Goal: Contribute content: Contribute content

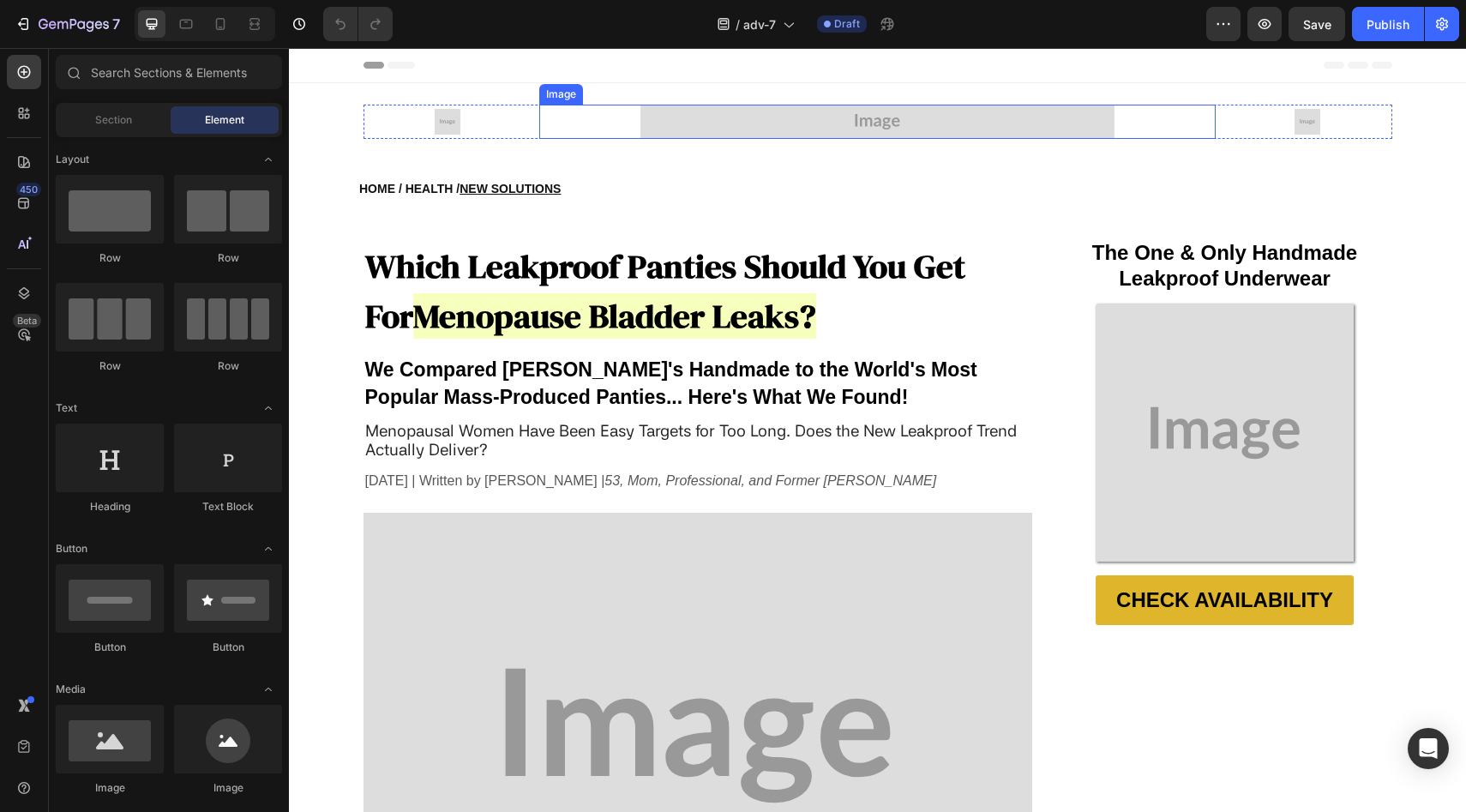
click at [676, 116] on img at bounding box center [877, 121] width 474 height 35
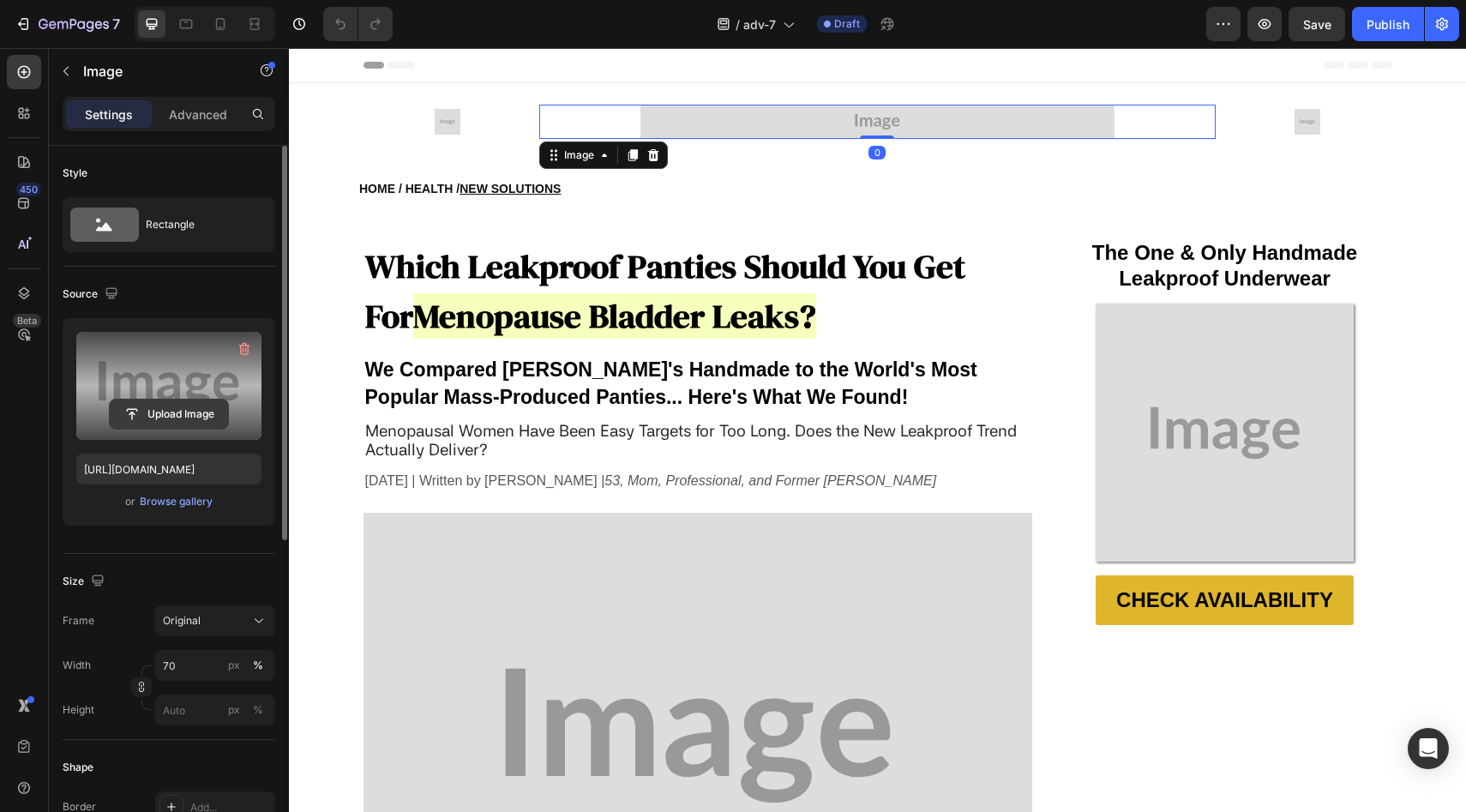
click at [125, 406] on input "file" at bounding box center [168, 413] width 118 height 29
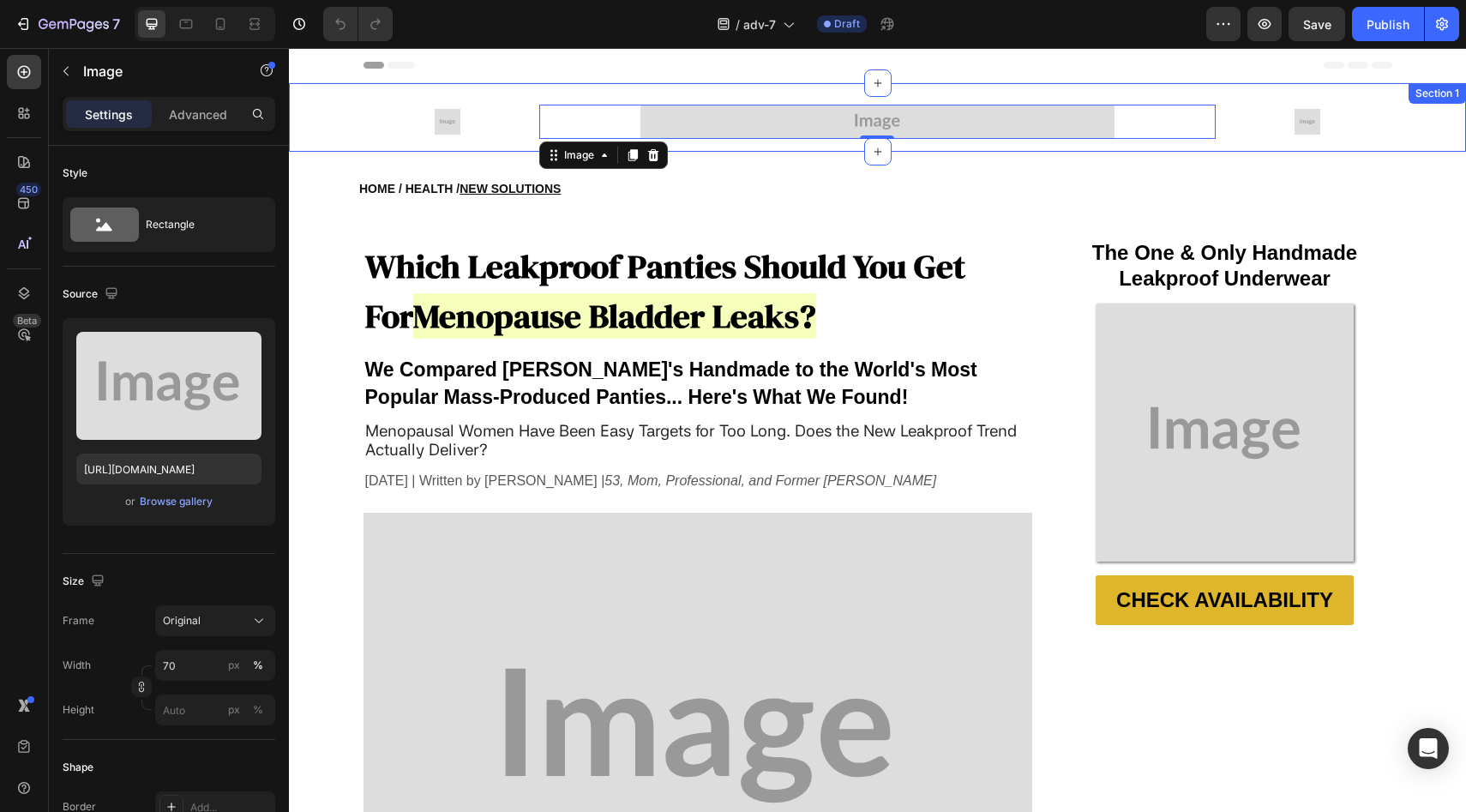
type input "[URL][DOMAIN_NAME]"
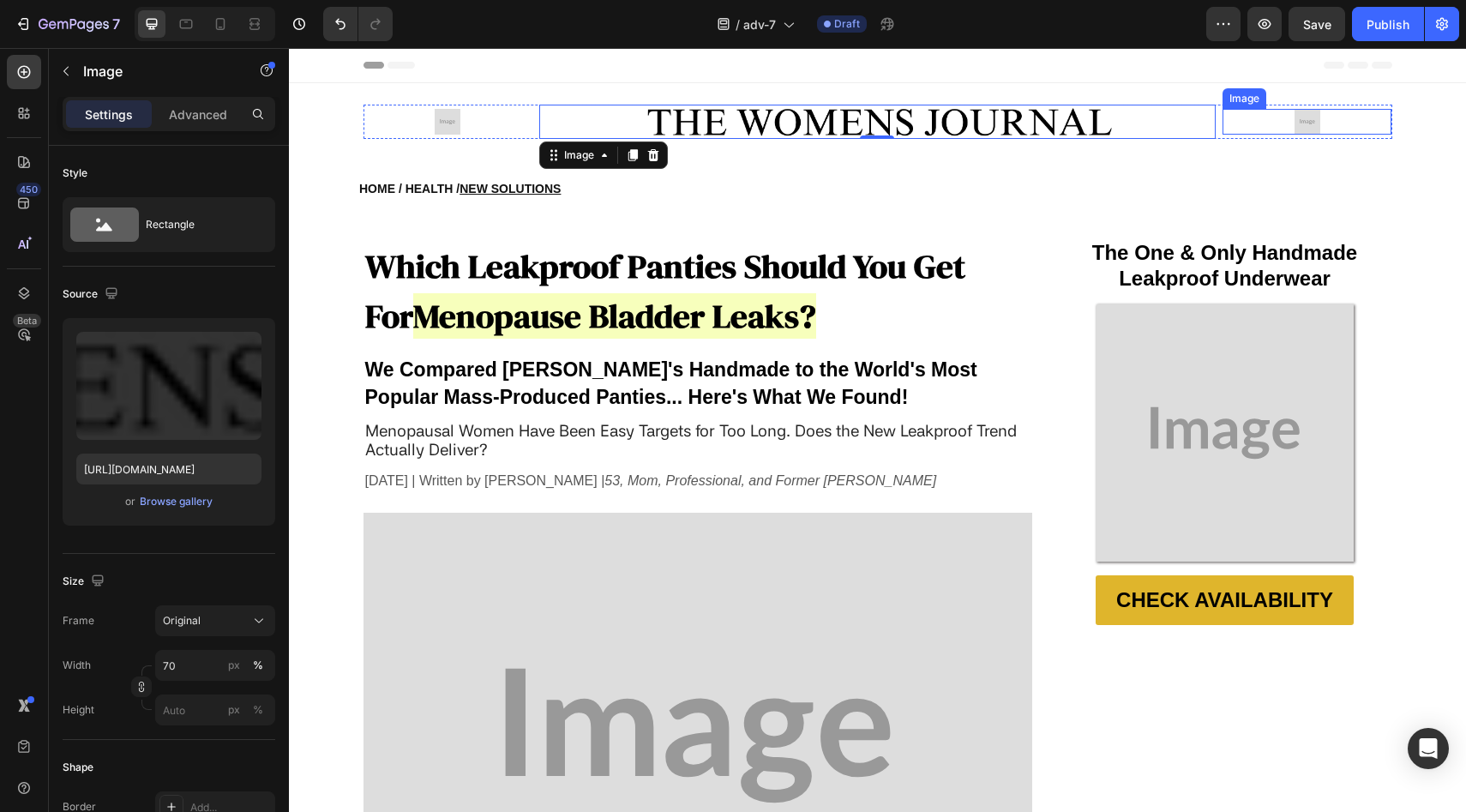
click at [1301, 120] on img at bounding box center [1308, 122] width 26 height 26
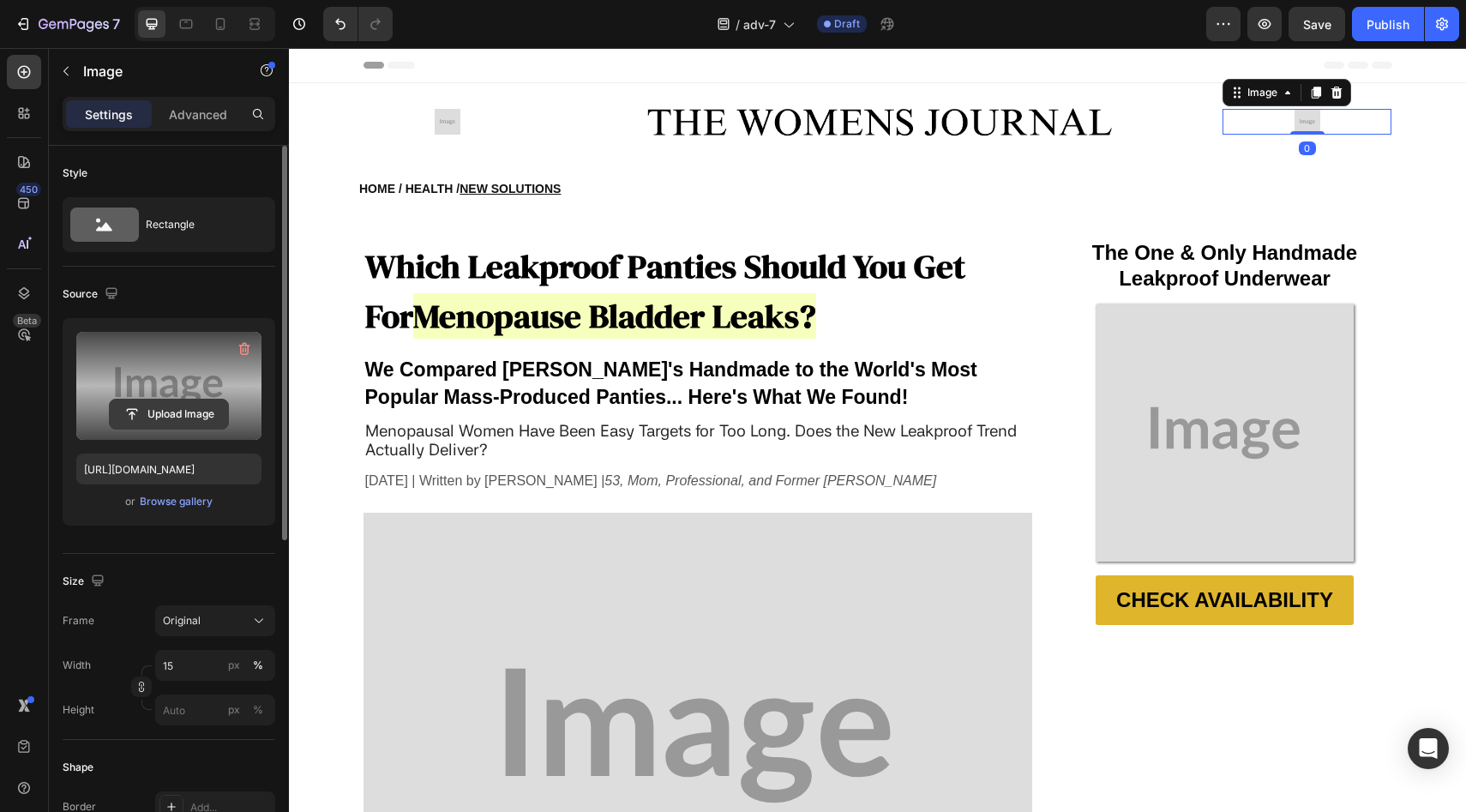
click at [142, 429] on button "Upload Image" at bounding box center [169, 413] width 120 height 31
click at [183, 415] on input "file" at bounding box center [168, 413] width 118 height 29
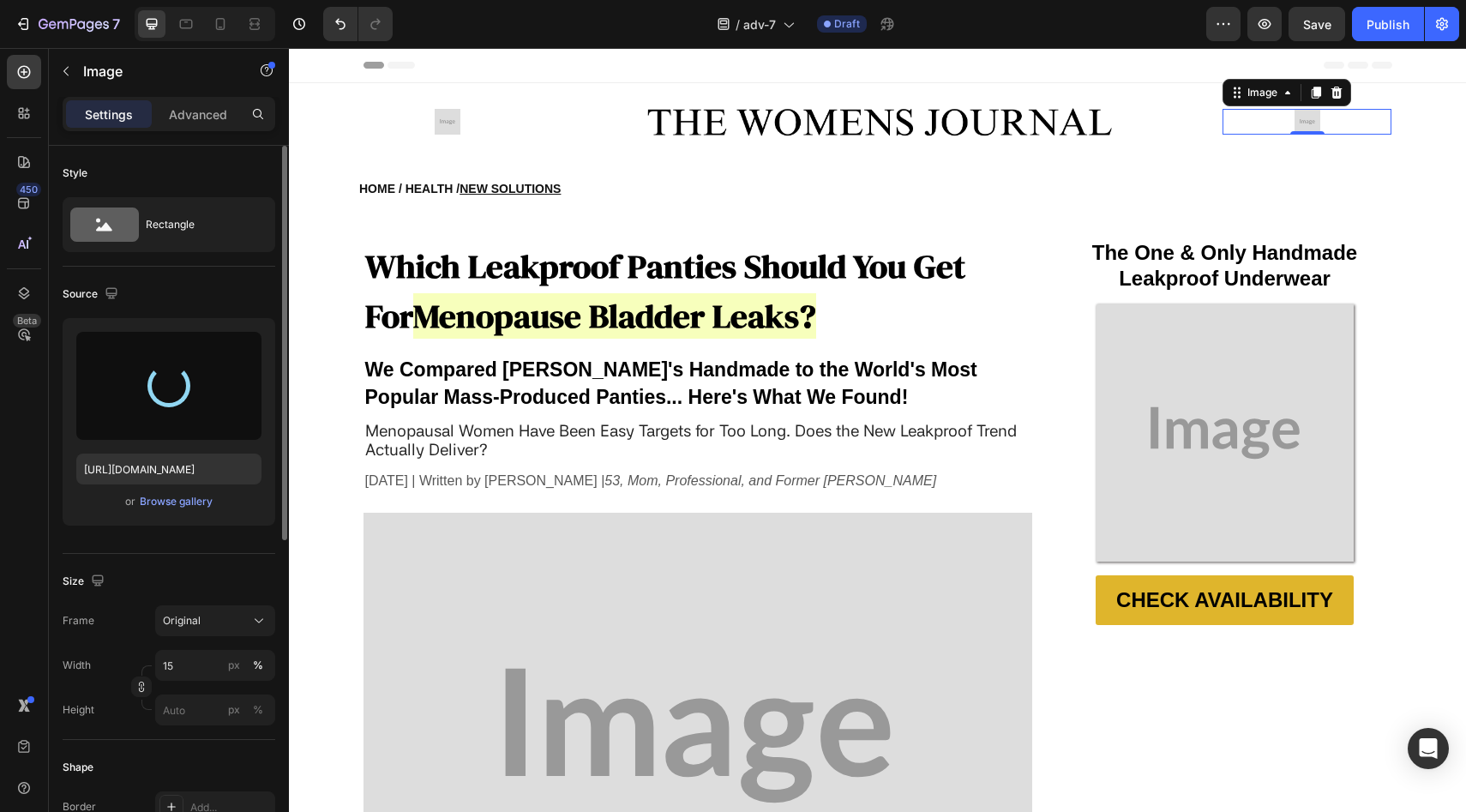
type input "[URL][DOMAIN_NAME]"
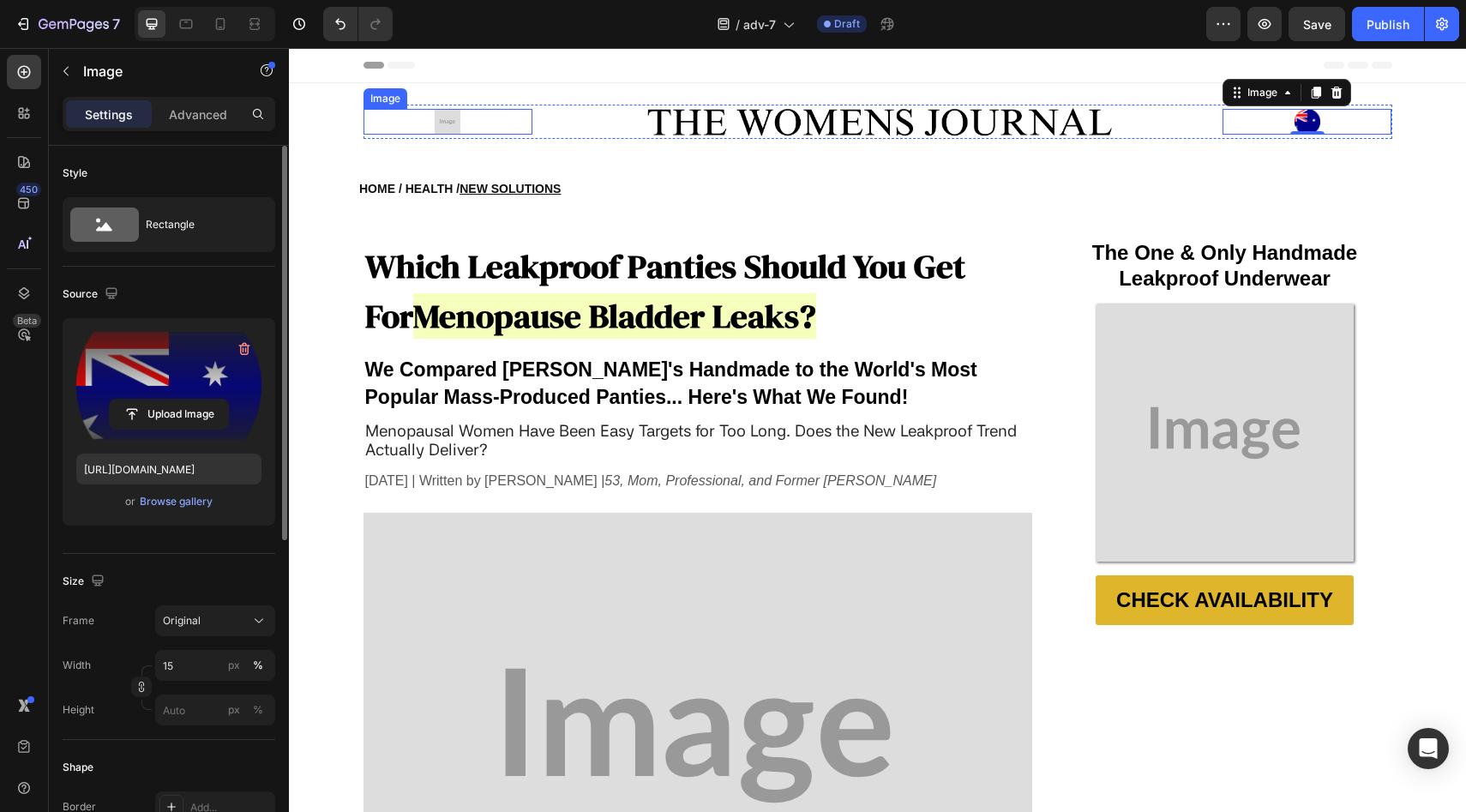
click at [442, 122] on img at bounding box center [448, 122] width 26 height 26
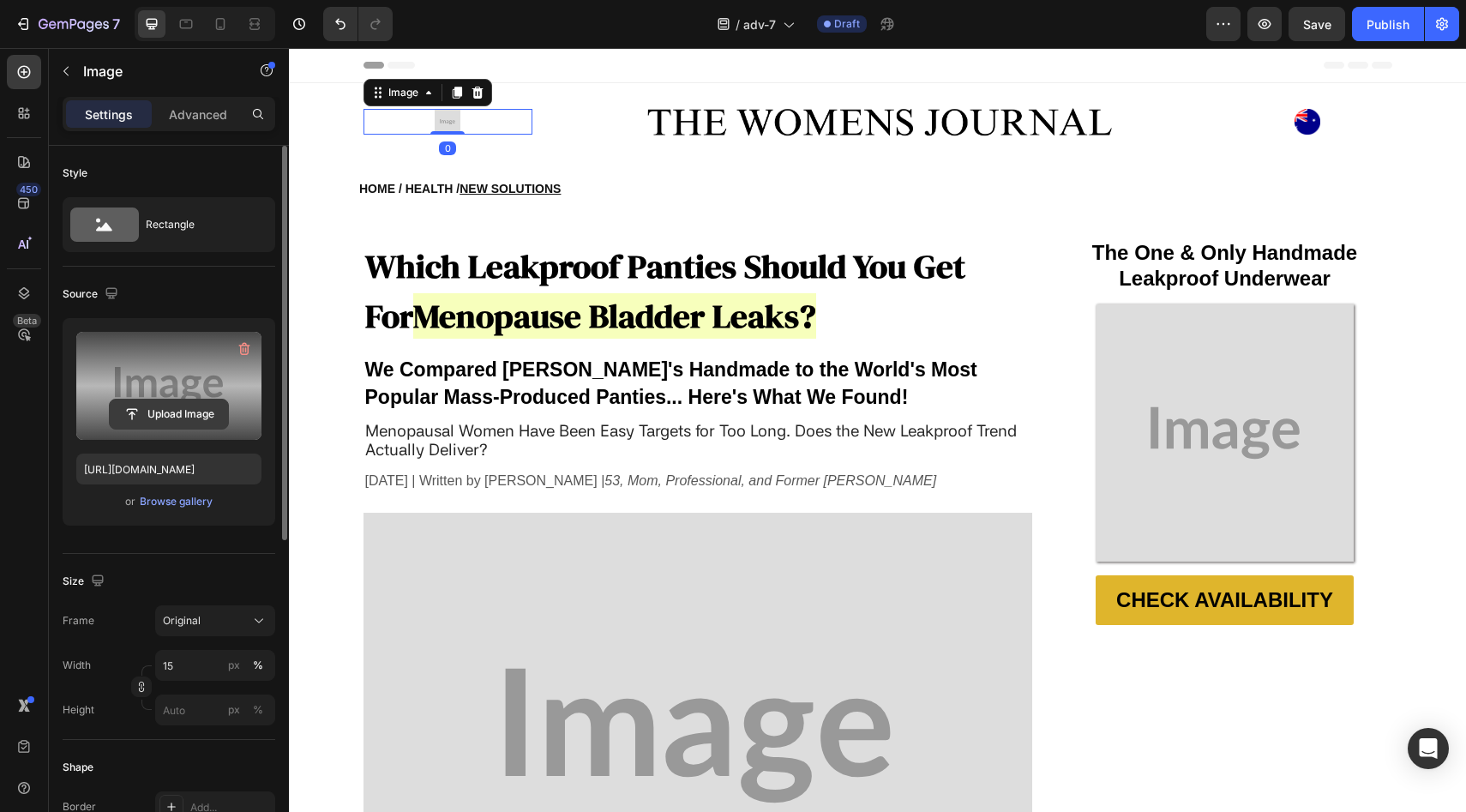
click at [179, 404] on input "file" at bounding box center [168, 413] width 118 height 29
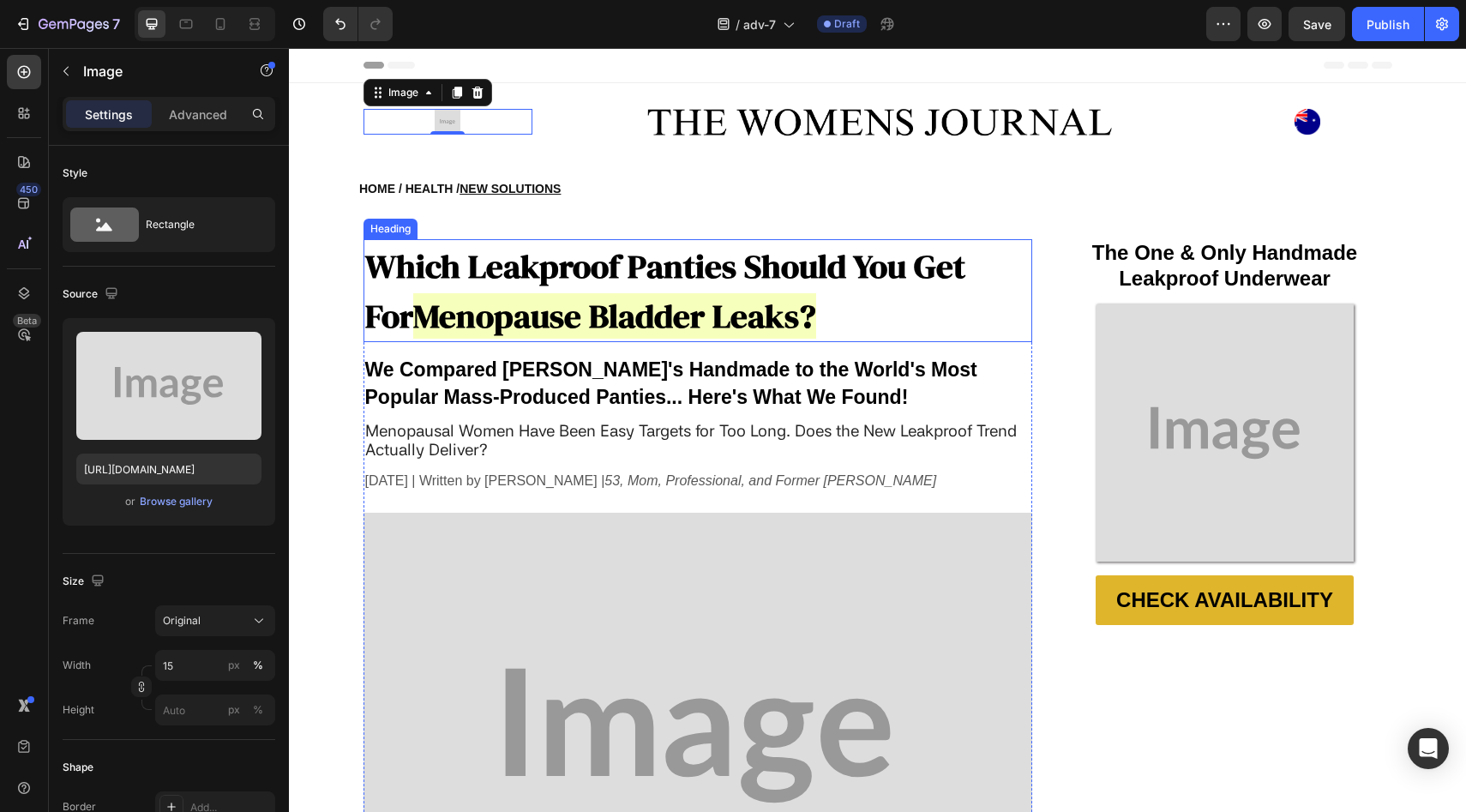
type input "[URL][DOMAIN_NAME]"
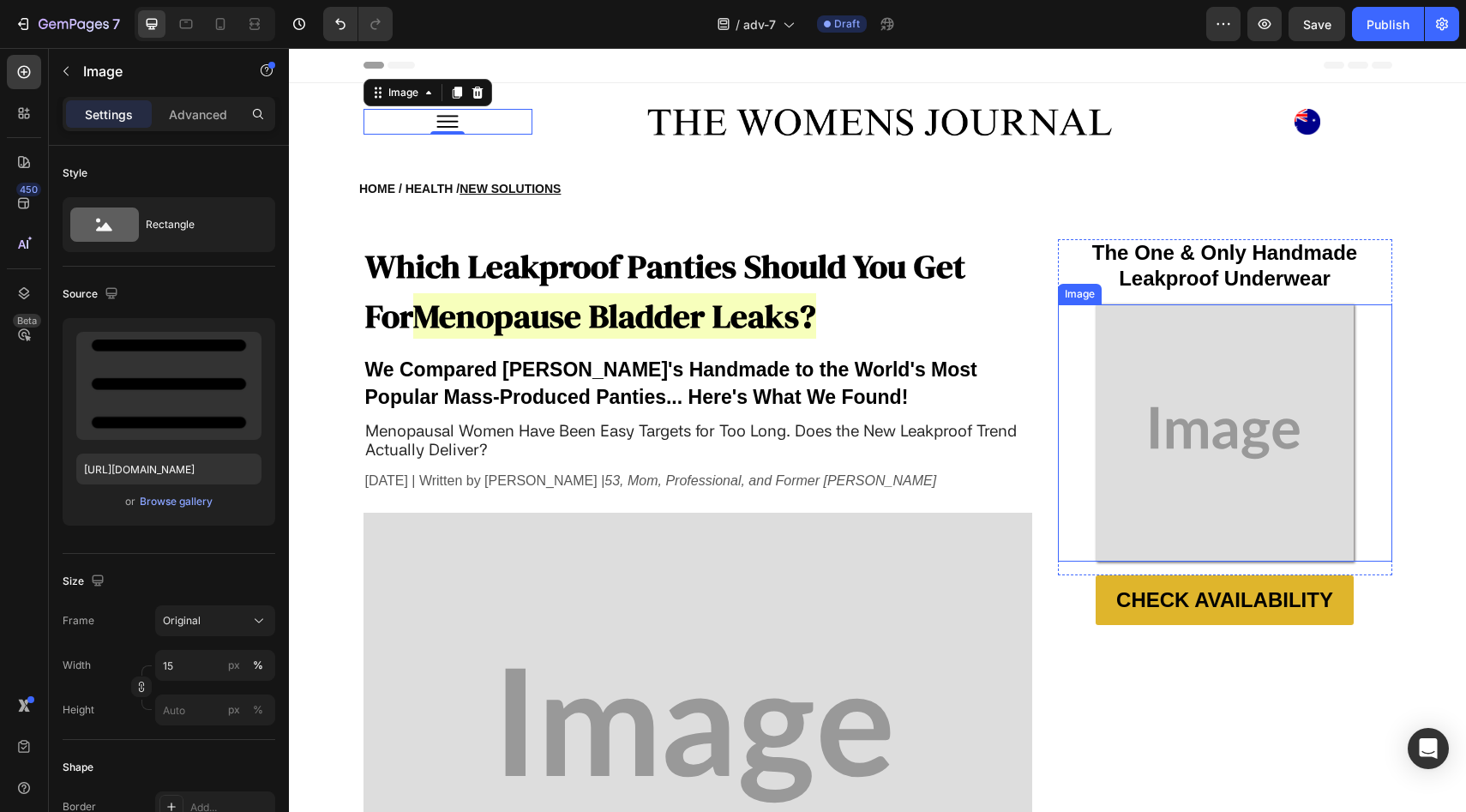
click at [1230, 433] on img at bounding box center [1225, 432] width 257 height 257
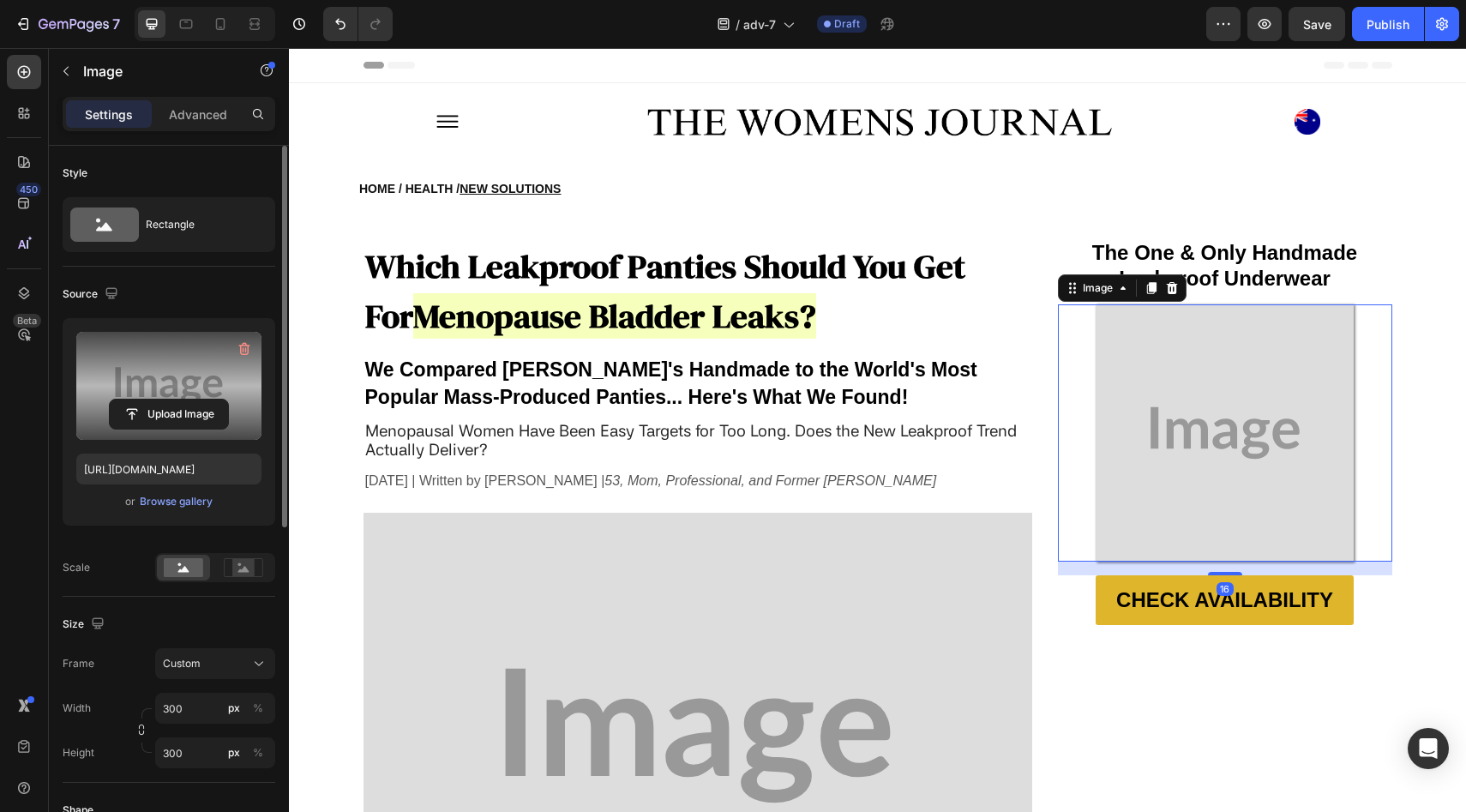
click at [148, 390] on label at bounding box center [169, 385] width 185 height 108
click at [148, 399] on input "file" at bounding box center [168, 413] width 118 height 29
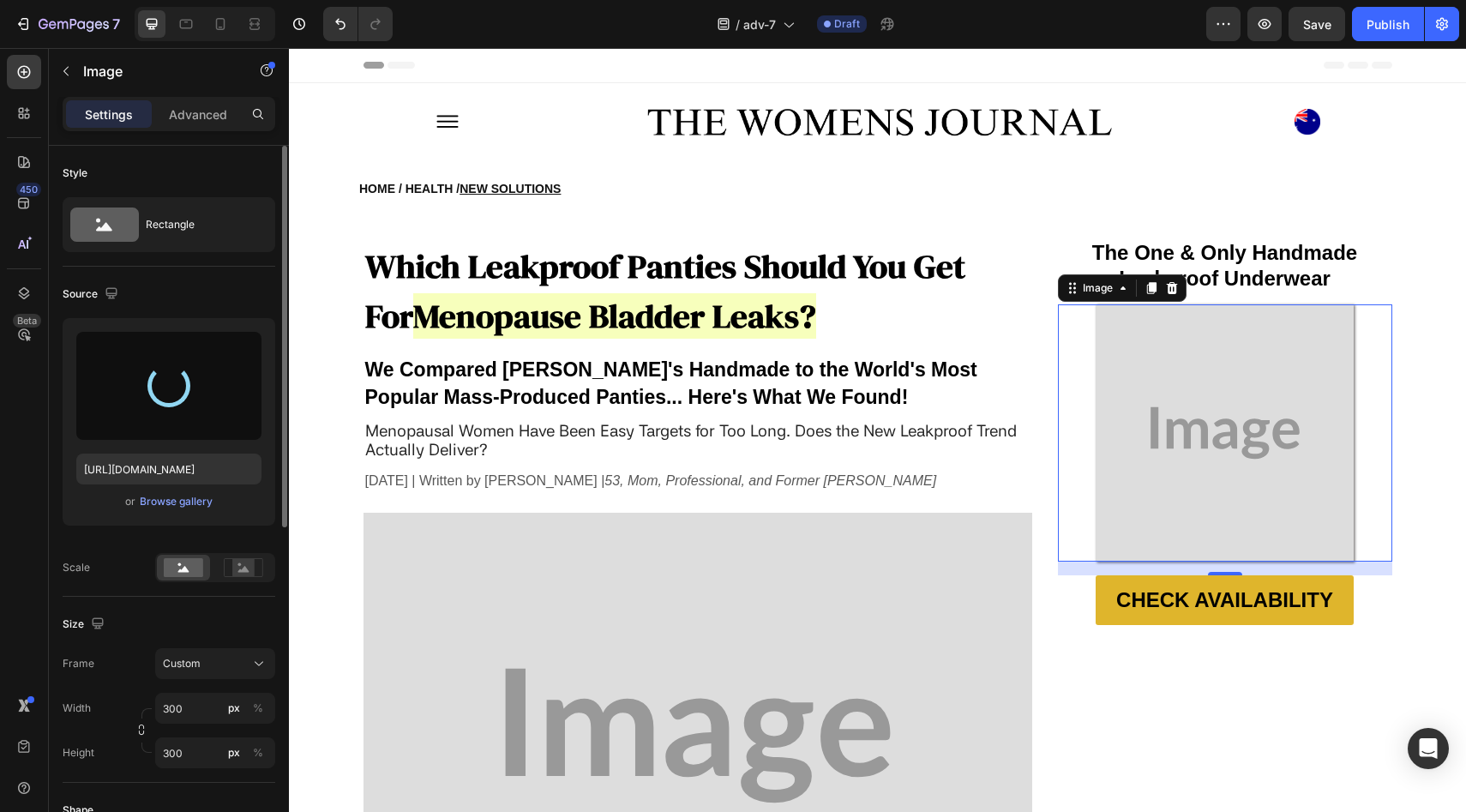
type input "[URL][DOMAIN_NAME]"
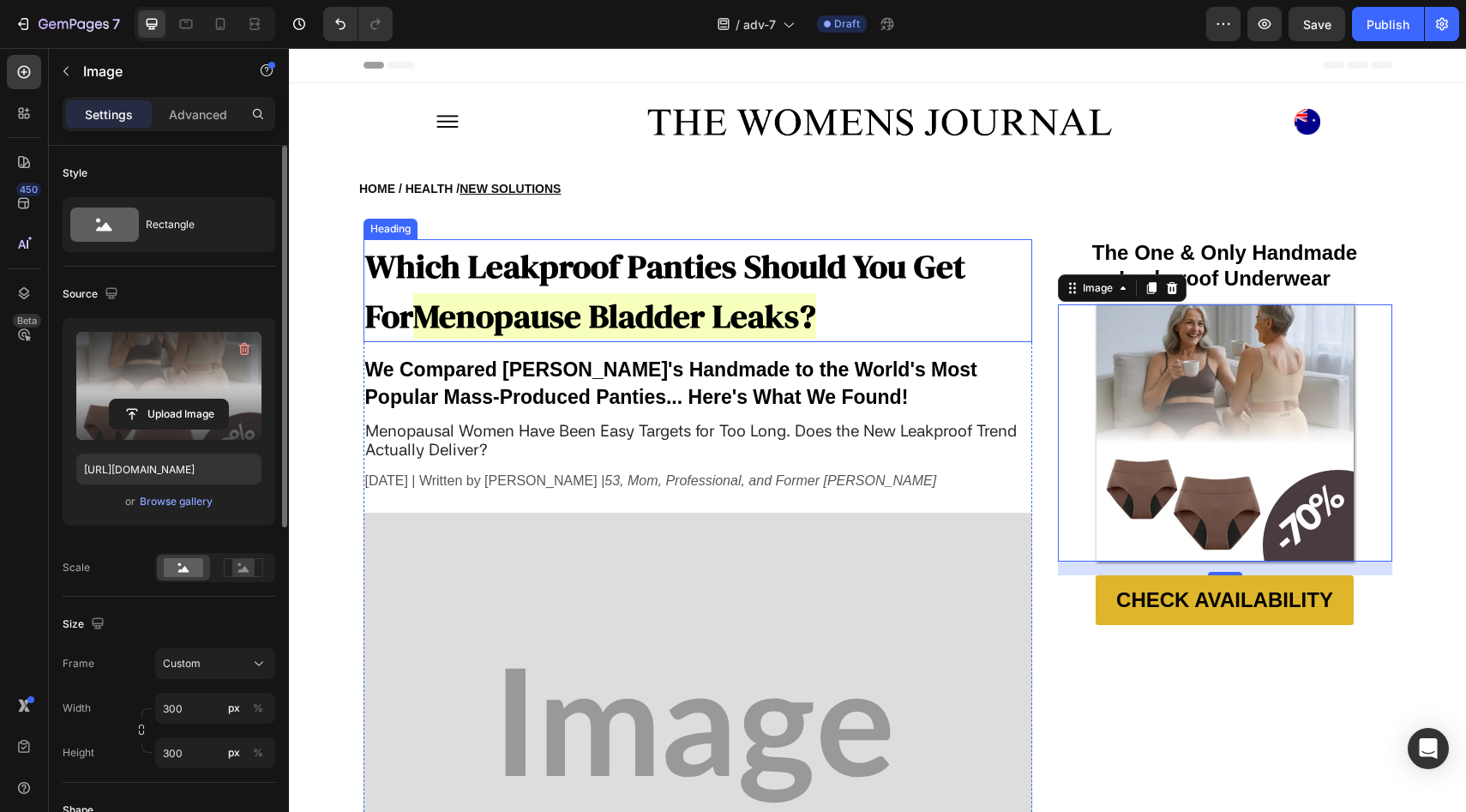
click at [548, 540] on img at bounding box center [697, 735] width 668 height 446
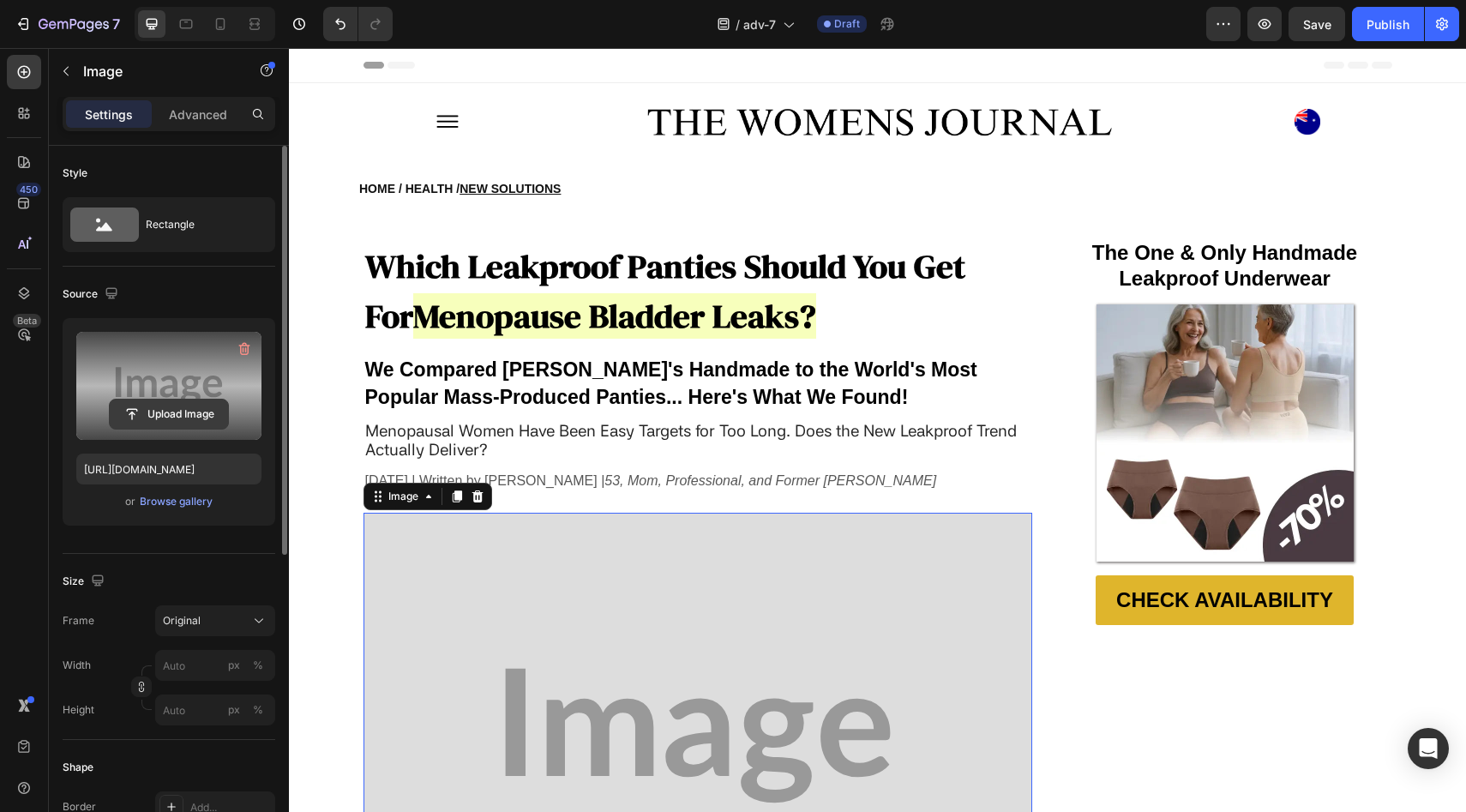
click at [192, 411] on input "file" at bounding box center [168, 413] width 118 height 29
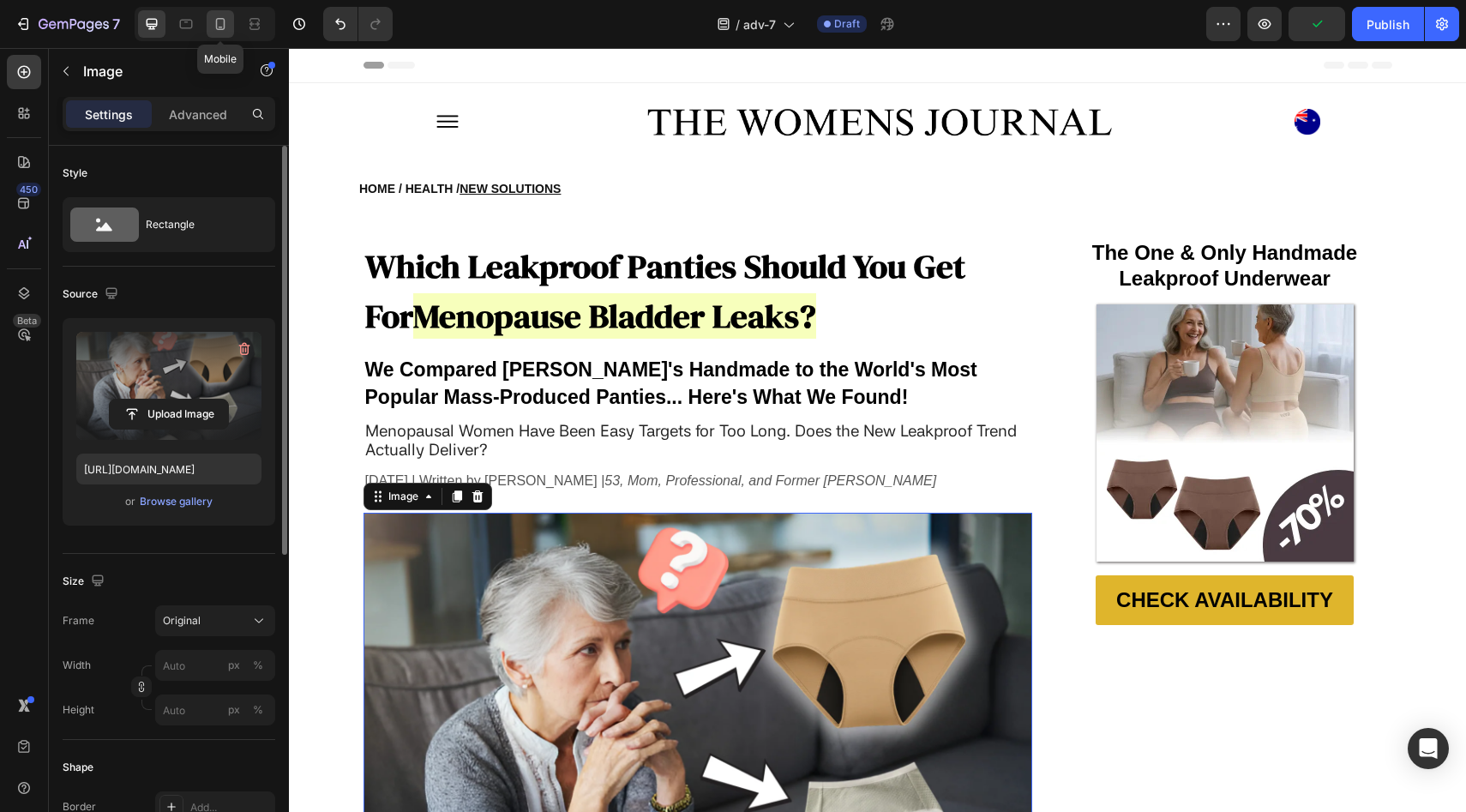
click at [226, 19] on icon at bounding box center [220, 24] width 17 height 17
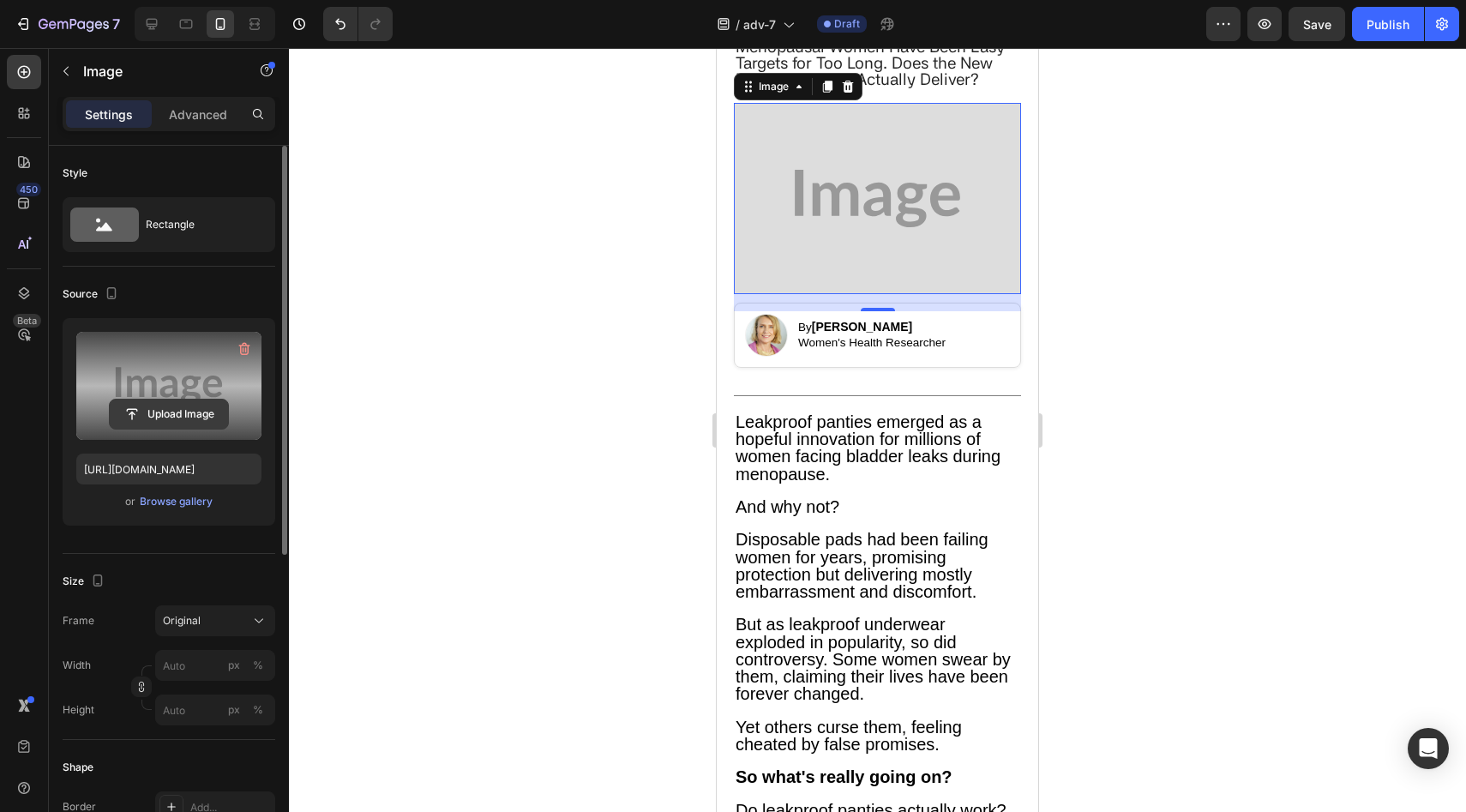
click at [193, 413] on input "file" at bounding box center [168, 413] width 118 height 29
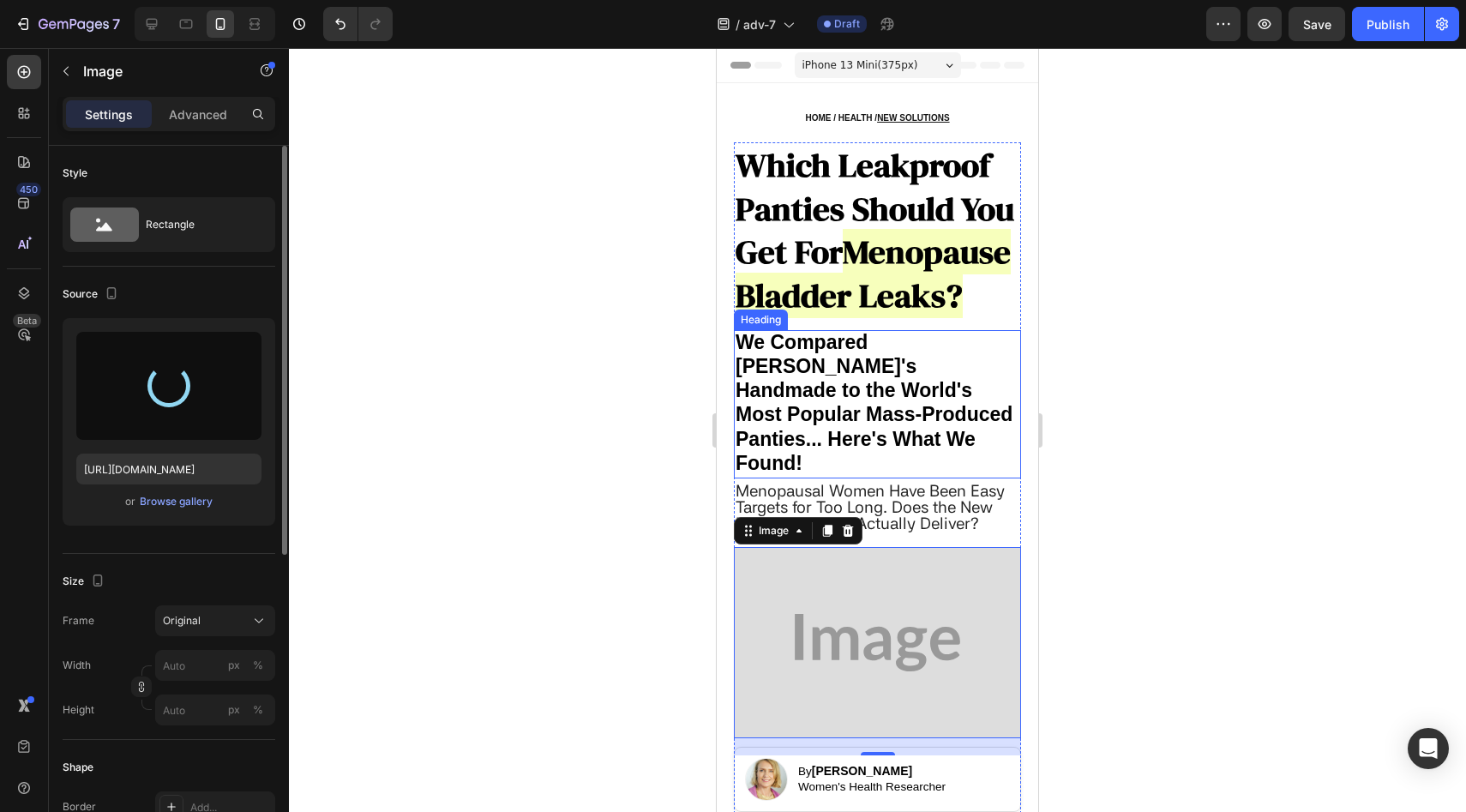
type input "[URL][DOMAIN_NAME]"
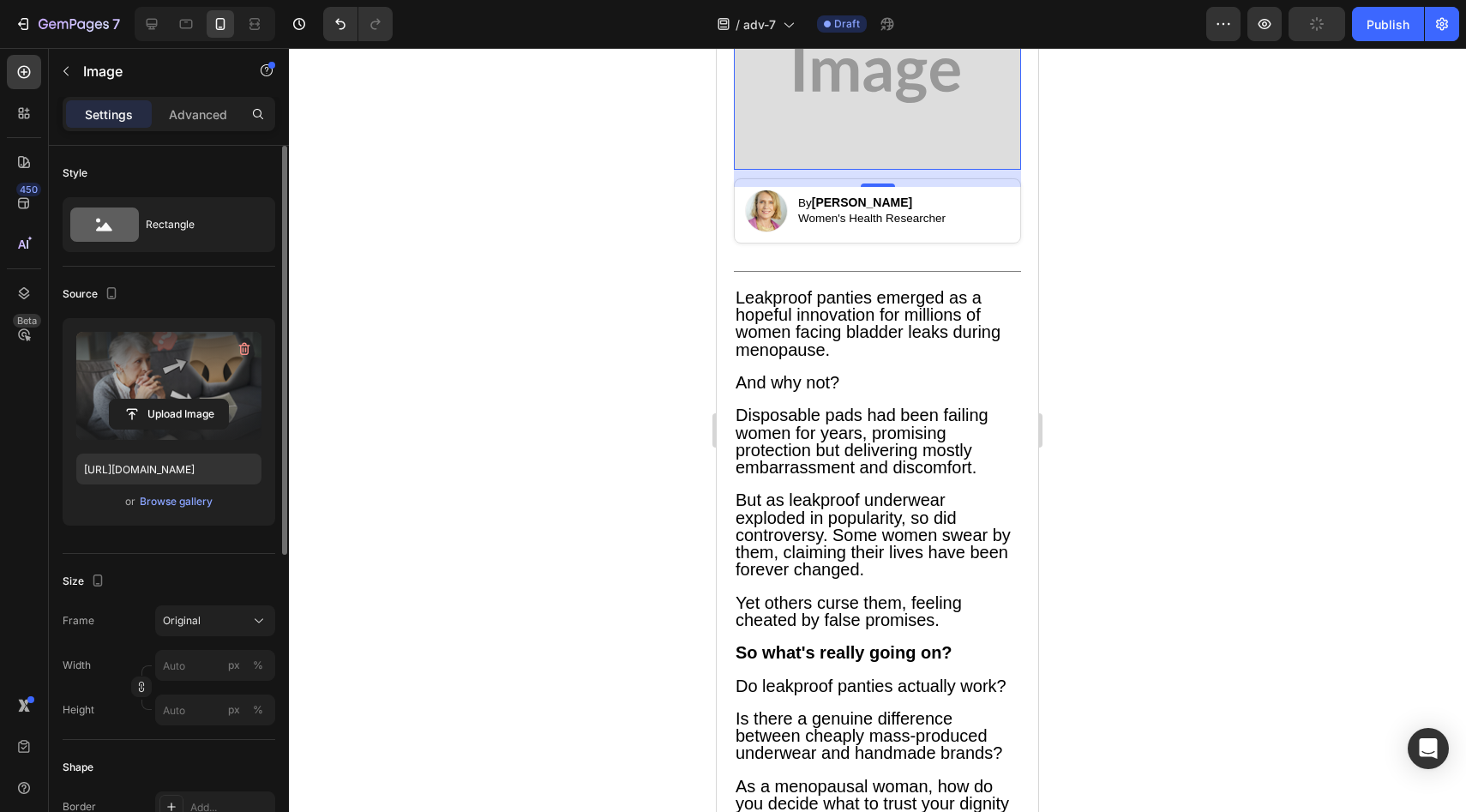
scroll to position [682, 0]
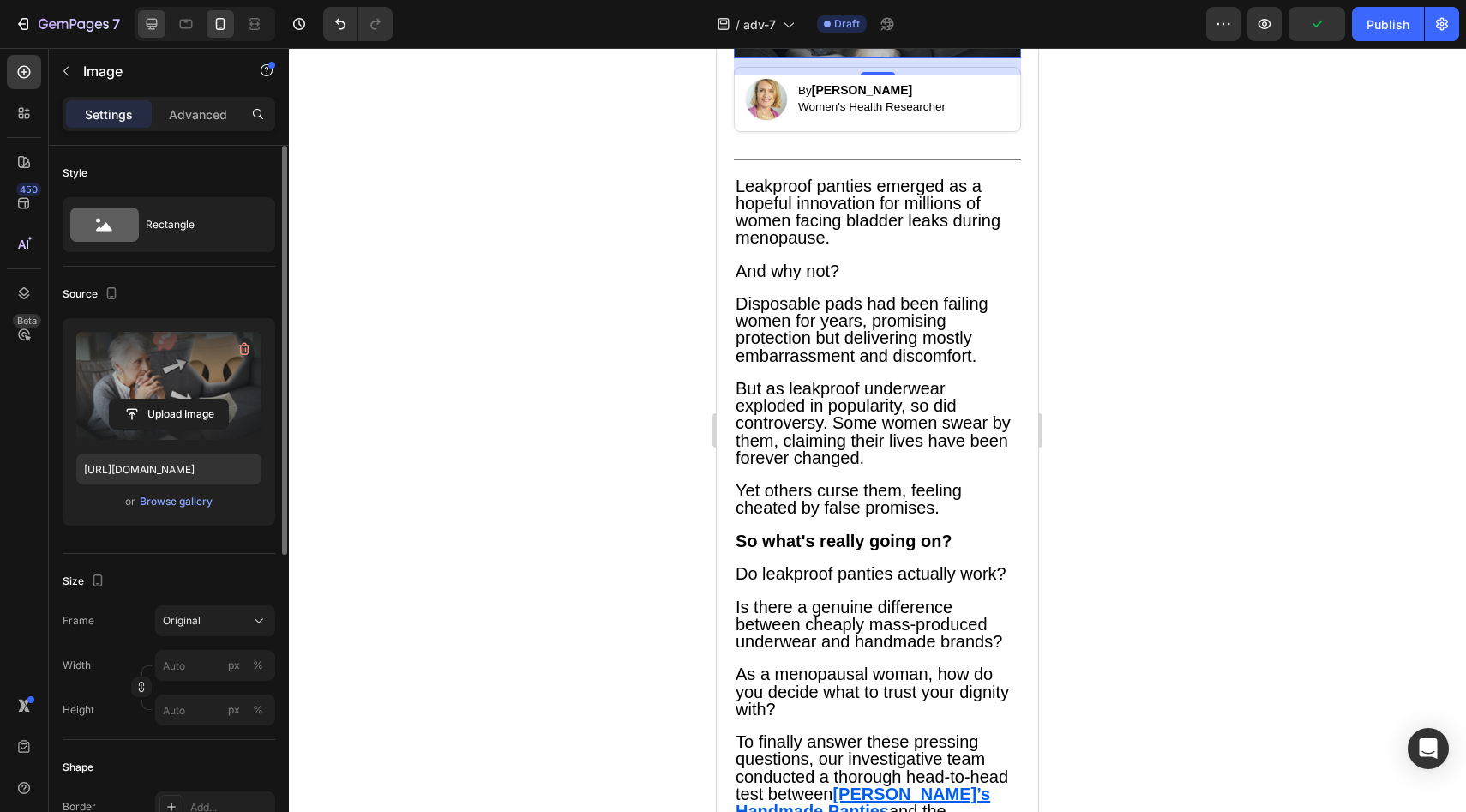
click at [139, 17] on div at bounding box center [152, 24] width 28 height 28
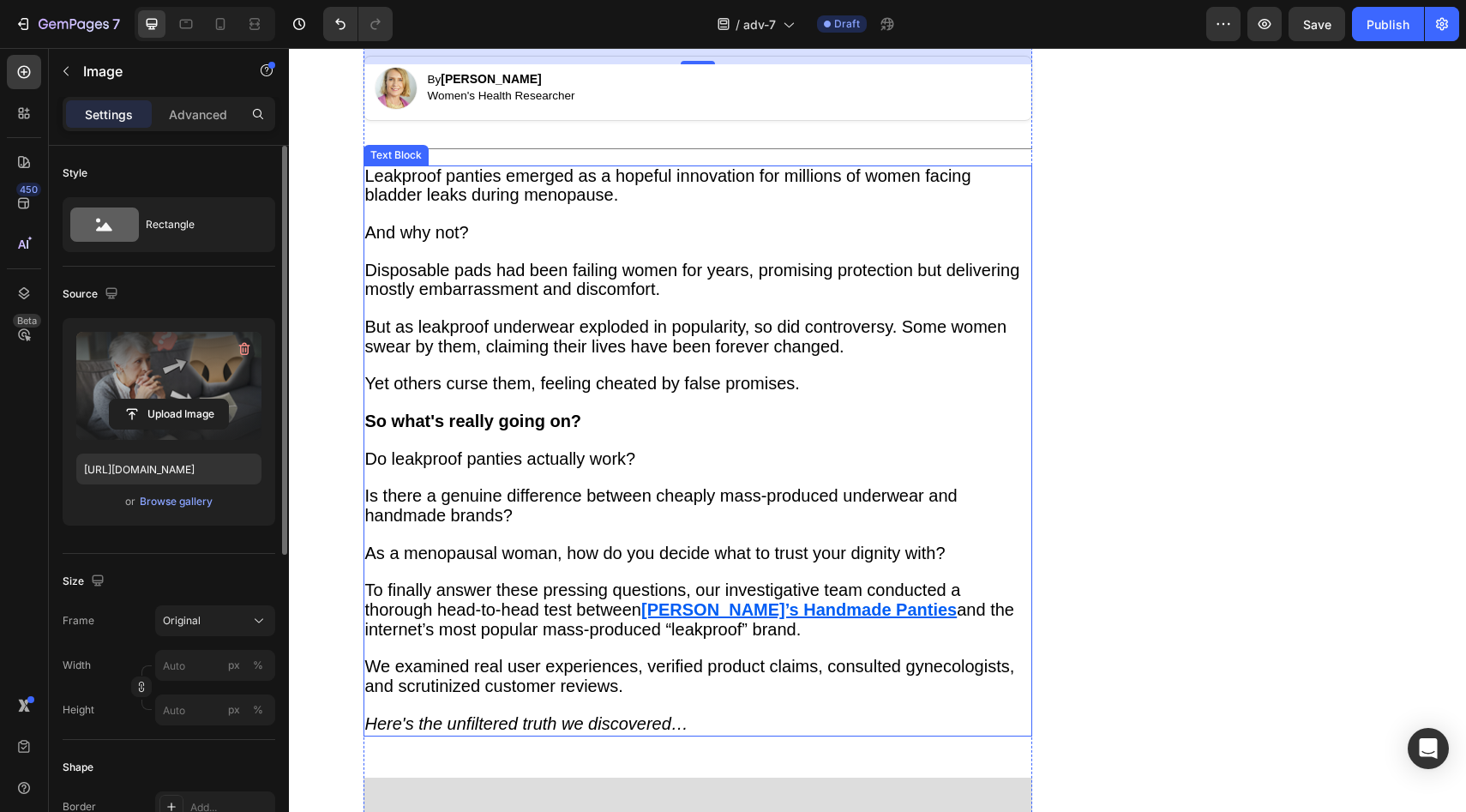
scroll to position [1495, 0]
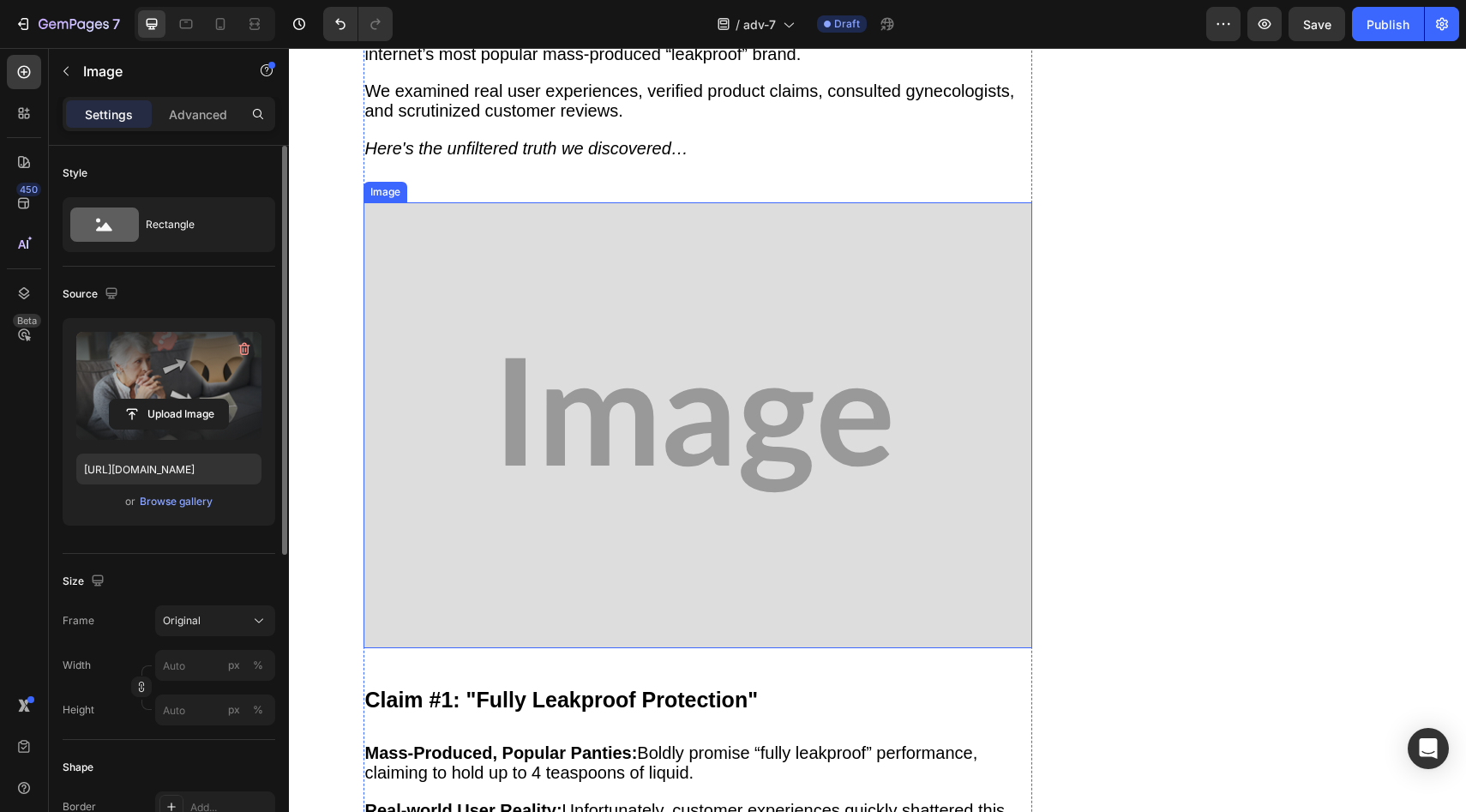
click at [709, 366] on img at bounding box center [697, 425] width 668 height 446
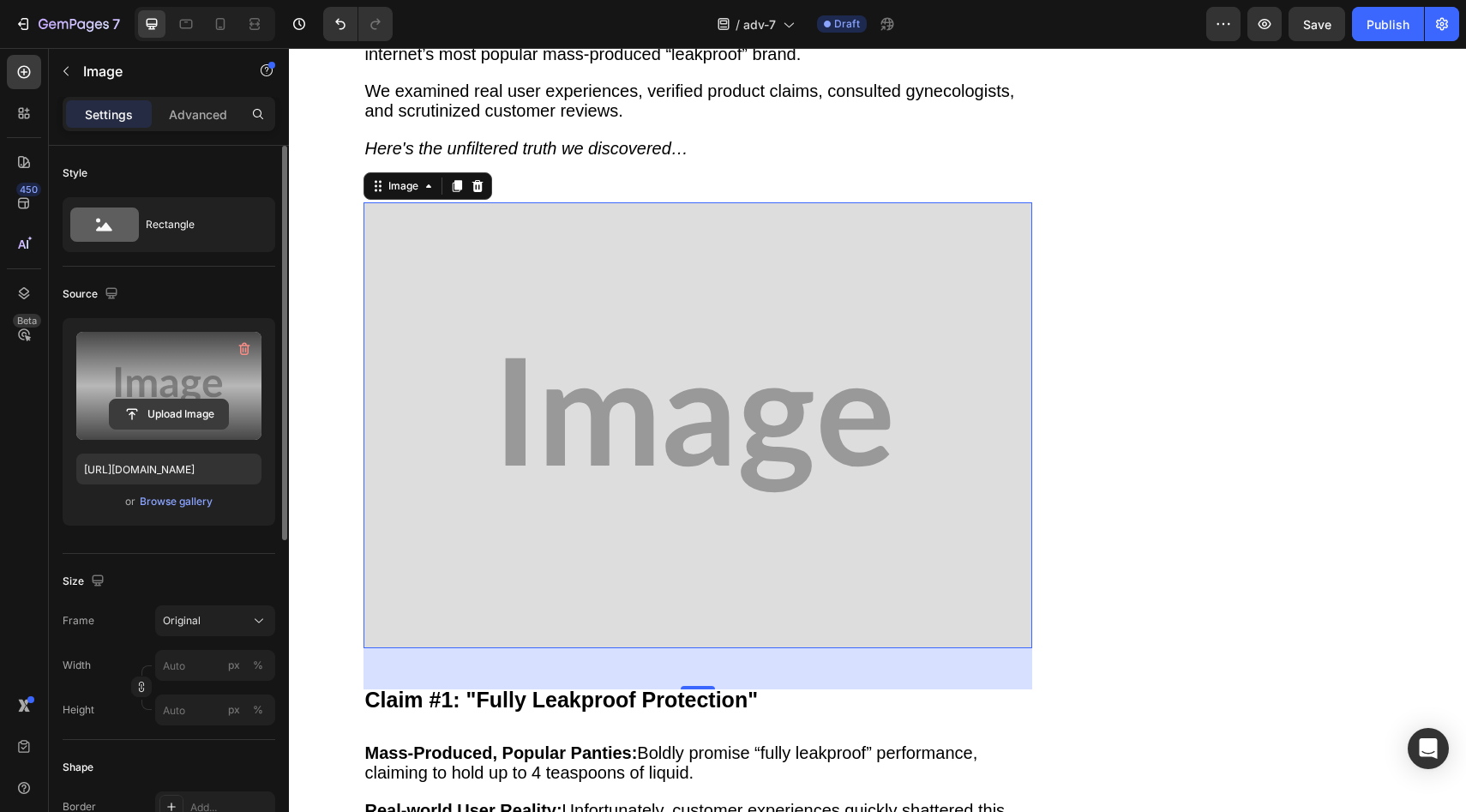
click at [178, 417] on input "file" at bounding box center [168, 413] width 118 height 29
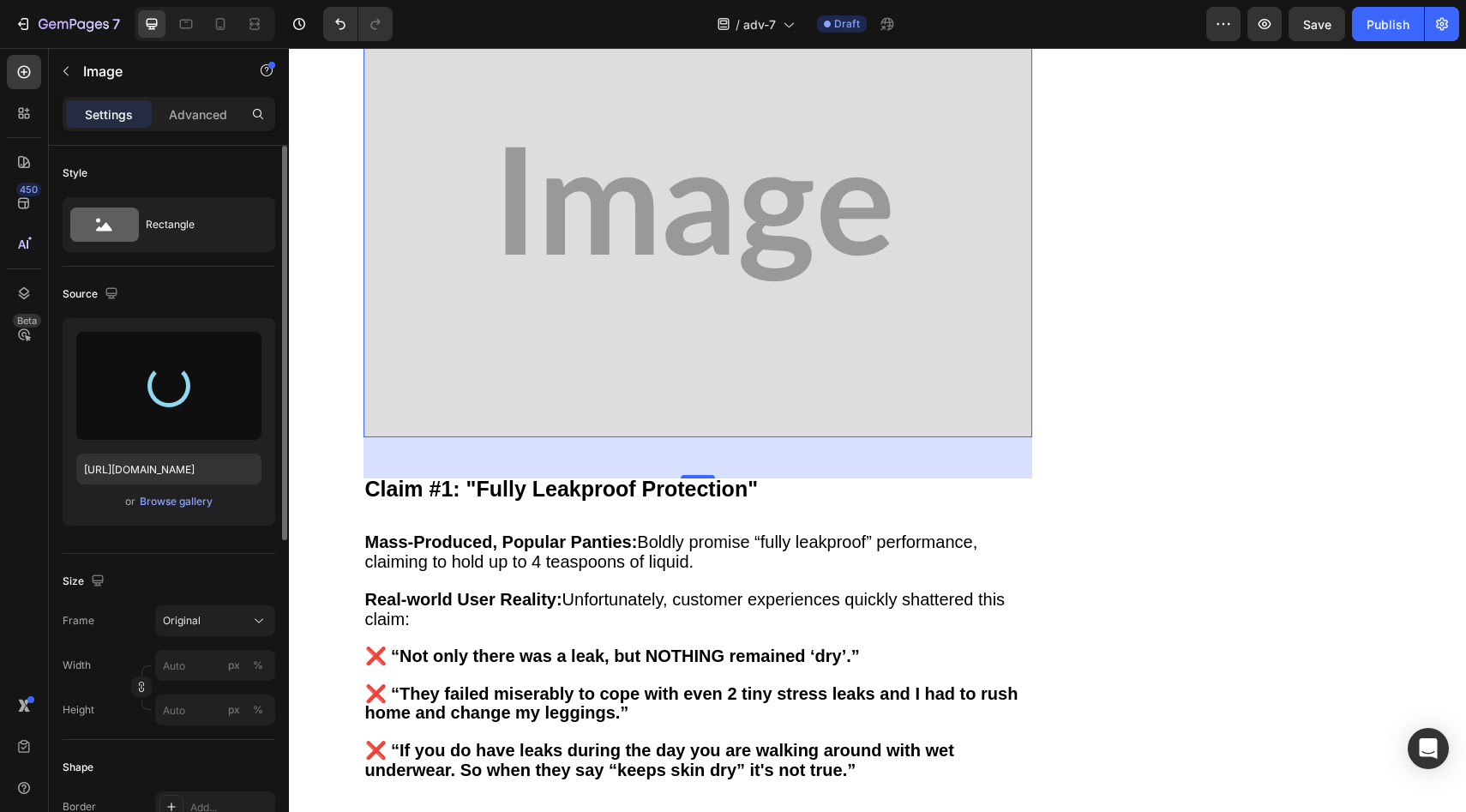
scroll to position [1839, 0]
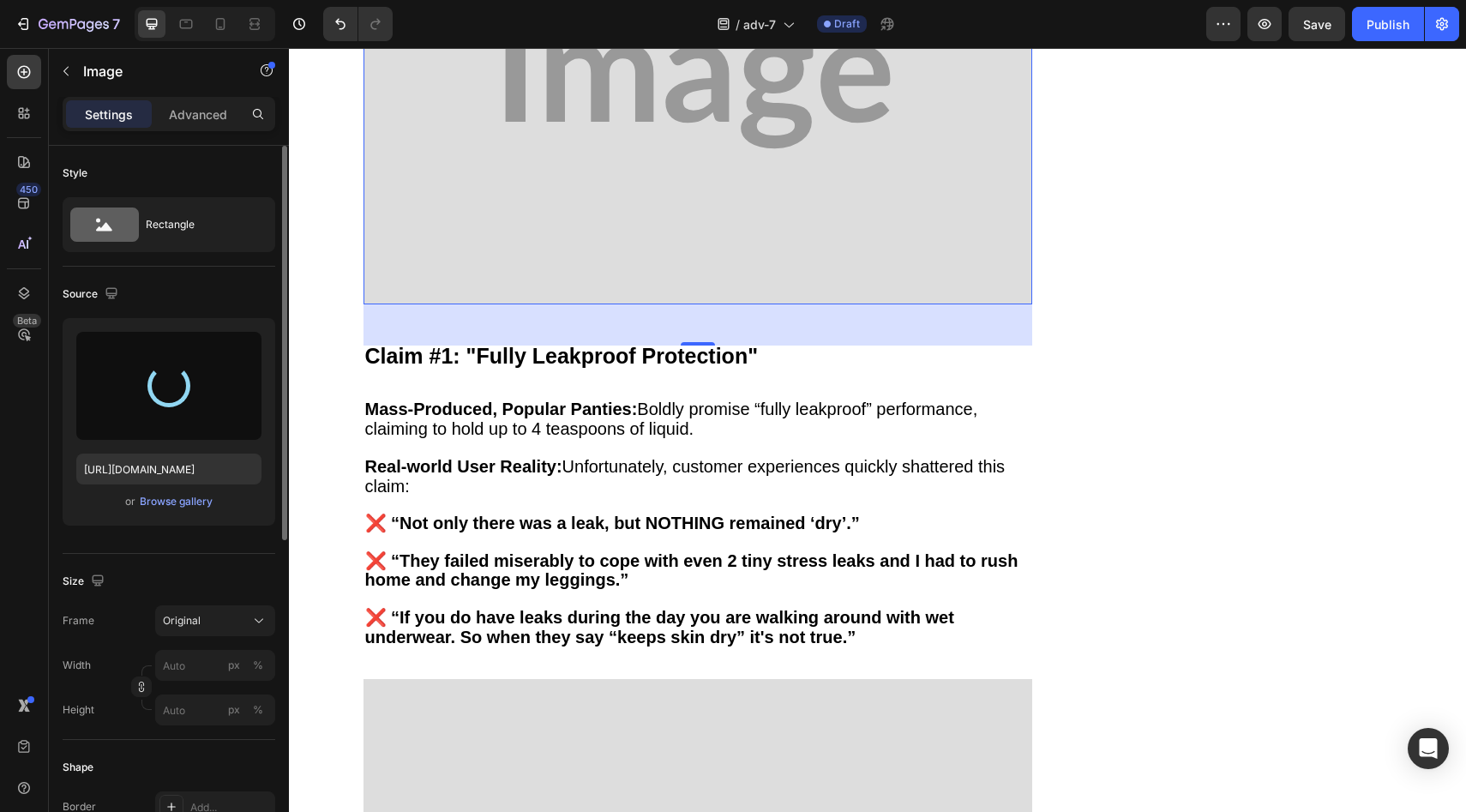
type input "[URL][DOMAIN_NAME]"
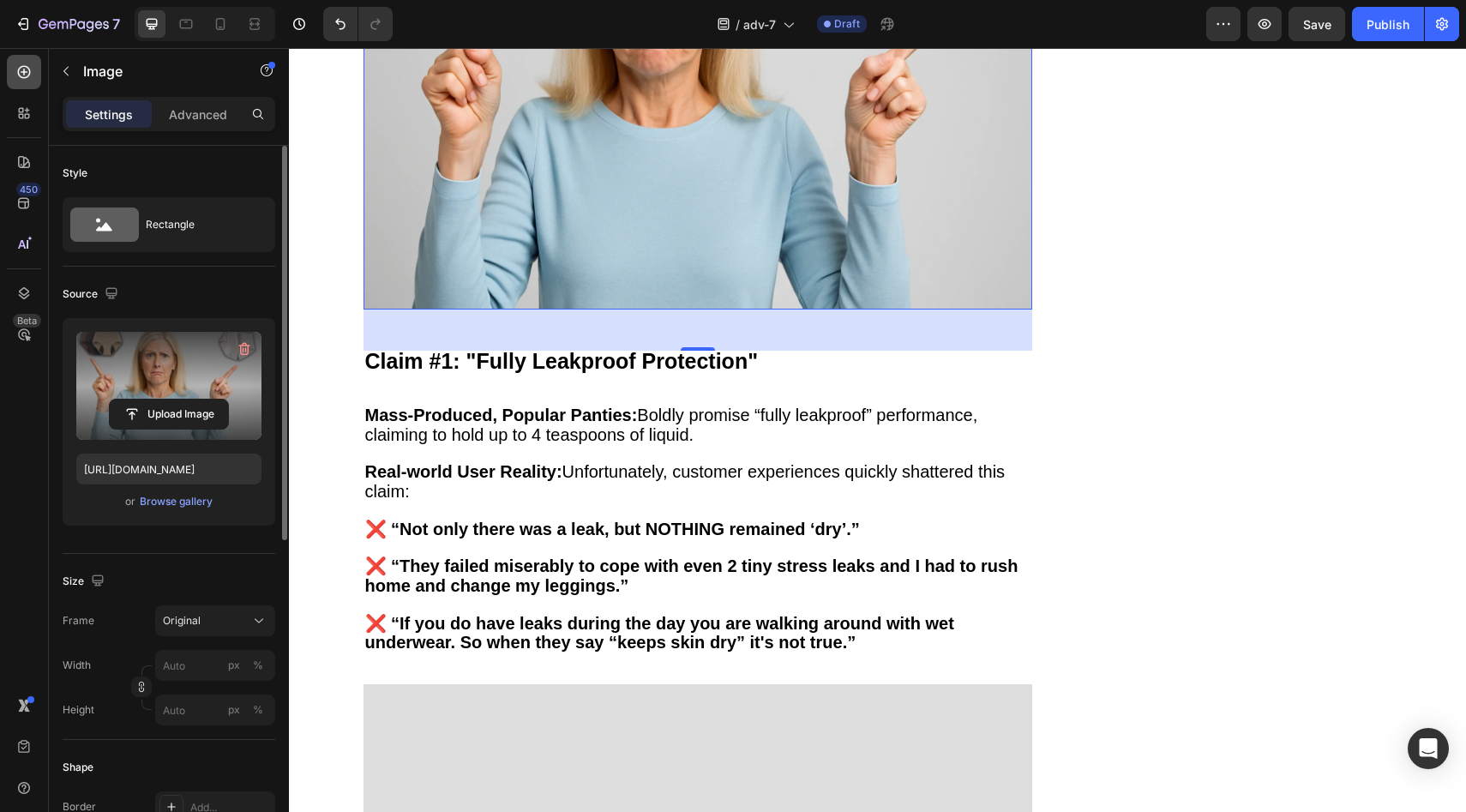
click at [16, 66] on icon at bounding box center [24, 71] width 17 height 17
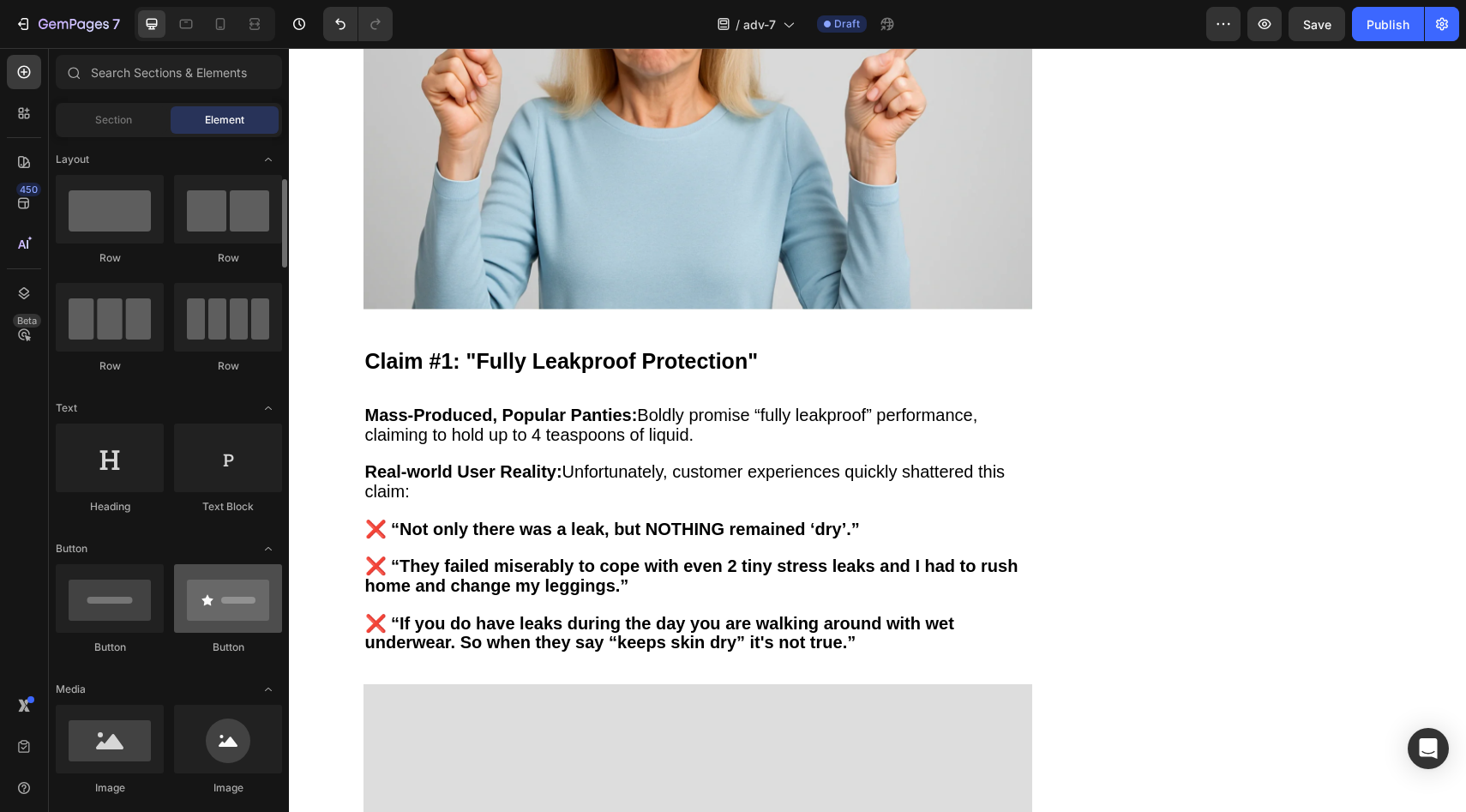
scroll to position [323, 0]
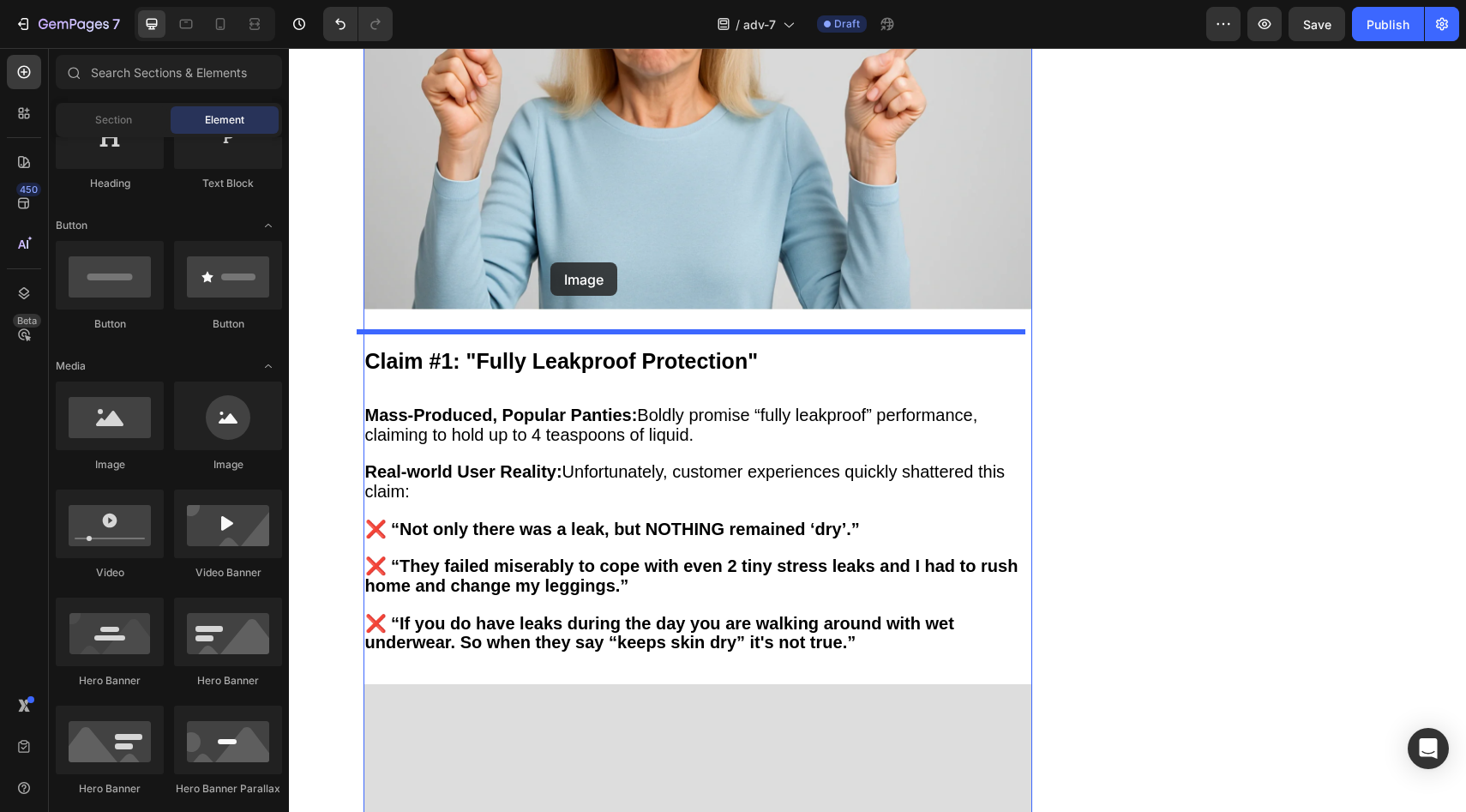
drag, startPoint x: 414, startPoint y: 479, endPoint x: 550, endPoint y: 262, distance: 256.1
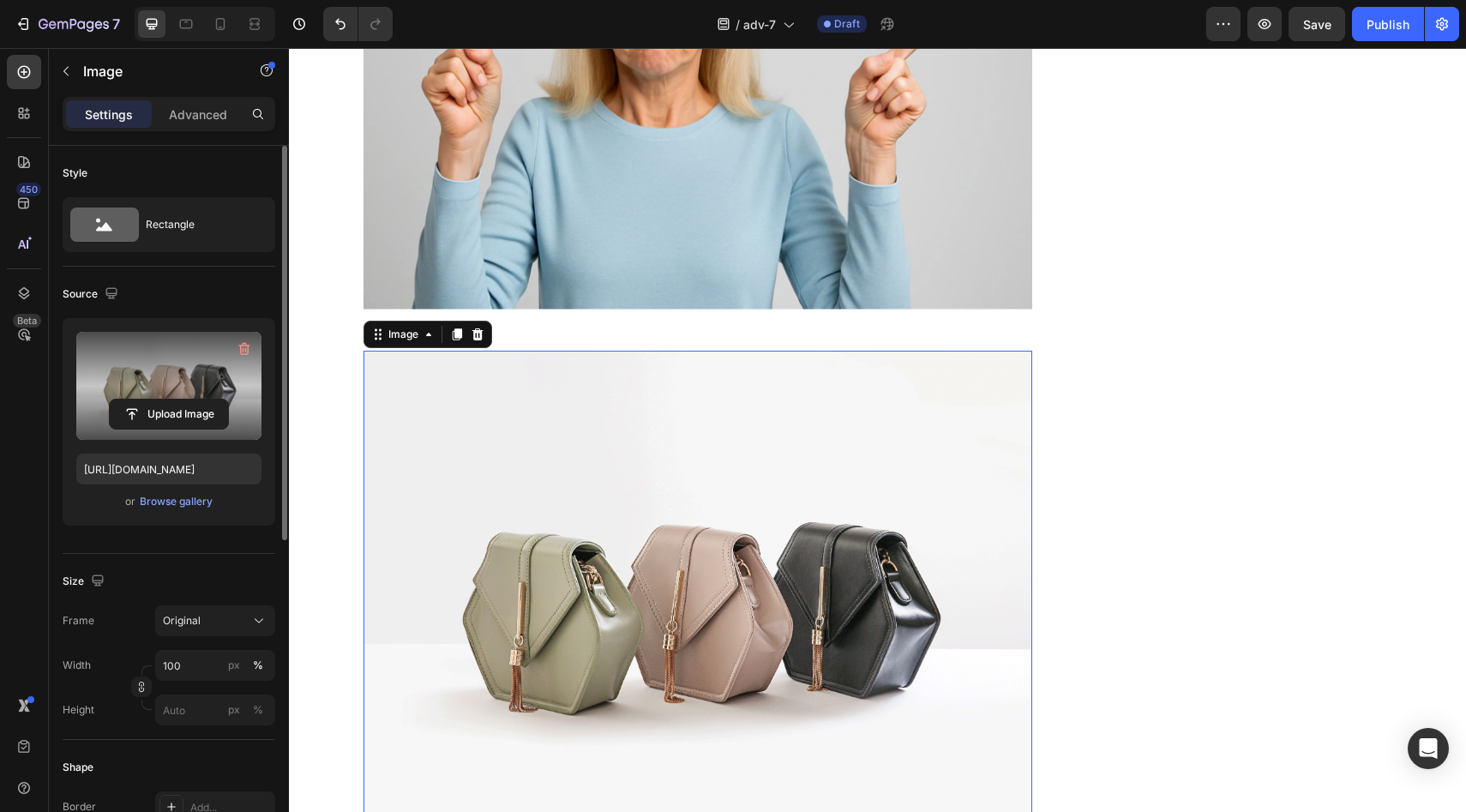
click at [118, 382] on label at bounding box center [169, 385] width 185 height 108
click at [118, 399] on input "file" at bounding box center [168, 413] width 118 height 29
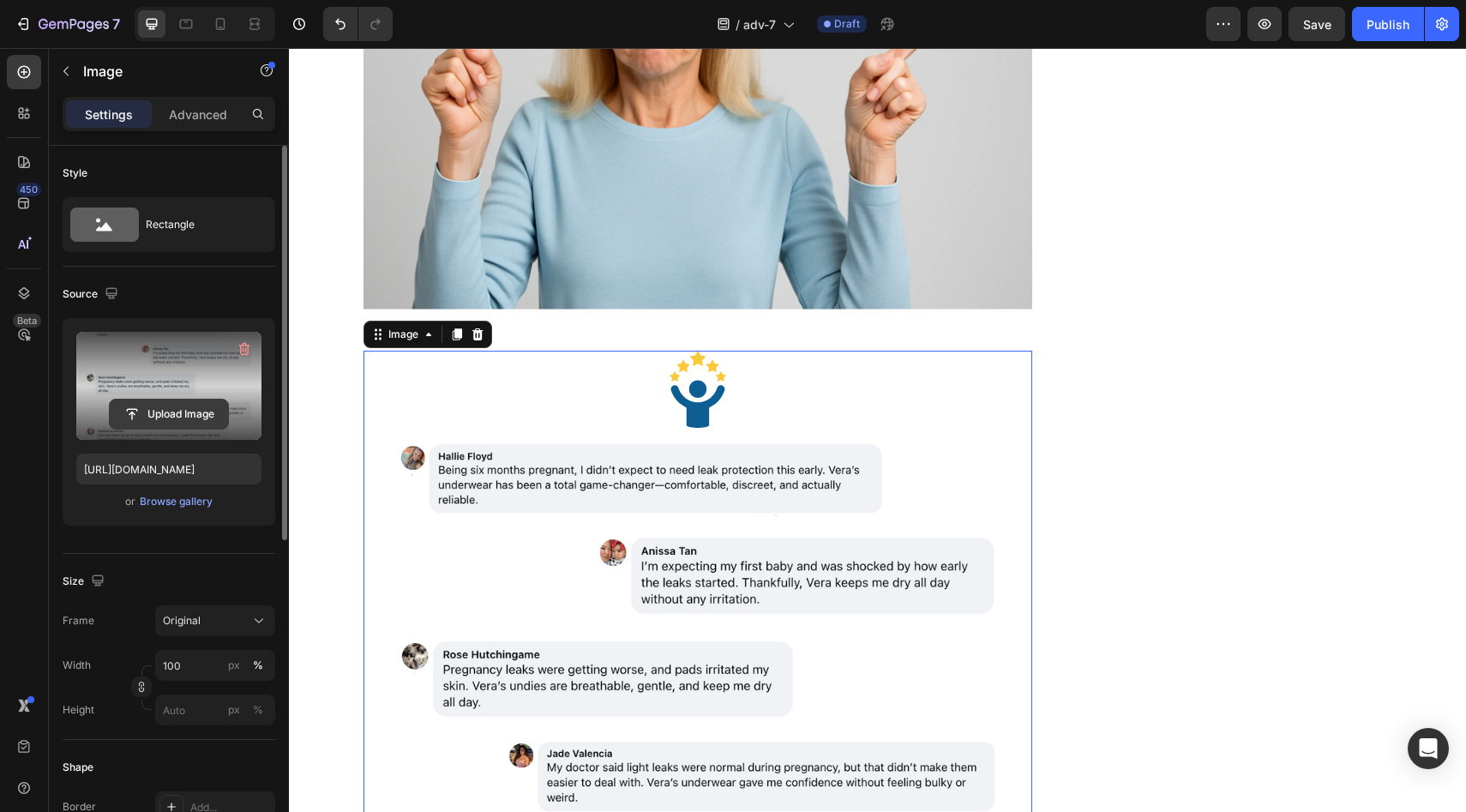
click at [168, 417] on input "file" at bounding box center [168, 413] width 118 height 29
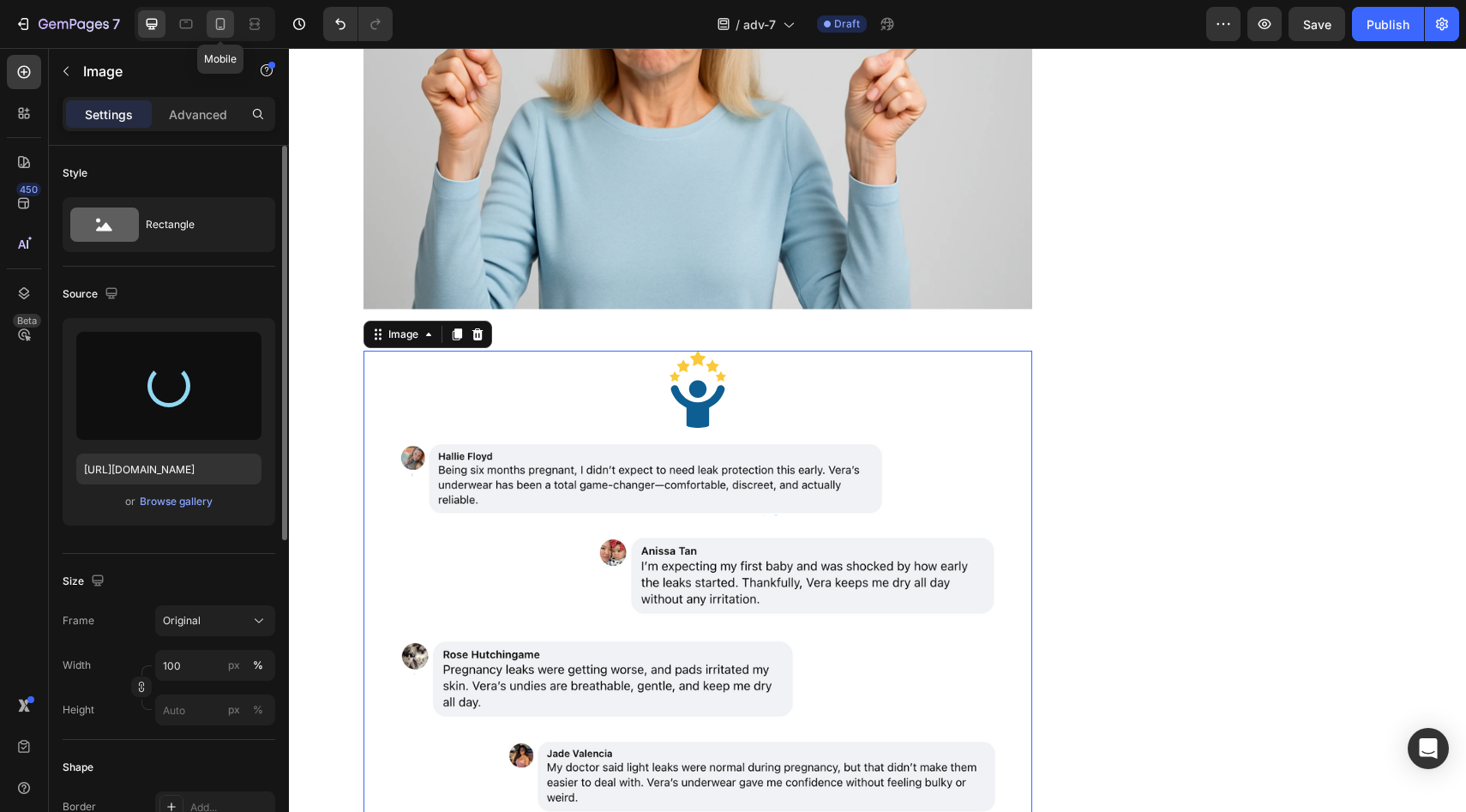
type input "[URL][DOMAIN_NAME]"
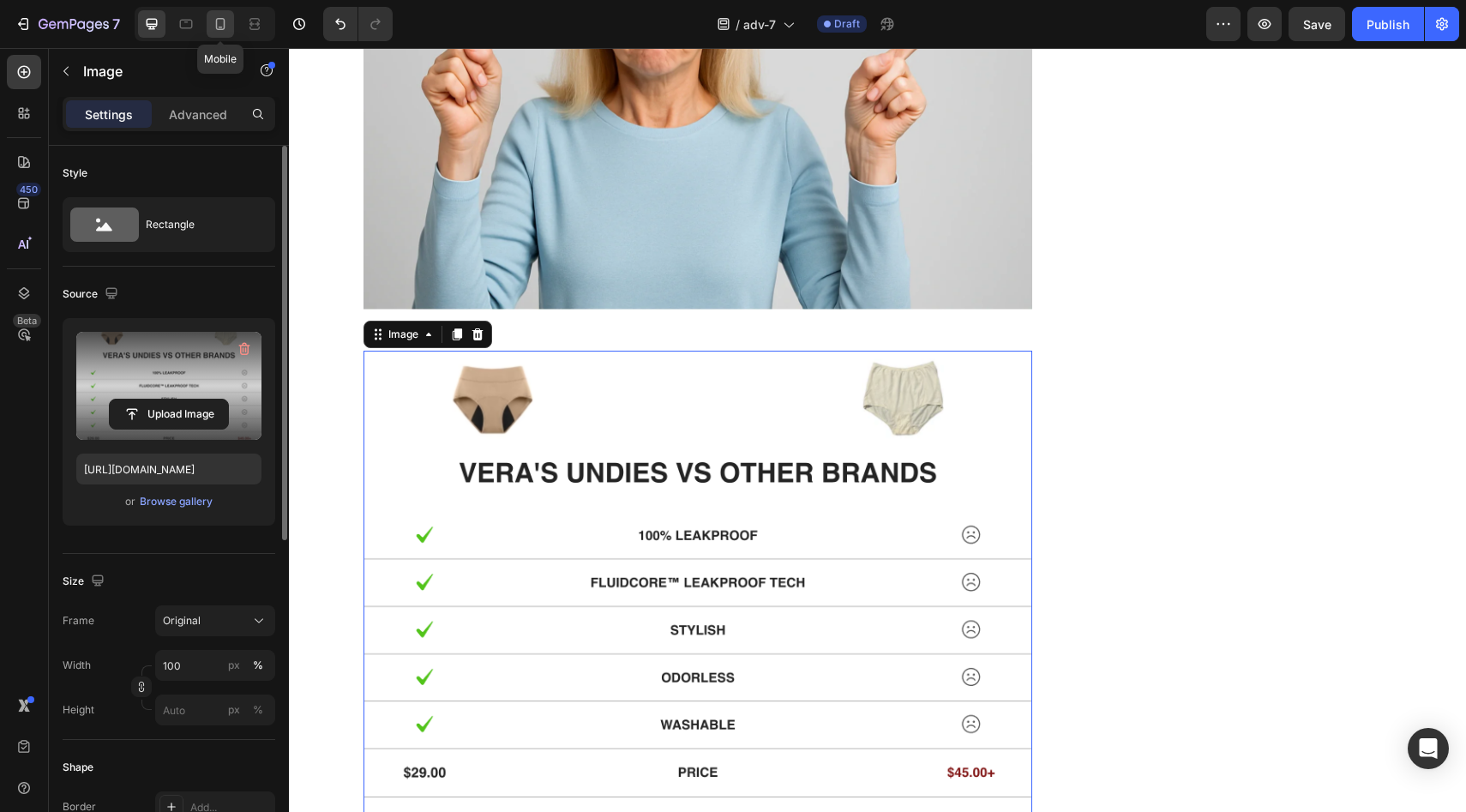
click at [222, 28] on icon at bounding box center [220, 24] width 17 height 17
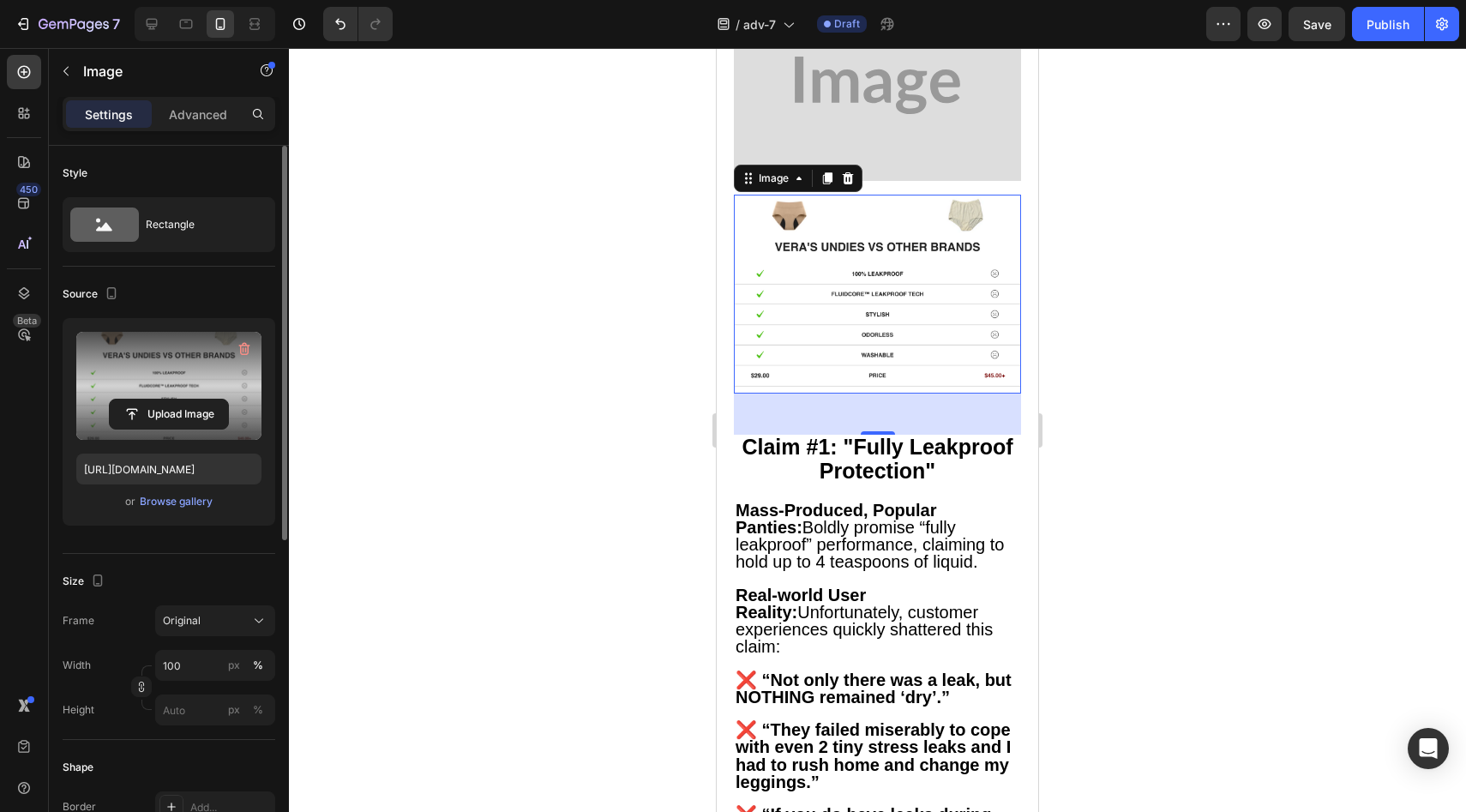
scroll to position [1663, 0]
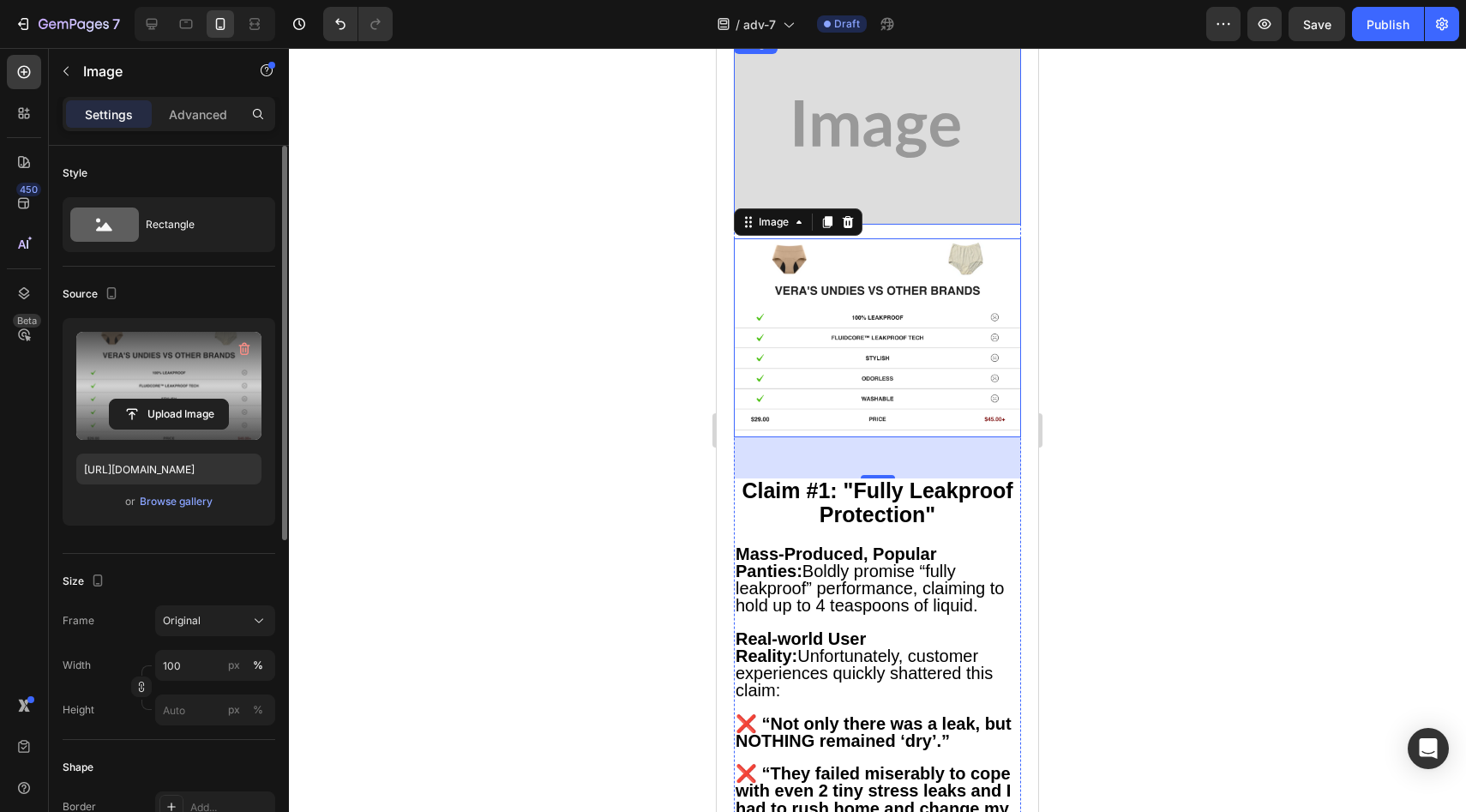
click at [847, 177] on img at bounding box center [877, 129] width 287 height 192
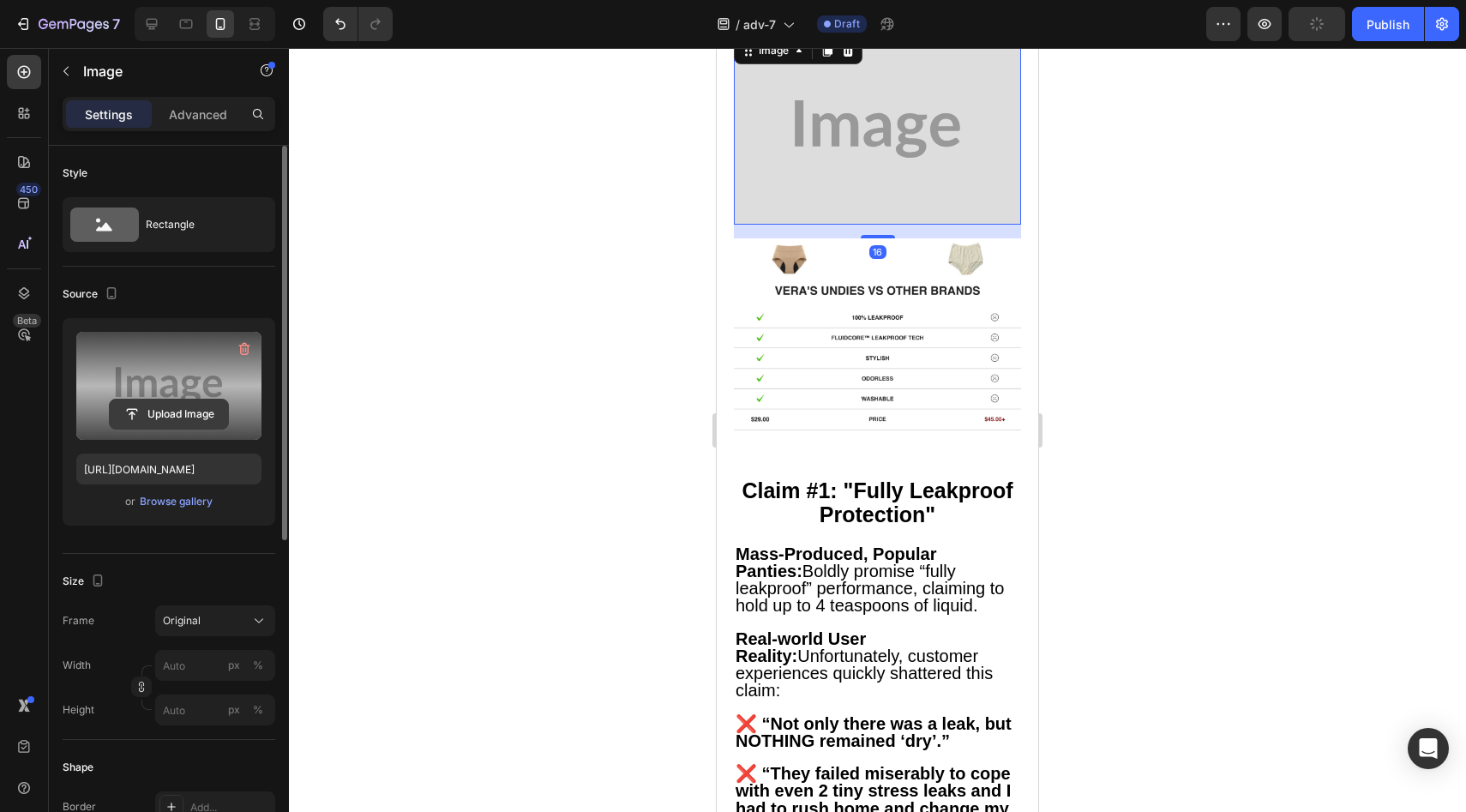
click at [195, 412] on input "file" at bounding box center [168, 413] width 118 height 29
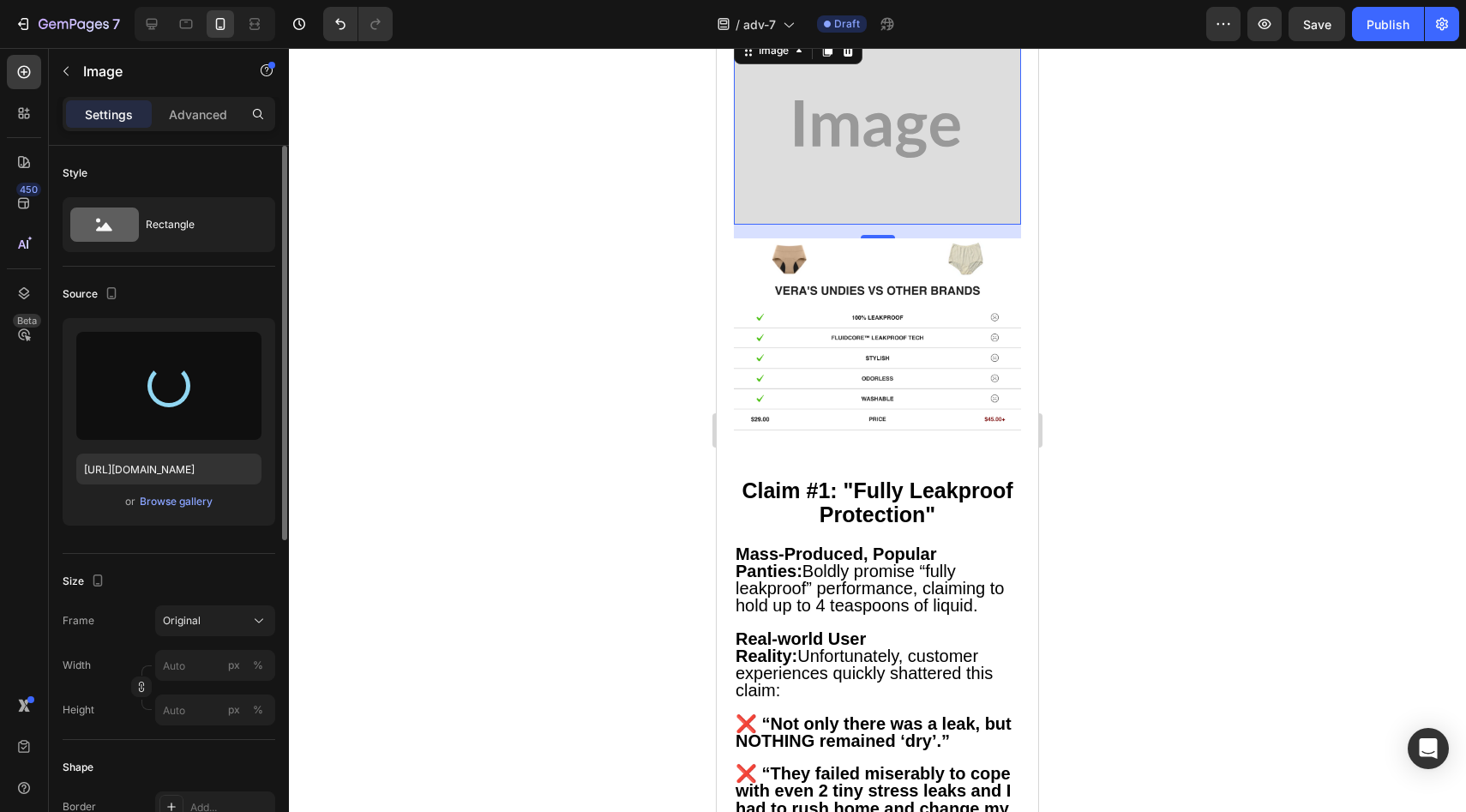
type input "[URL][DOMAIN_NAME]"
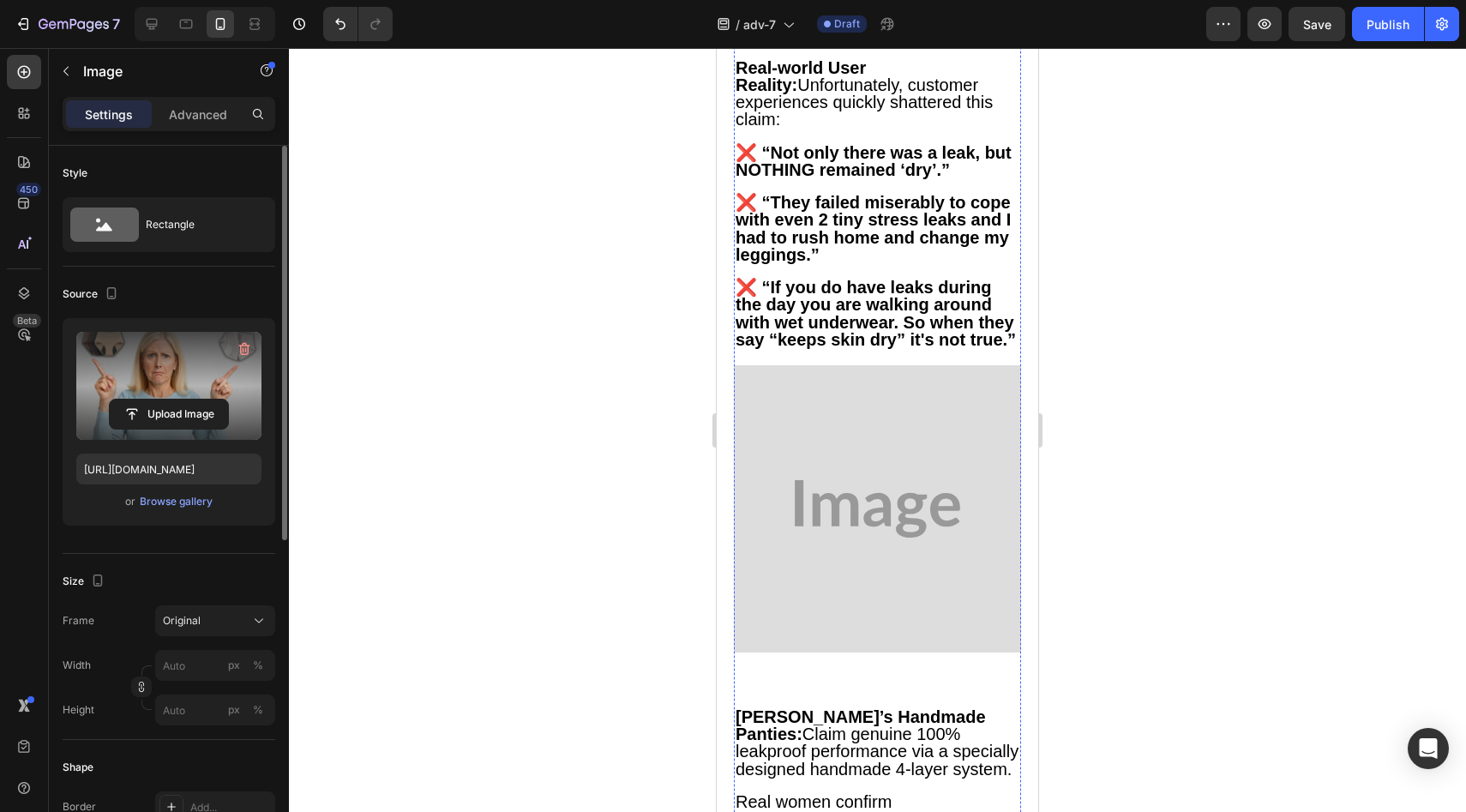
scroll to position [2357, 0]
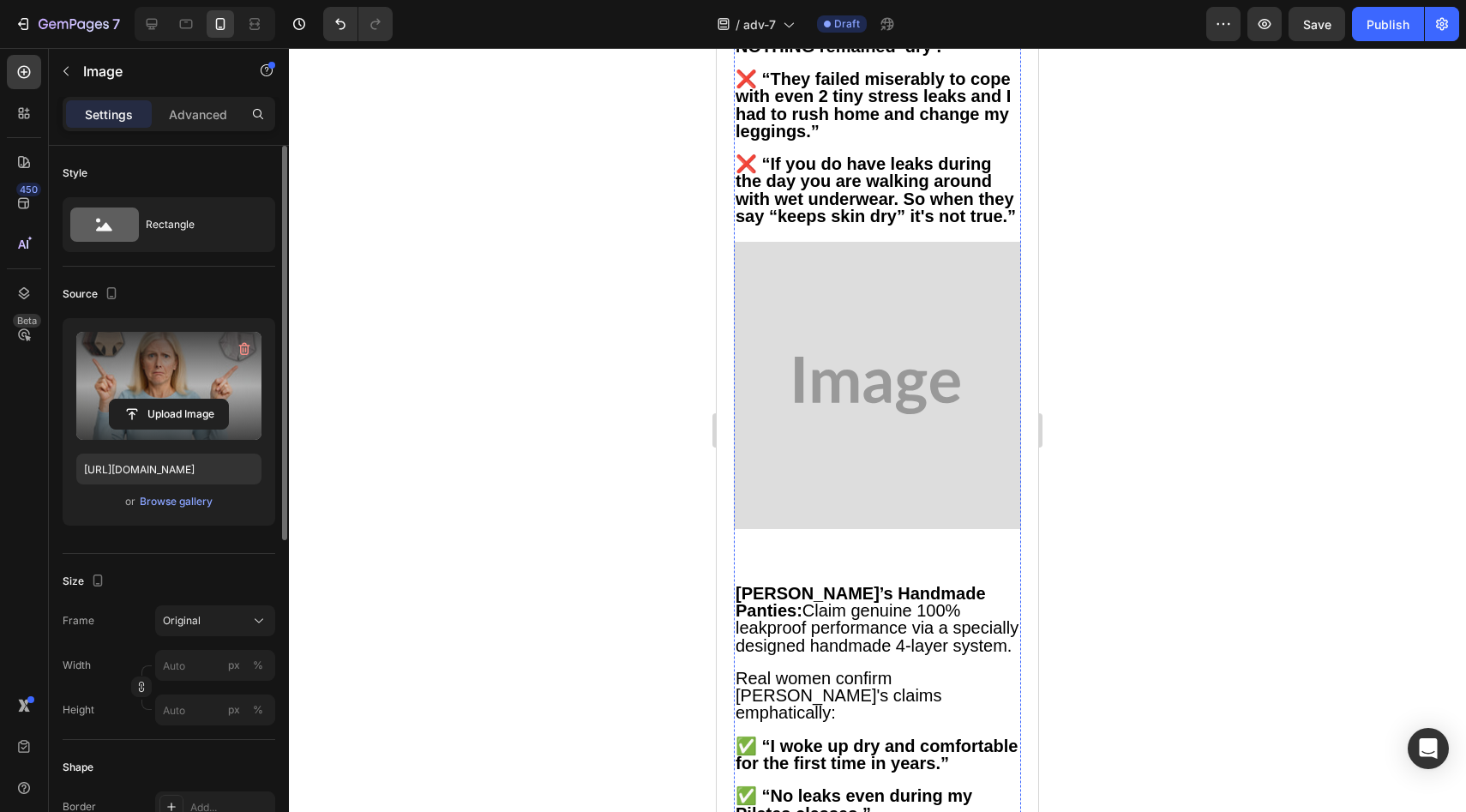
click at [868, 429] on img at bounding box center [877, 384] width 287 height 287
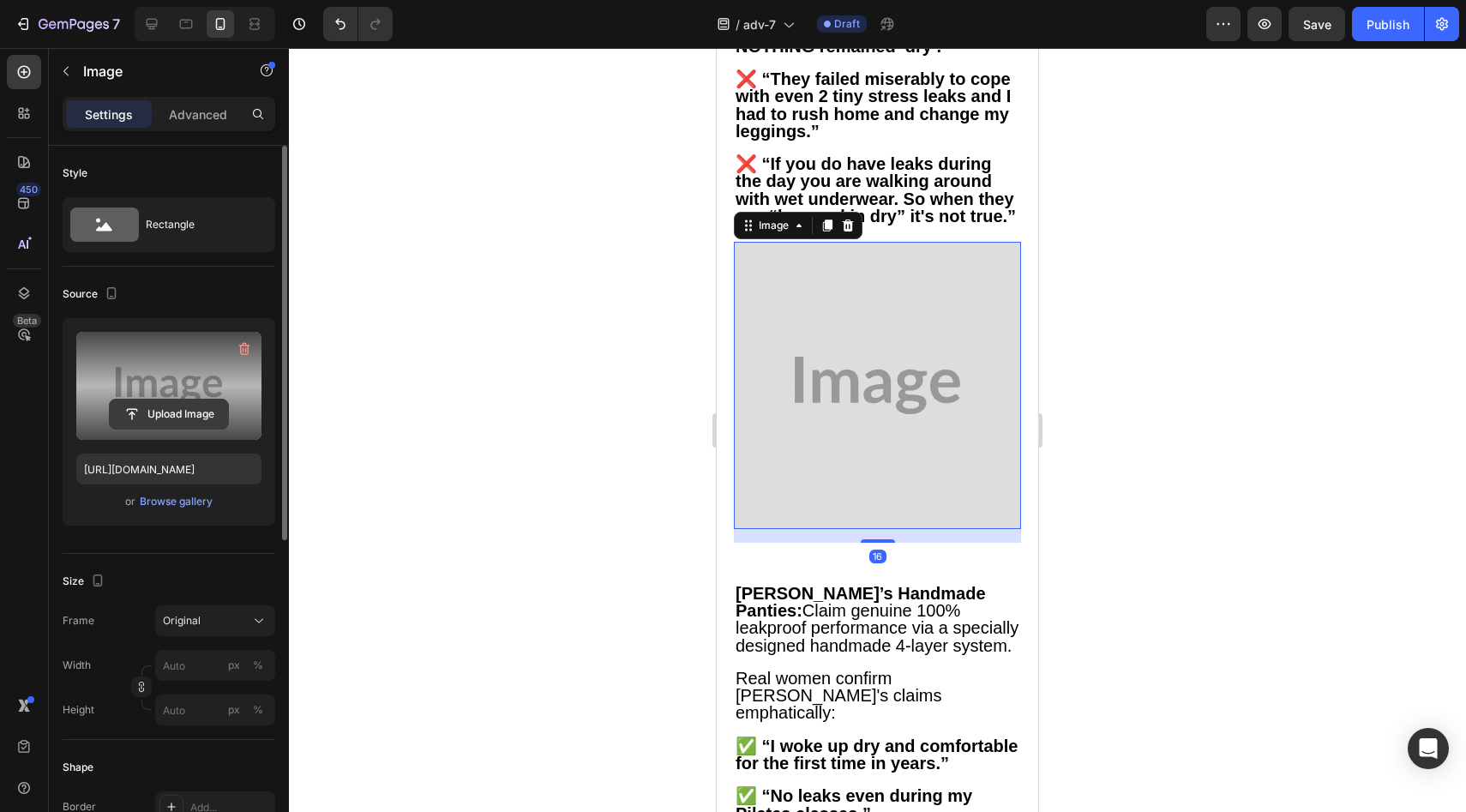
click at [124, 398] on button "Upload Image" at bounding box center [169, 413] width 120 height 31
click at [216, 408] on input "file" at bounding box center [168, 413] width 118 height 29
click at [193, 428] on input "file" at bounding box center [168, 413] width 118 height 29
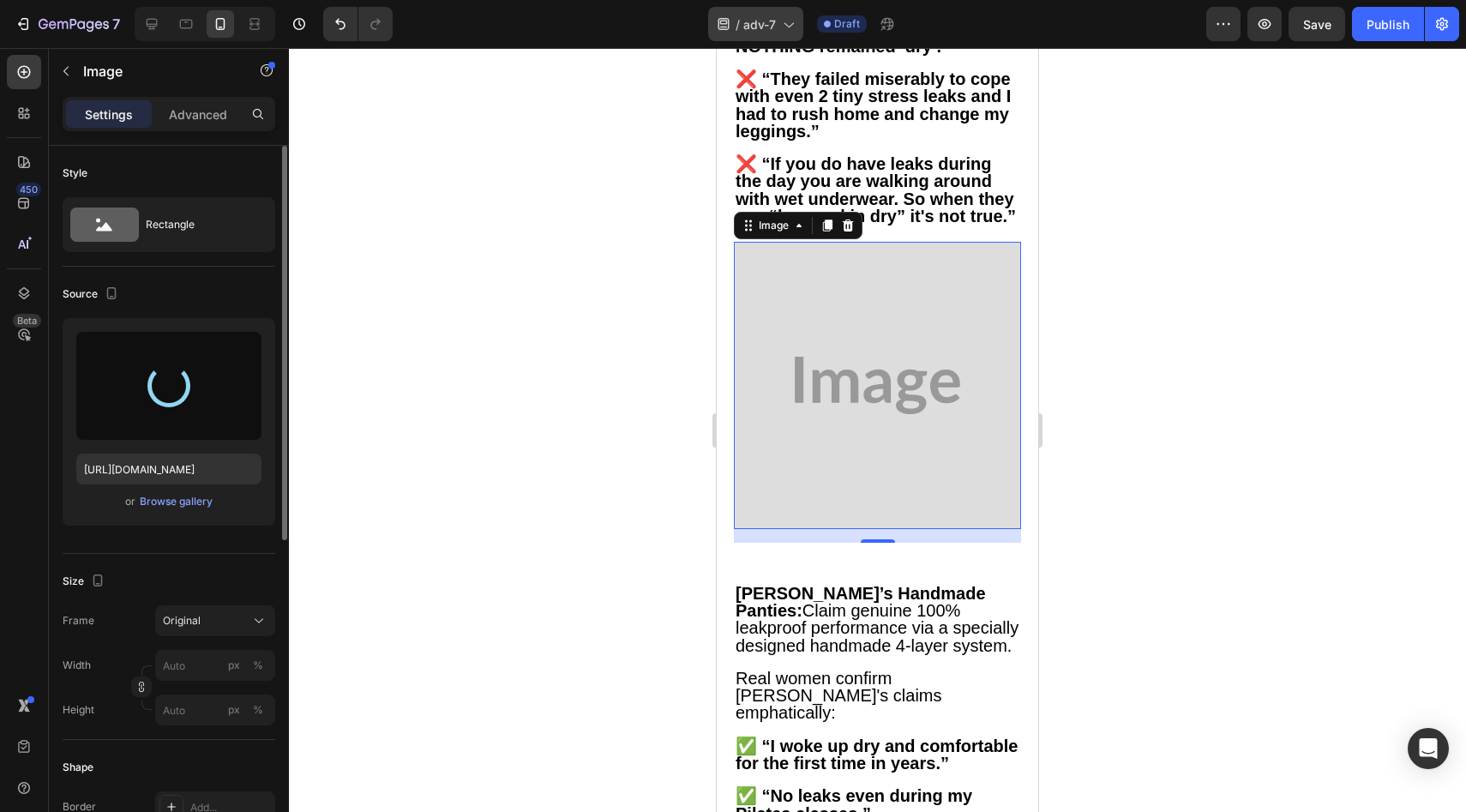
type input "[URL][DOMAIN_NAME]"
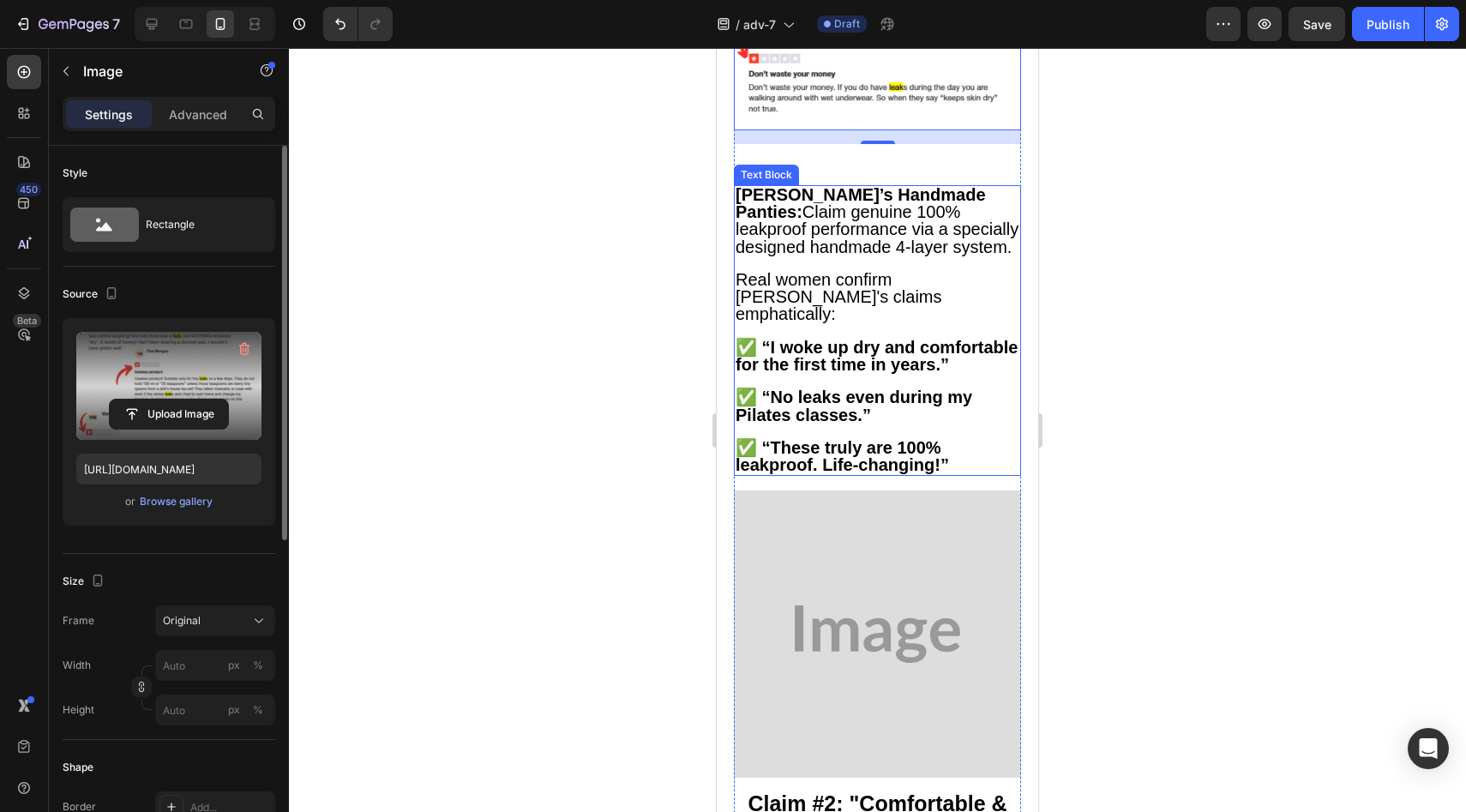
scroll to position [2849, 0]
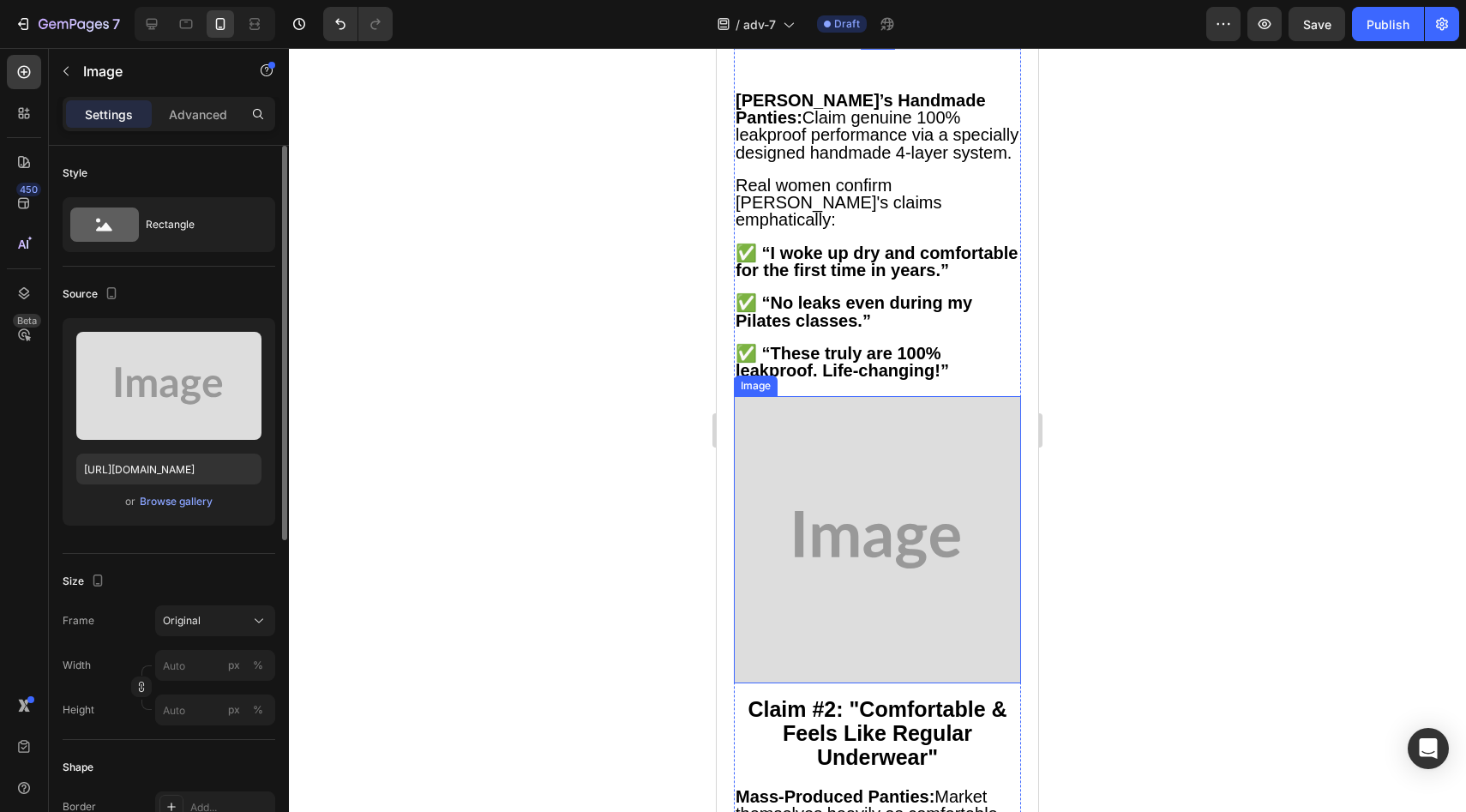
click at [837, 519] on img at bounding box center [877, 539] width 287 height 287
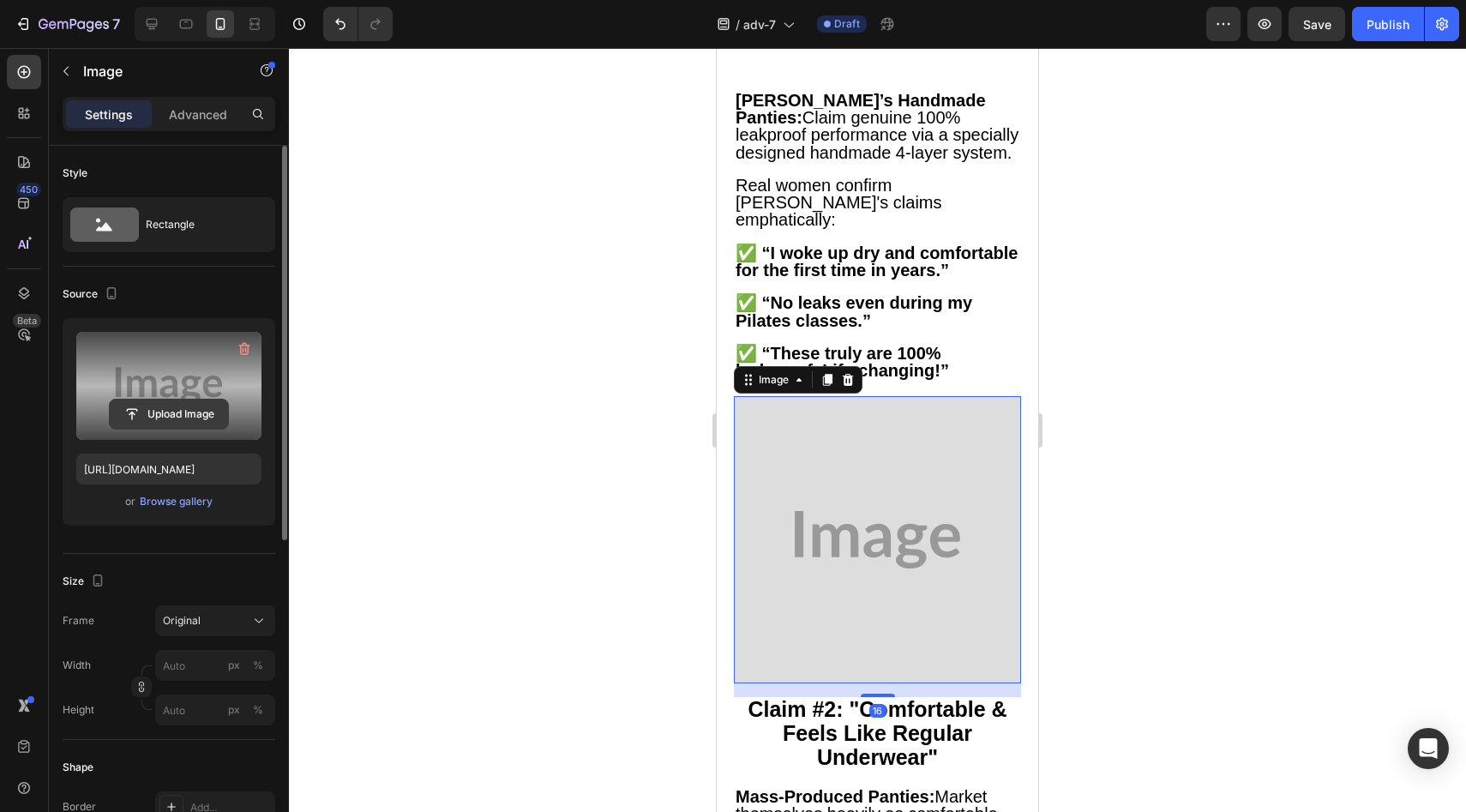
click at [221, 404] on input "file" at bounding box center [168, 413] width 118 height 29
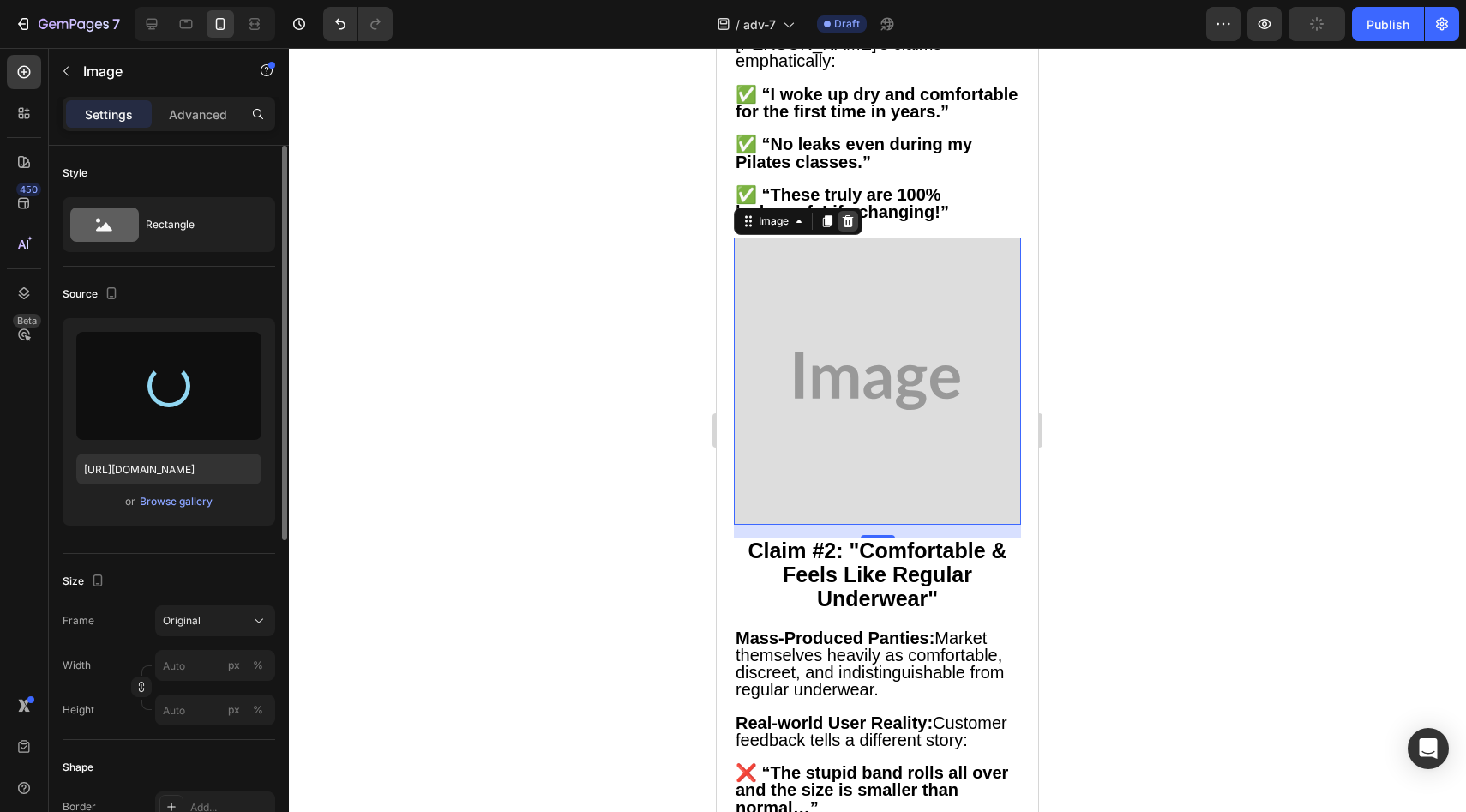
type input "[URL][DOMAIN_NAME]"
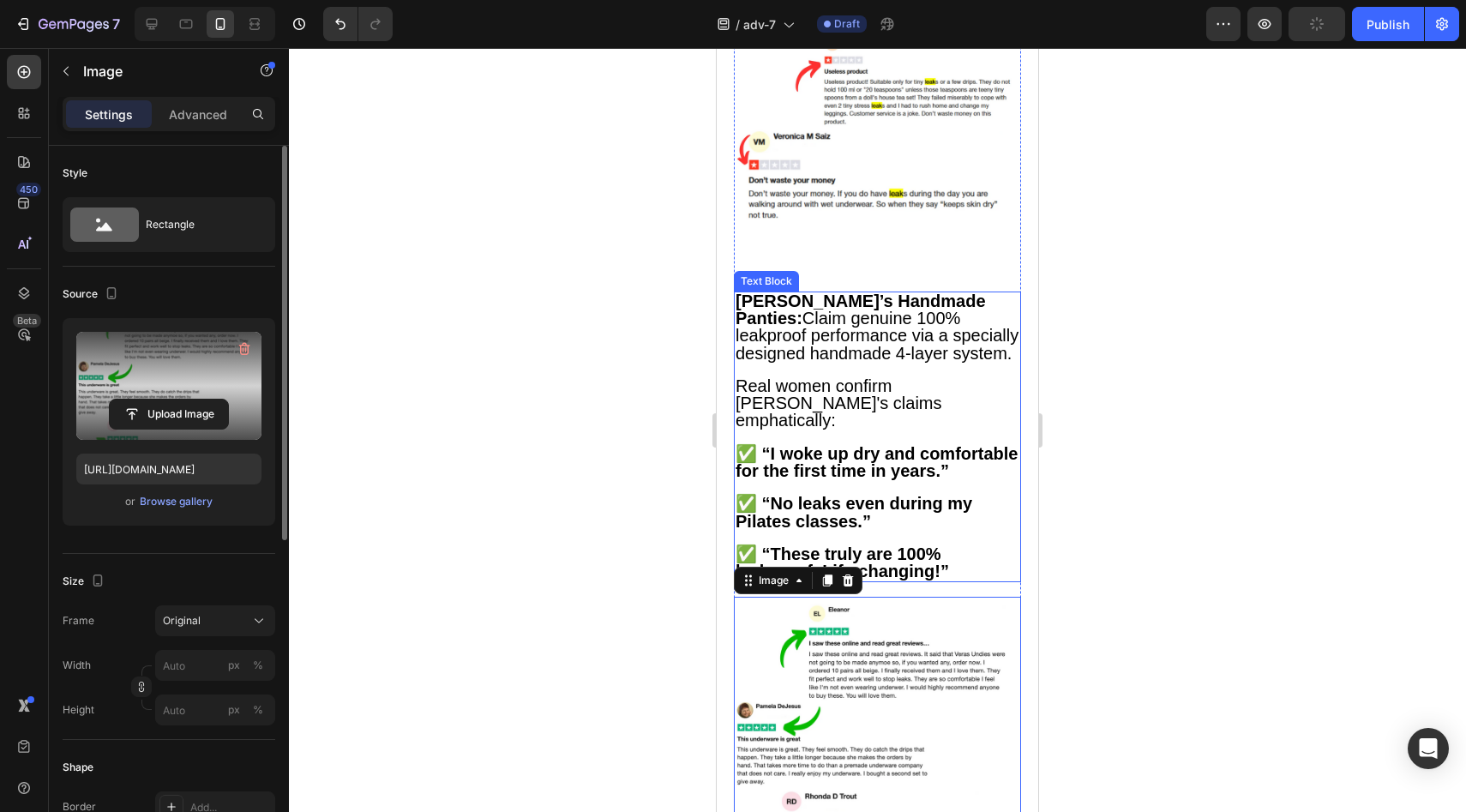
scroll to position [2610, 0]
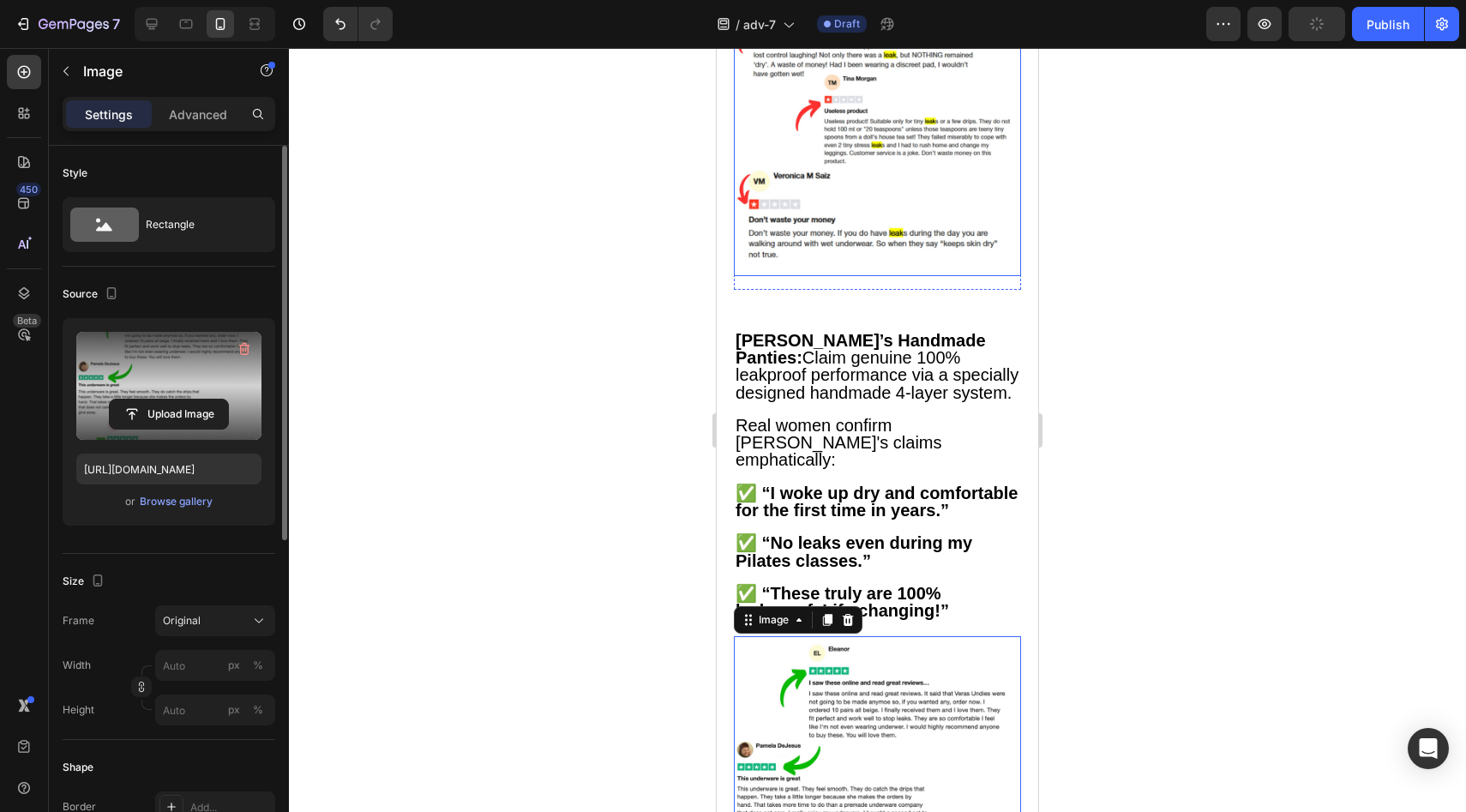
click at [836, 238] on img at bounding box center [877, 132] width 287 height 287
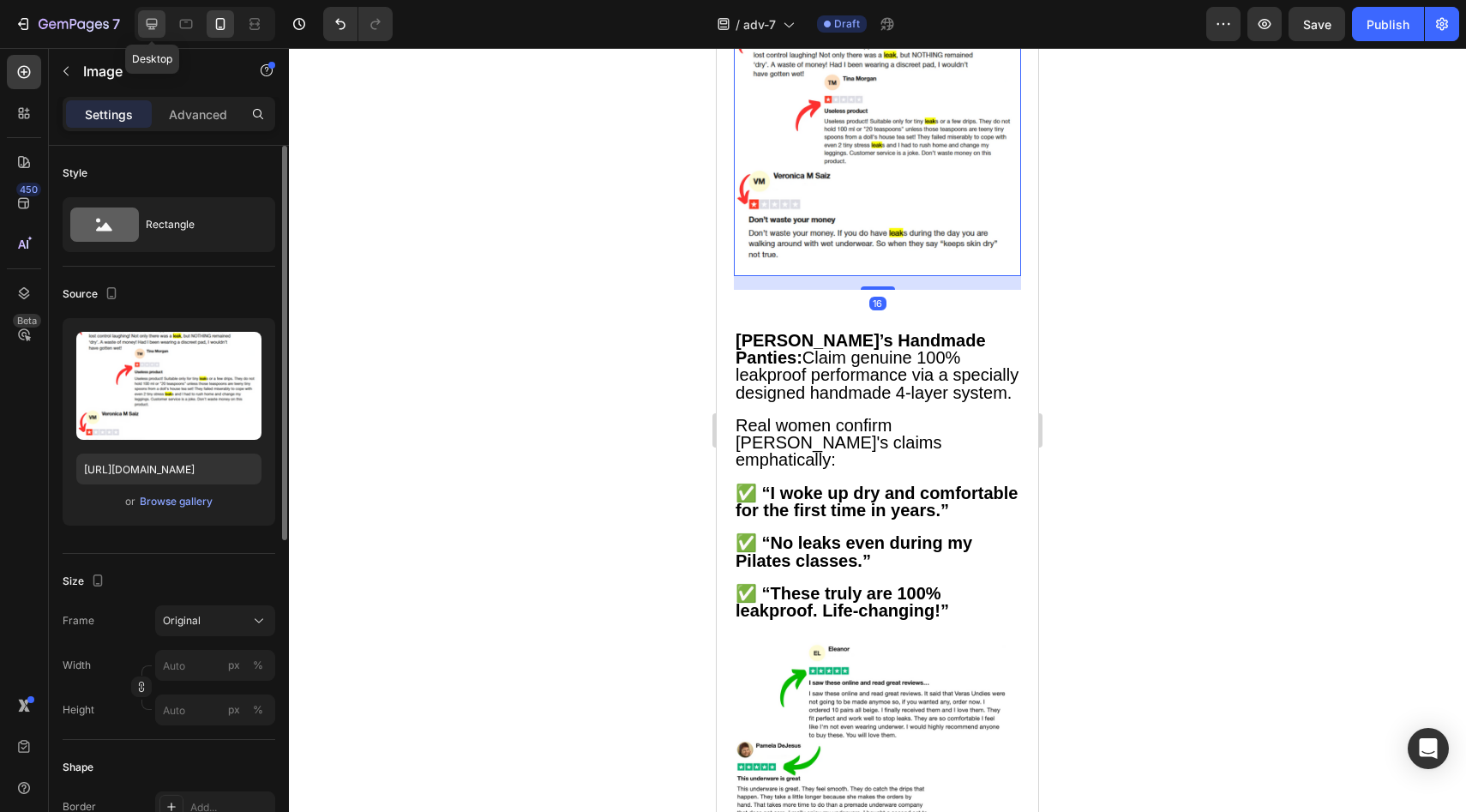
click at [147, 30] on icon at bounding box center [151, 24] width 17 height 17
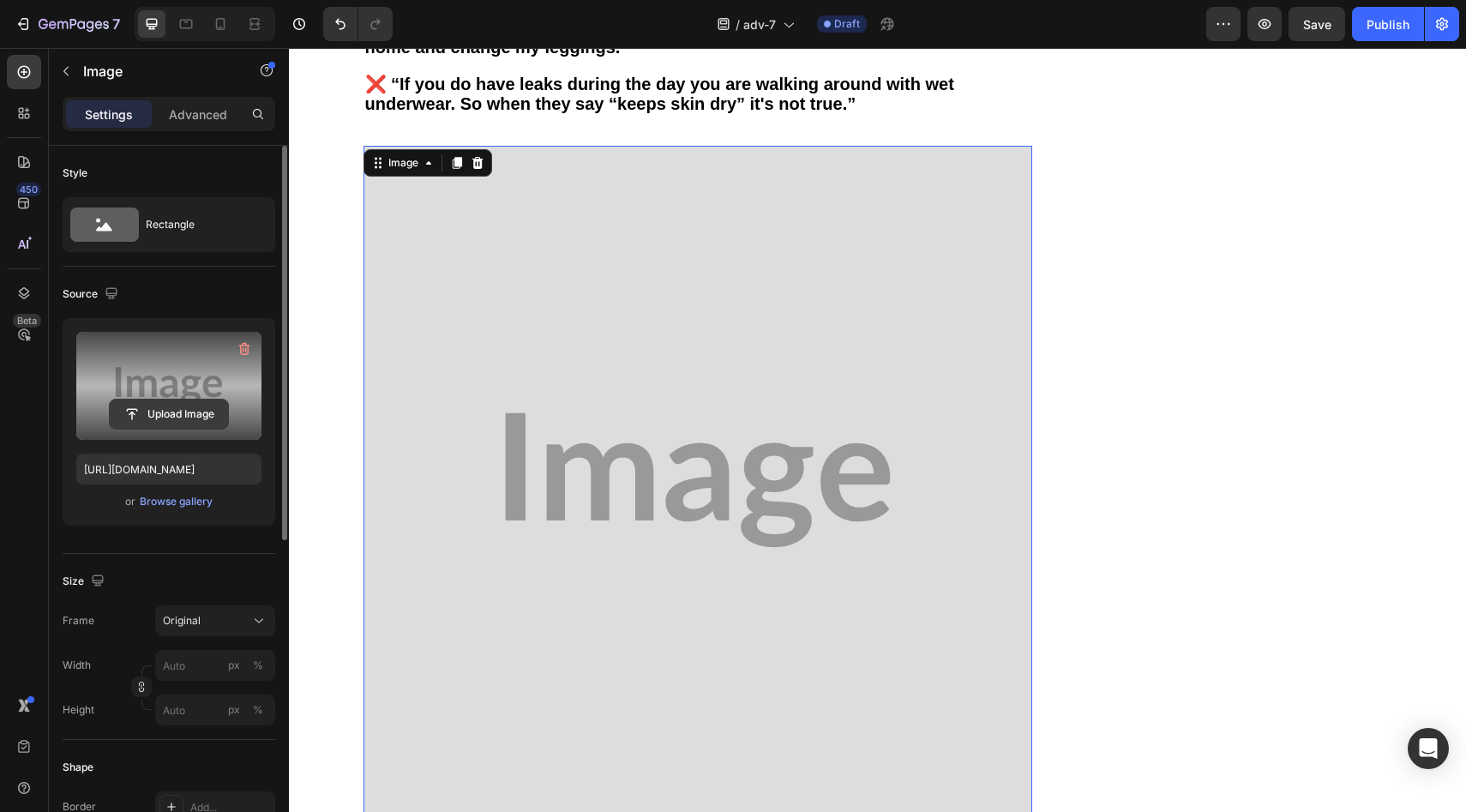
scroll to position [2858, 0]
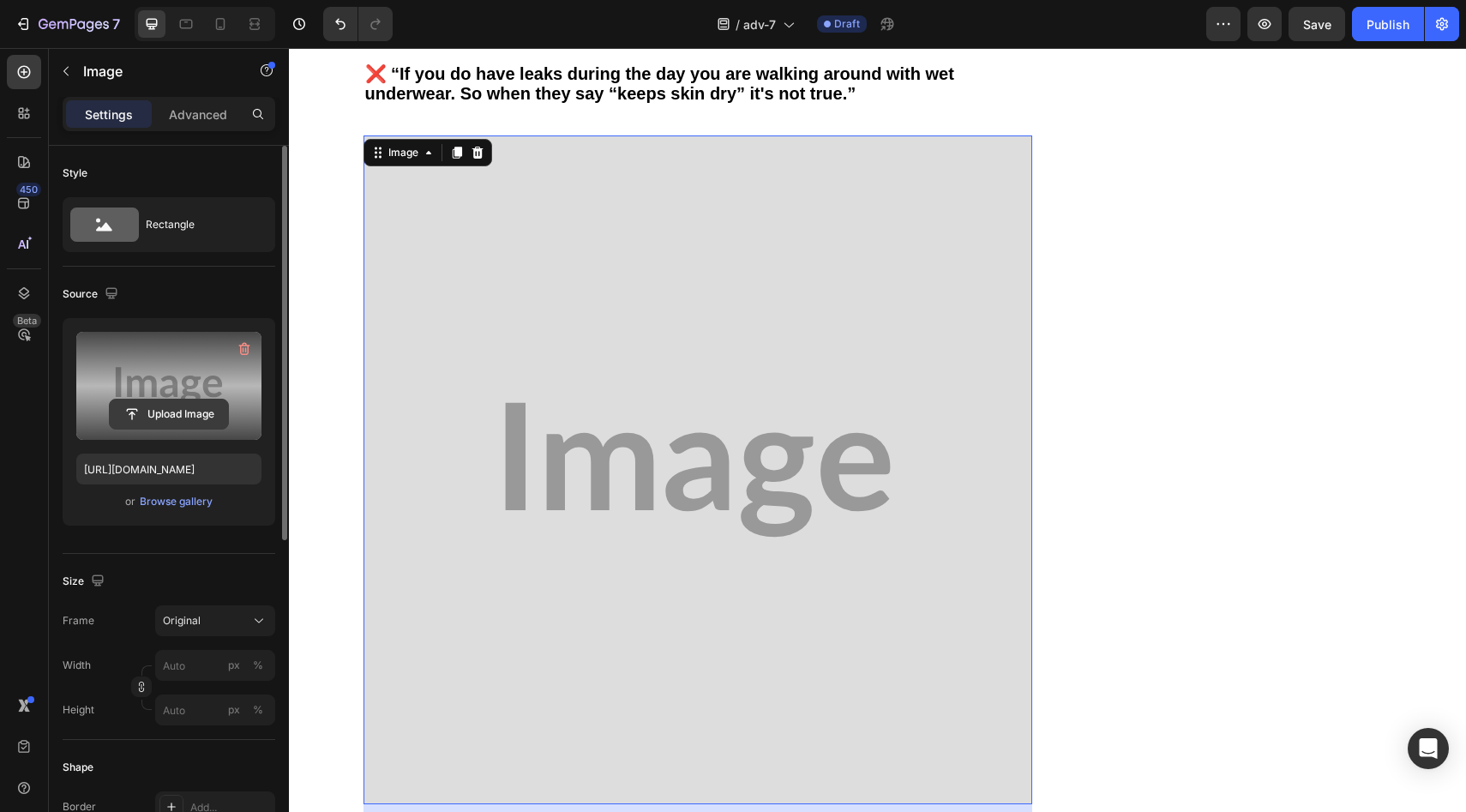
click at [147, 409] on input "file" at bounding box center [168, 413] width 118 height 29
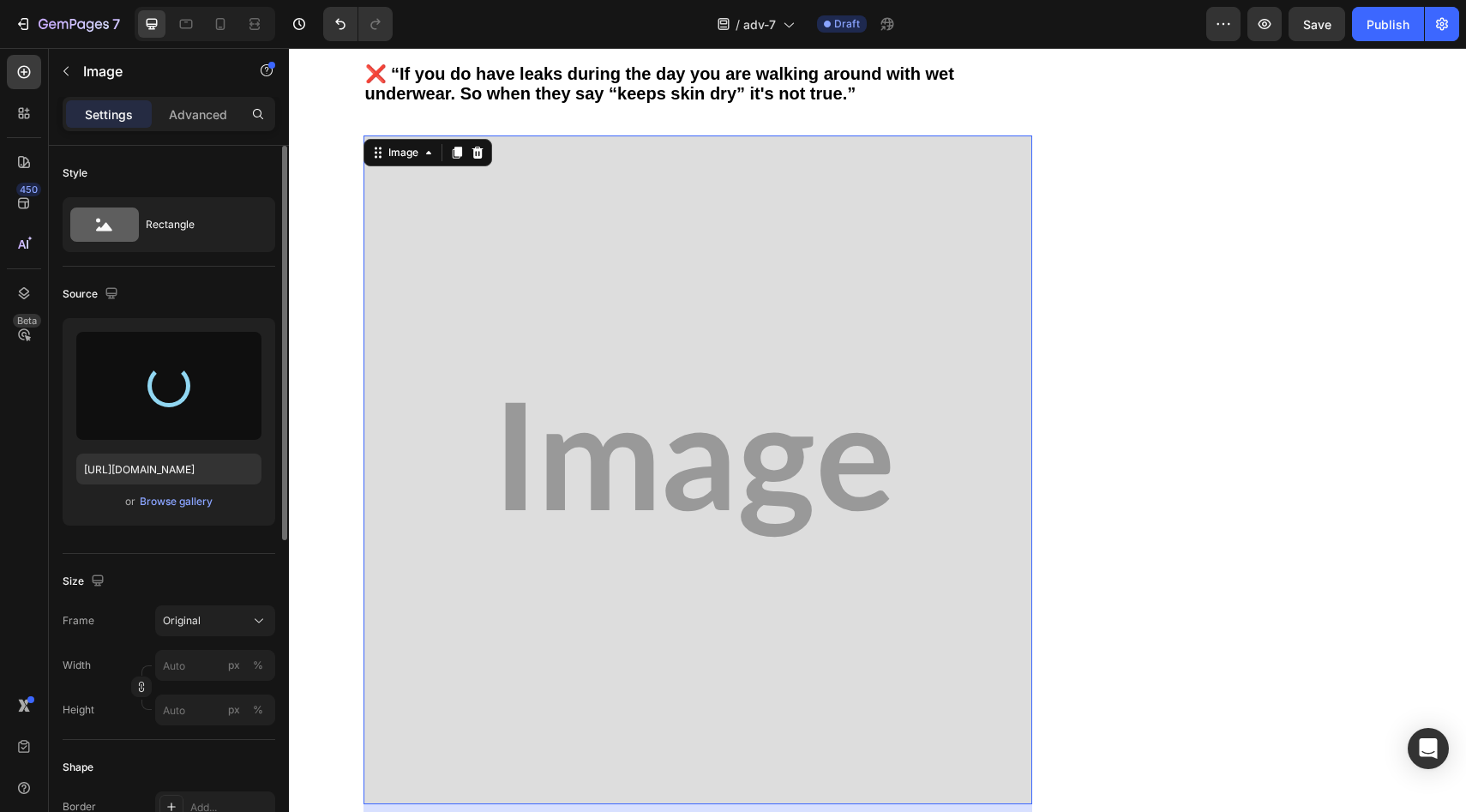
type input "[URL][DOMAIN_NAME]"
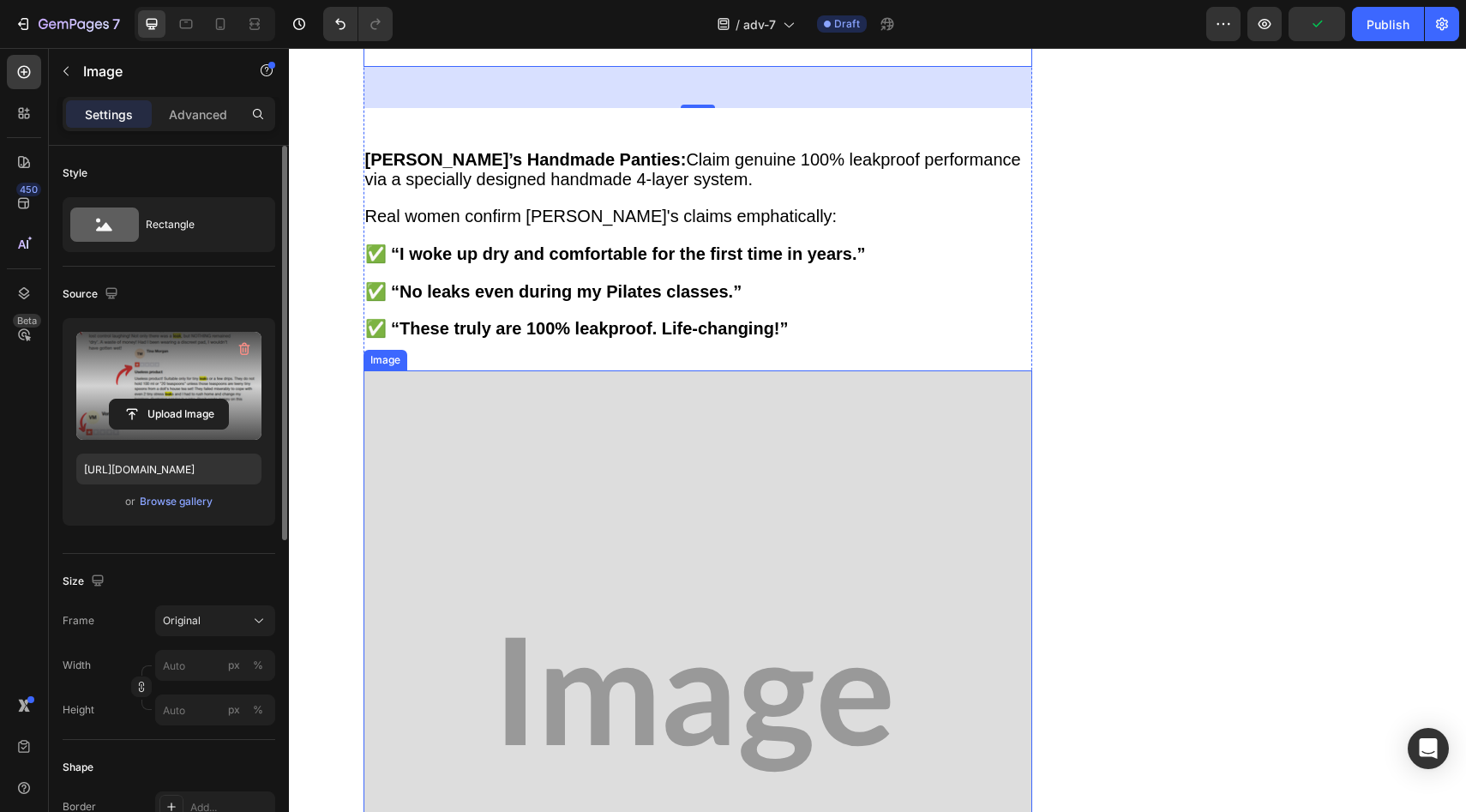
scroll to position [3662, 0]
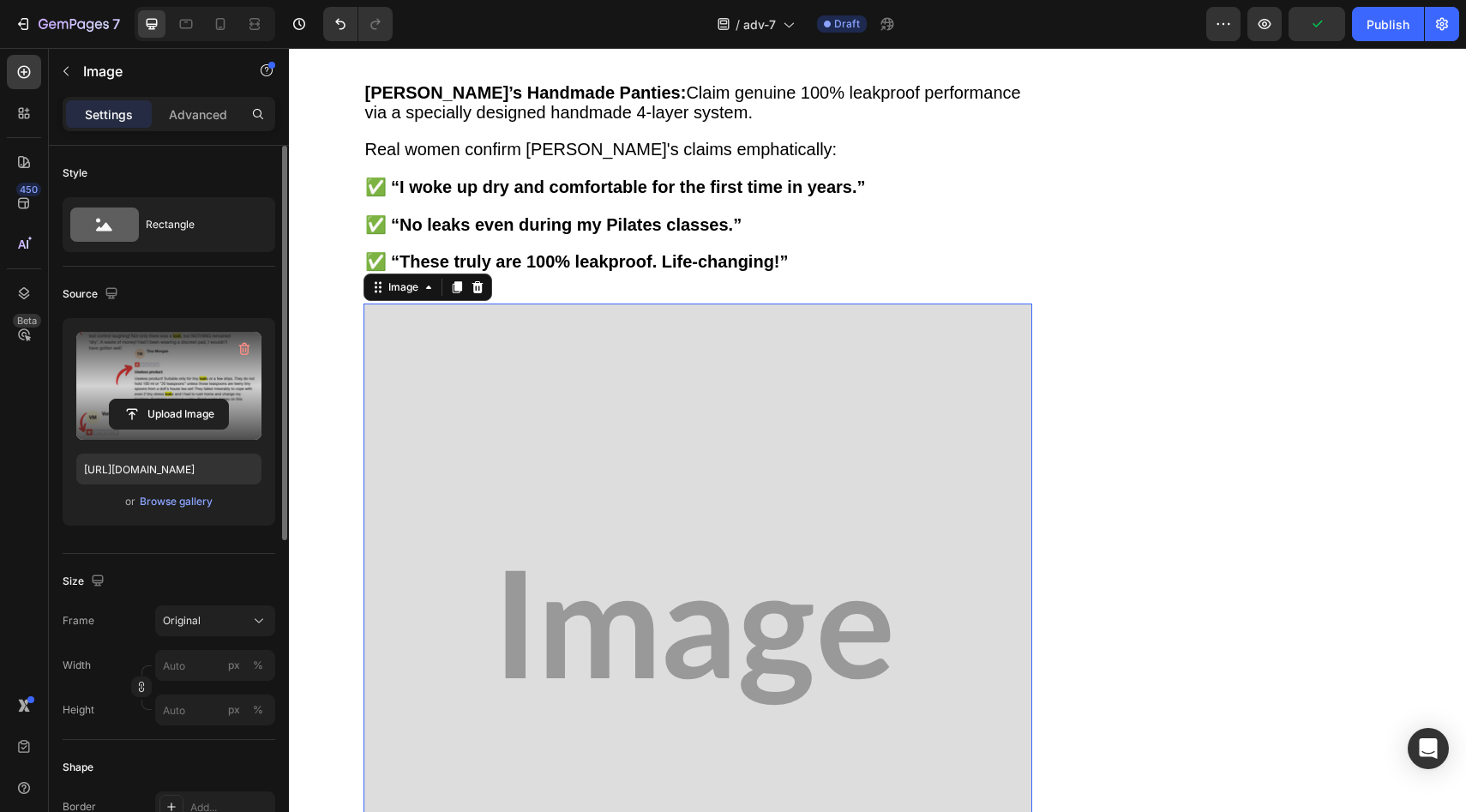
click at [551, 390] on img at bounding box center [697, 637] width 668 height 668
click at [190, 417] on input "file" at bounding box center [168, 413] width 118 height 29
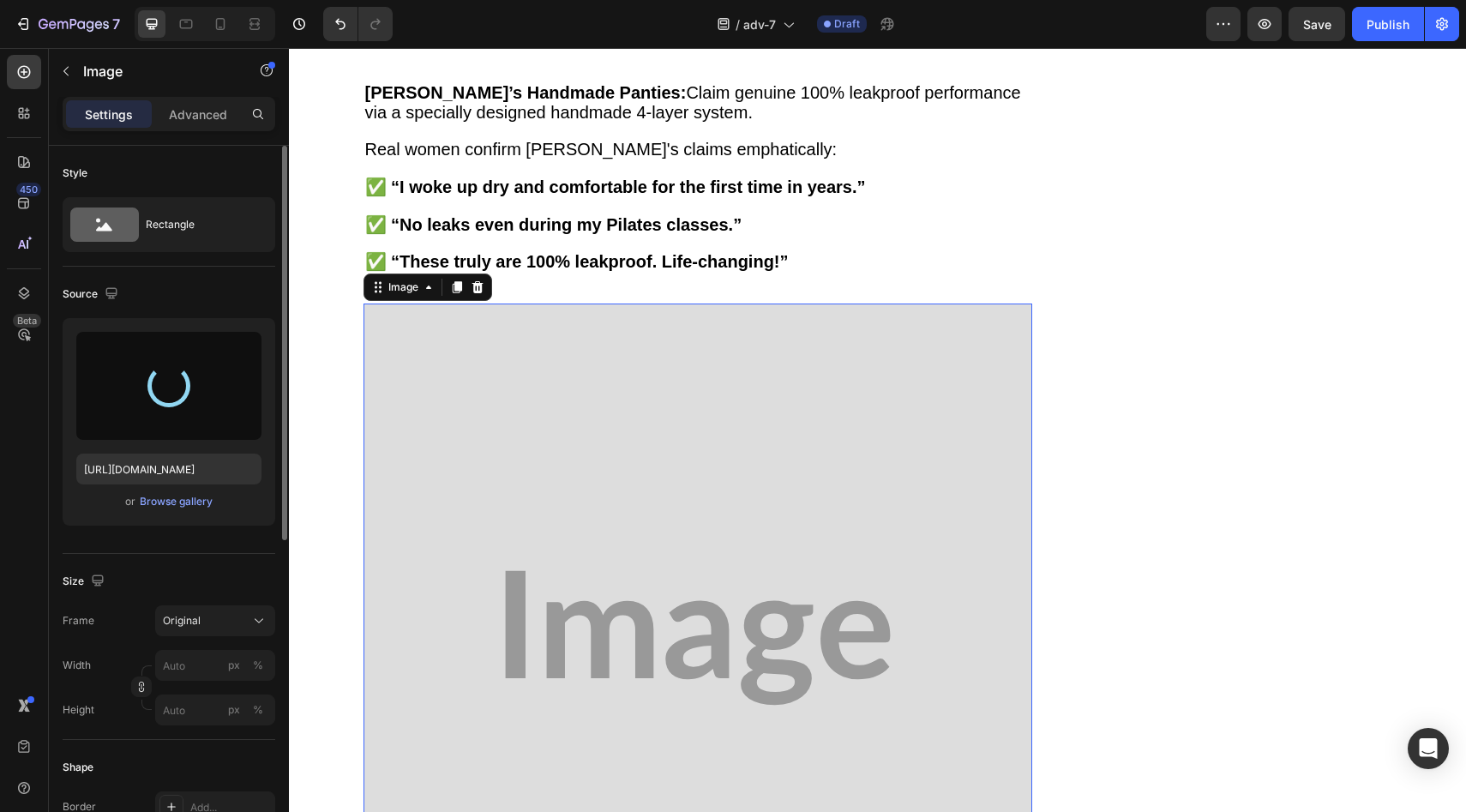
type input "[URL][DOMAIN_NAME]"
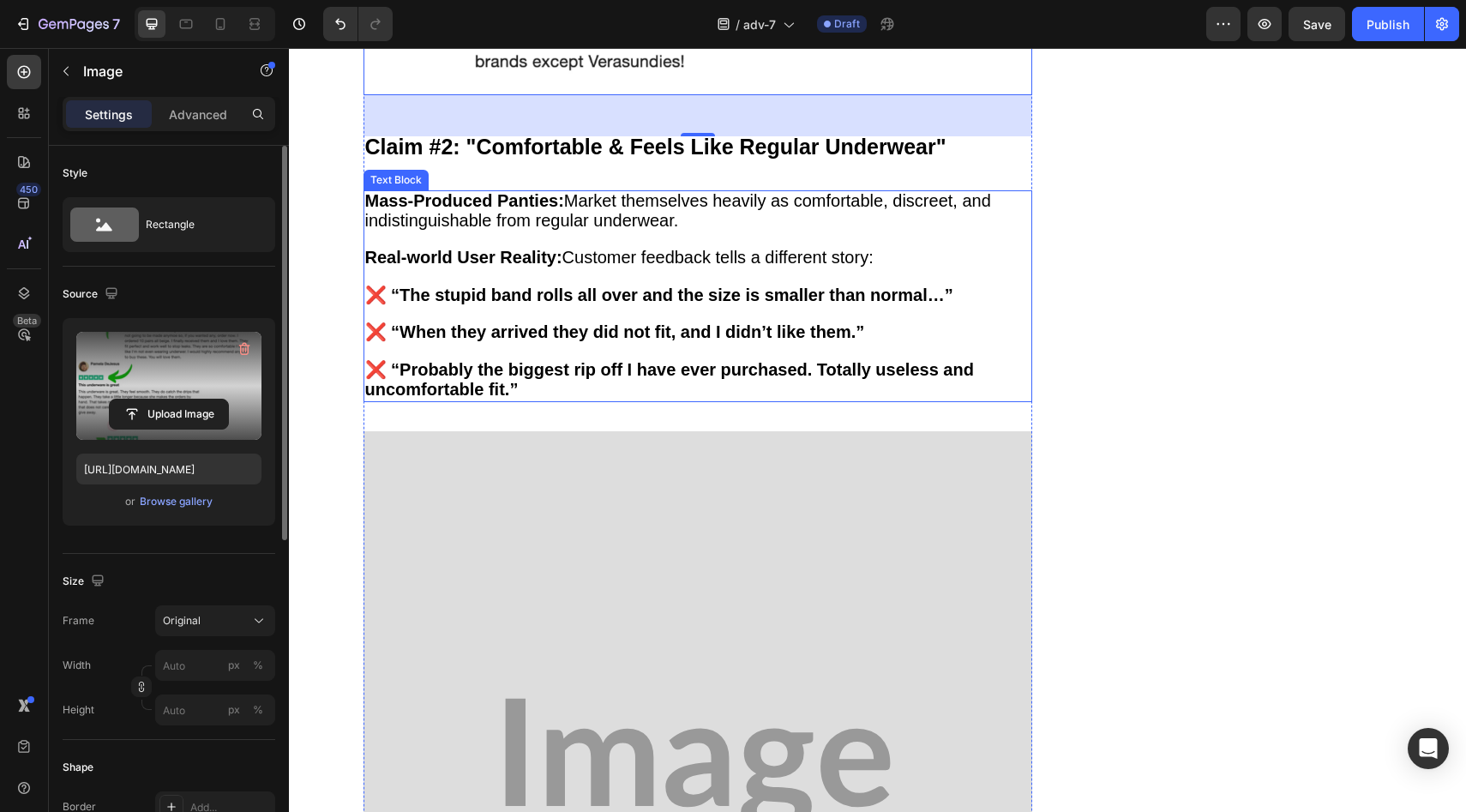
scroll to position [4637, 0]
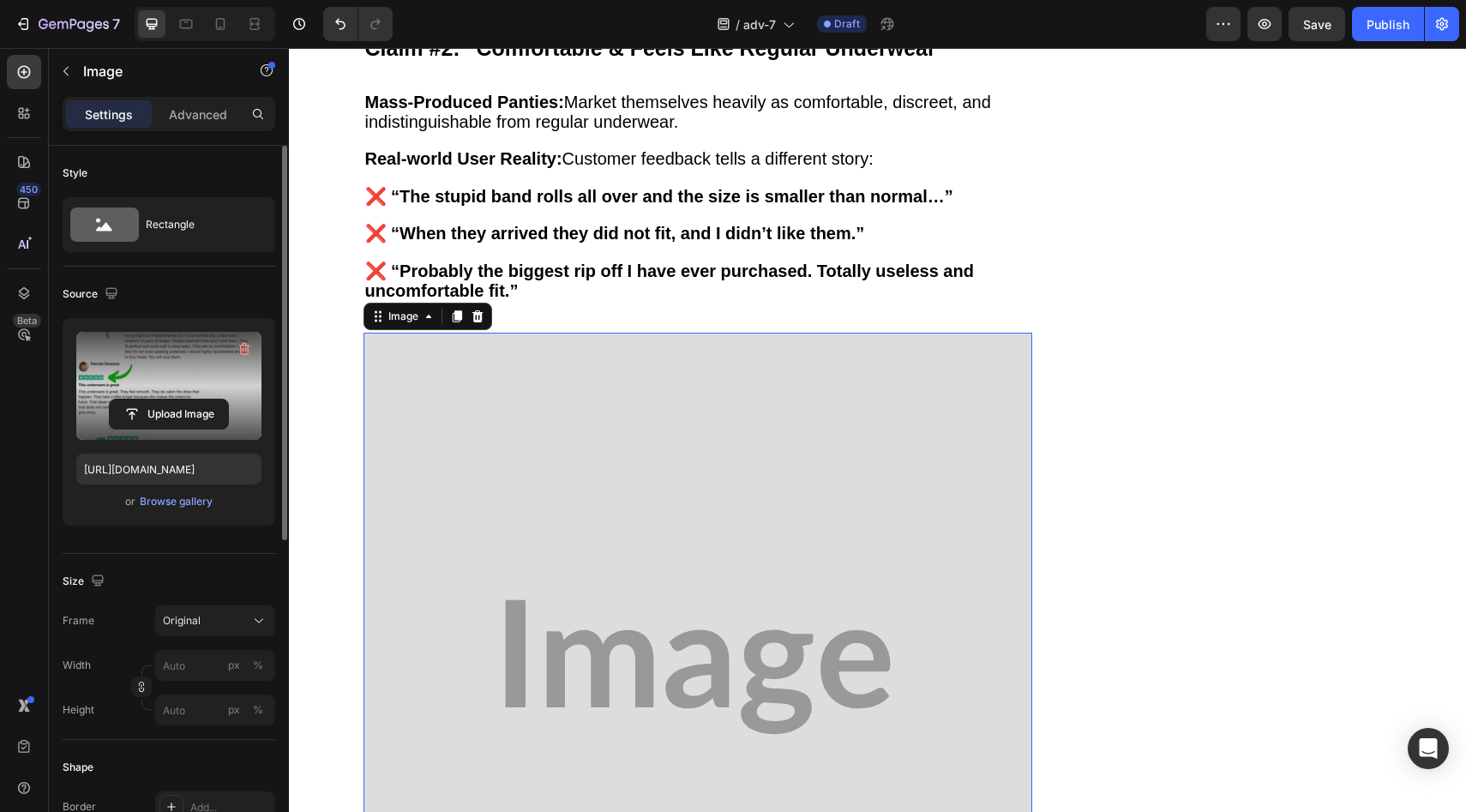
click at [612, 451] on img at bounding box center [697, 666] width 668 height 668
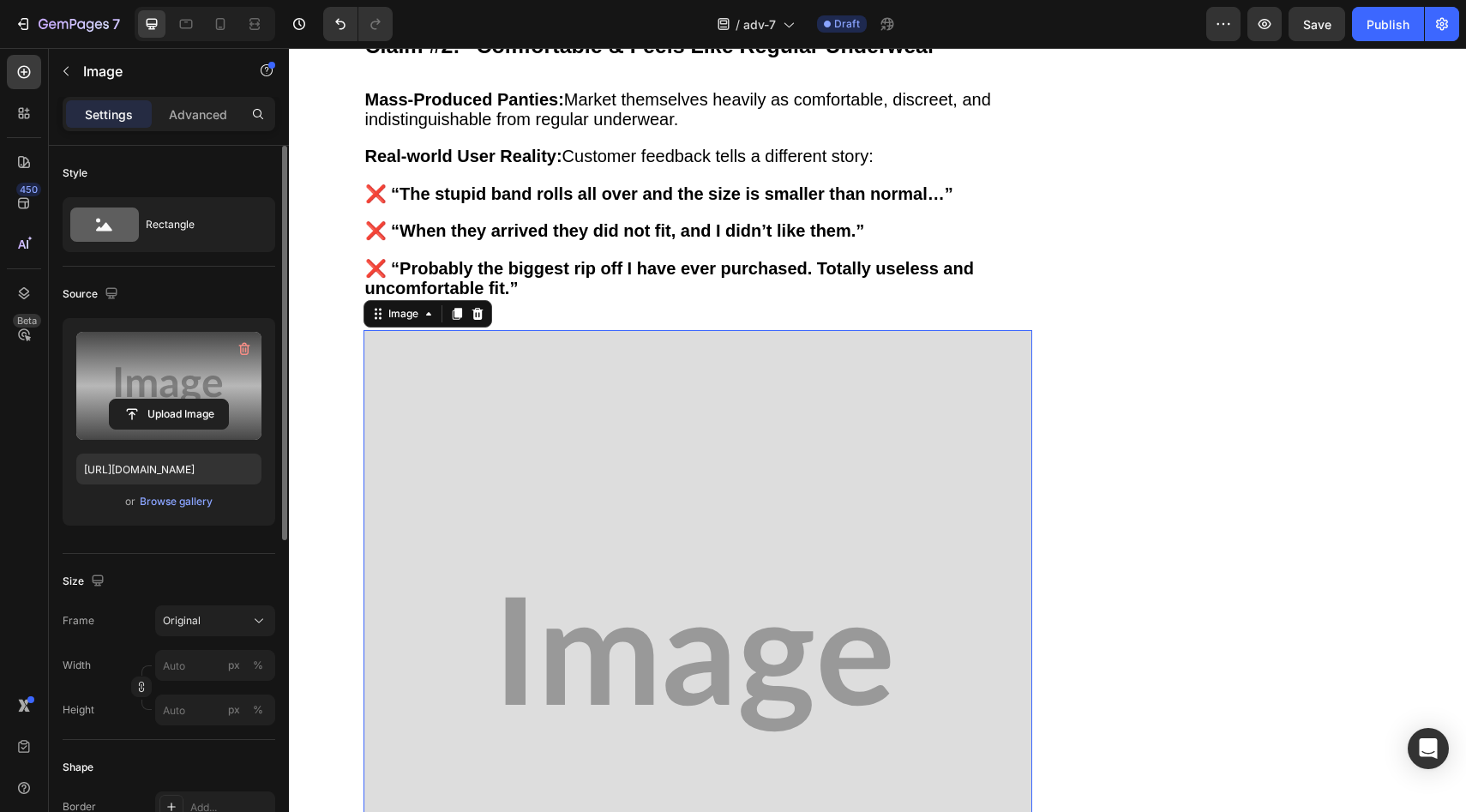
scroll to position [4641, 0]
click at [233, 414] on div "Upload Image" at bounding box center [169, 413] width 185 height 31
click at [215, 412] on input "file" at bounding box center [168, 413] width 118 height 29
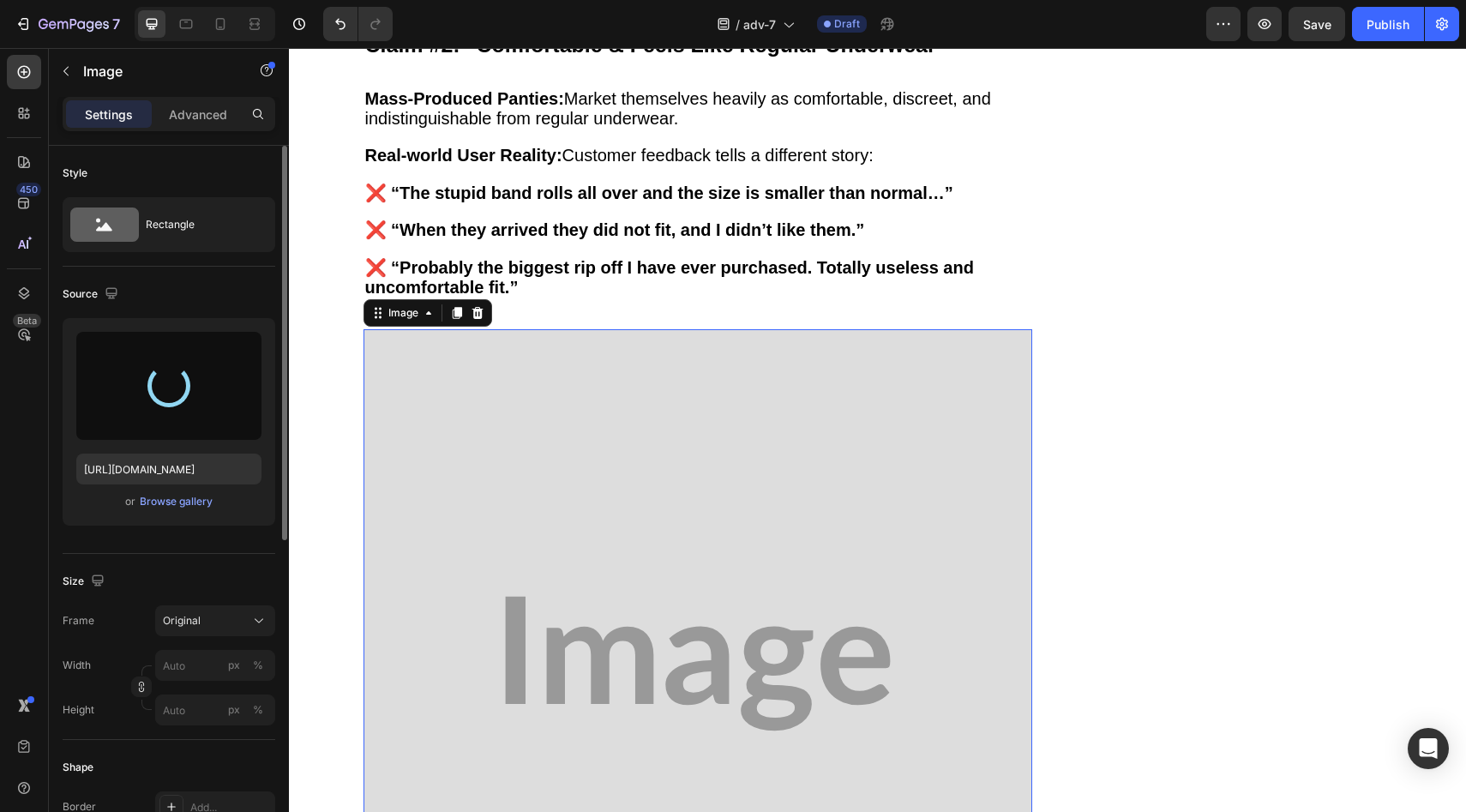
type input "[URL][DOMAIN_NAME]"
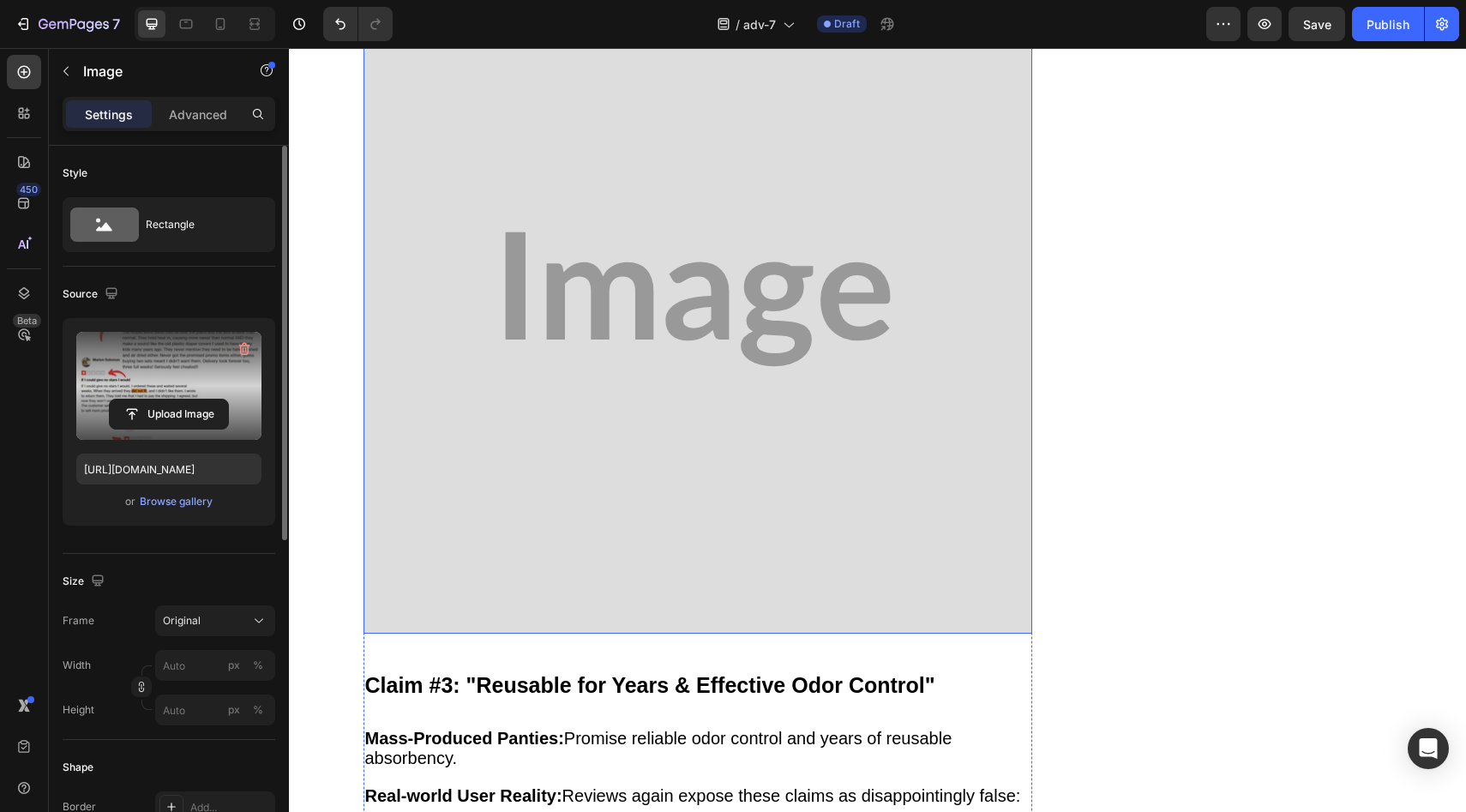
scroll to position [5938, 0]
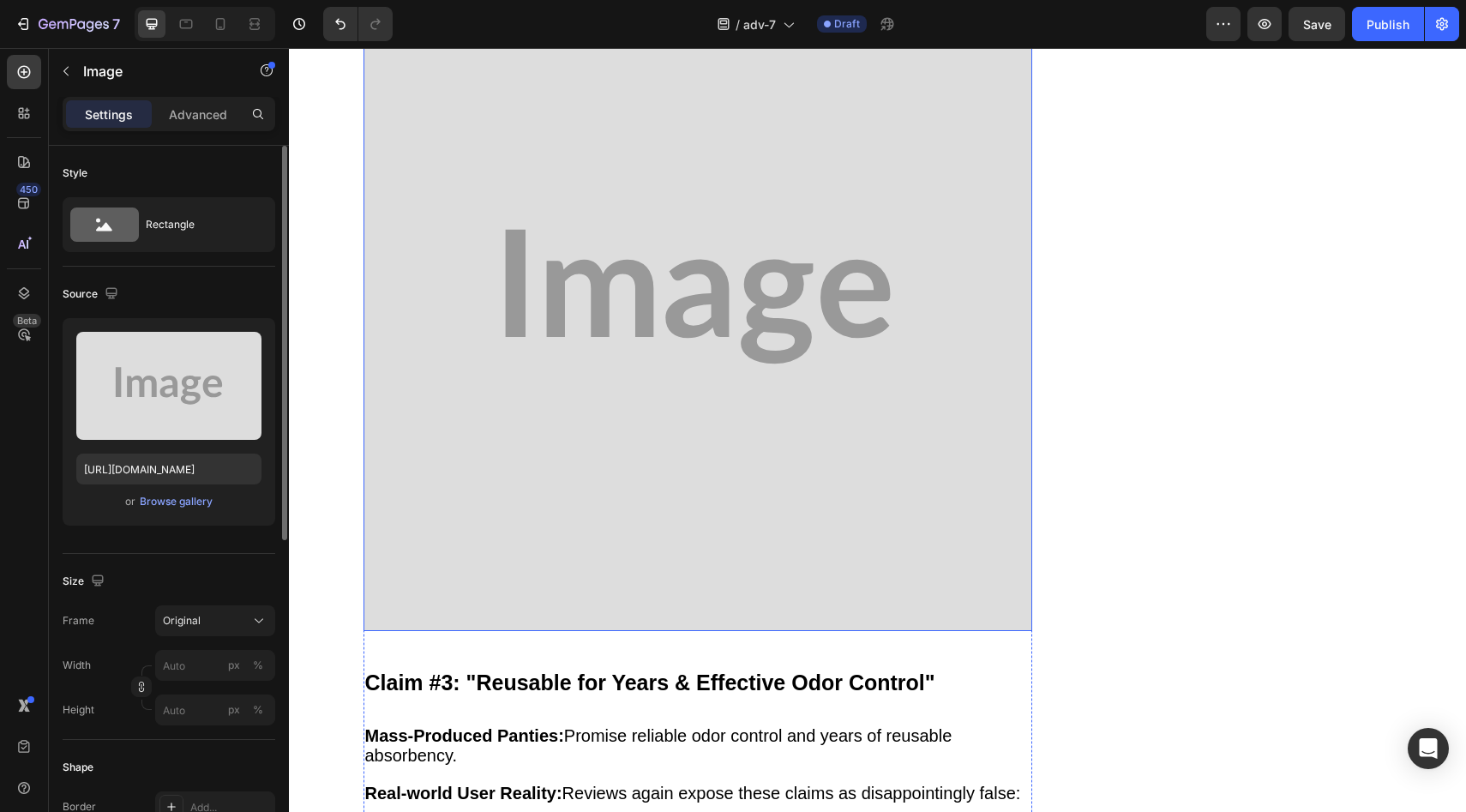
click at [575, 412] on img at bounding box center [697, 296] width 668 height 668
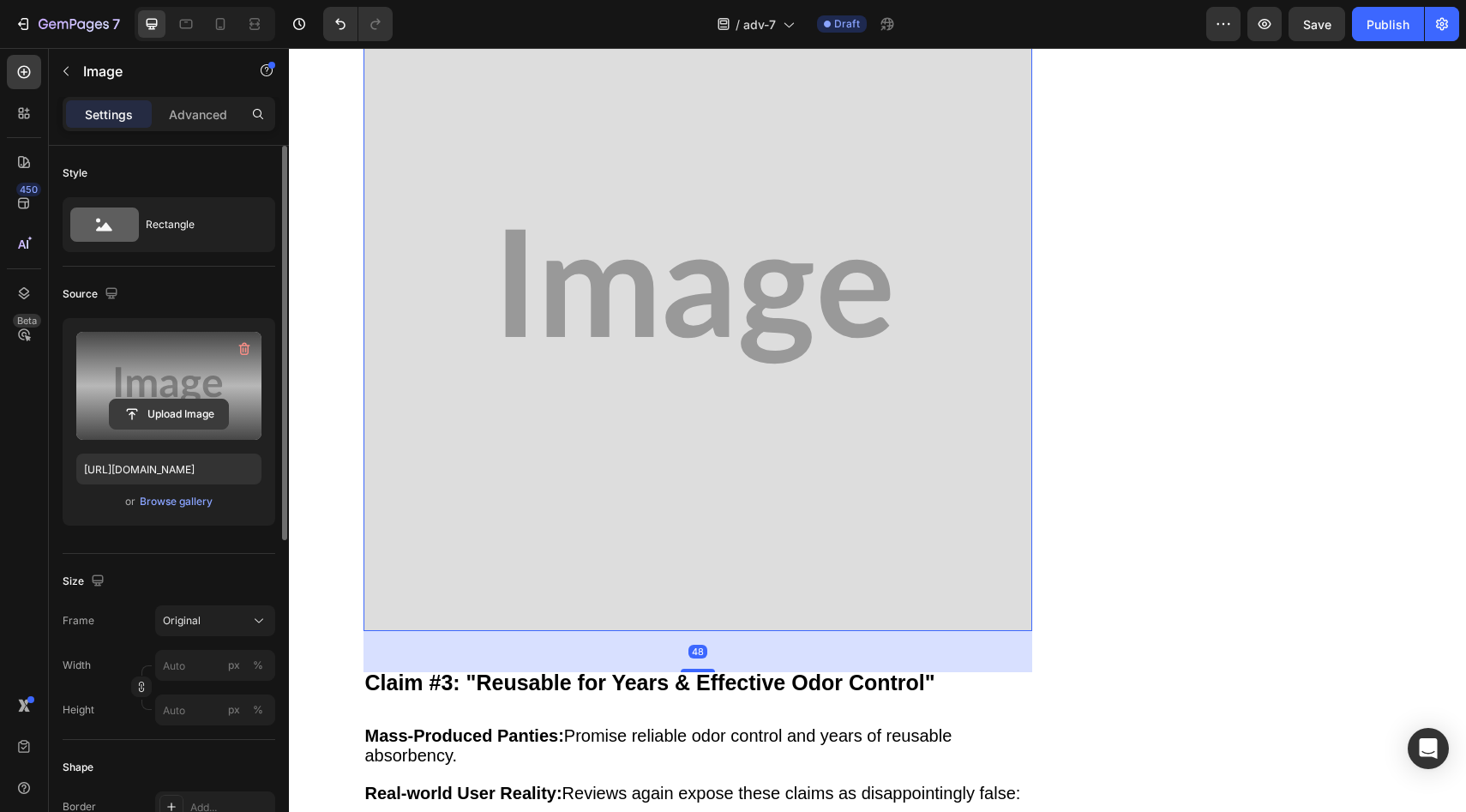
click at [194, 423] on input "file" at bounding box center [168, 413] width 118 height 29
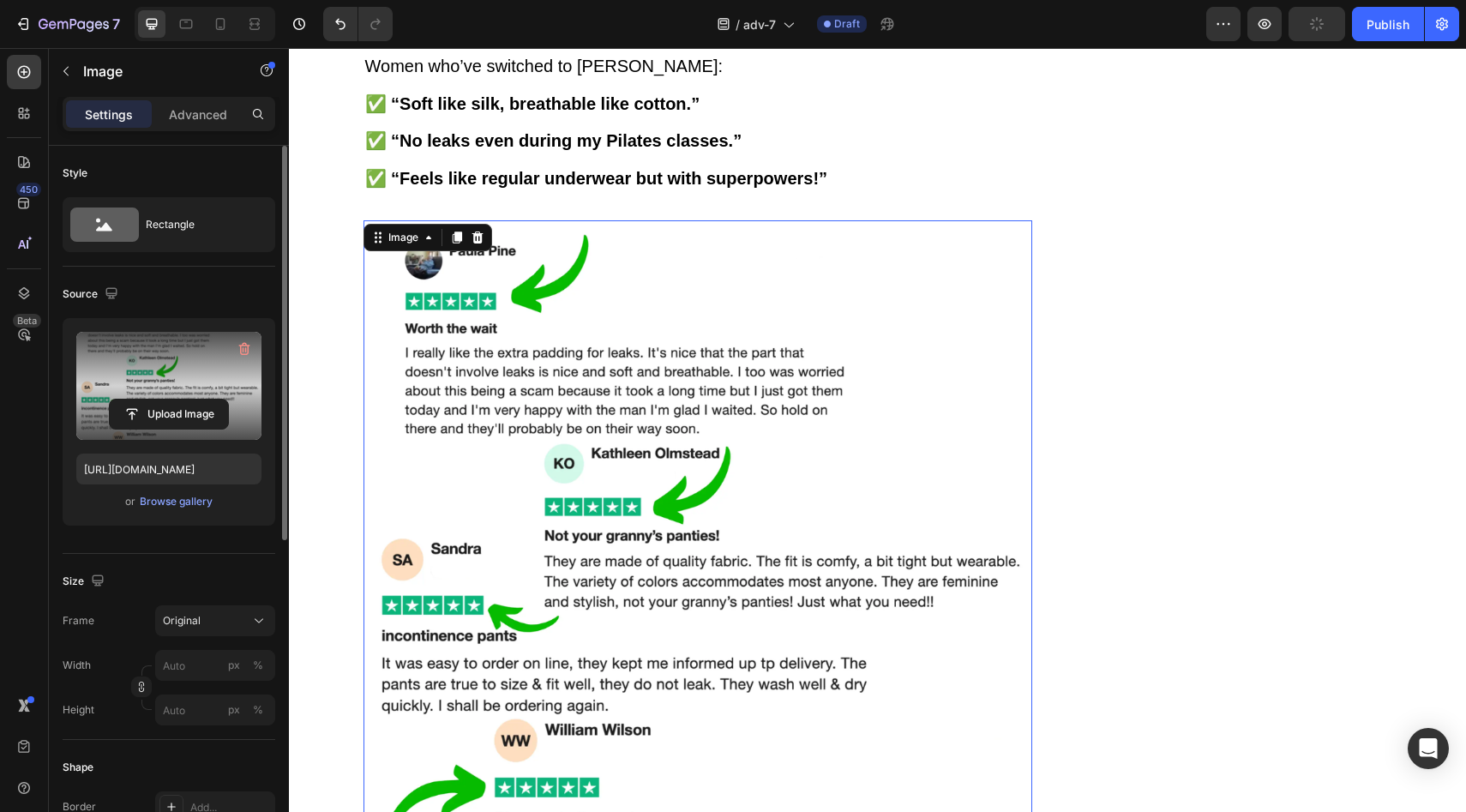
scroll to position [5756, 0]
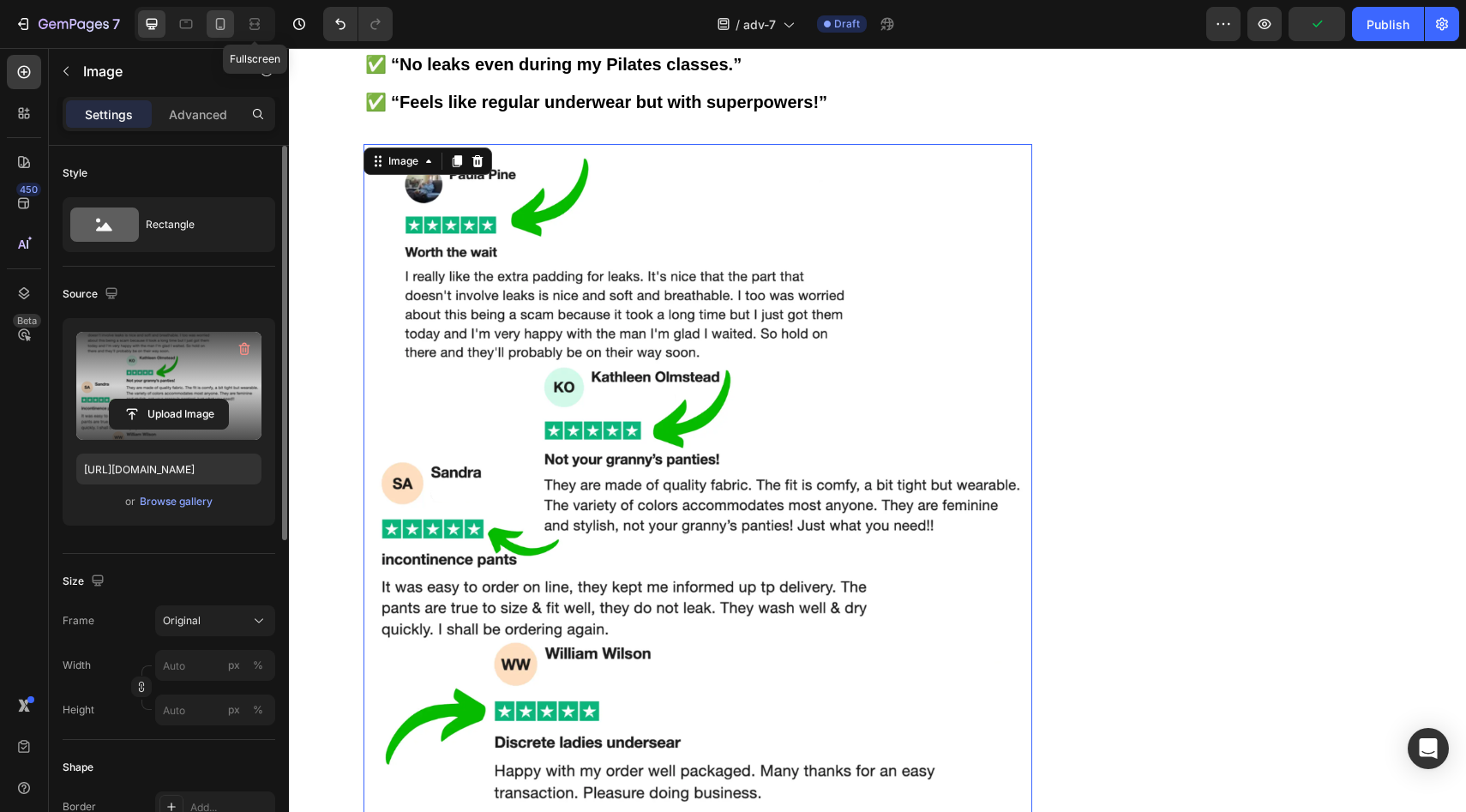
click at [230, 22] on div at bounding box center [220, 24] width 28 height 28
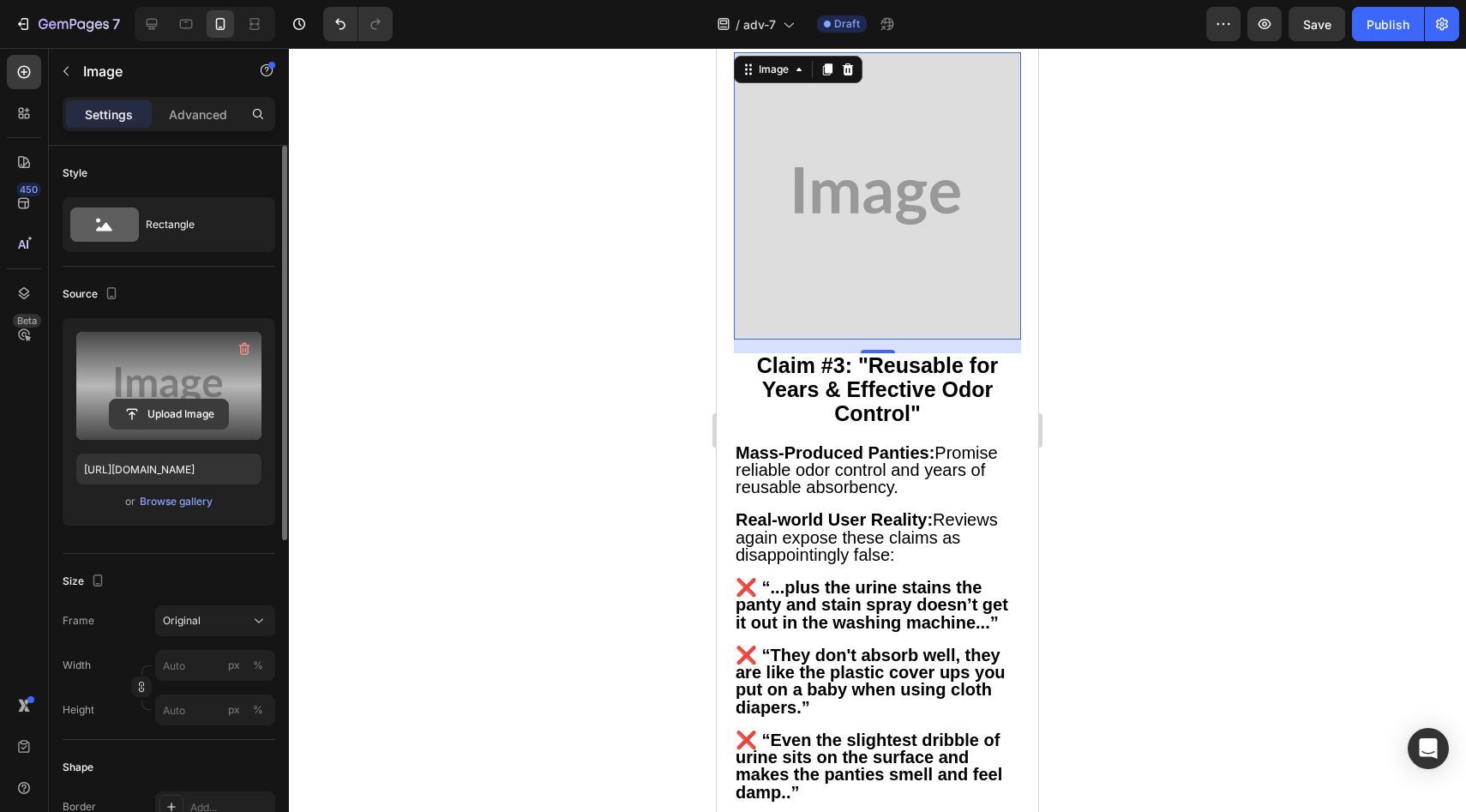
scroll to position [4494, 0]
click at [152, 410] on input "file" at bounding box center [168, 413] width 118 height 29
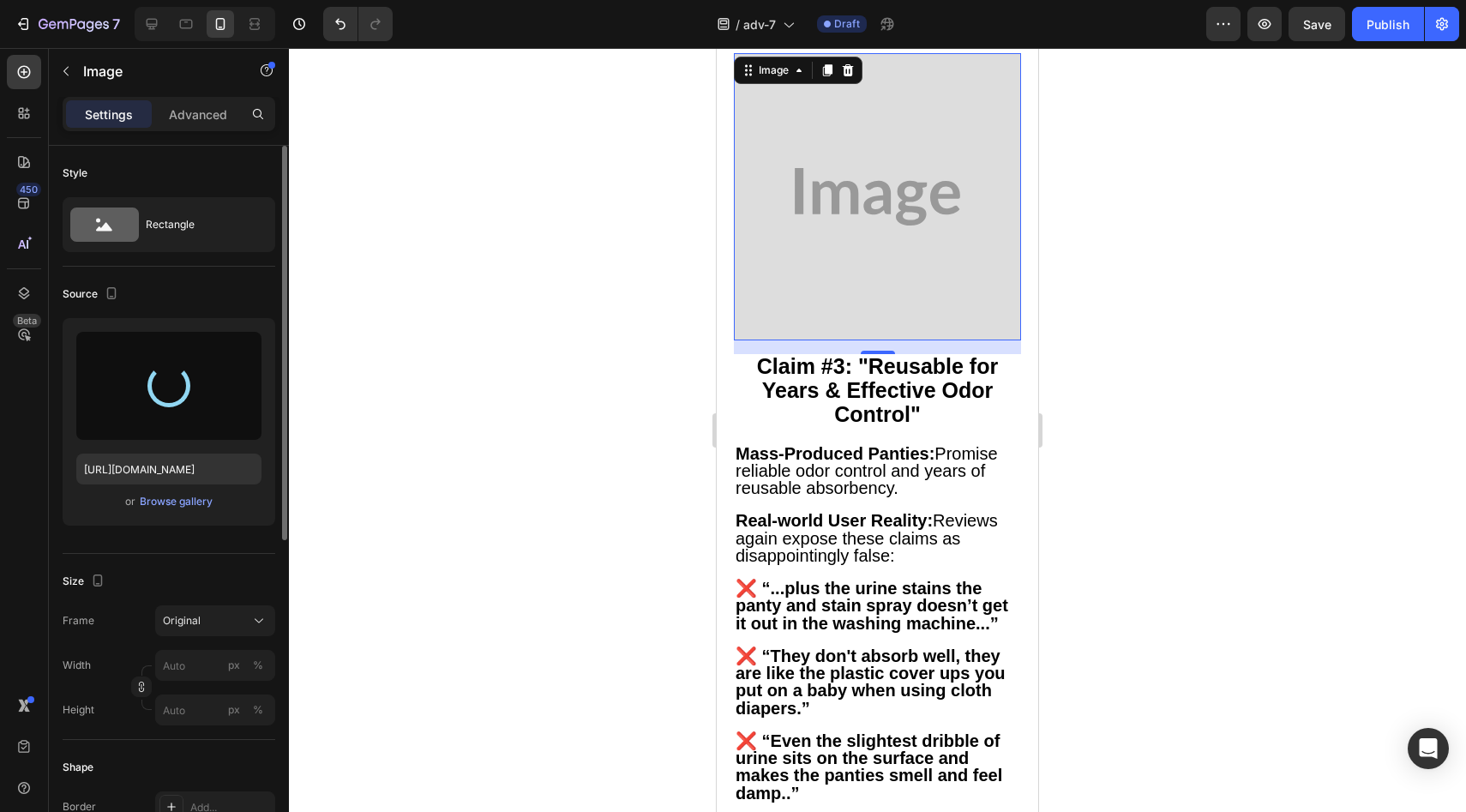
type input "[URL][DOMAIN_NAME]"
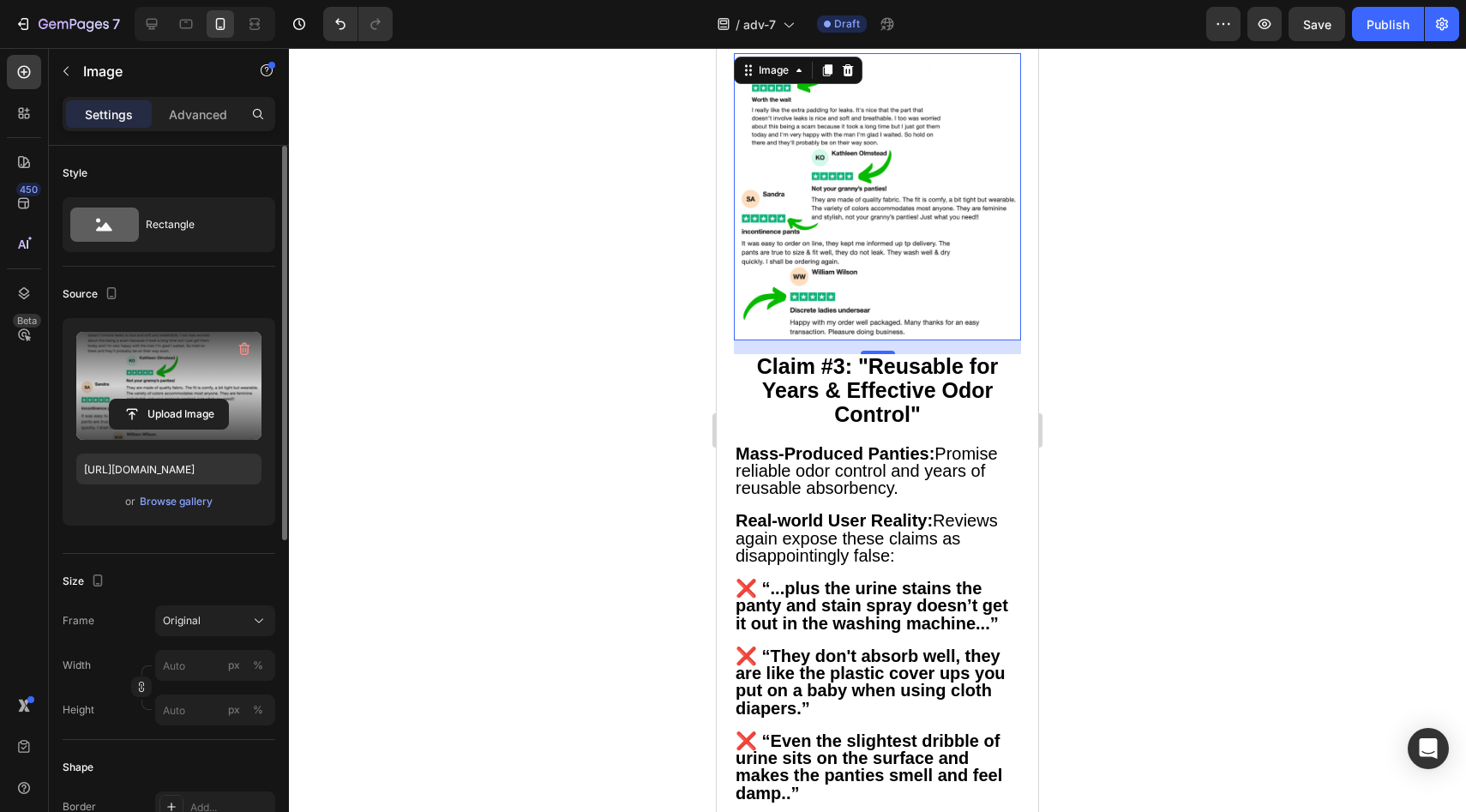
scroll to position [3902, 0]
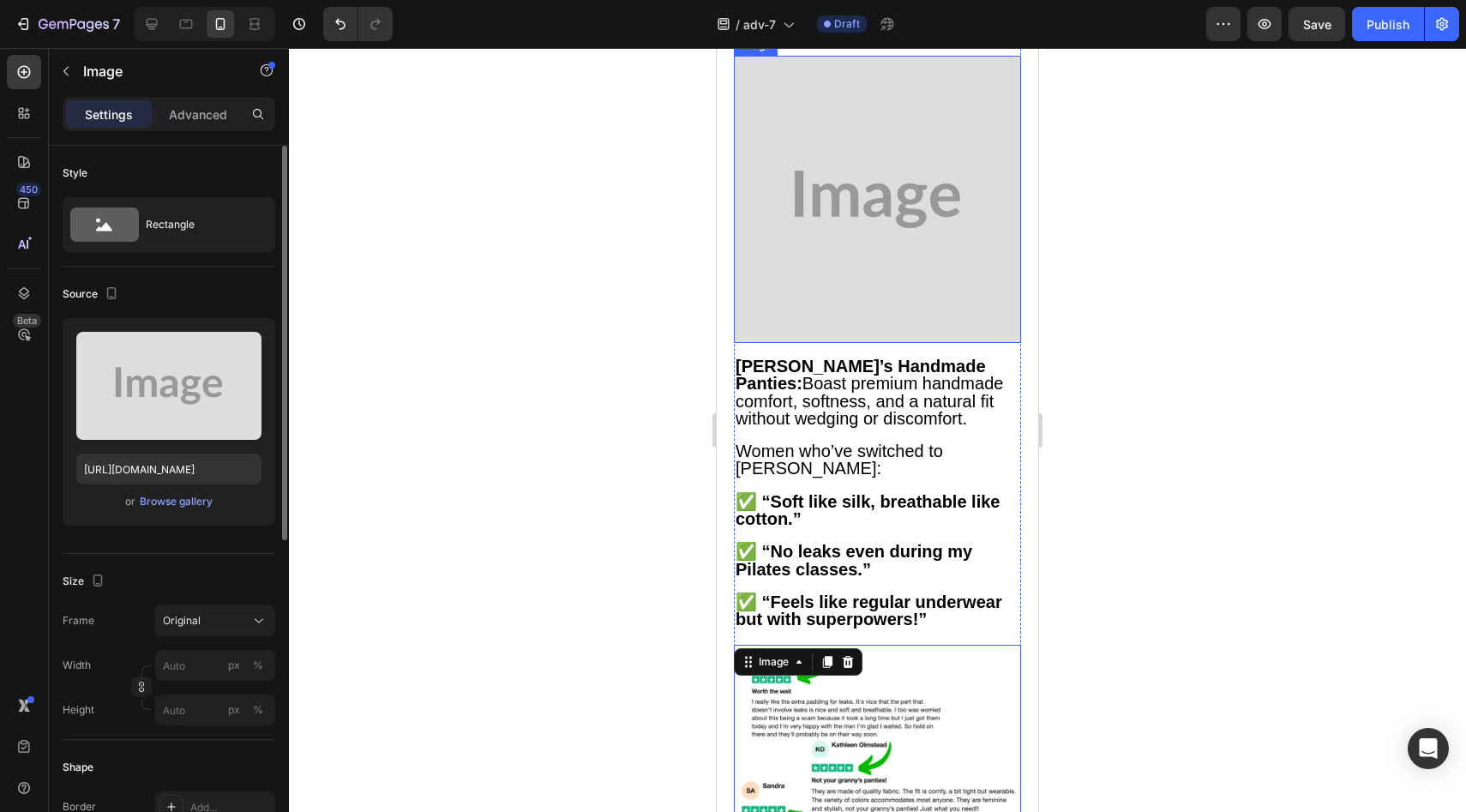
click at [843, 342] on img at bounding box center [877, 199] width 287 height 287
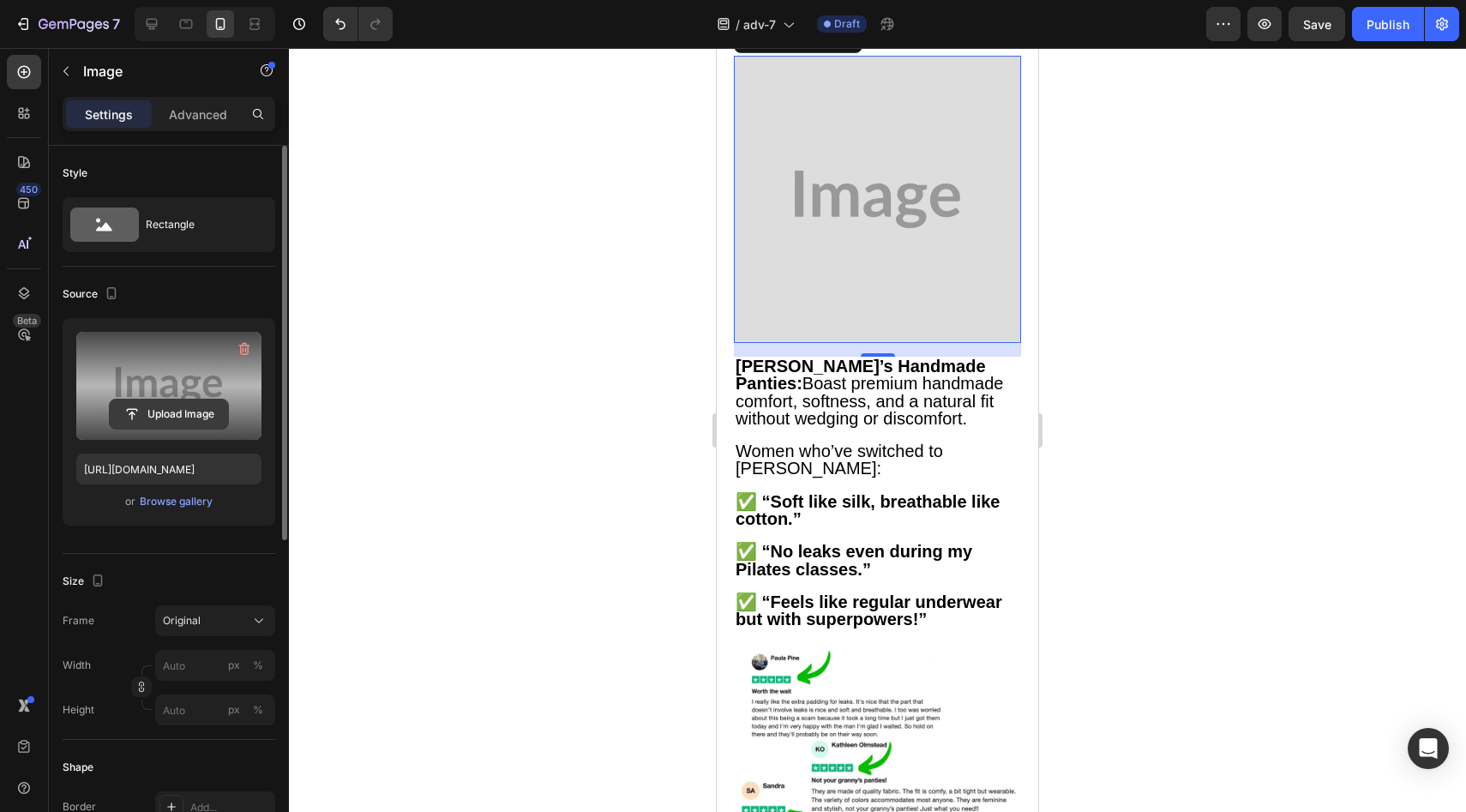
click at [163, 426] on input "file" at bounding box center [168, 413] width 118 height 29
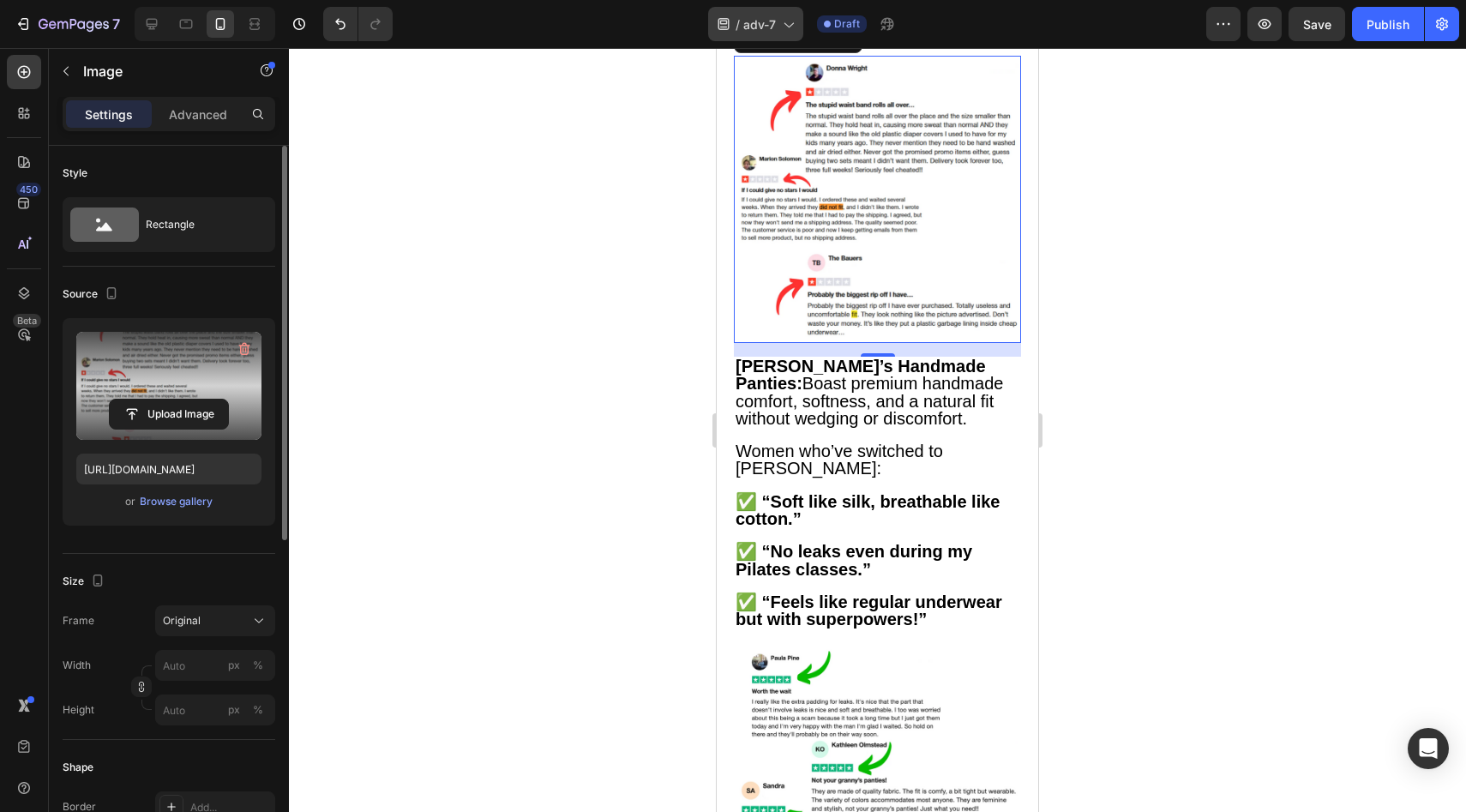
type input "[URL][DOMAIN_NAME]"
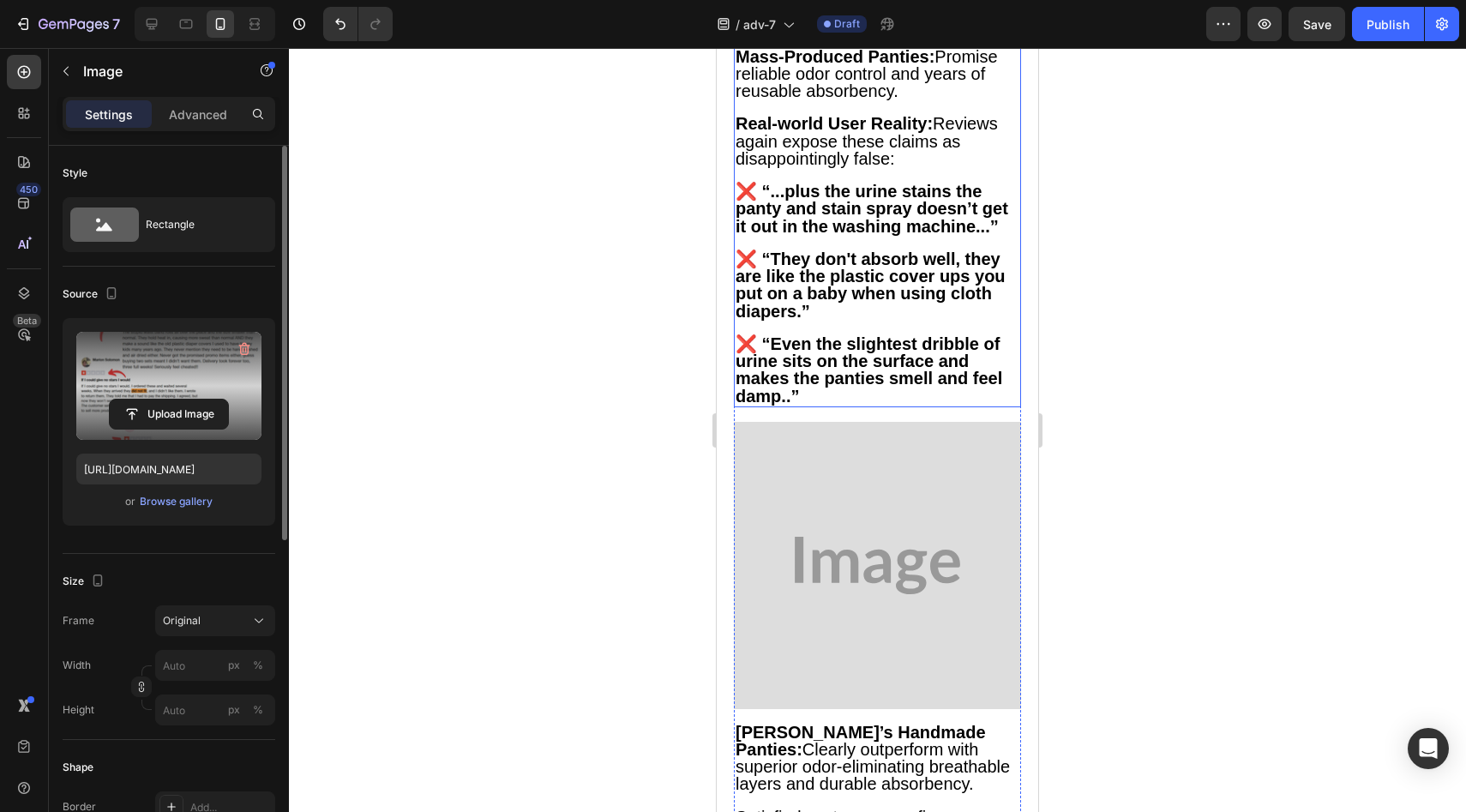
scroll to position [4933, 0]
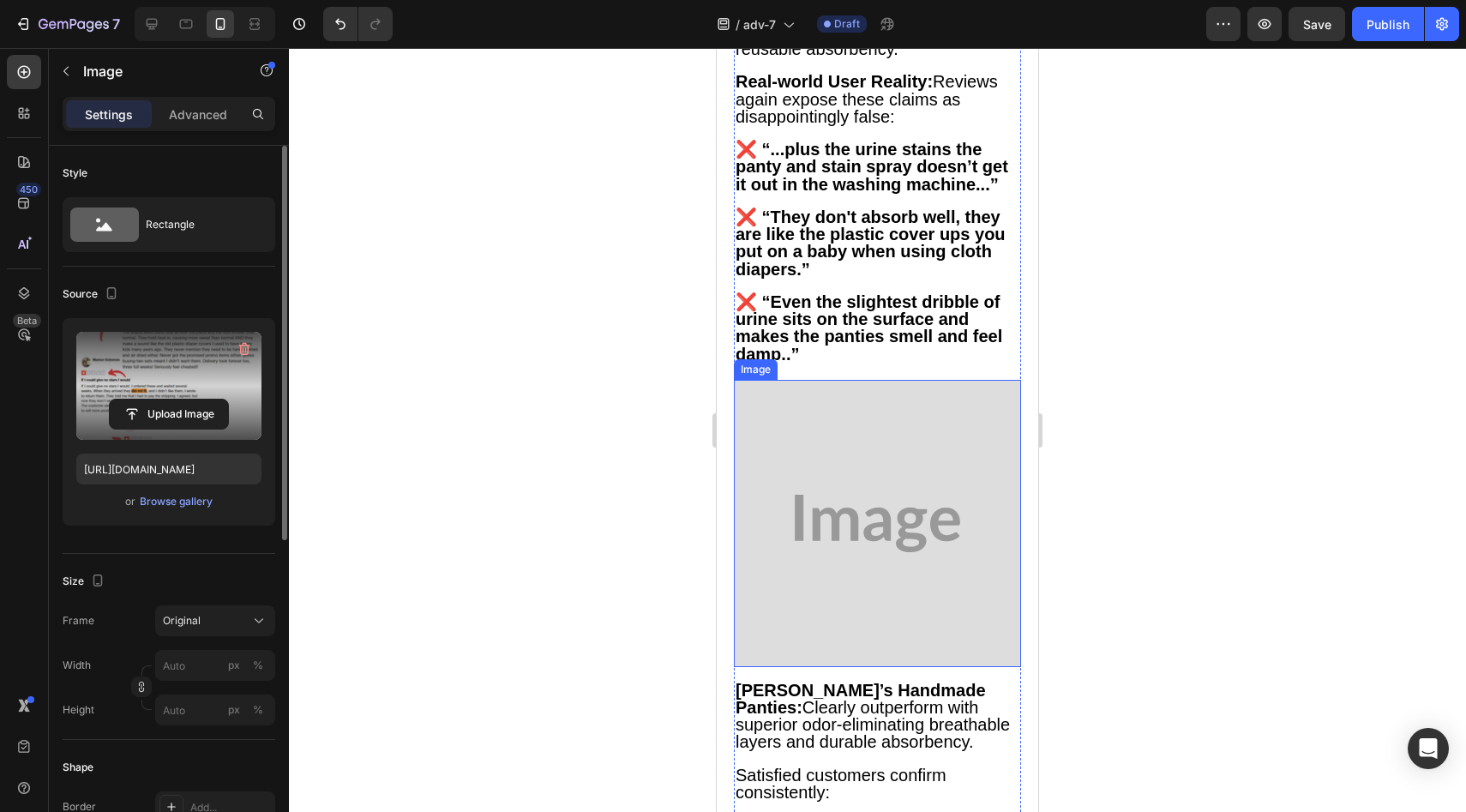
click at [834, 511] on img at bounding box center [877, 522] width 287 height 287
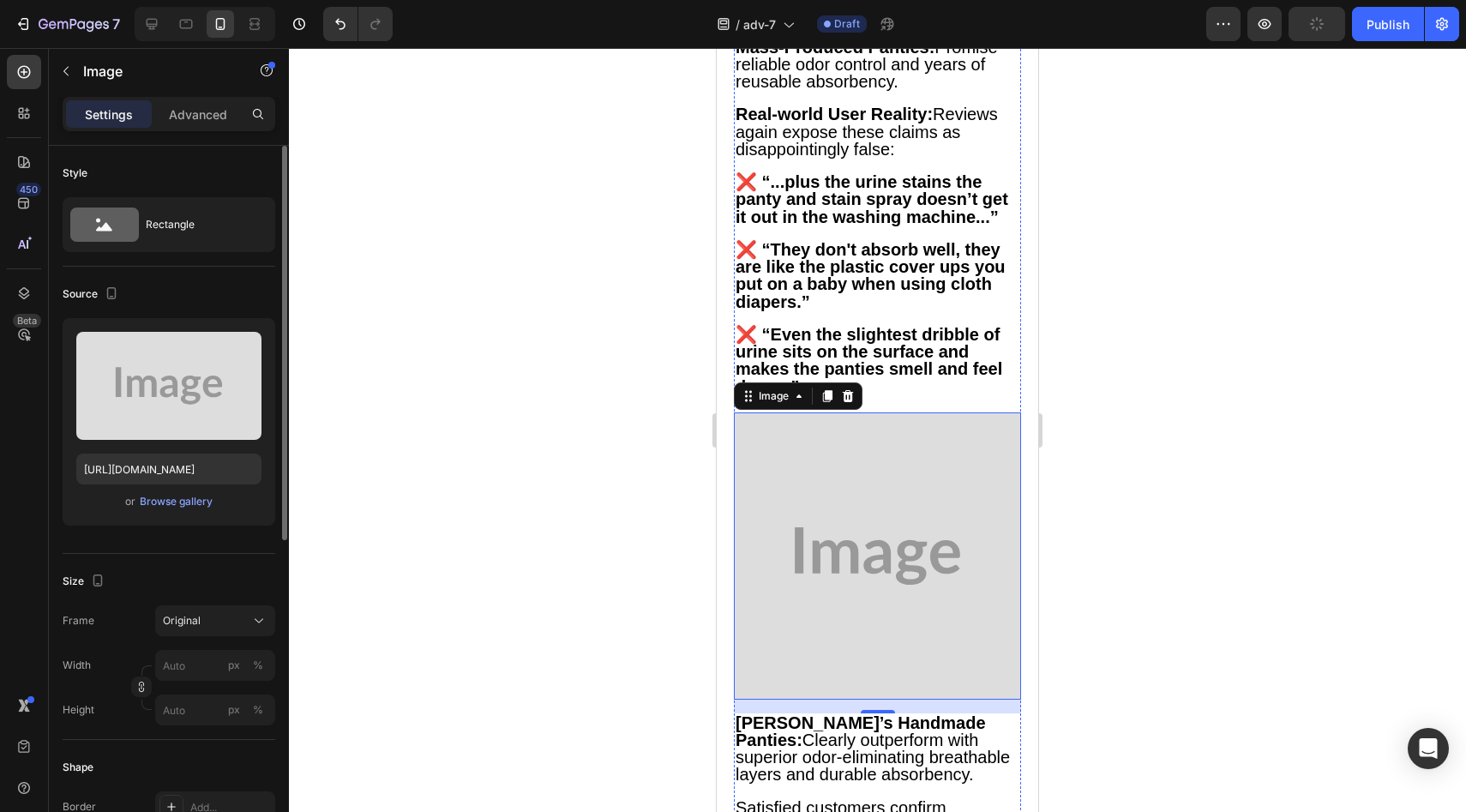
scroll to position [5027, 0]
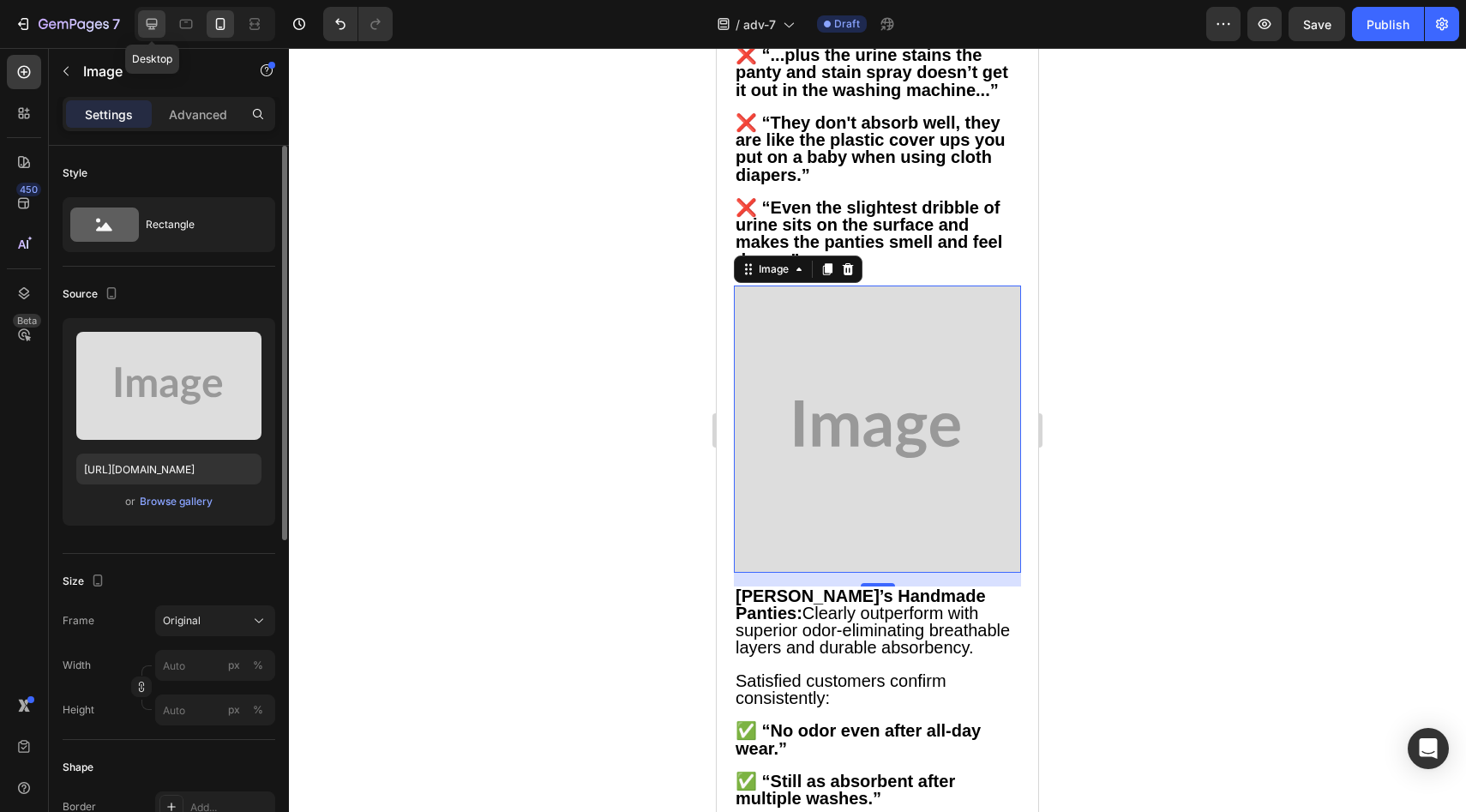
click at [141, 23] on div at bounding box center [152, 24] width 28 height 28
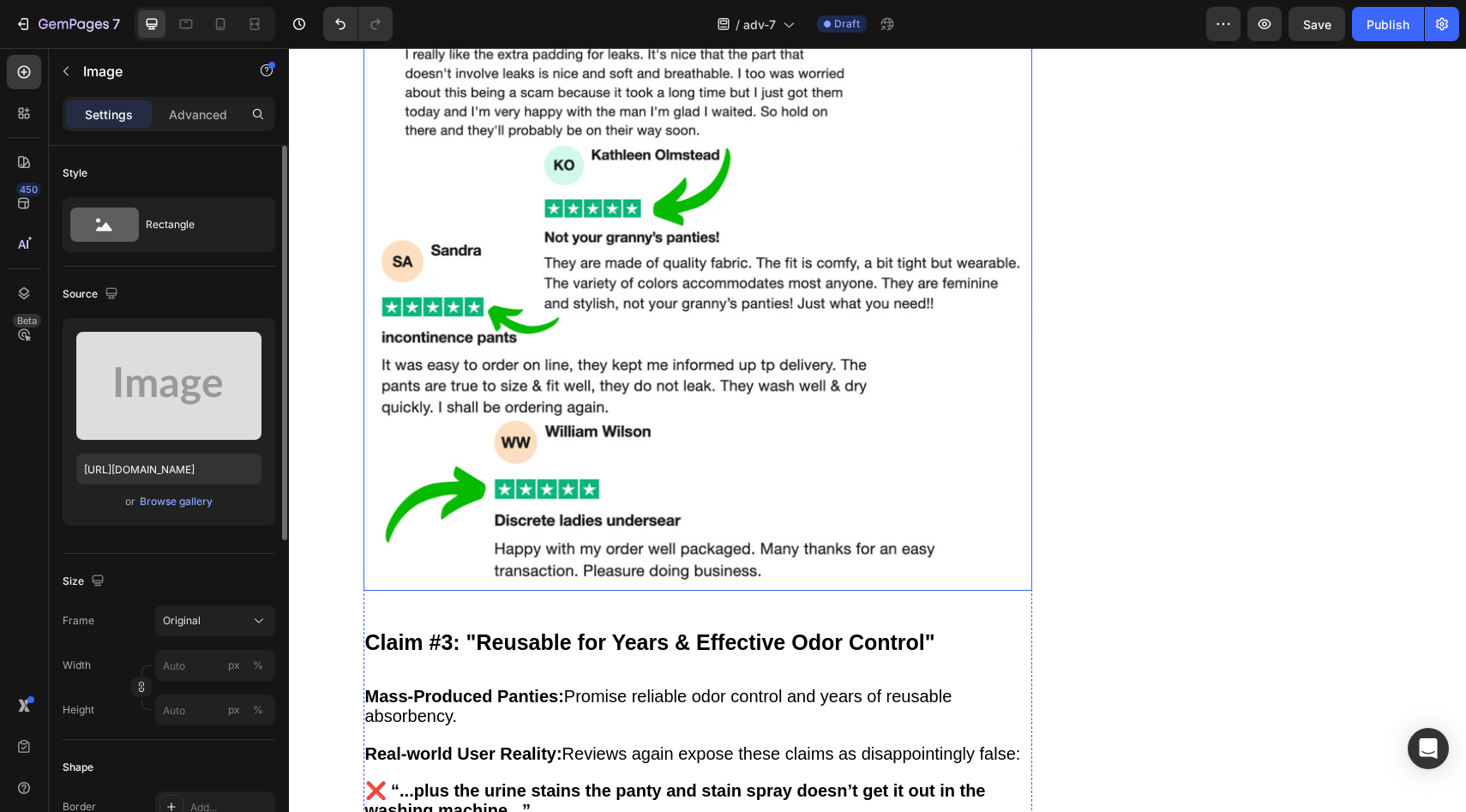
scroll to position [5856, 0]
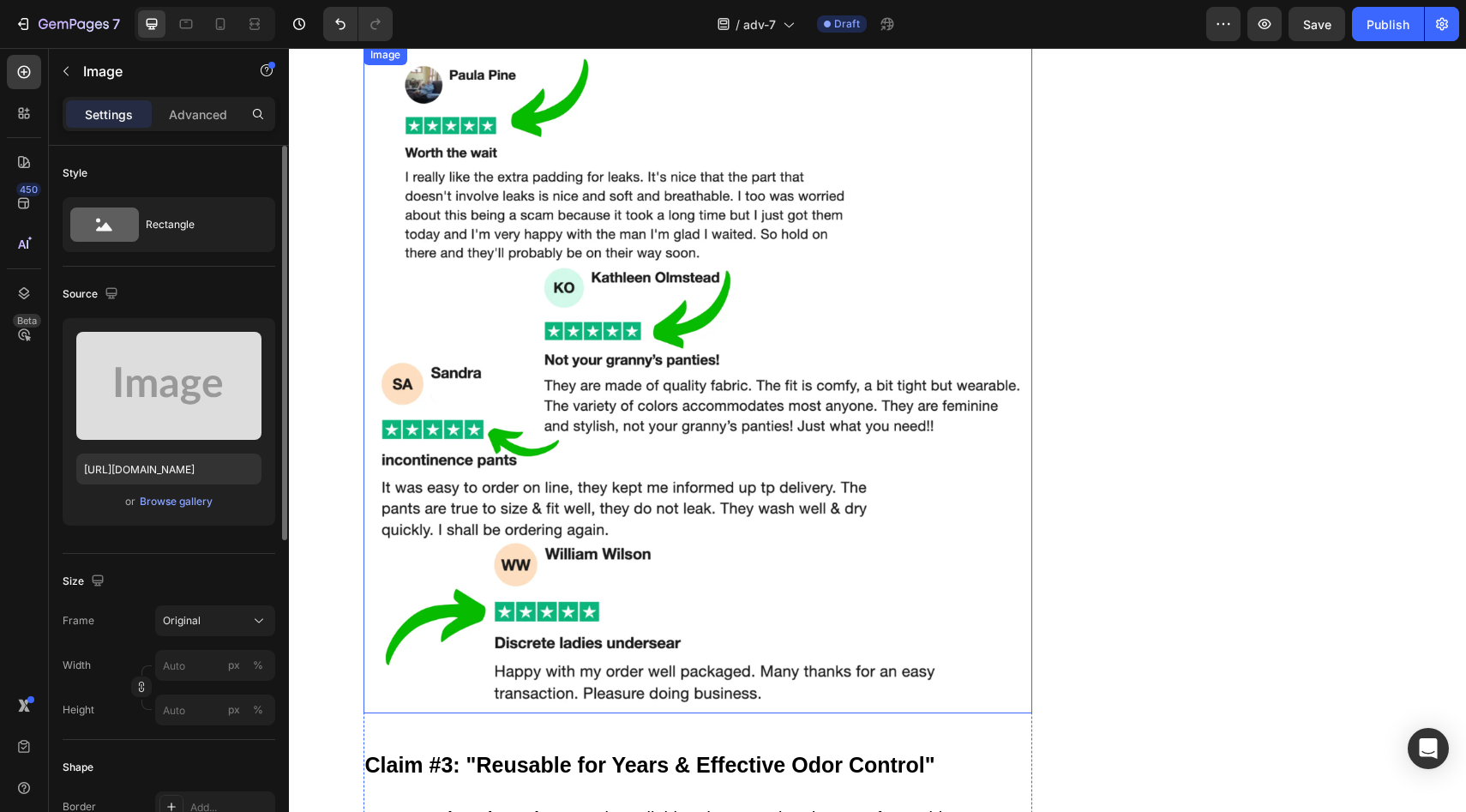
click at [642, 373] on img at bounding box center [697, 378] width 668 height 668
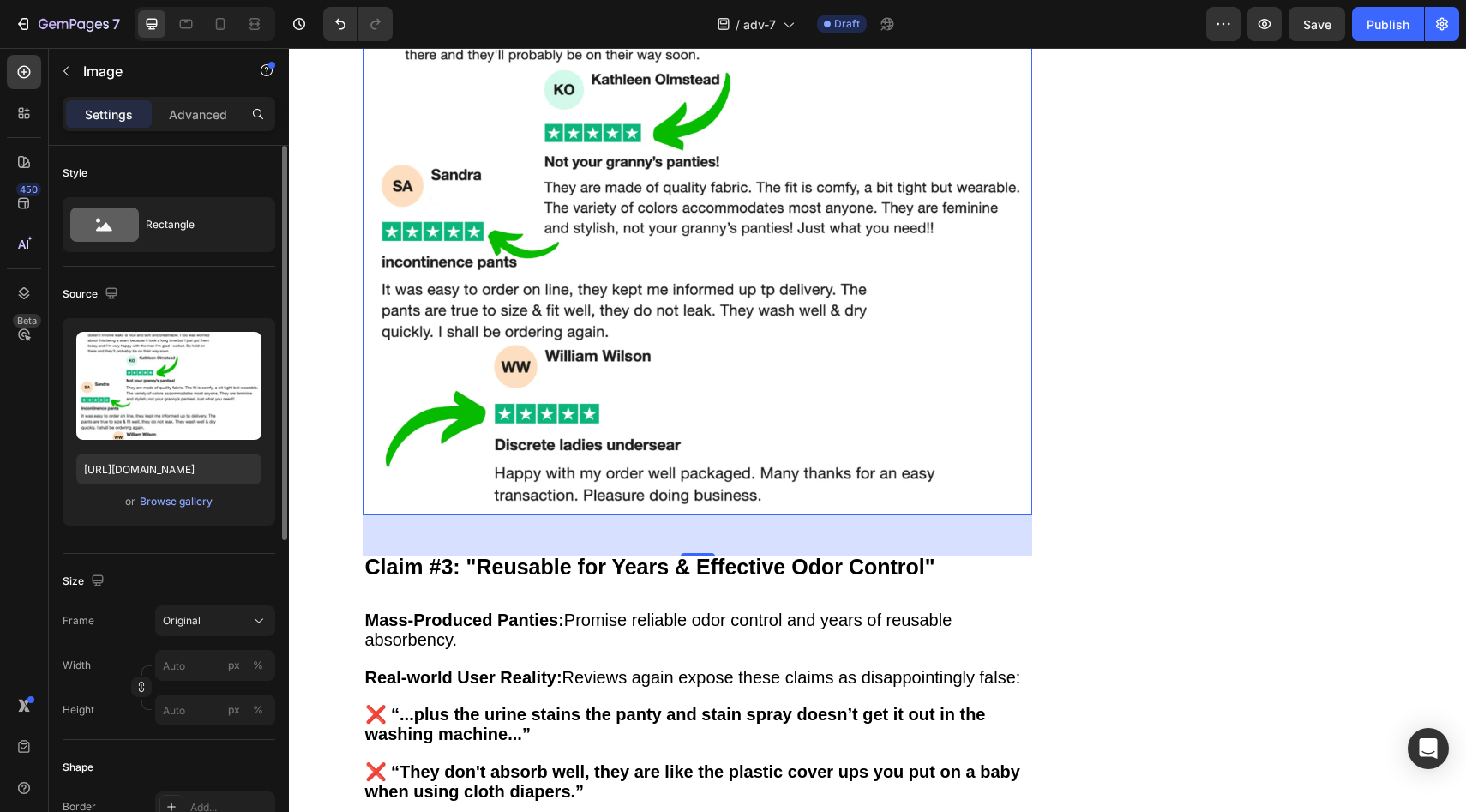
scroll to position [6422, 0]
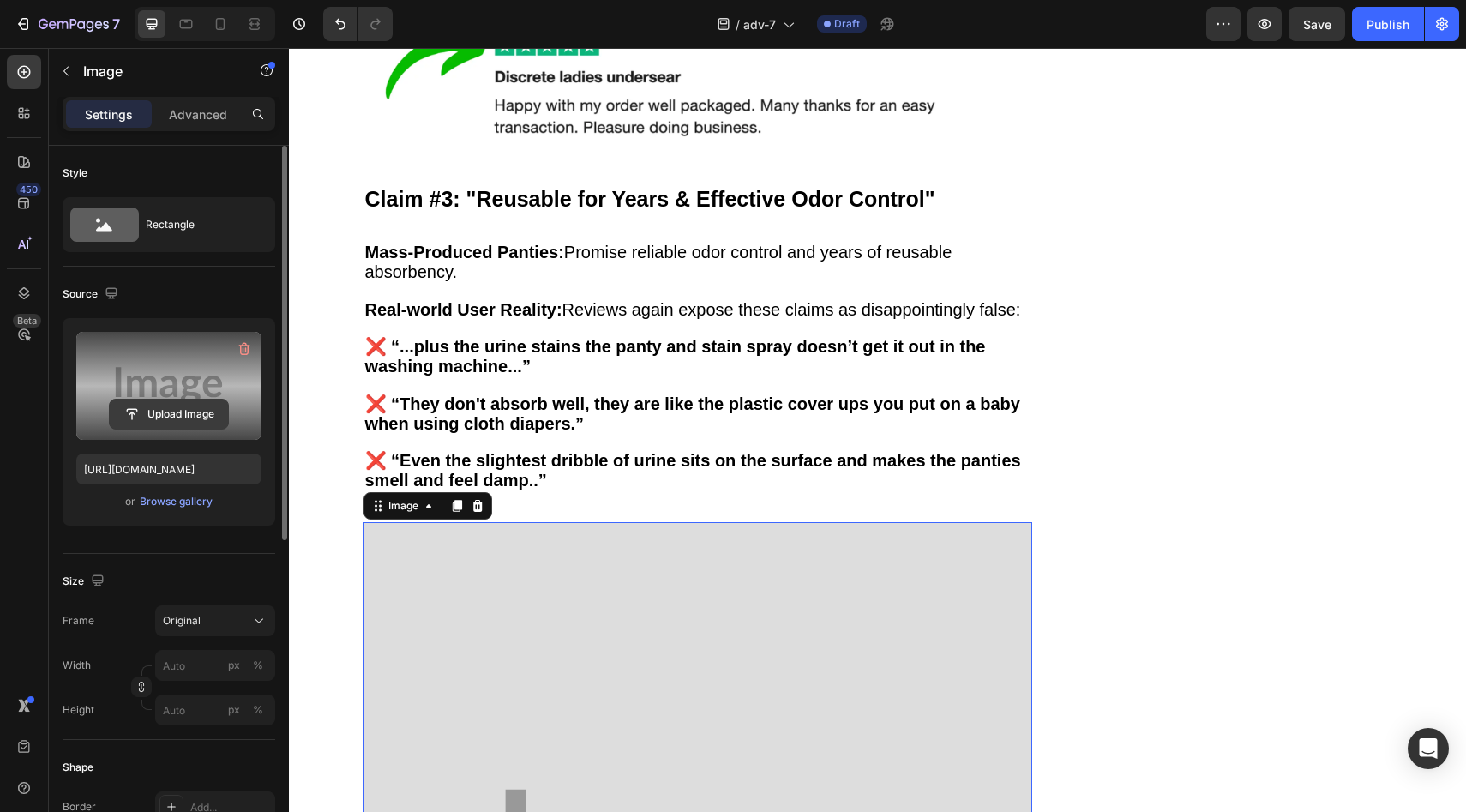
click at [160, 425] on input "file" at bounding box center [168, 413] width 118 height 29
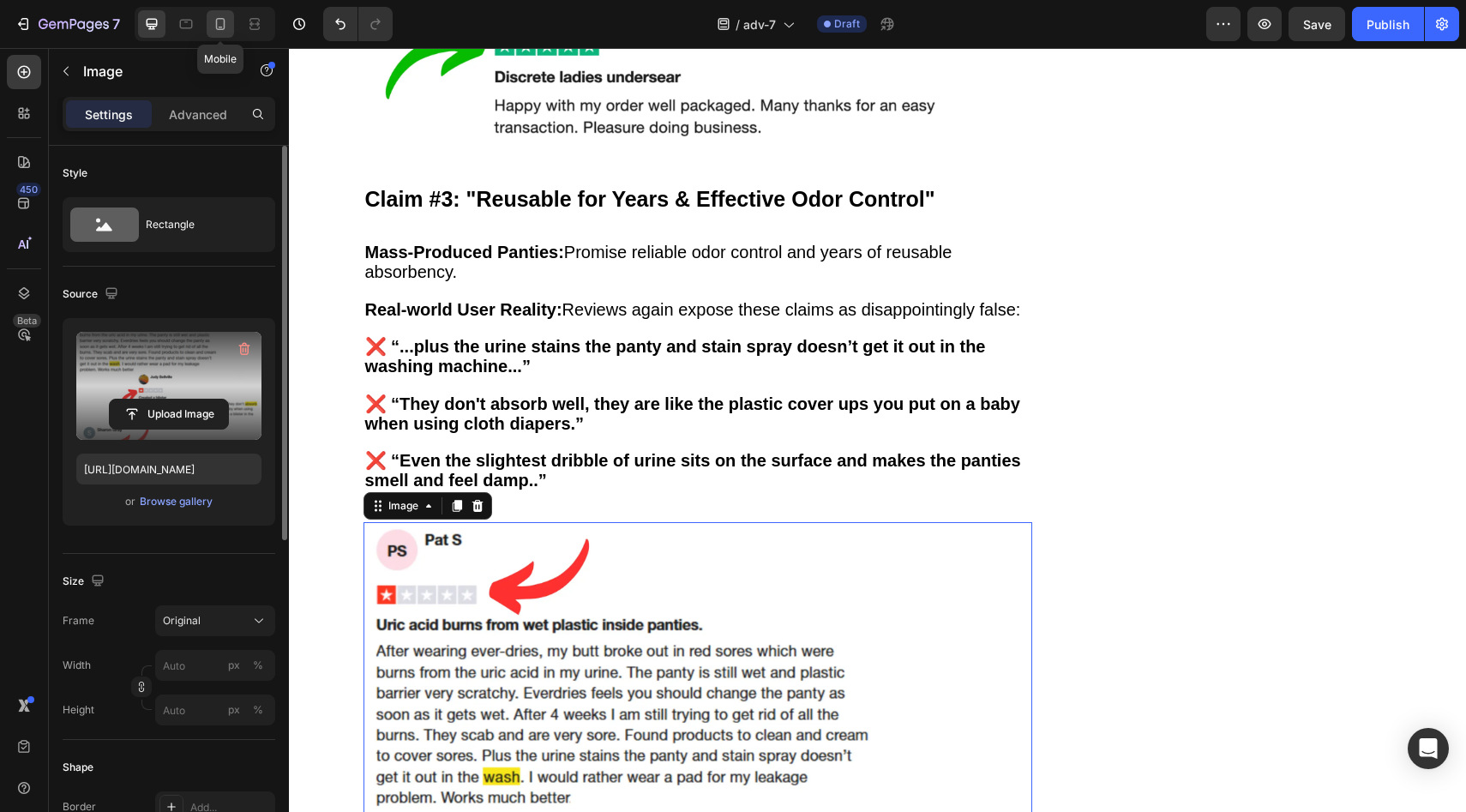
click at [227, 22] on icon at bounding box center [220, 24] width 17 height 17
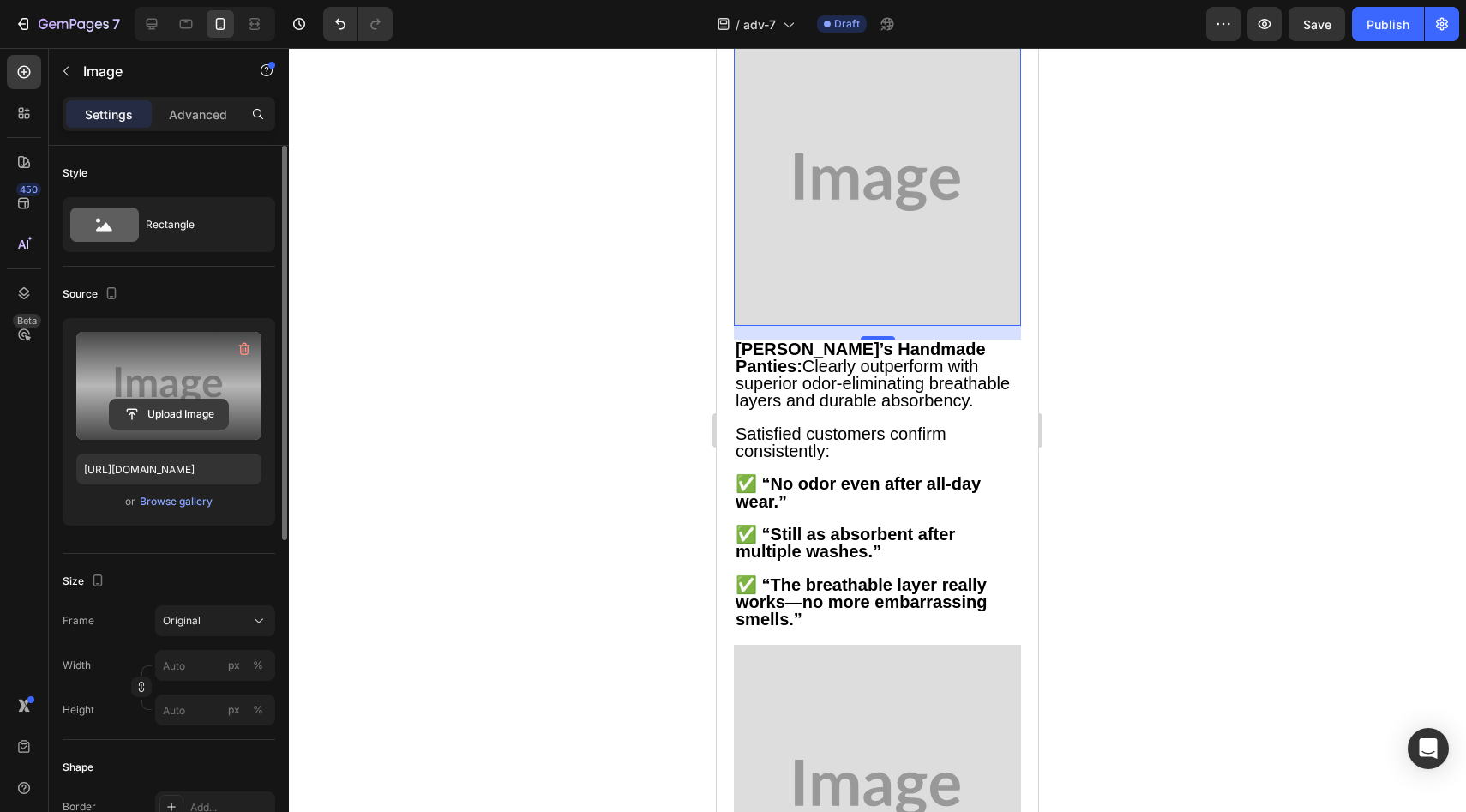
scroll to position [5262, 0]
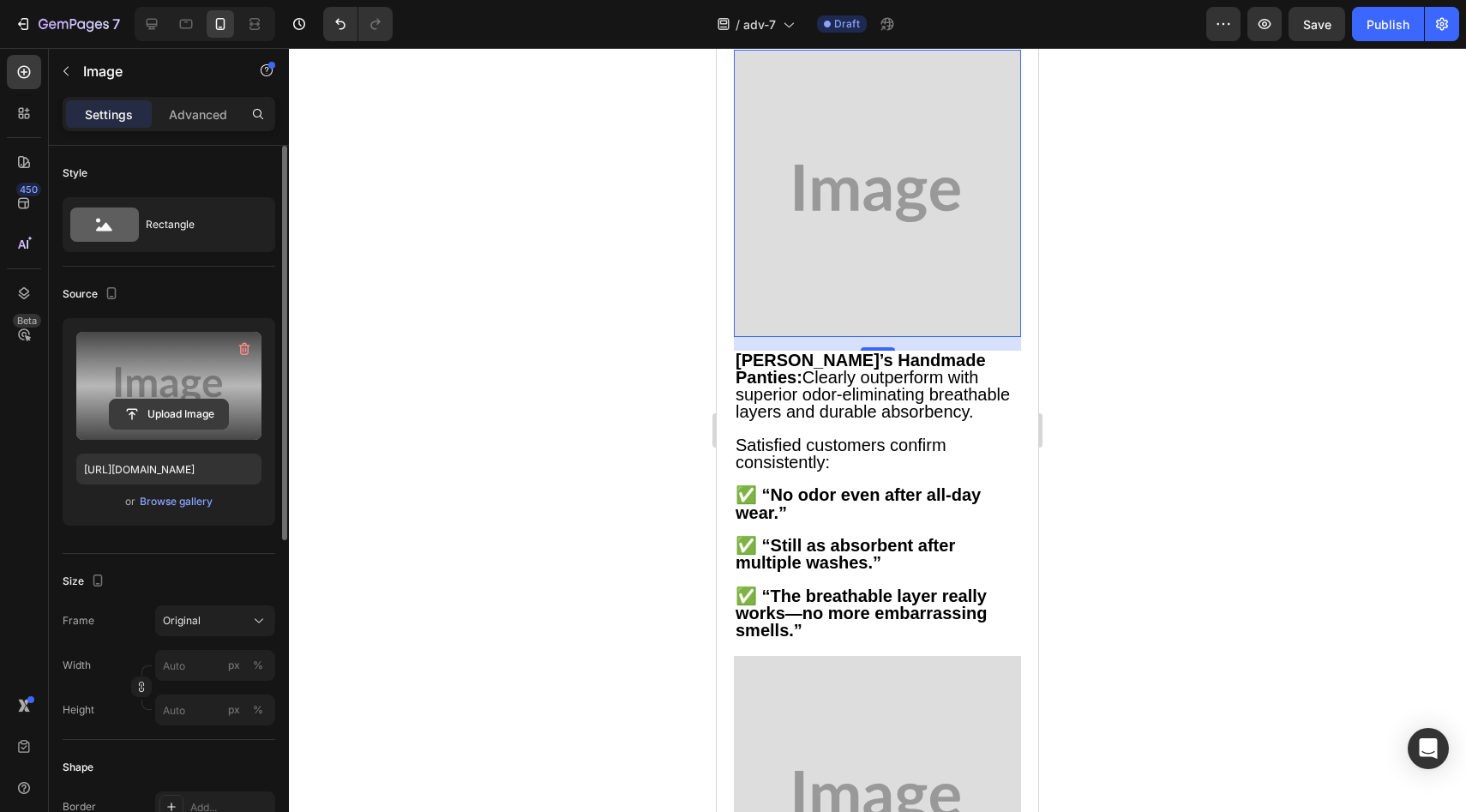
click at [150, 414] on input "file" at bounding box center [168, 413] width 118 height 29
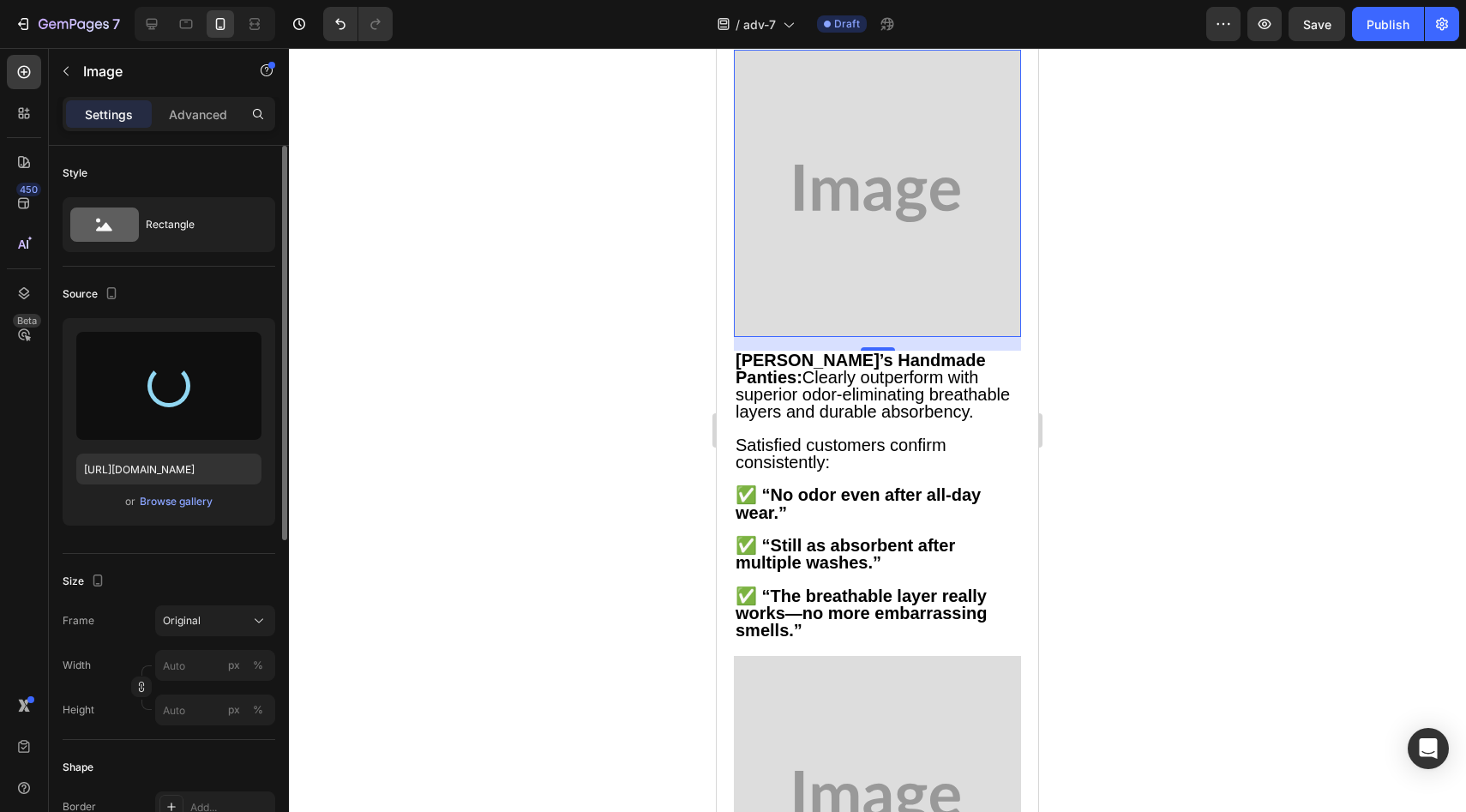
type input "[URL][DOMAIN_NAME]"
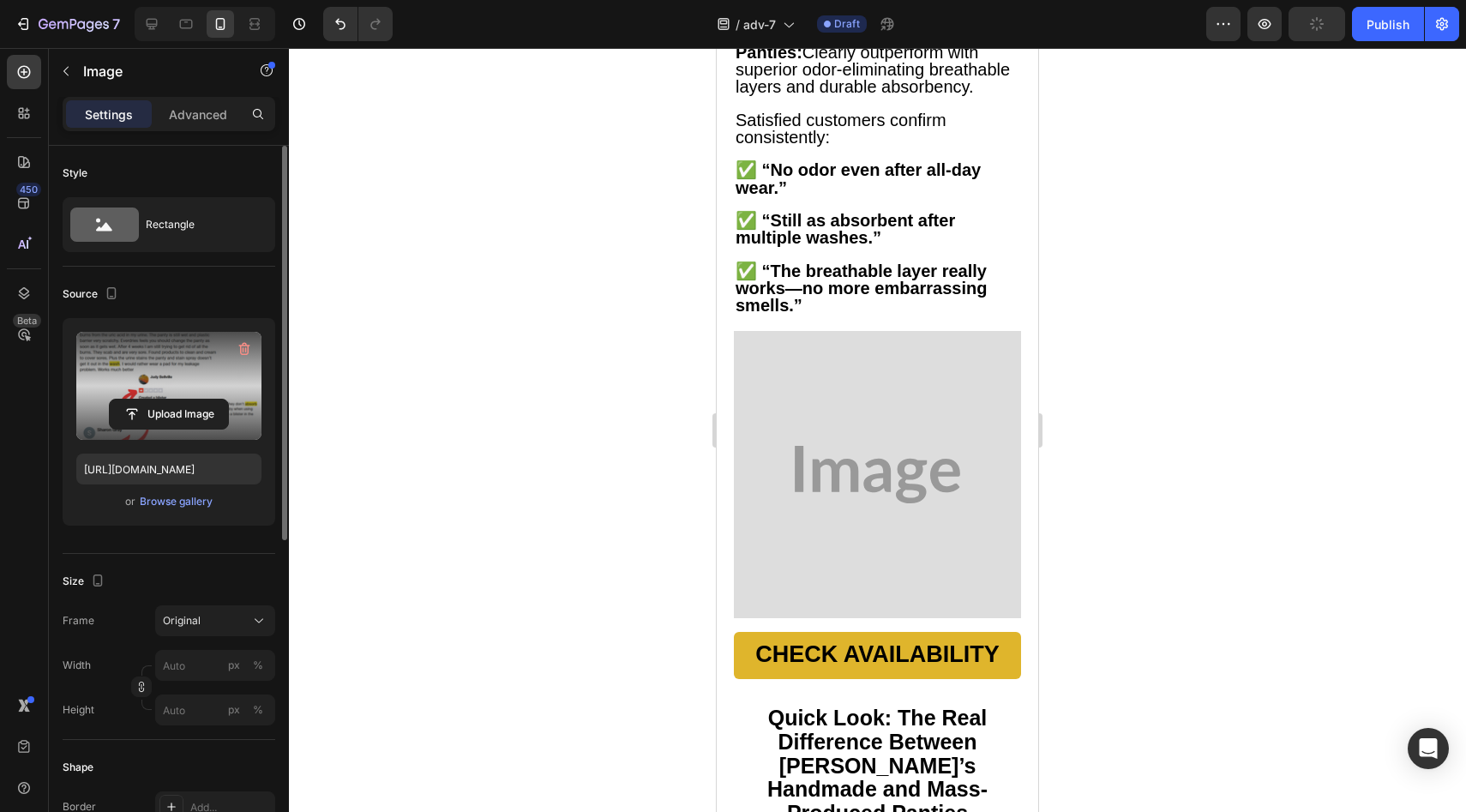
scroll to position [5620, 0]
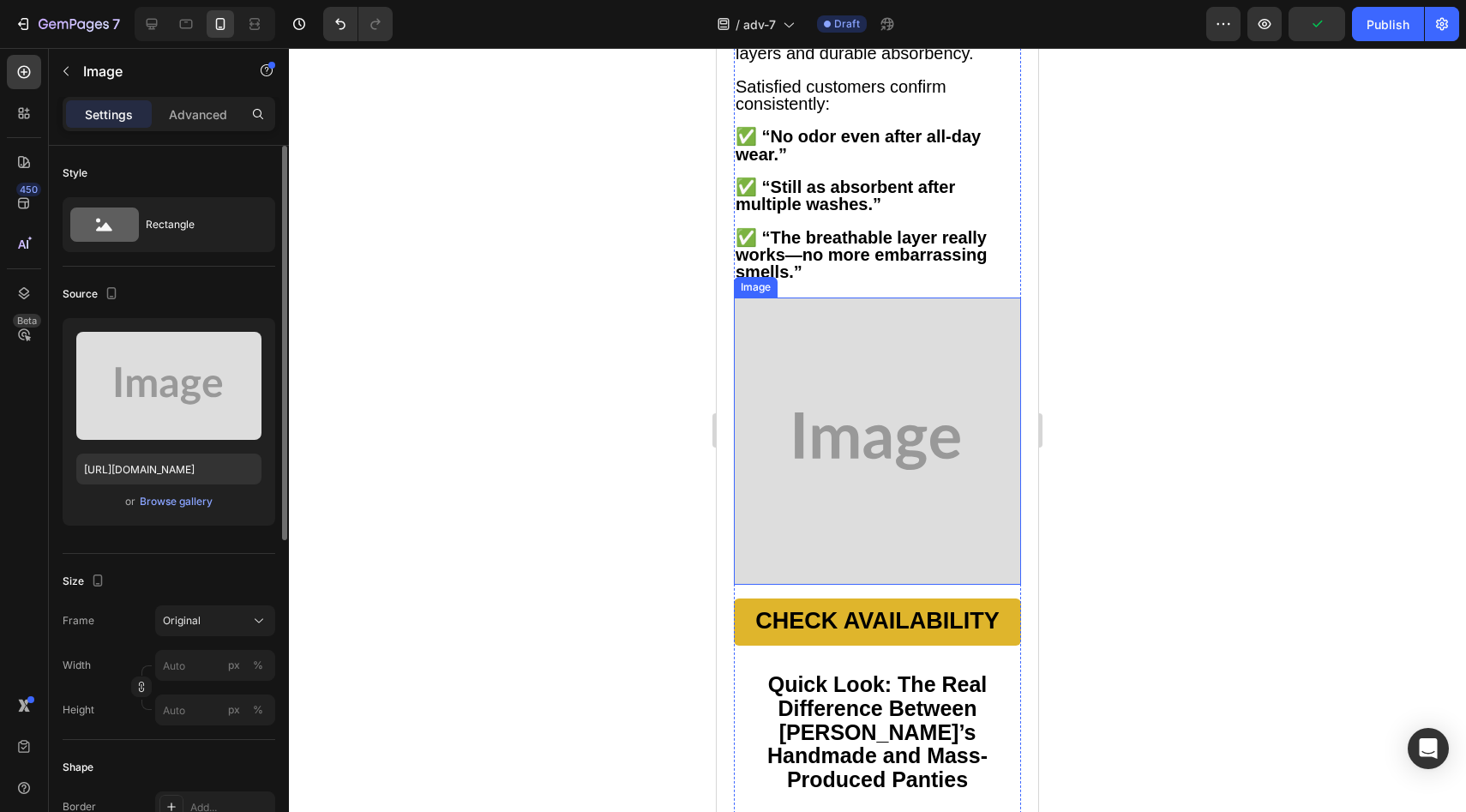
click at [813, 382] on img at bounding box center [877, 441] width 287 height 287
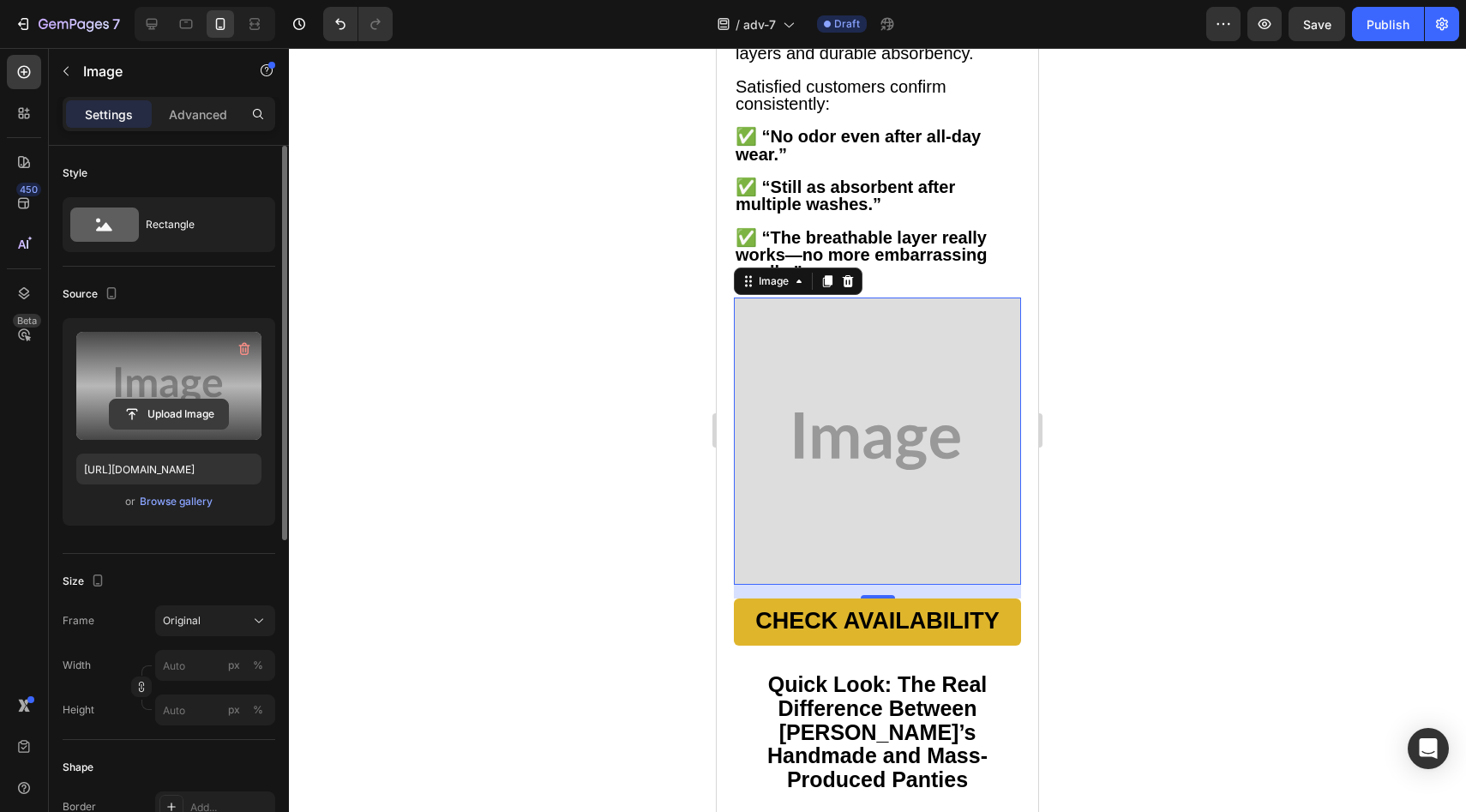
click at [189, 398] on button "Upload Image" at bounding box center [169, 413] width 120 height 31
click at [166, 413] on input "file" at bounding box center [168, 413] width 118 height 29
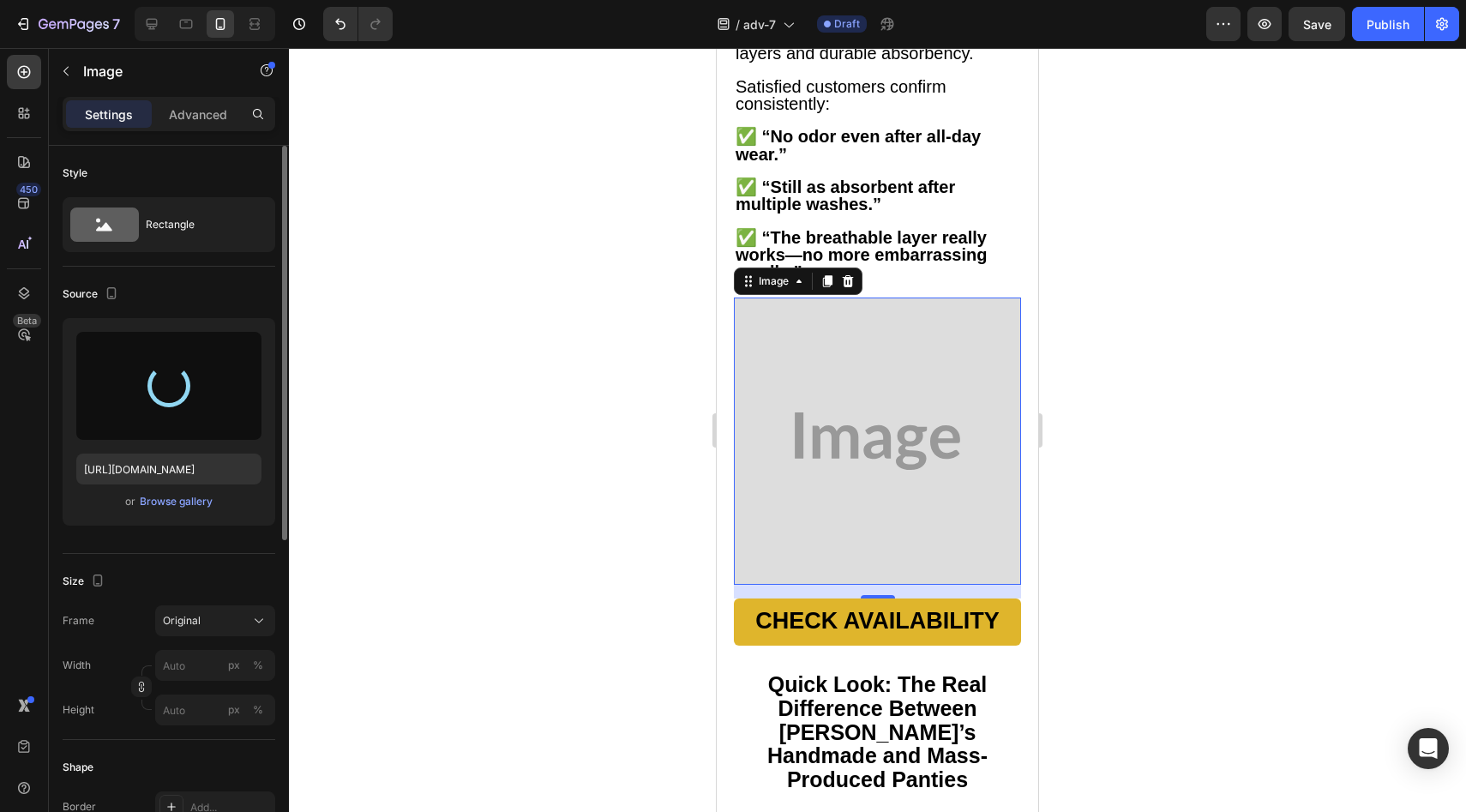
type input "[URL][DOMAIN_NAME]"
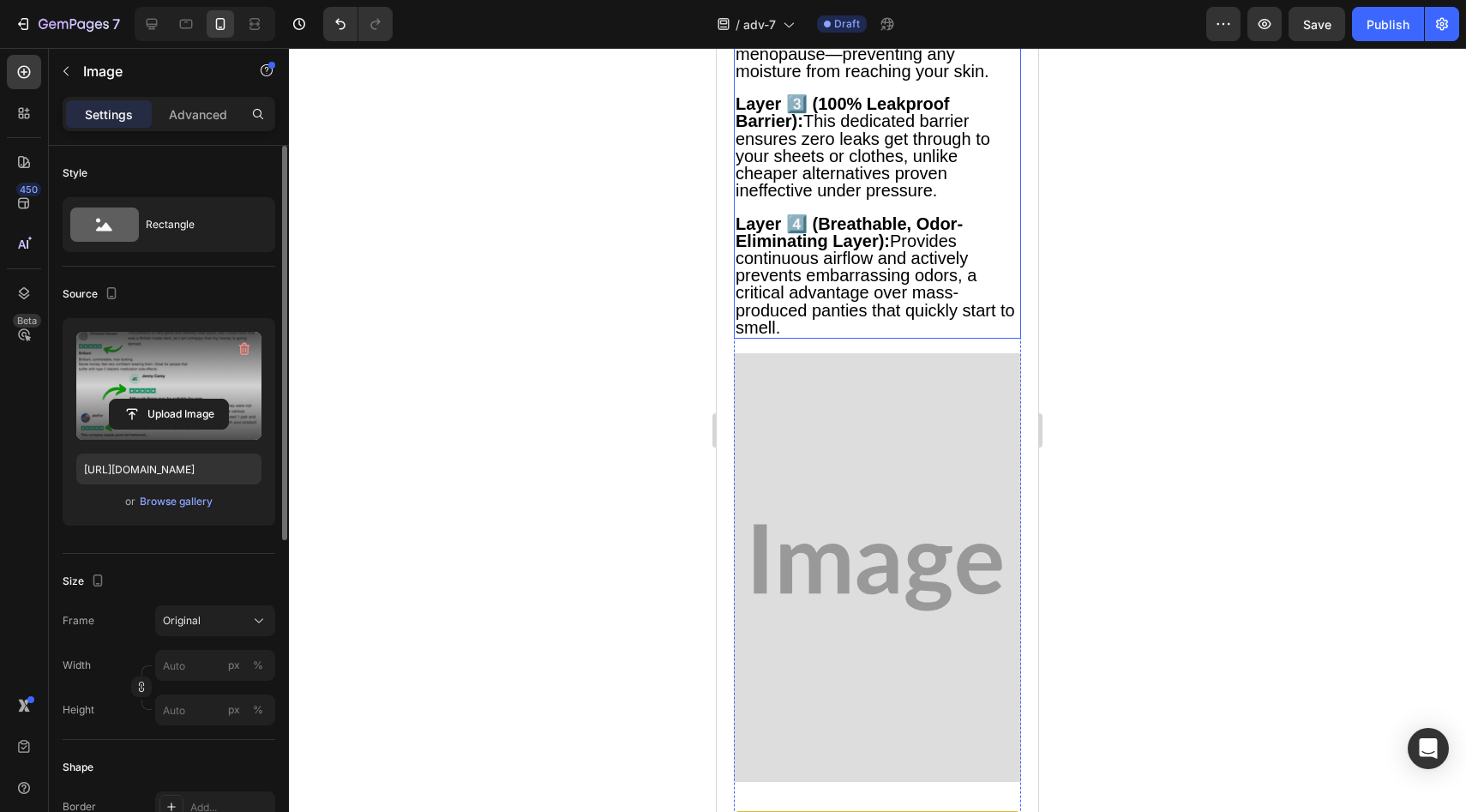
scroll to position [7105, 0]
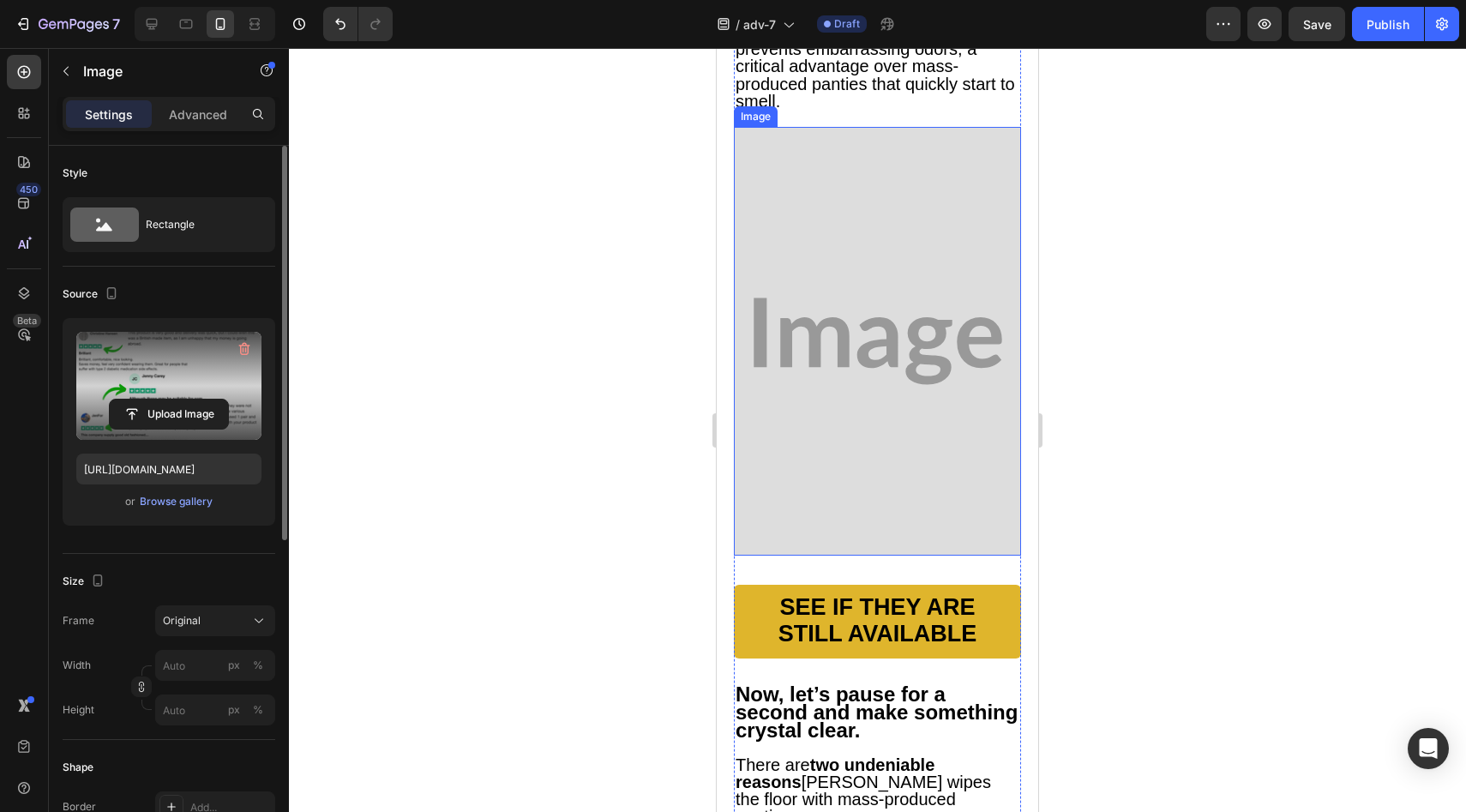
click at [864, 420] on img at bounding box center [877, 341] width 287 height 429
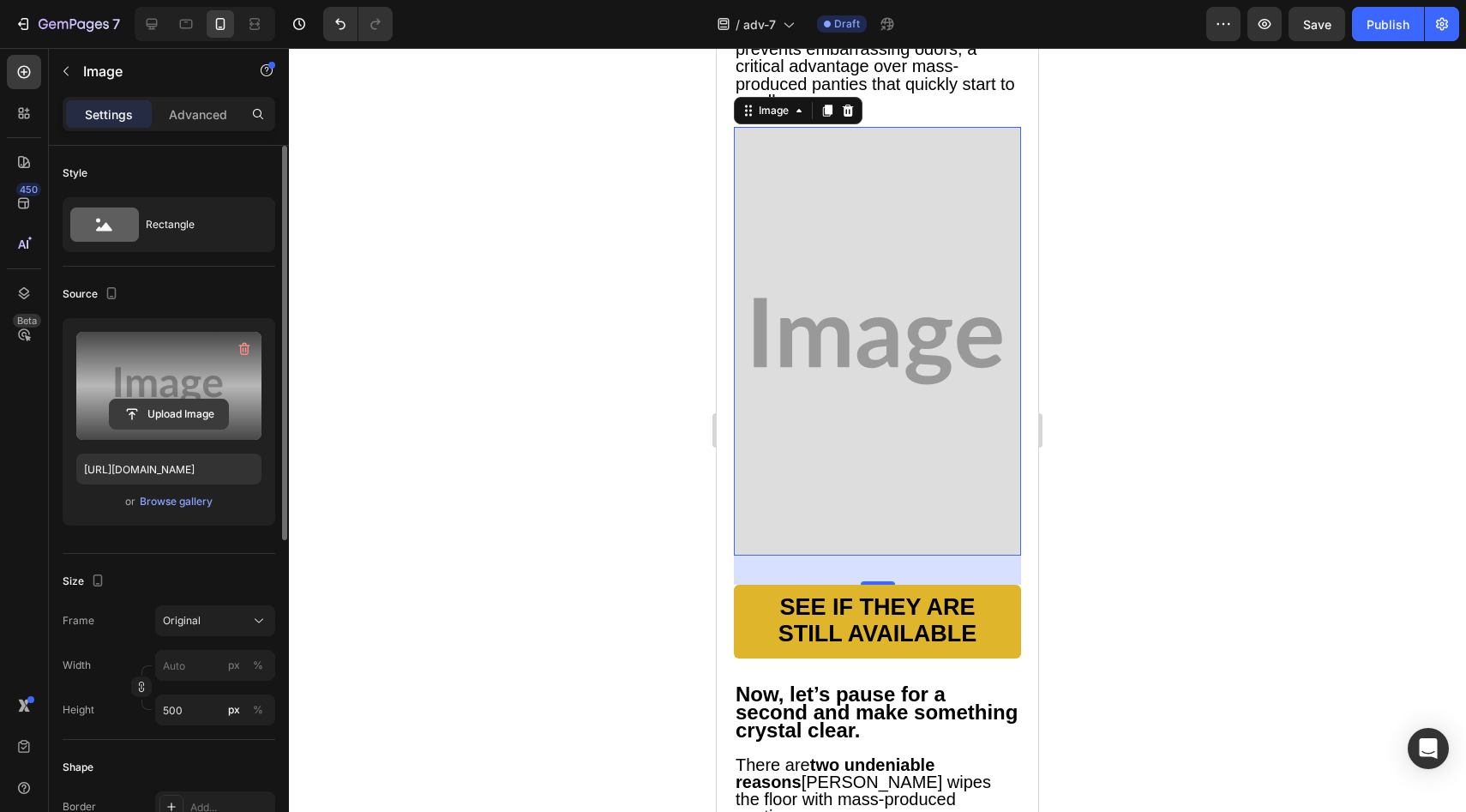
click at [192, 407] on input "file" at bounding box center [168, 413] width 118 height 29
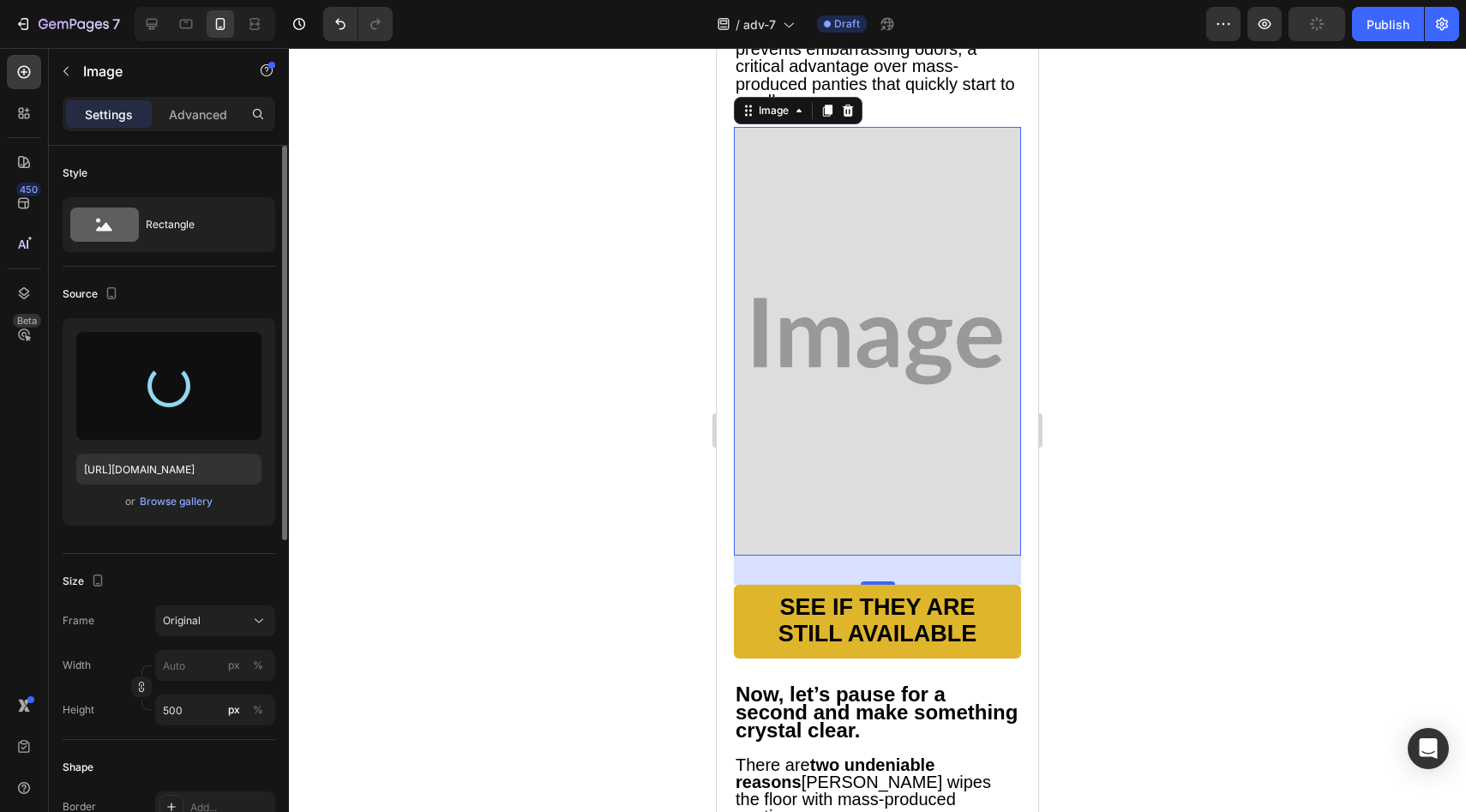
type input "[URL][DOMAIN_NAME]"
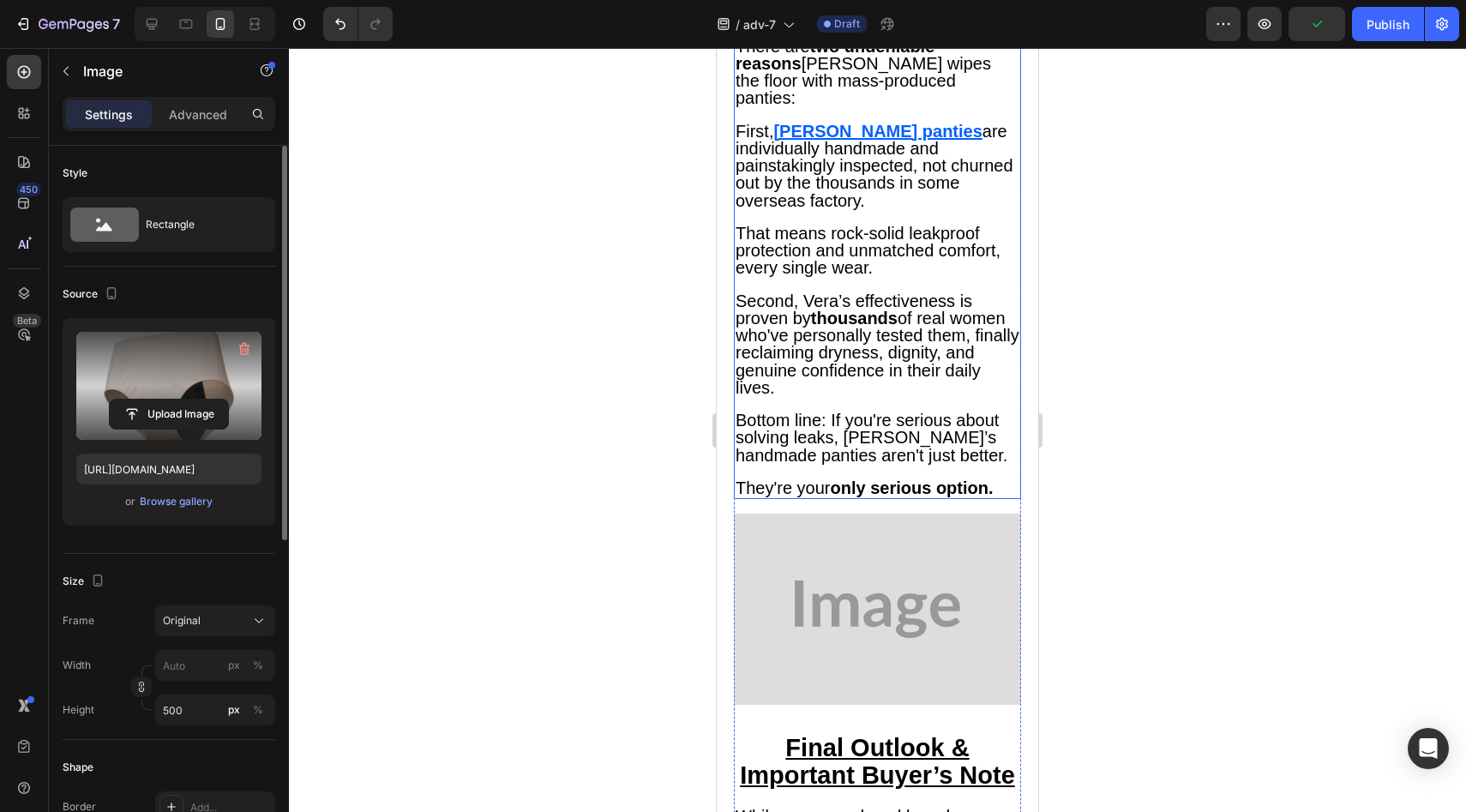
scroll to position [7965, 0]
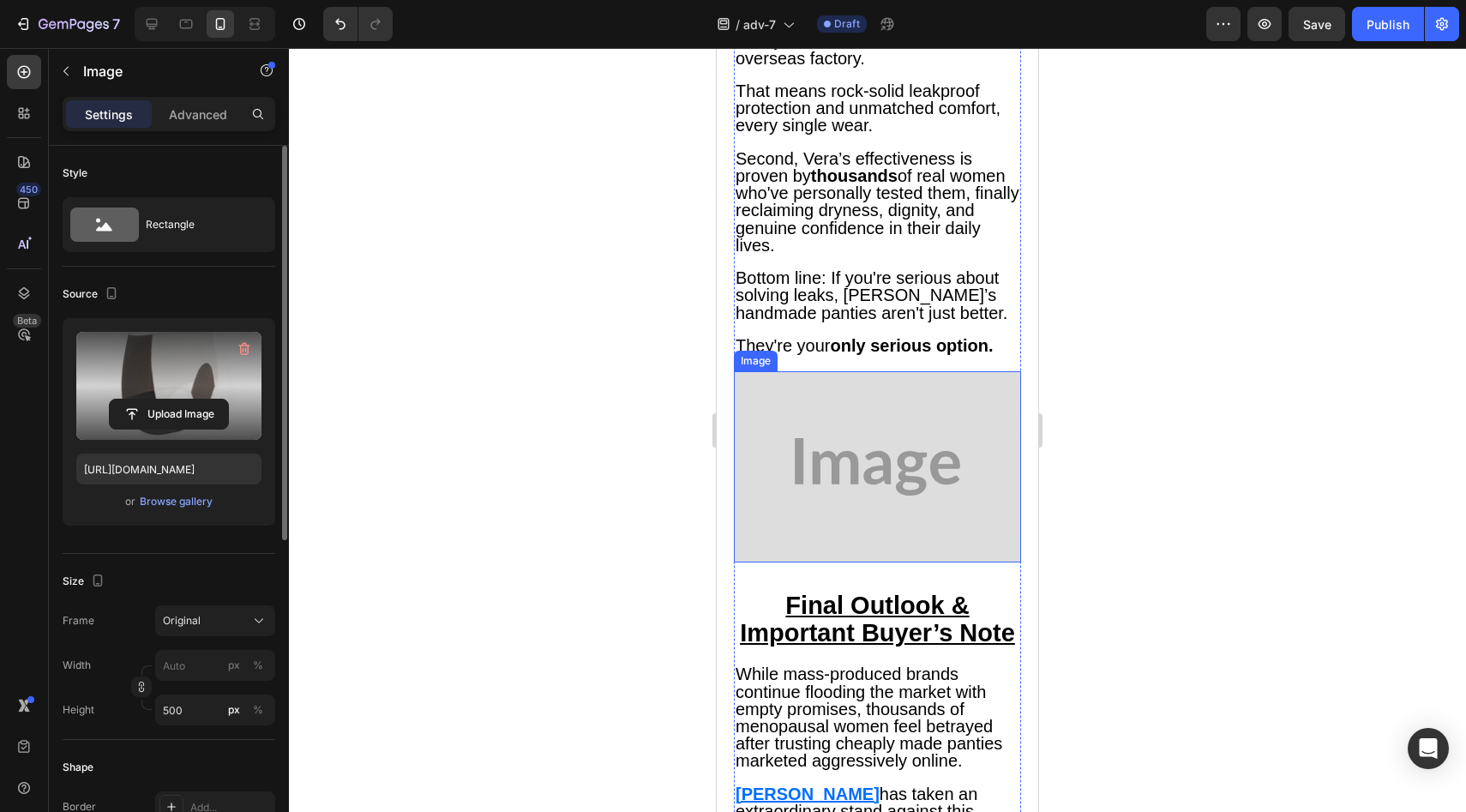
click at [832, 493] on img at bounding box center [877, 467] width 287 height 192
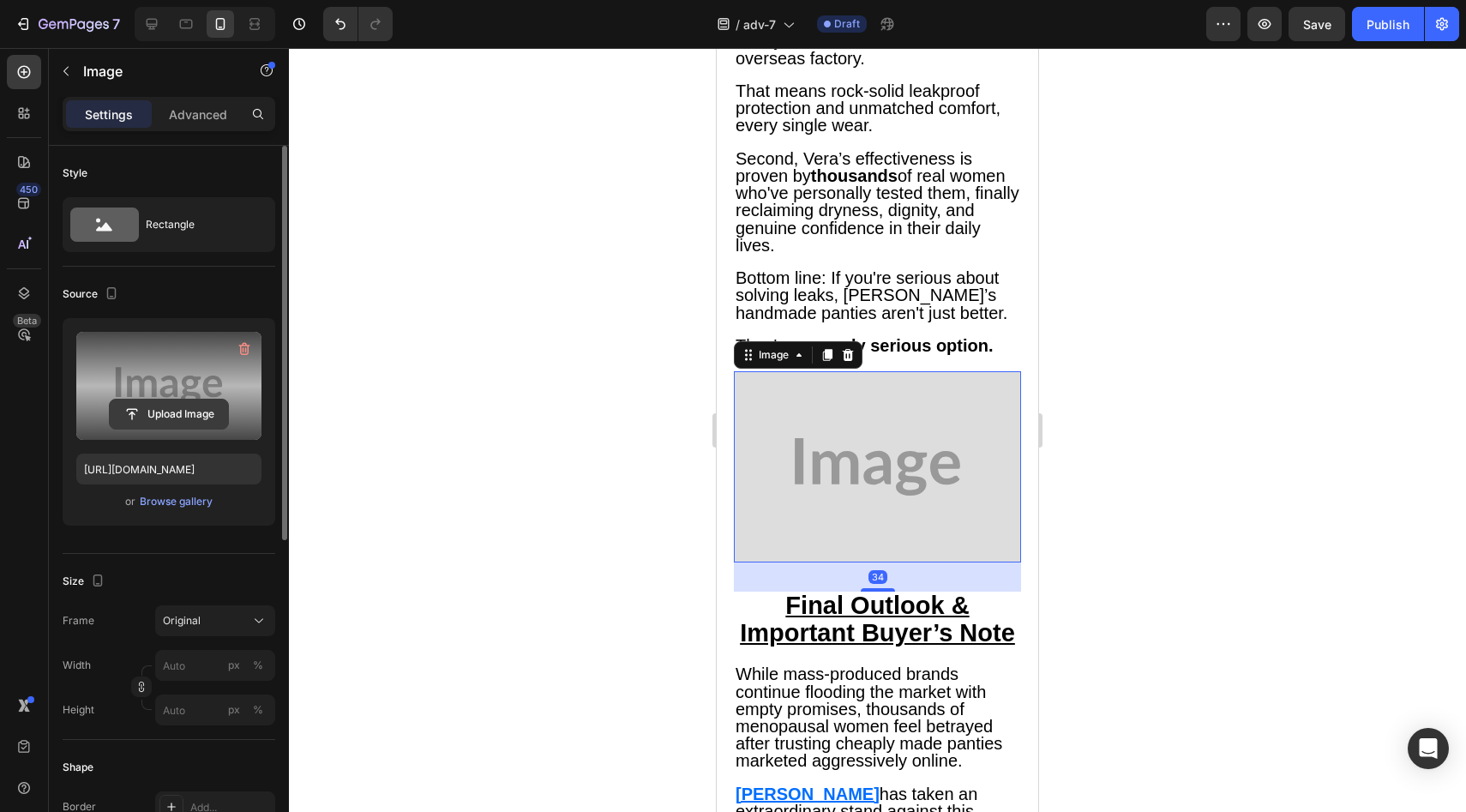
click at [147, 404] on input "file" at bounding box center [168, 413] width 118 height 29
click at [188, 382] on label at bounding box center [169, 385] width 185 height 108
click at [188, 399] on input "file" at bounding box center [168, 413] width 118 height 29
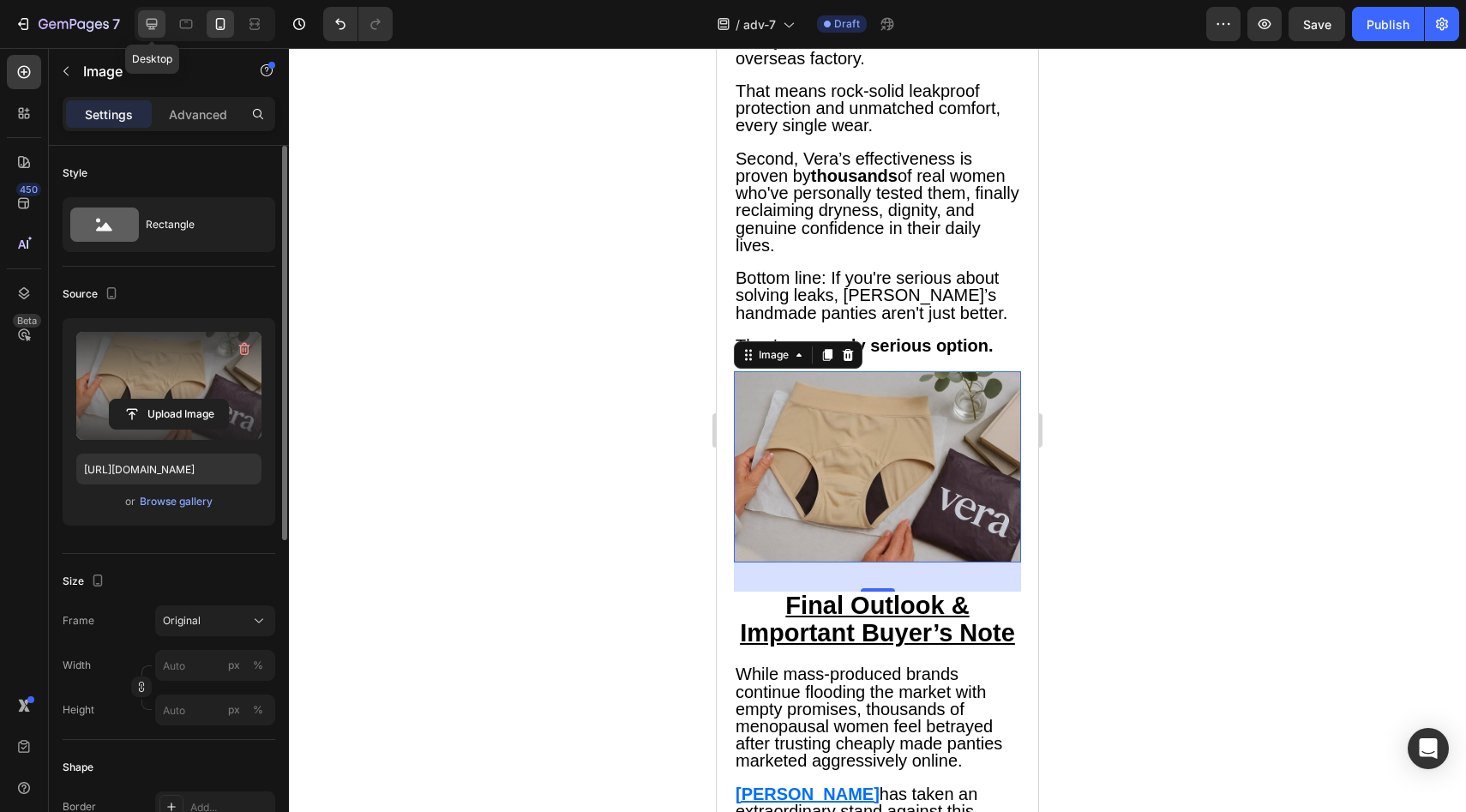
click at [144, 19] on icon at bounding box center [151, 24] width 17 height 17
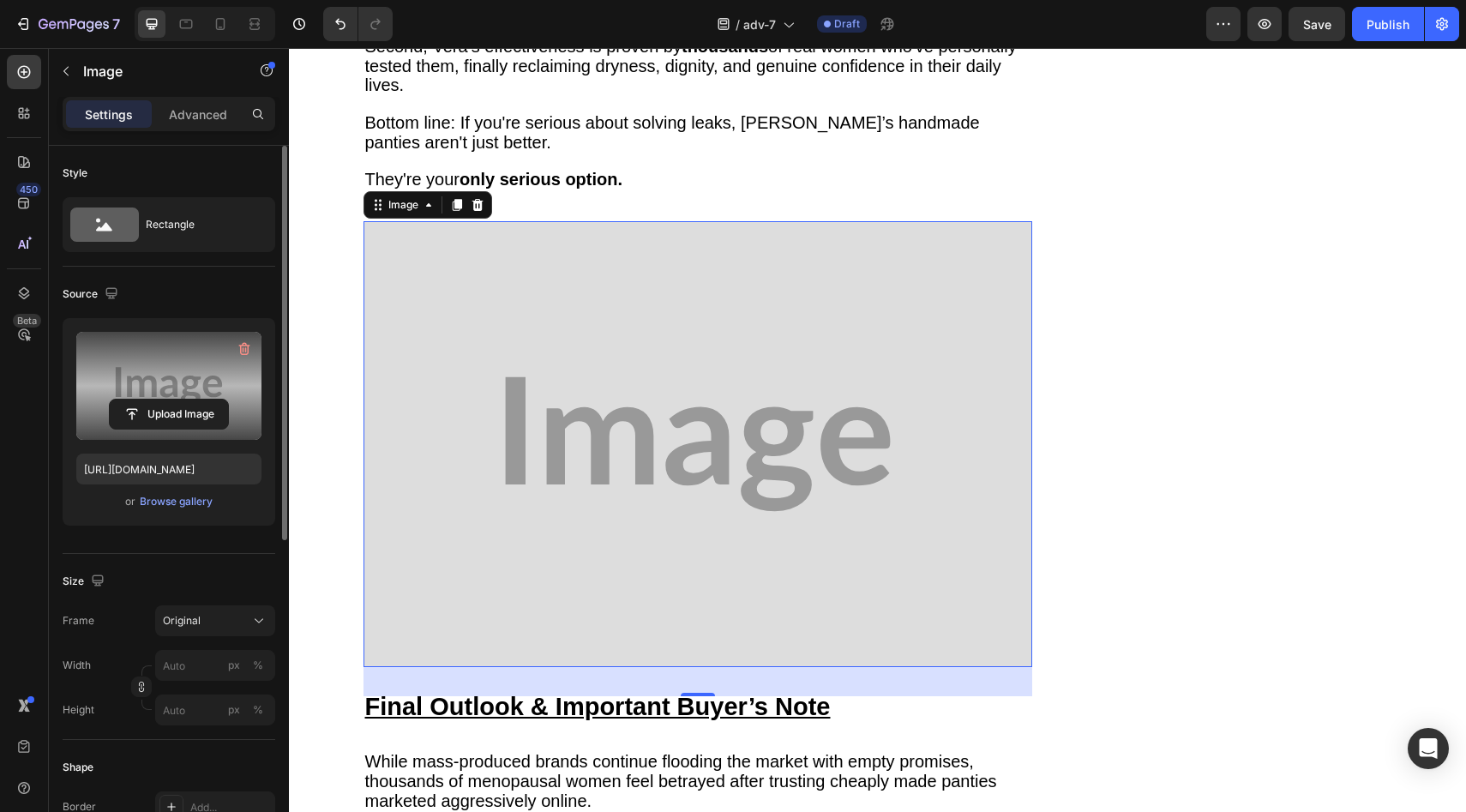
scroll to position [9983, 0]
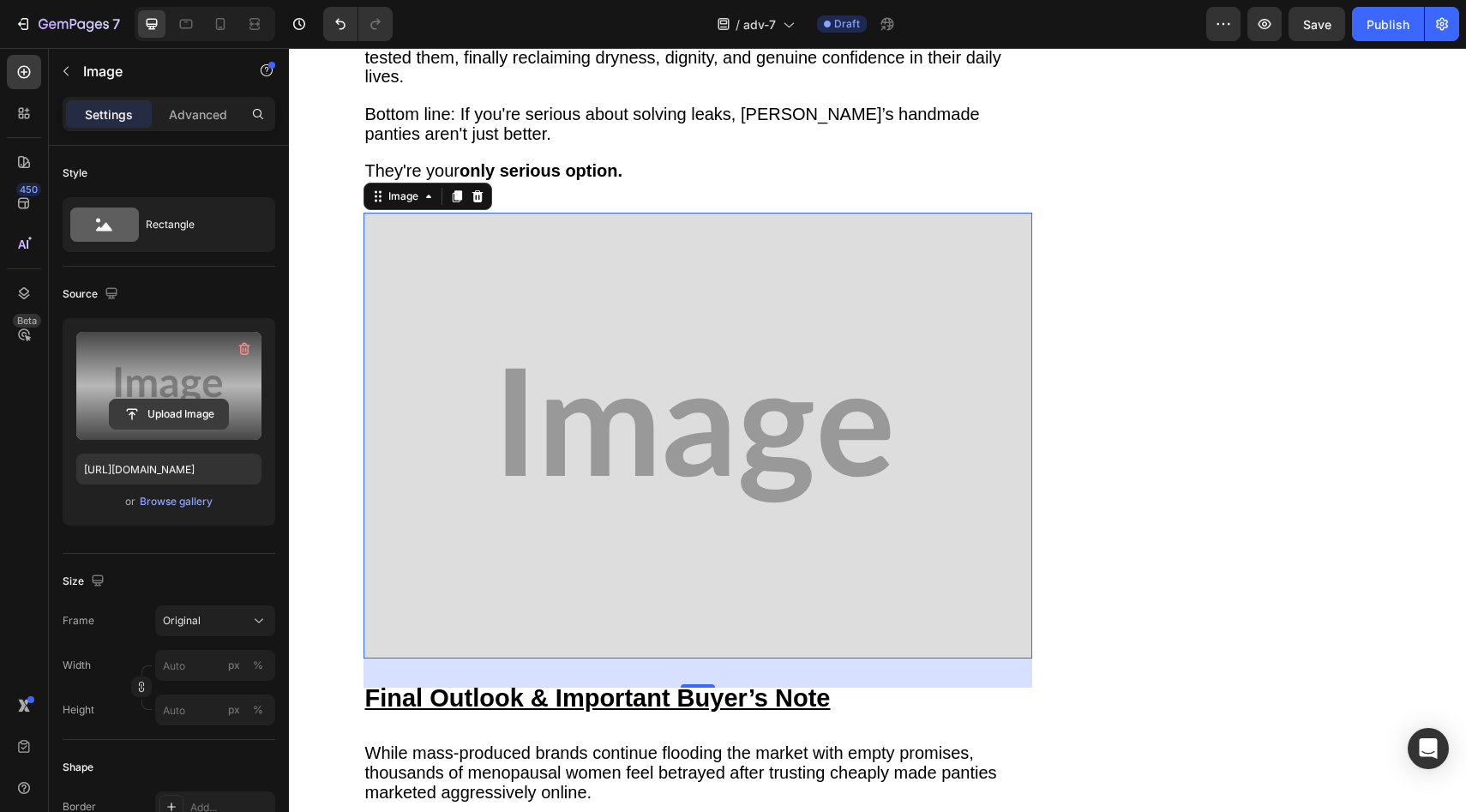
click at [160, 402] on input "file" at bounding box center [168, 413] width 118 height 29
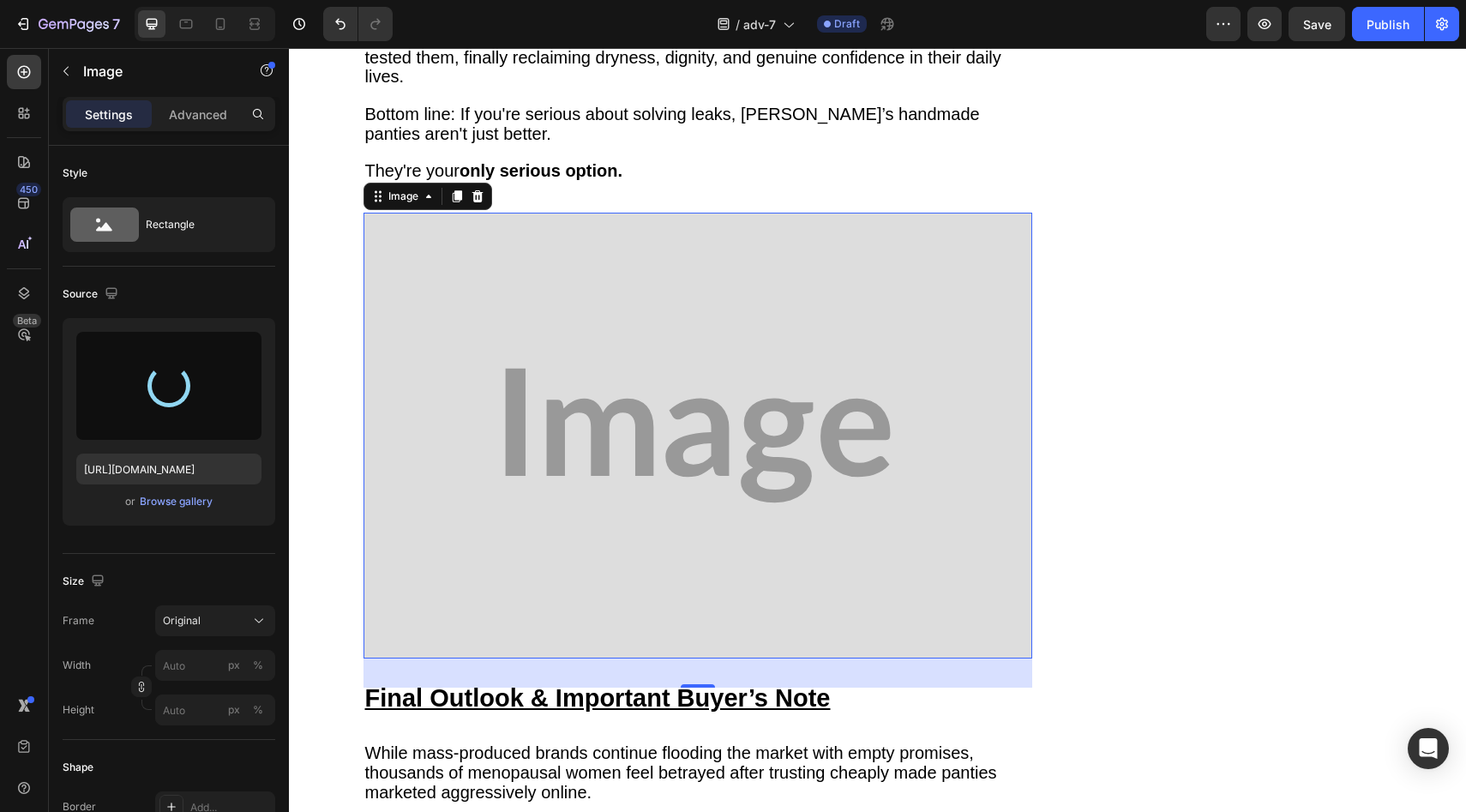
type input "[URL][DOMAIN_NAME]"
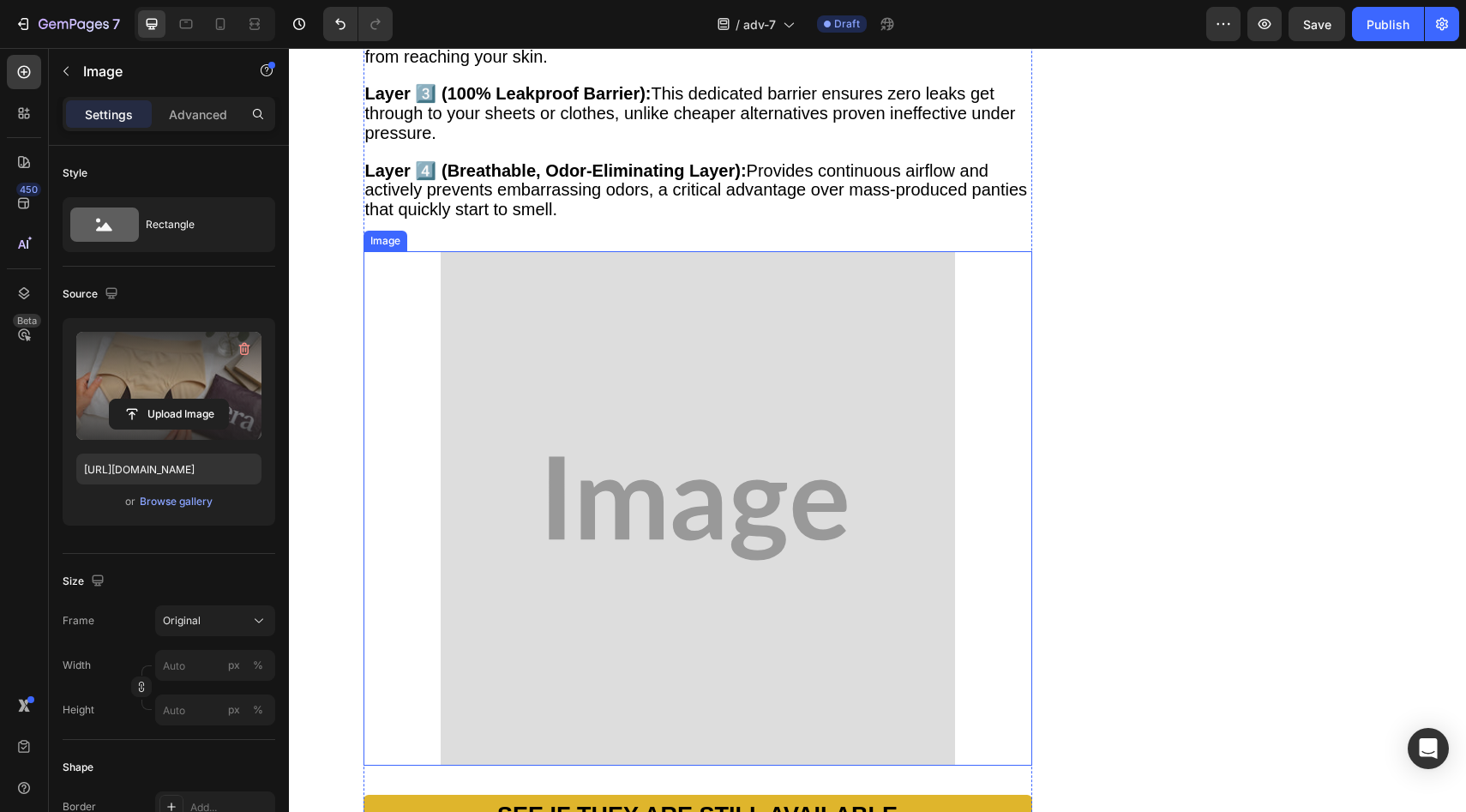
scroll to position [8967, 0]
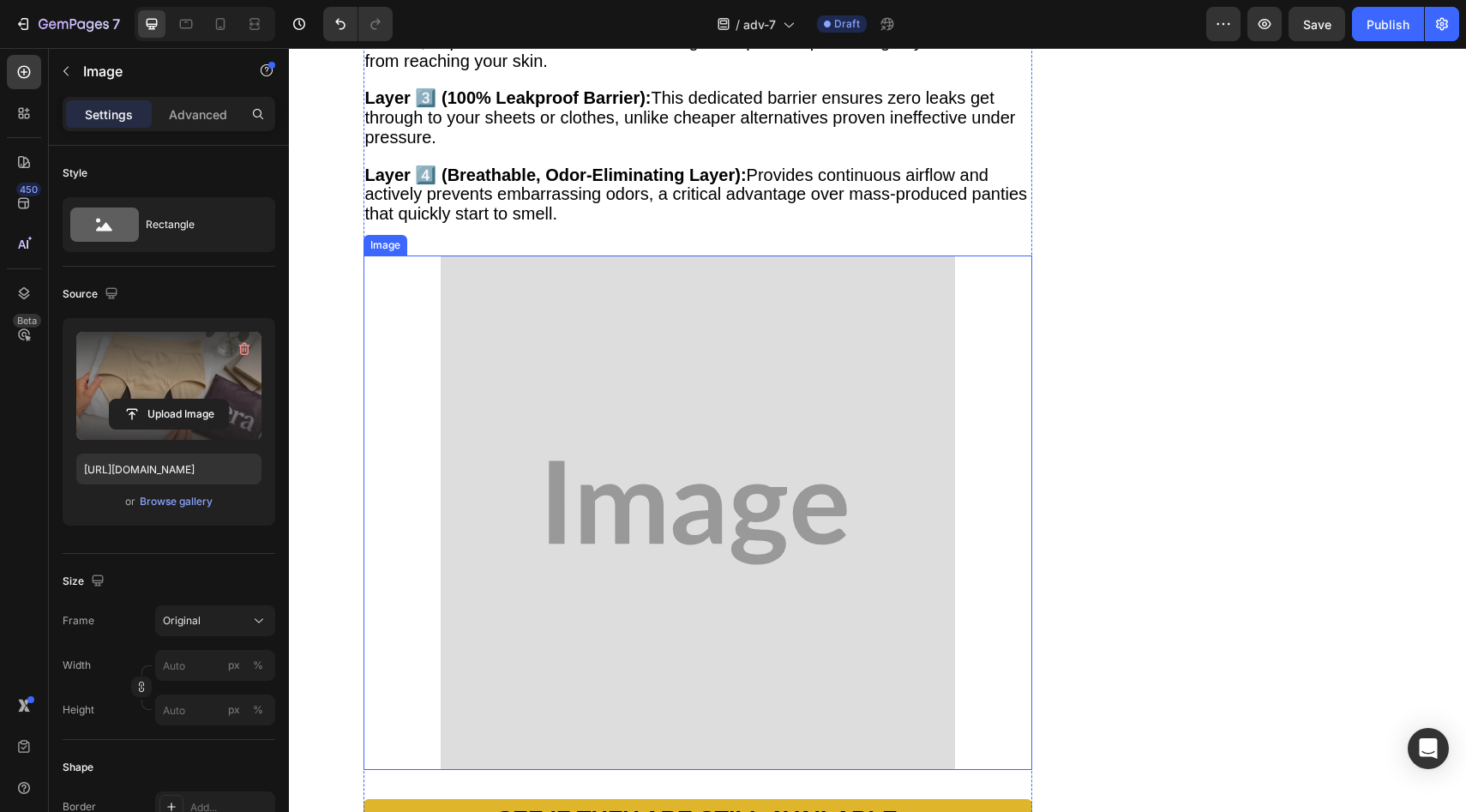
click at [589, 401] on img at bounding box center [698, 512] width 514 height 514
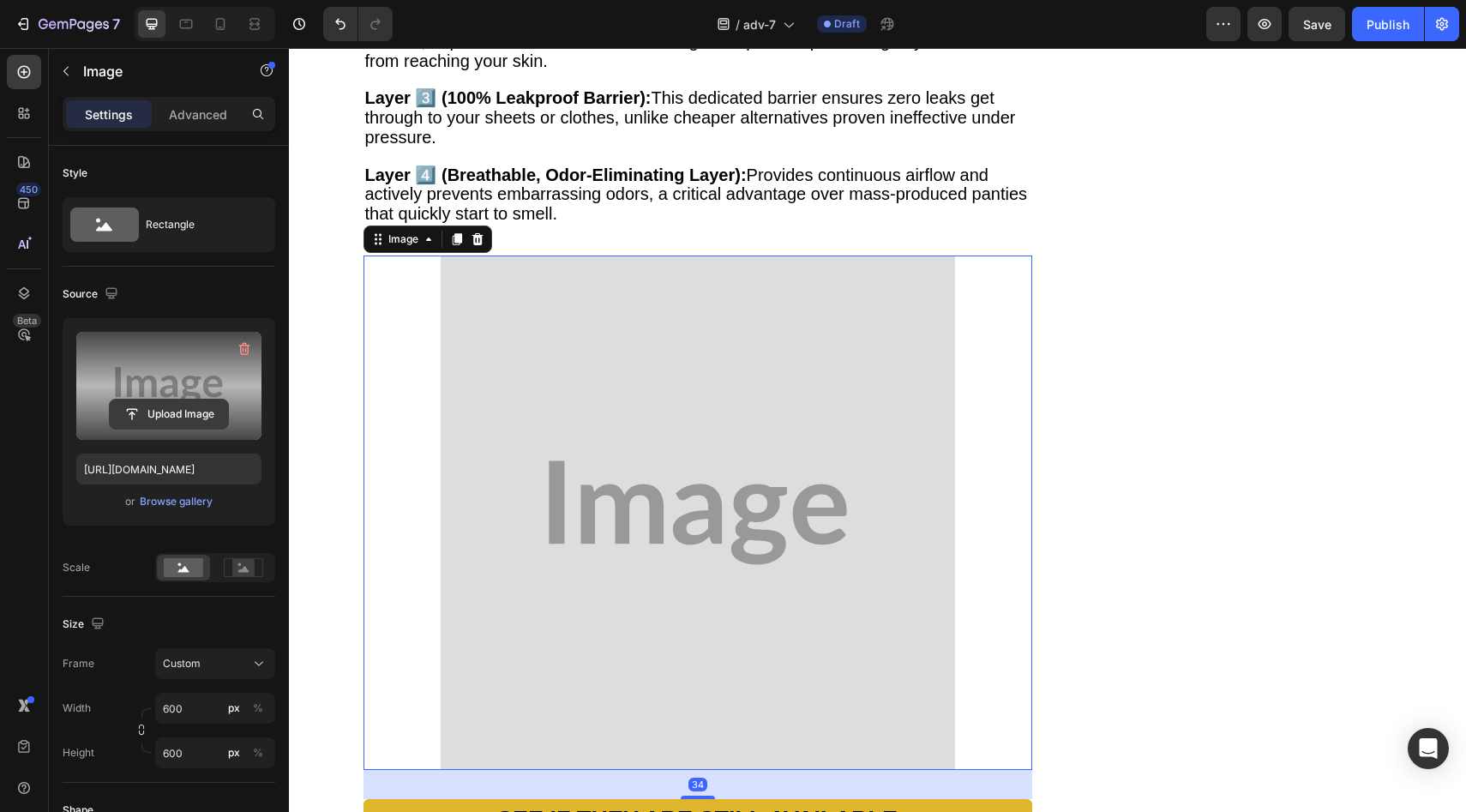
click at [194, 401] on input "file" at bounding box center [168, 413] width 118 height 29
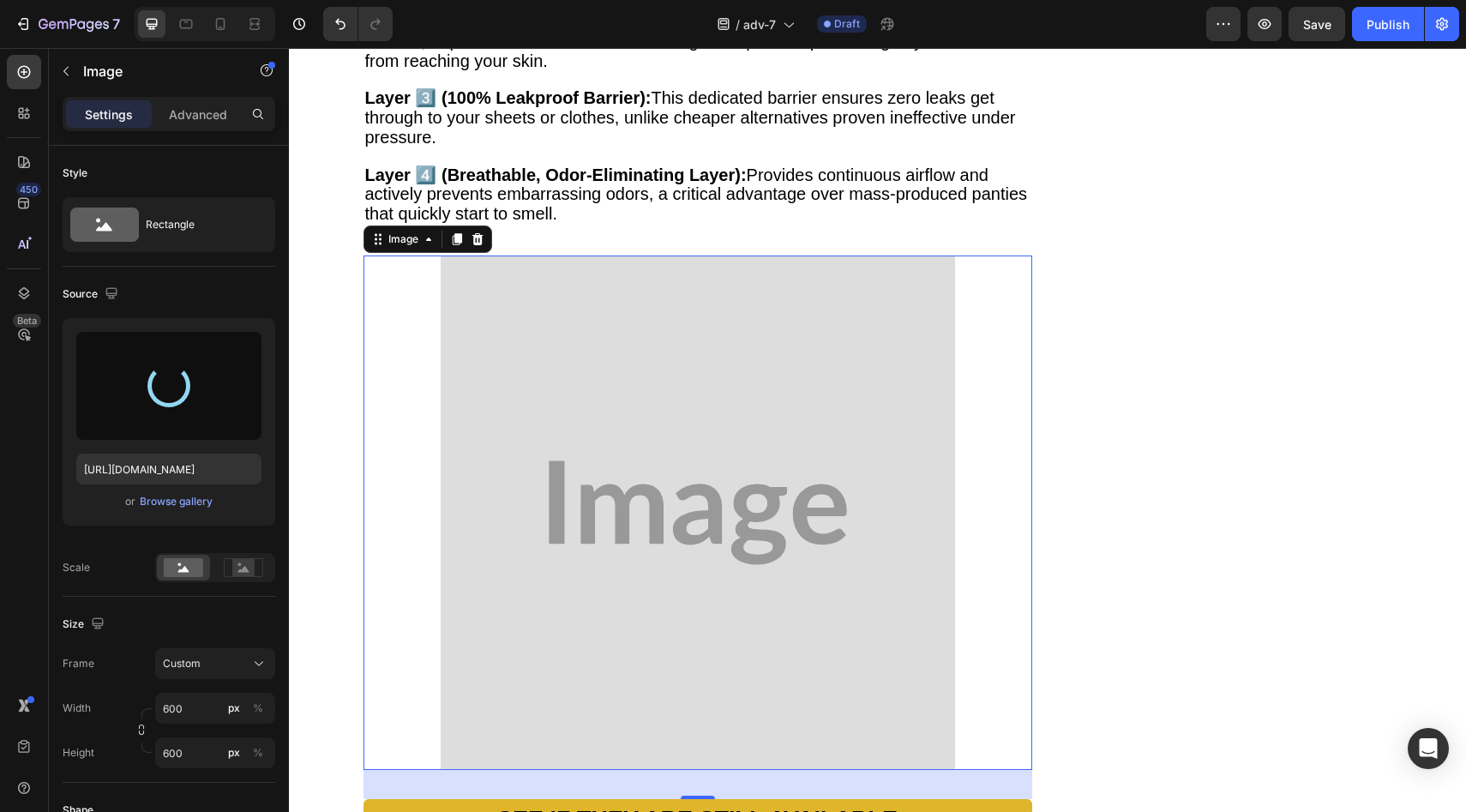
type input "[URL][DOMAIN_NAME]"
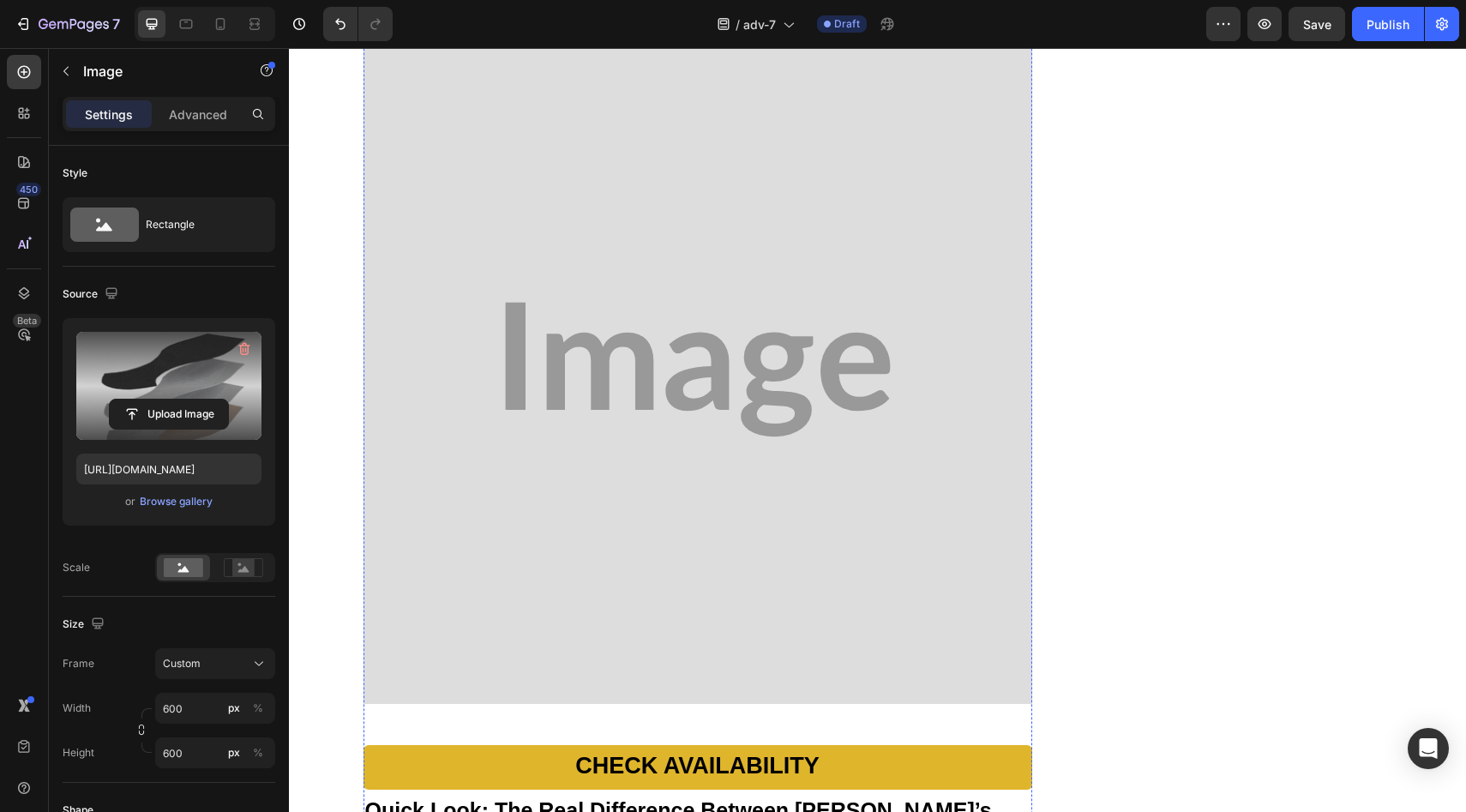
scroll to position [7791, 0]
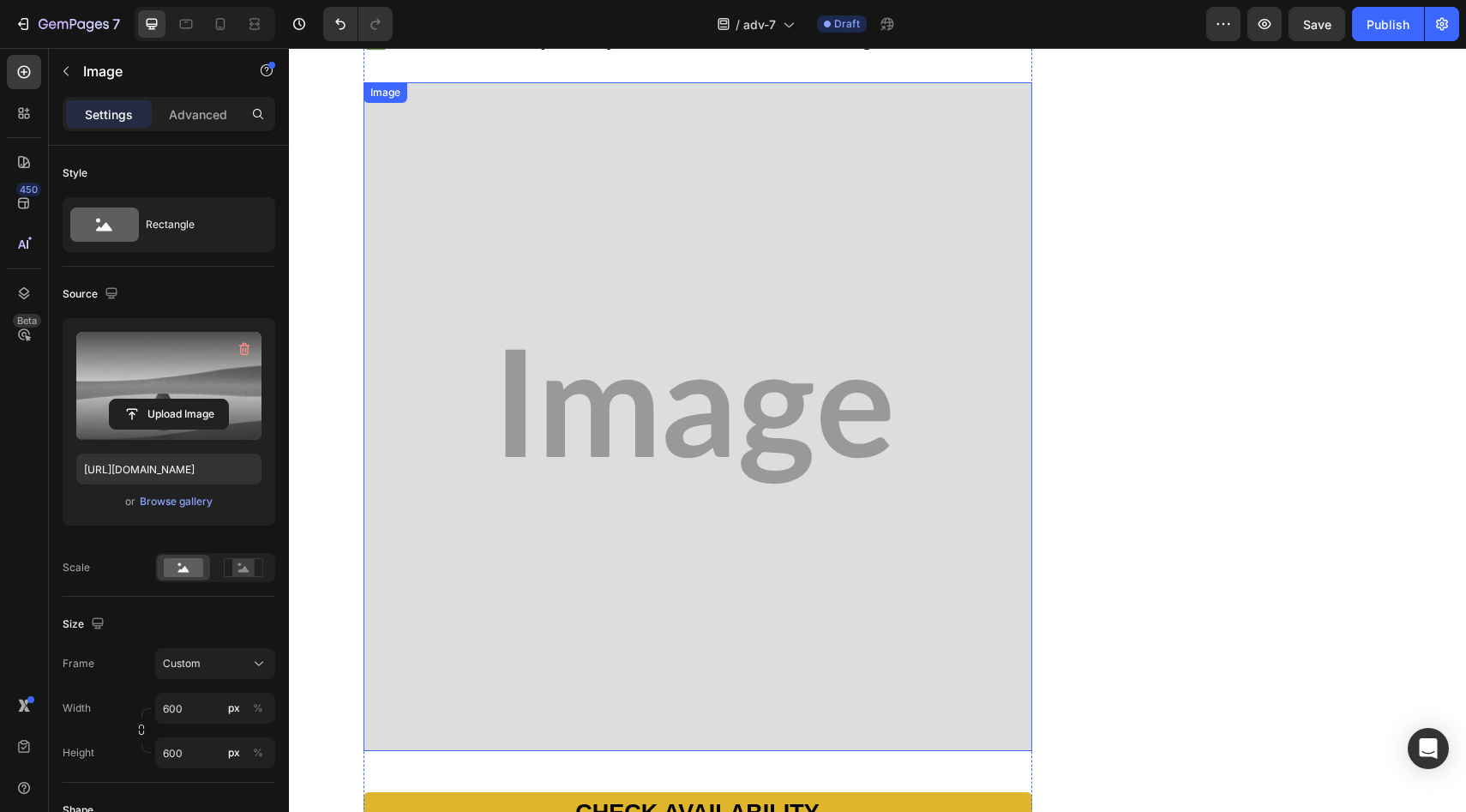
click at [667, 328] on img at bounding box center [697, 416] width 668 height 668
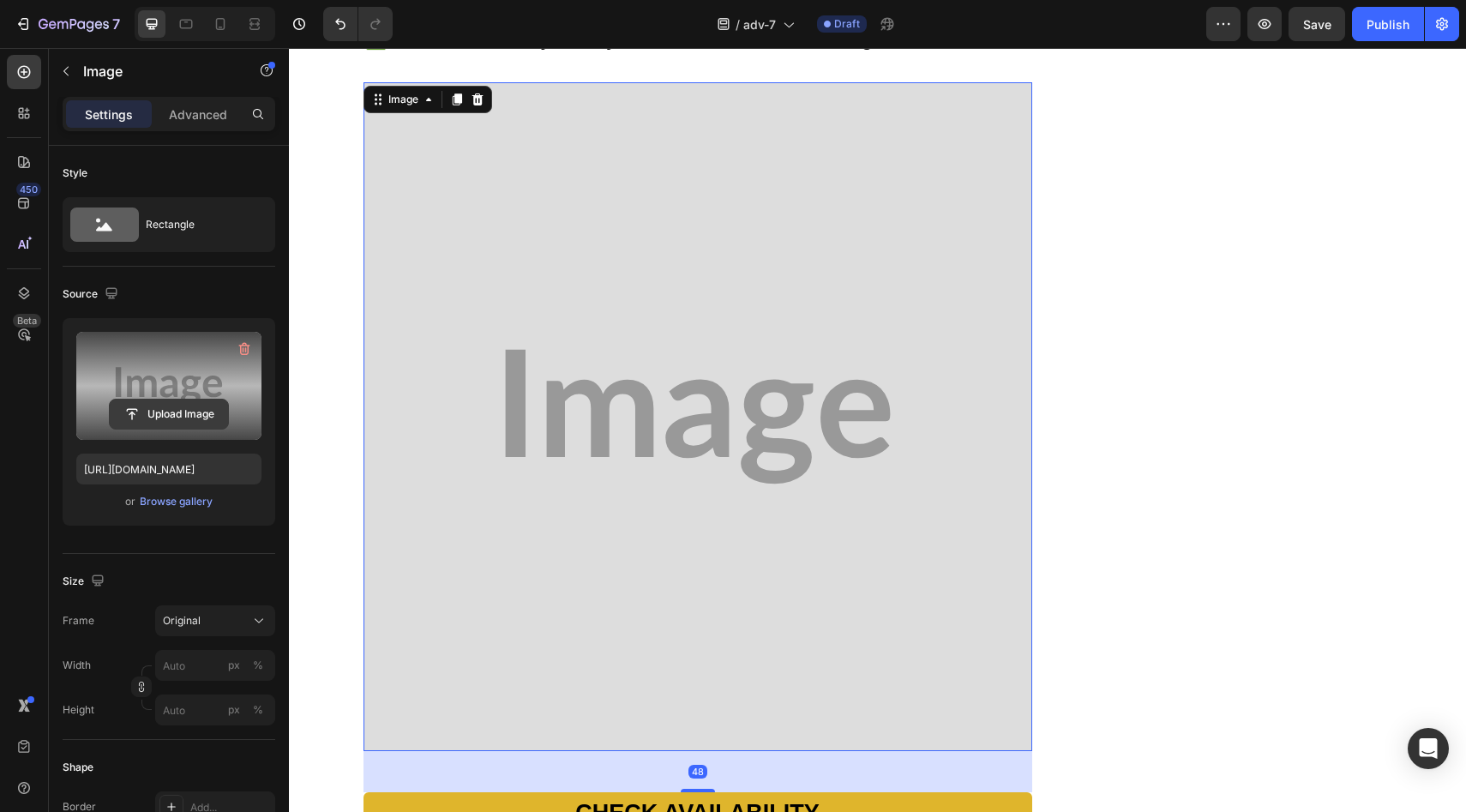
click at [160, 422] on input "file" at bounding box center [168, 413] width 118 height 29
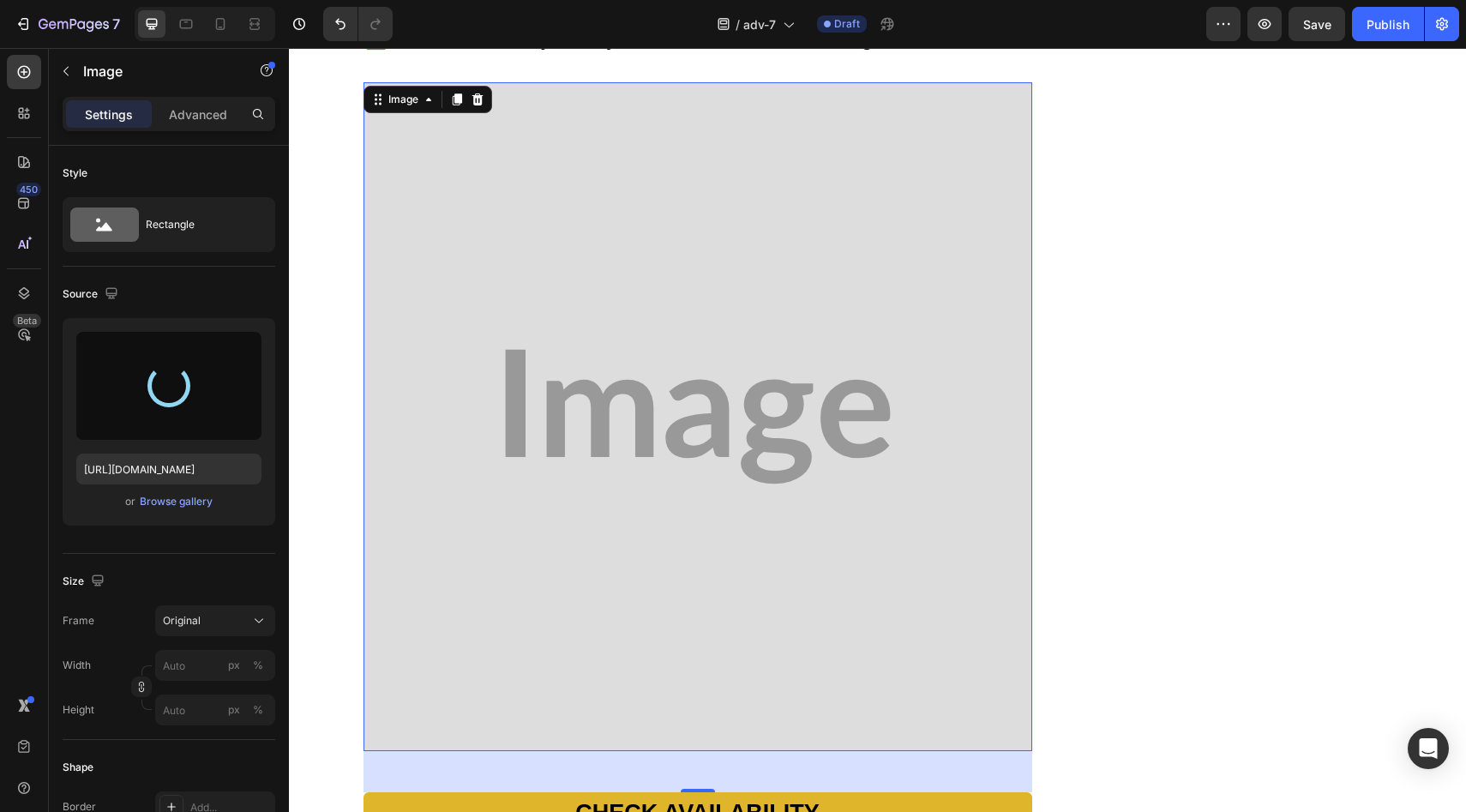
type input "[URL][DOMAIN_NAME]"
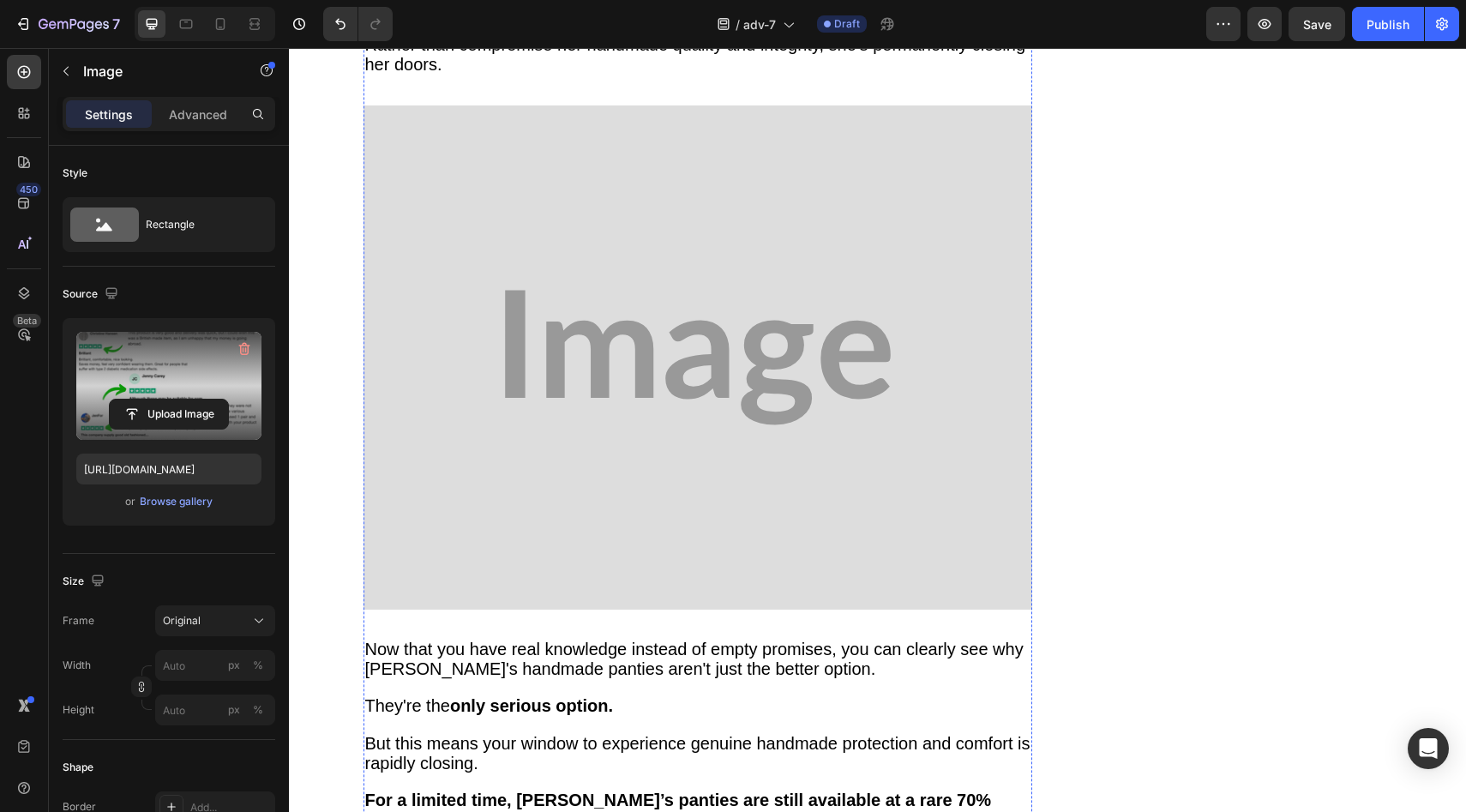
scroll to position [10809, 0]
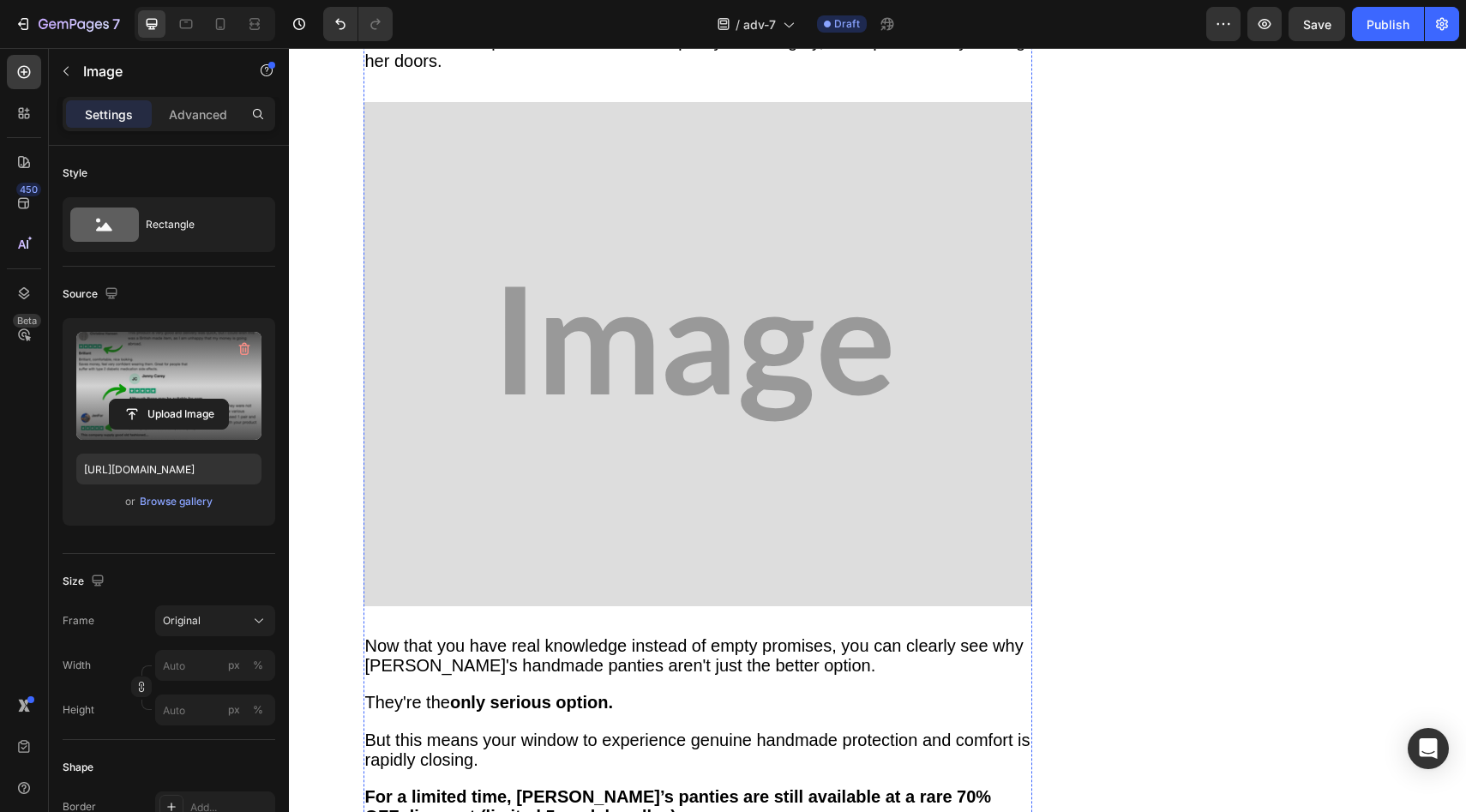
click at [694, 266] on img at bounding box center [697, 354] width 668 height 504
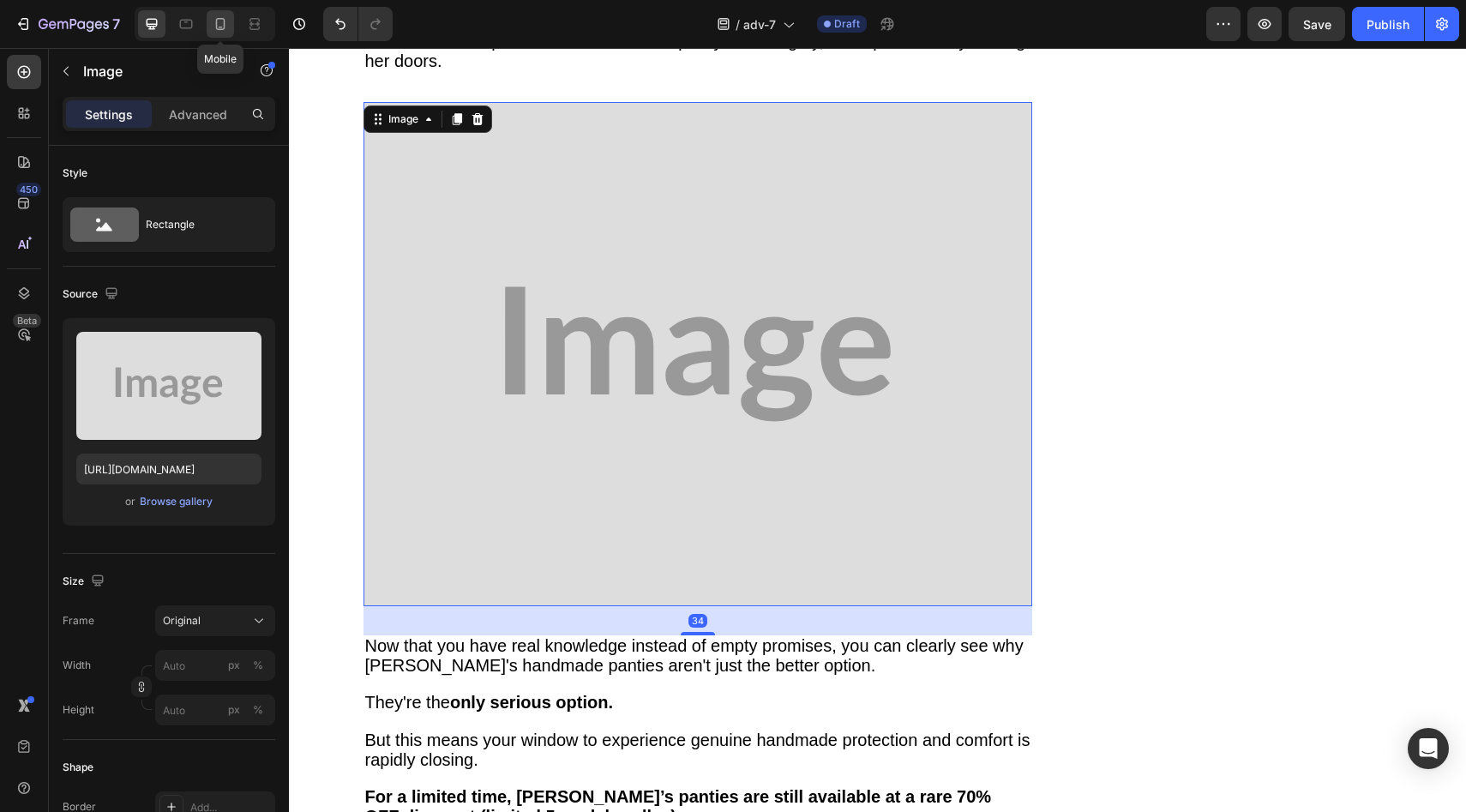
click at [217, 23] on icon at bounding box center [220, 24] width 17 height 17
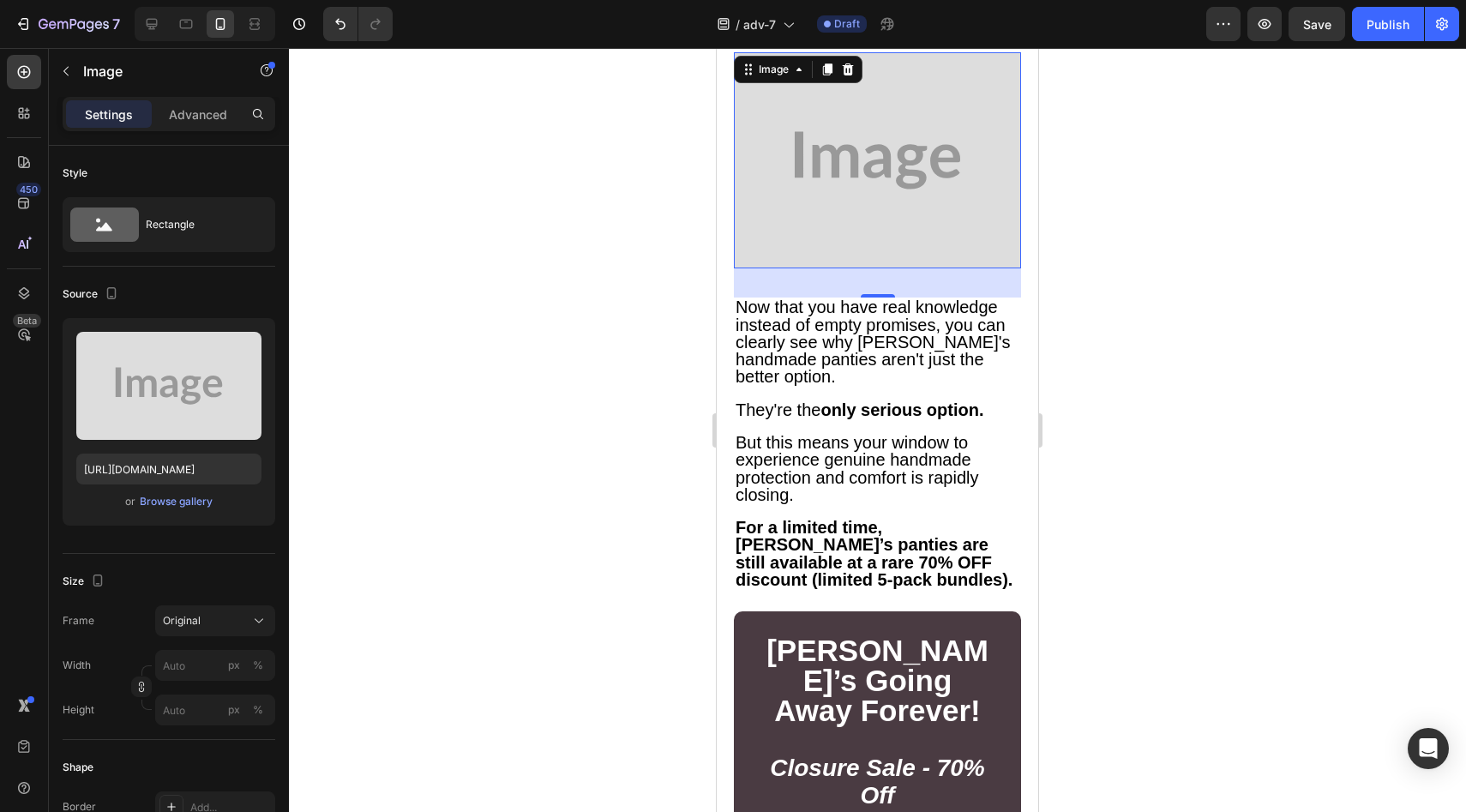
scroll to position [8822, 0]
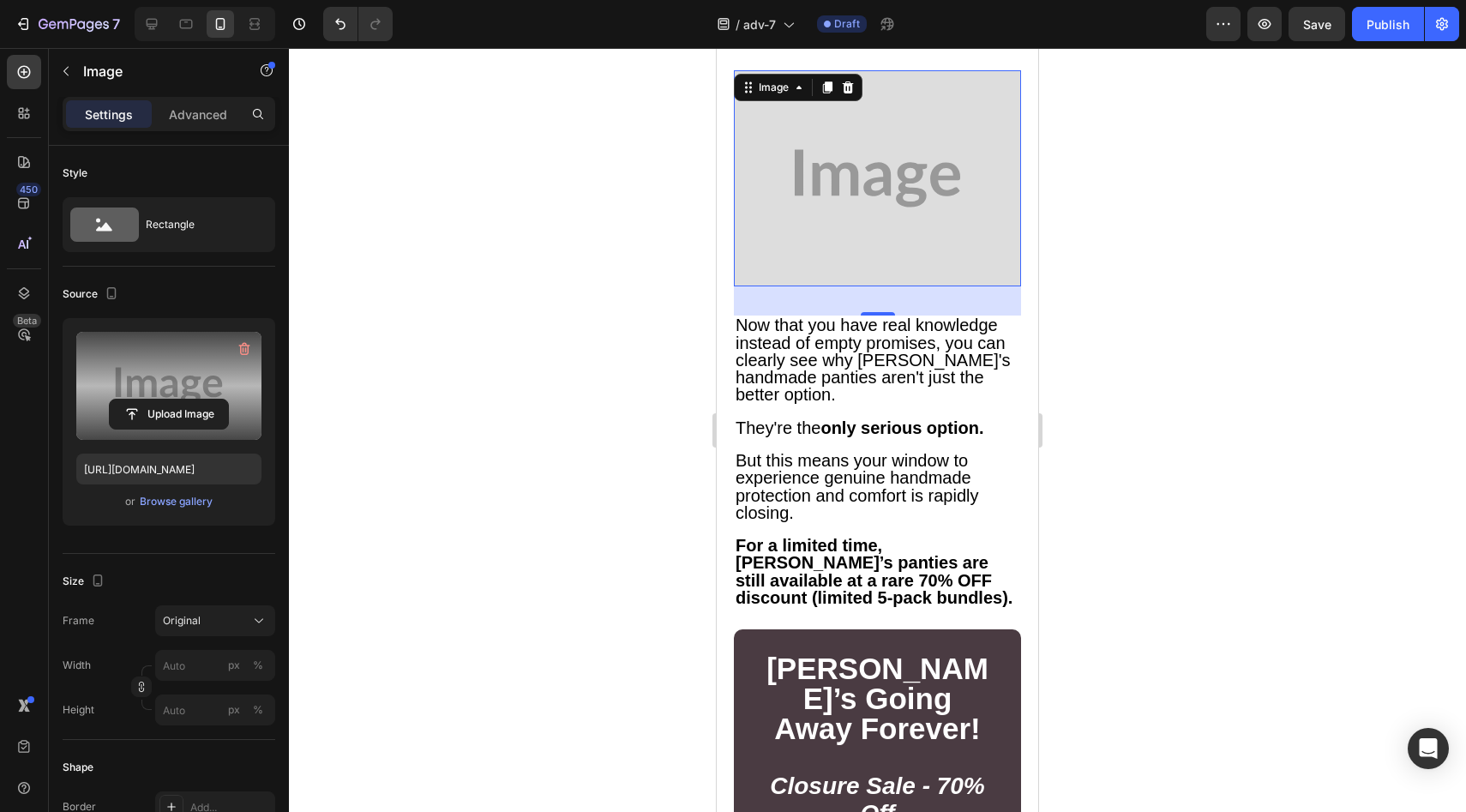
click at [166, 432] on label at bounding box center [169, 385] width 185 height 108
click at [166, 429] on input "file" at bounding box center [168, 413] width 118 height 29
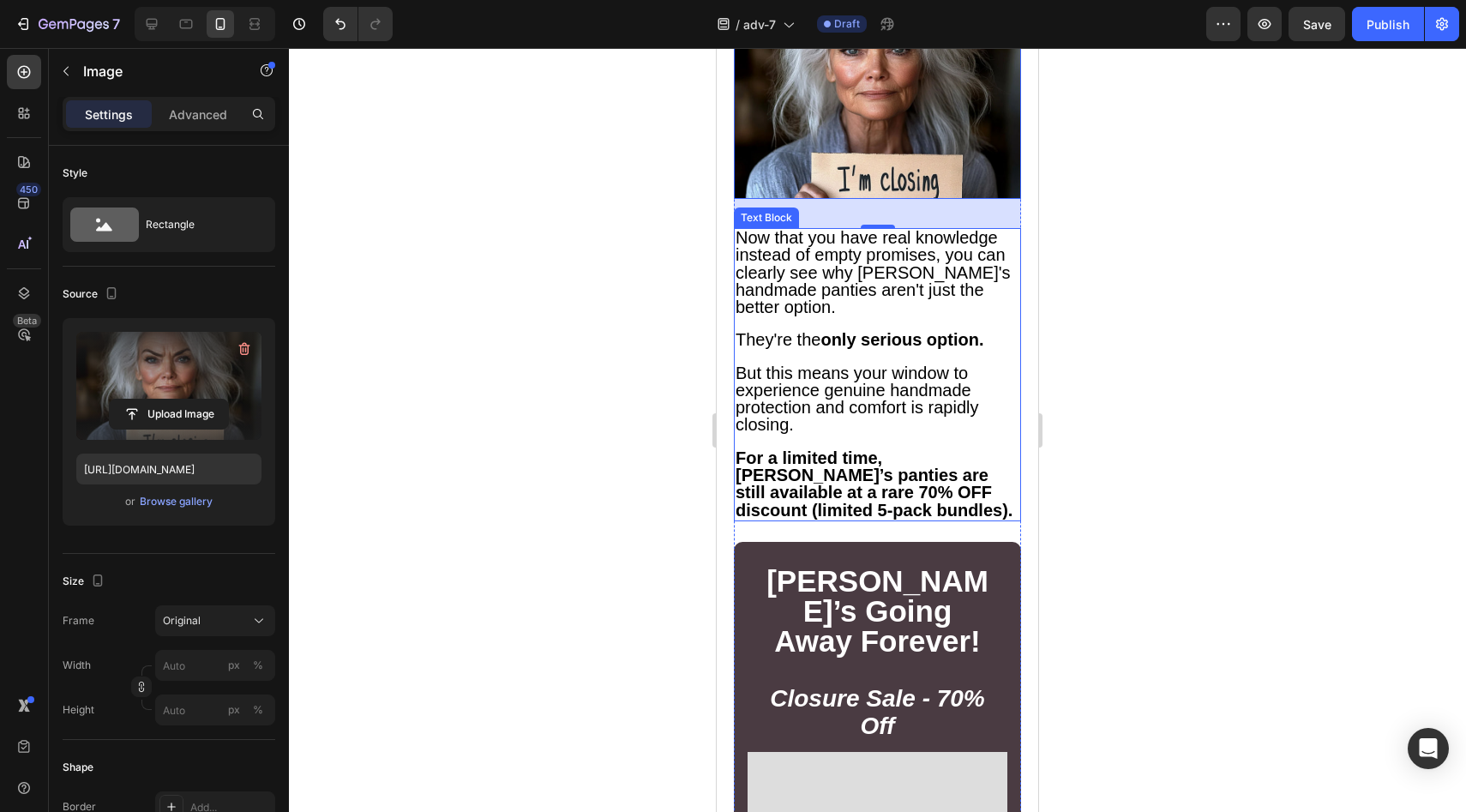
scroll to position [8984, 0]
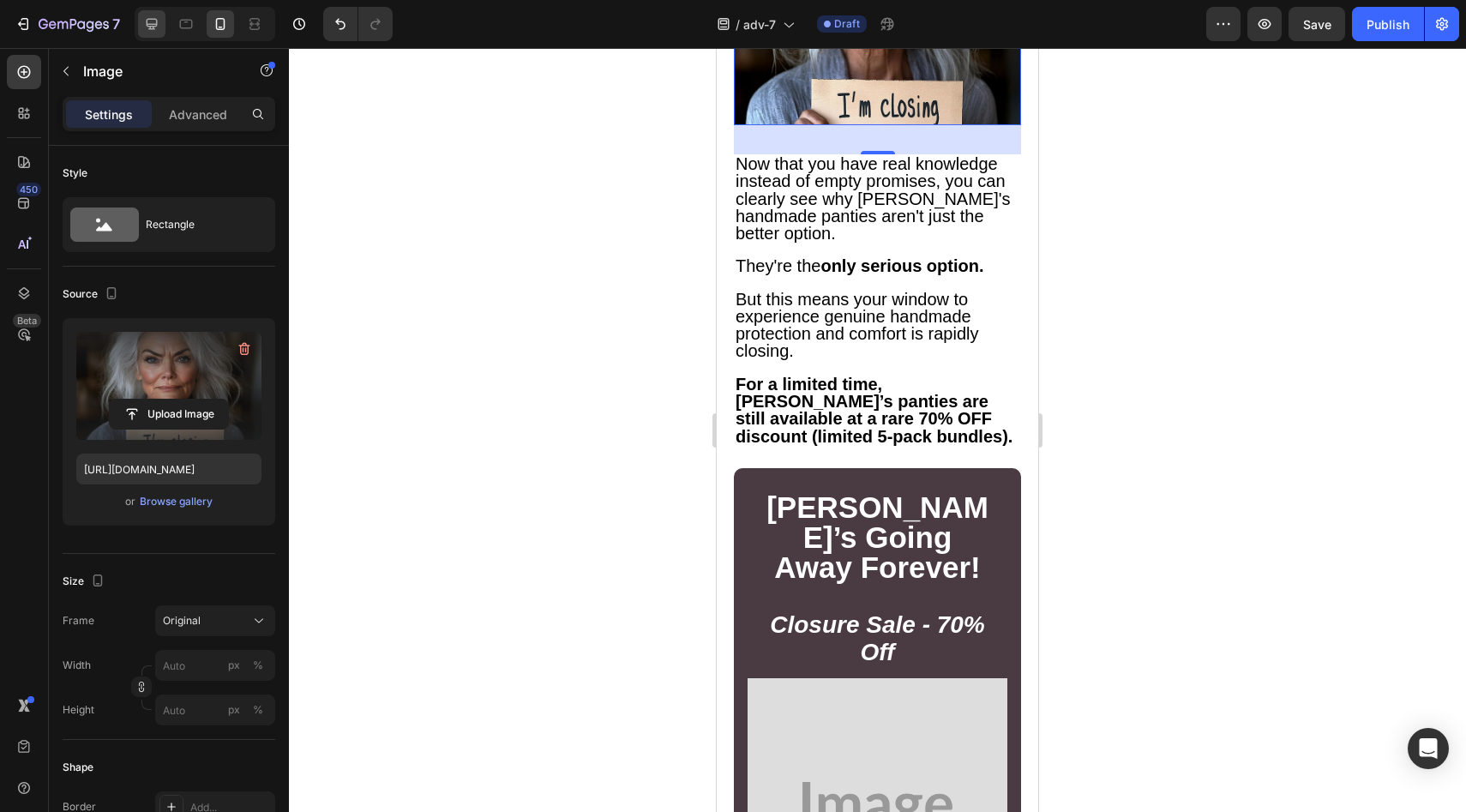
click at [150, 19] on icon at bounding box center [152, 24] width 11 height 11
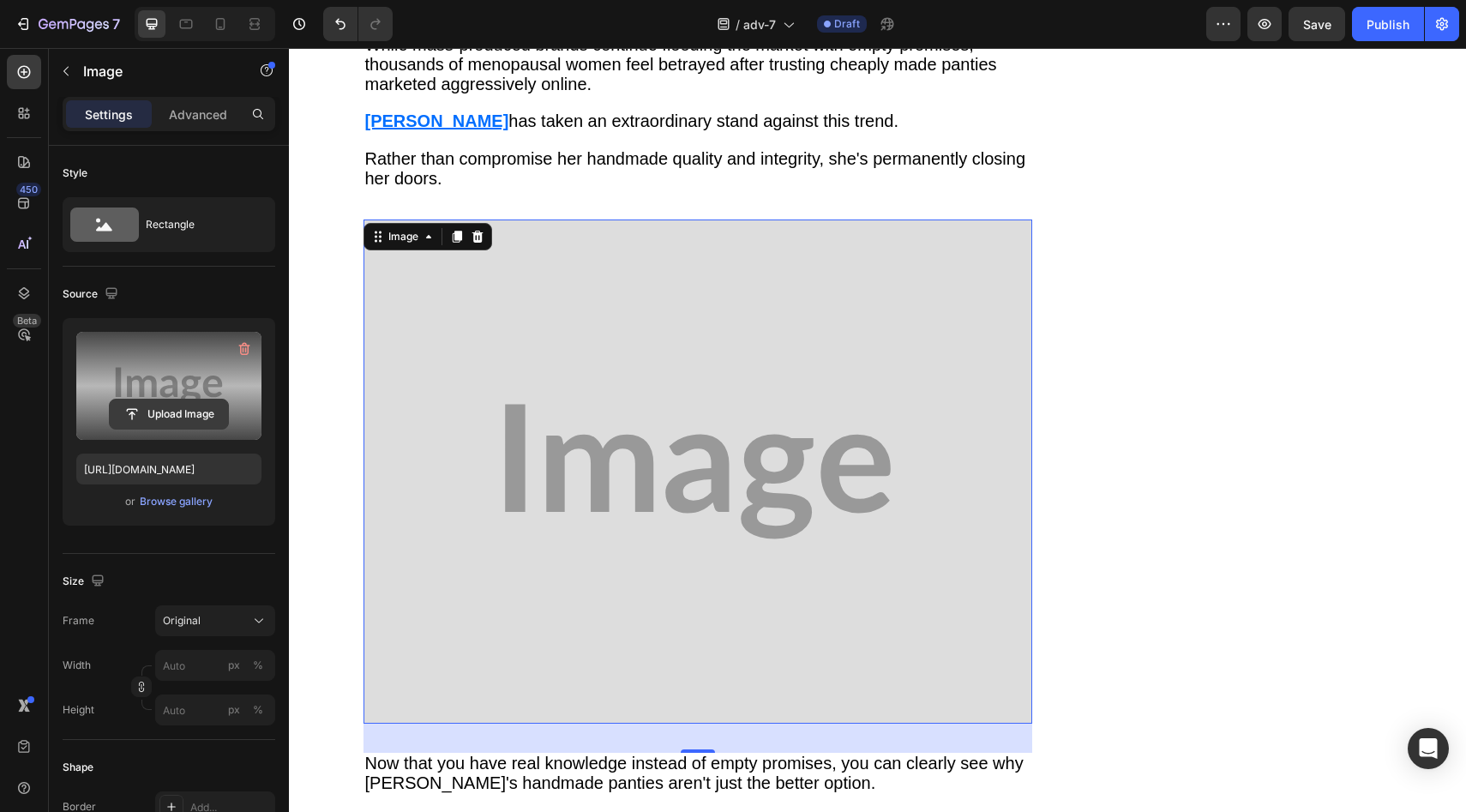
scroll to position [10692, 0]
click at [153, 403] on input "file" at bounding box center [168, 413] width 118 height 29
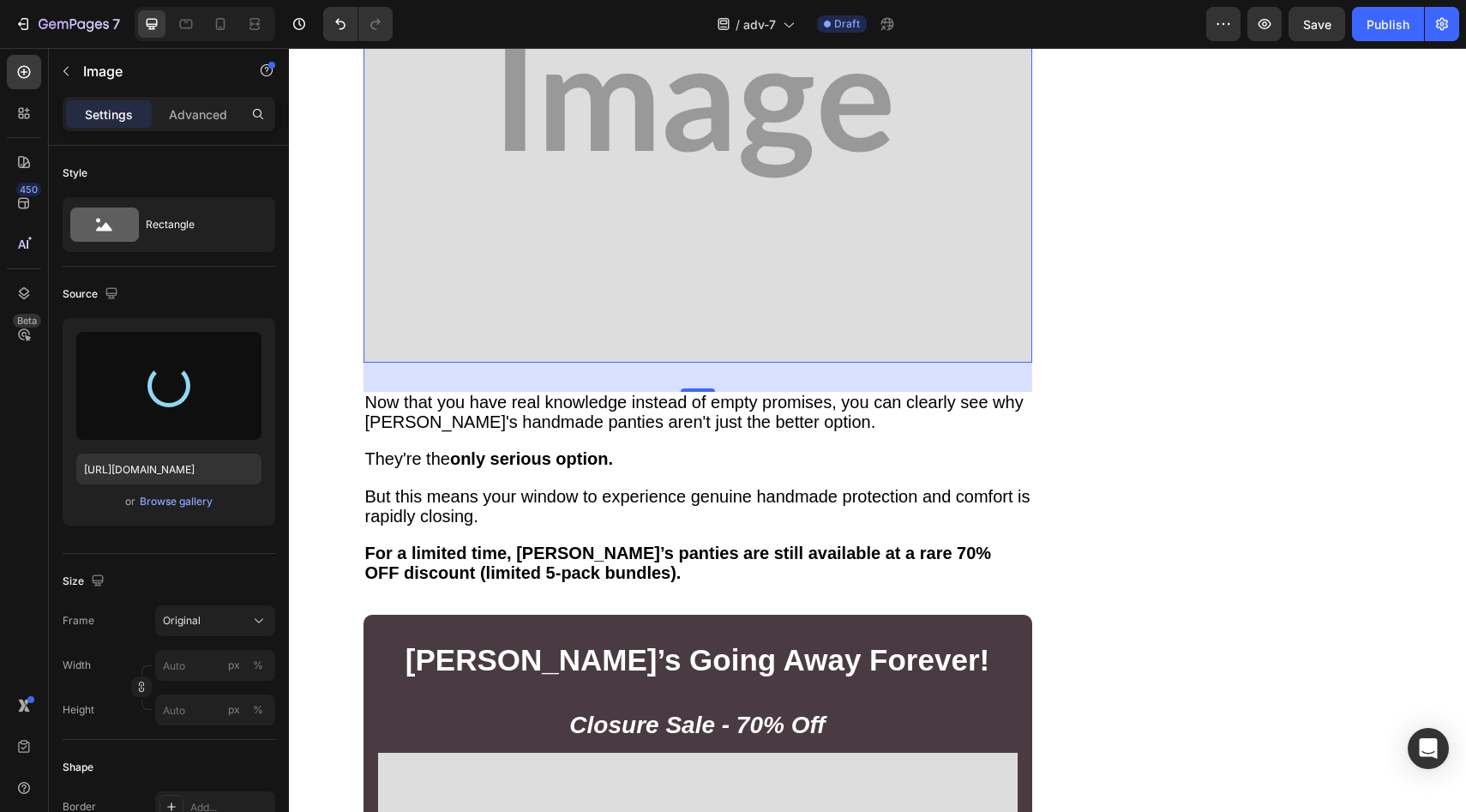
type input "[URL][DOMAIN_NAME]"
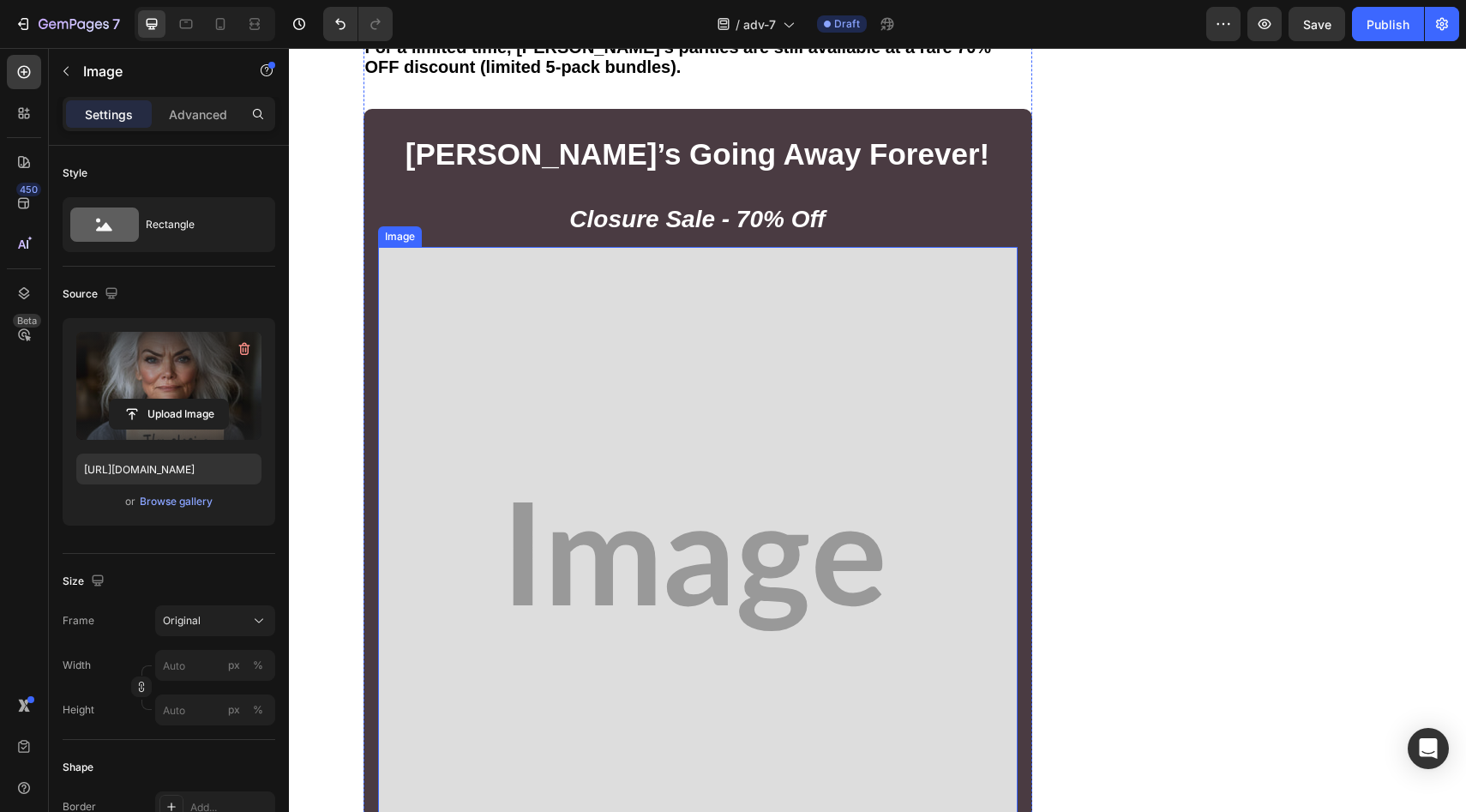
scroll to position [11593, 0]
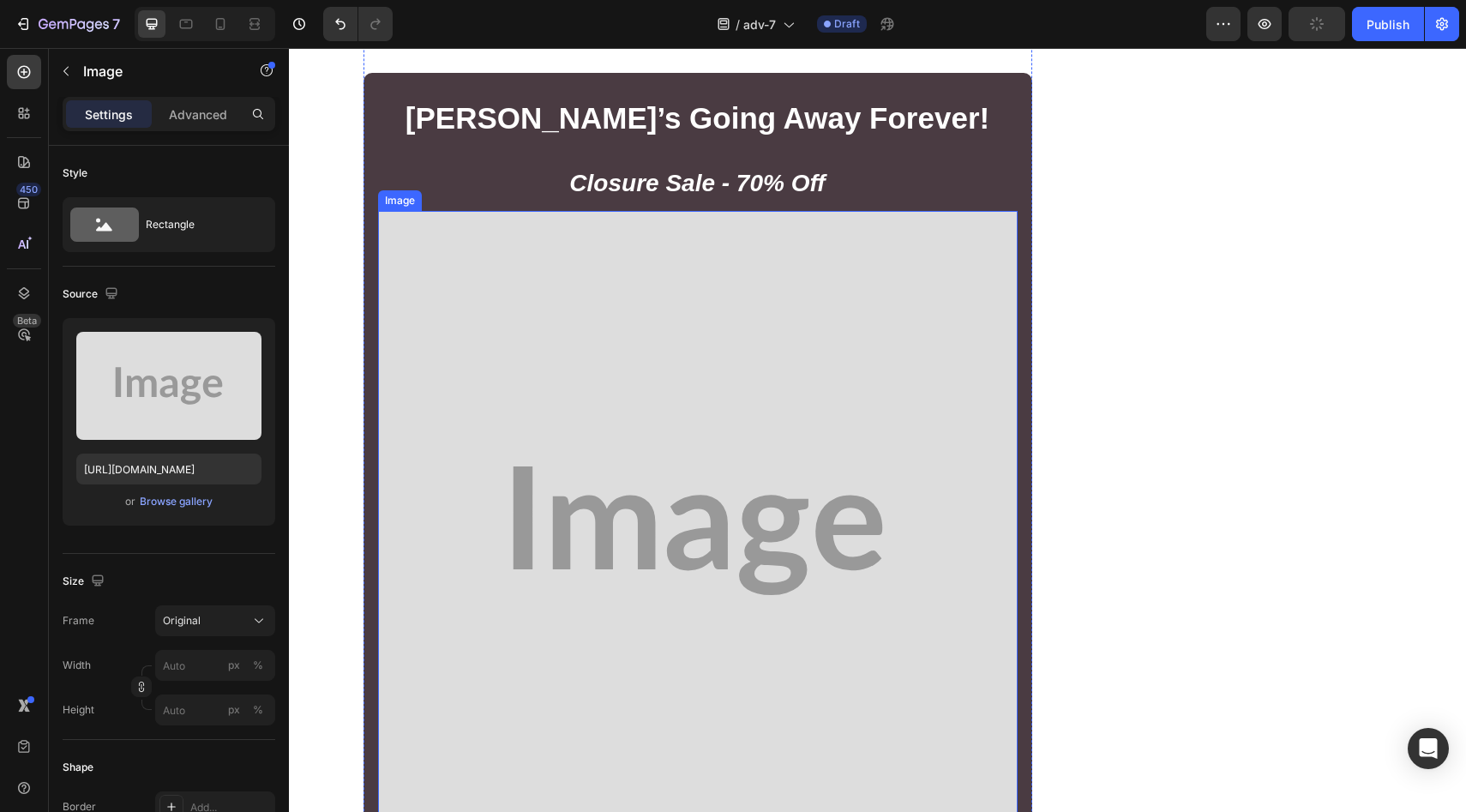
click at [656, 330] on img at bounding box center [698, 530] width 640 height 639
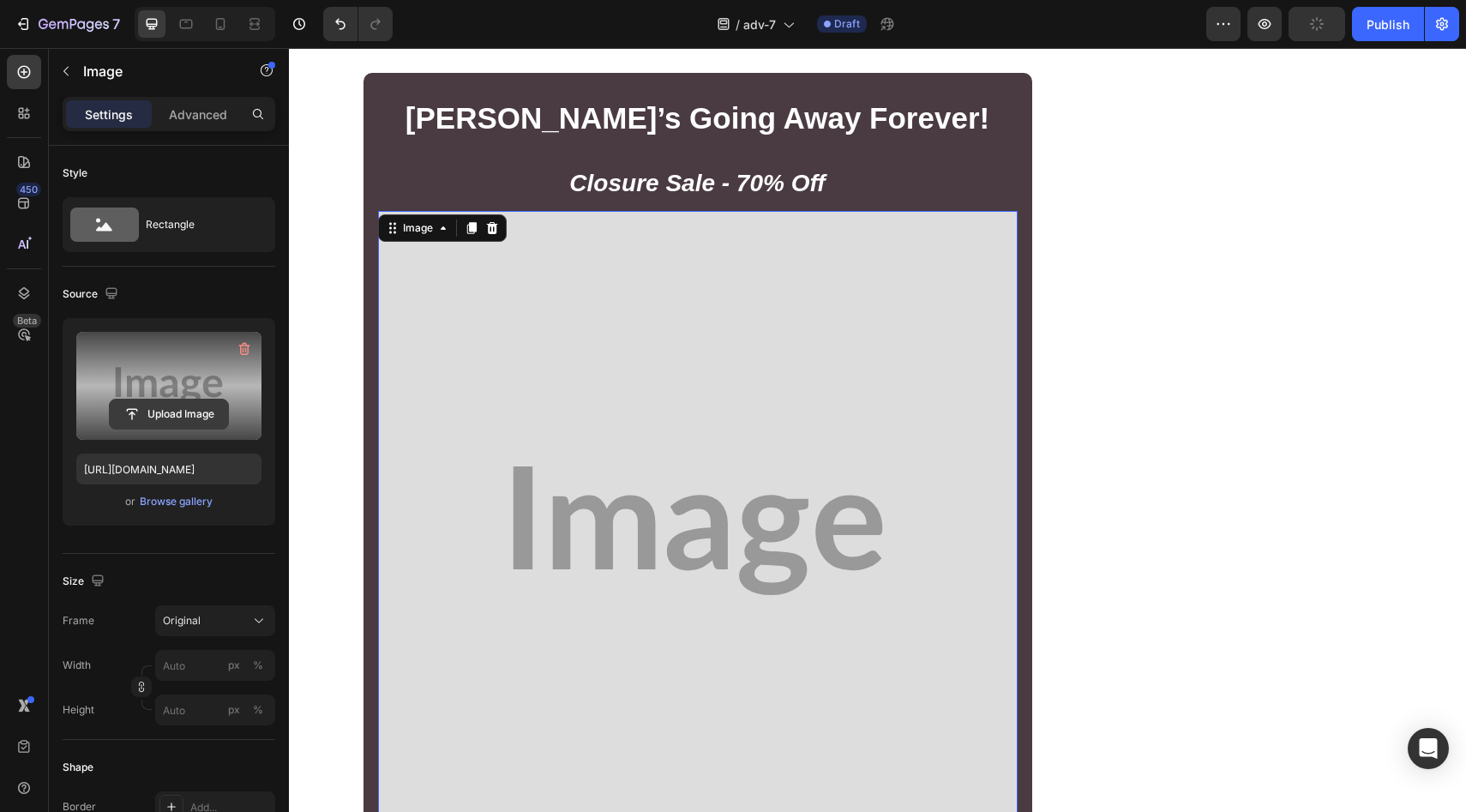
click at [193, 421] on input "file" at bounding box center [168, 413] width 118 height 29
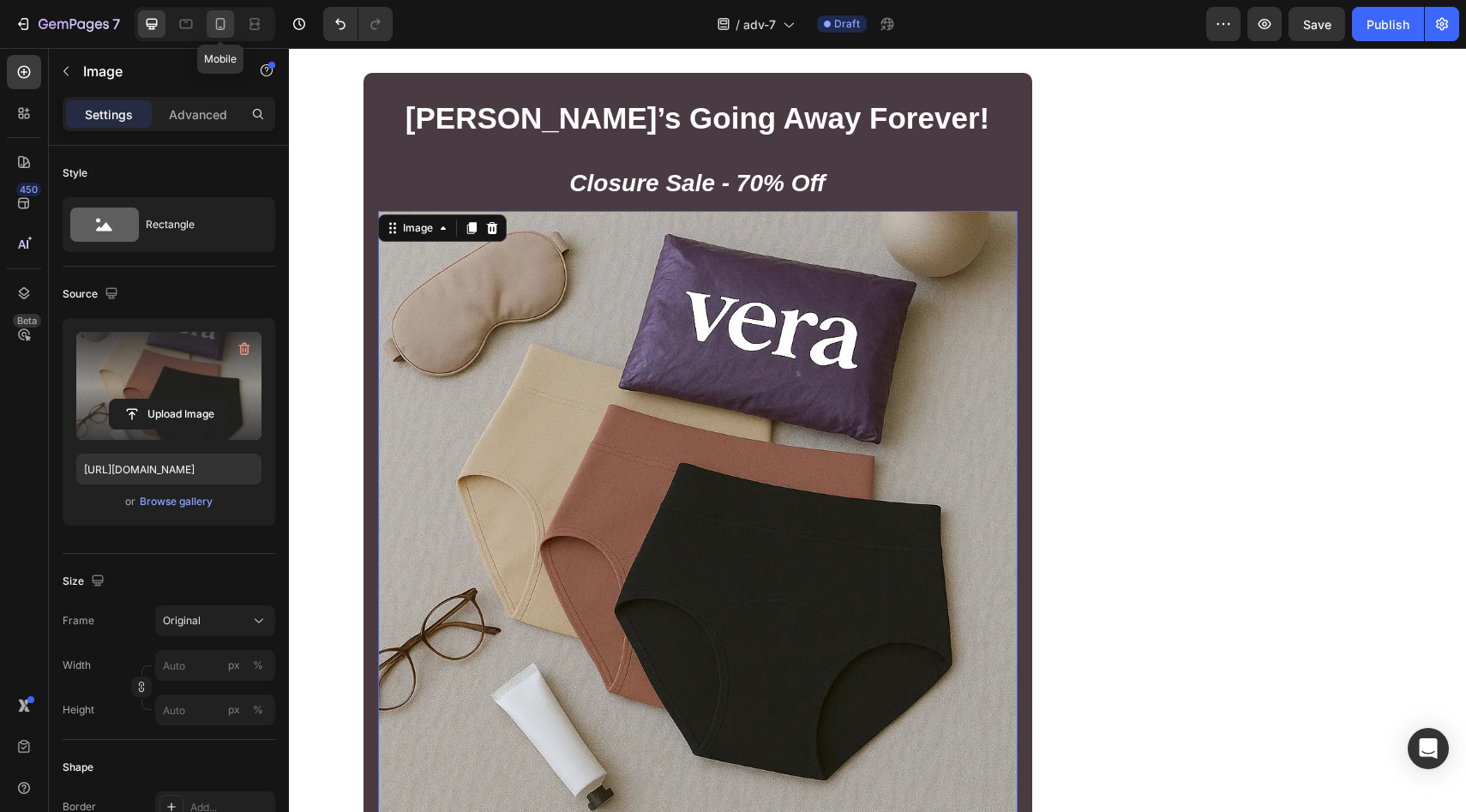
click at [217, 30] on icon at bounding box center [220, 24] width 17 height 17
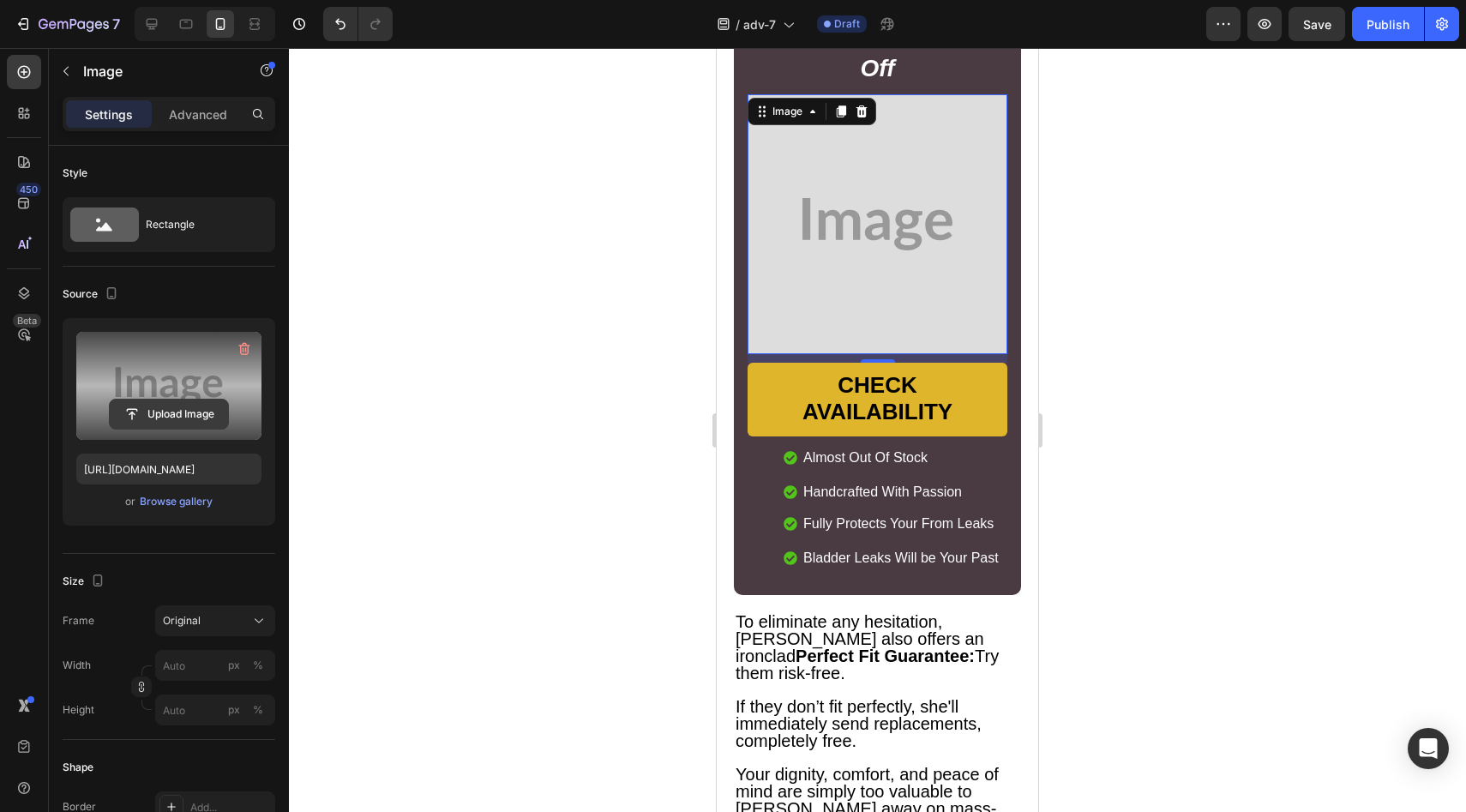
click at [170, 414] on input "file" at bounding box center [168, 413] width 118 height 29
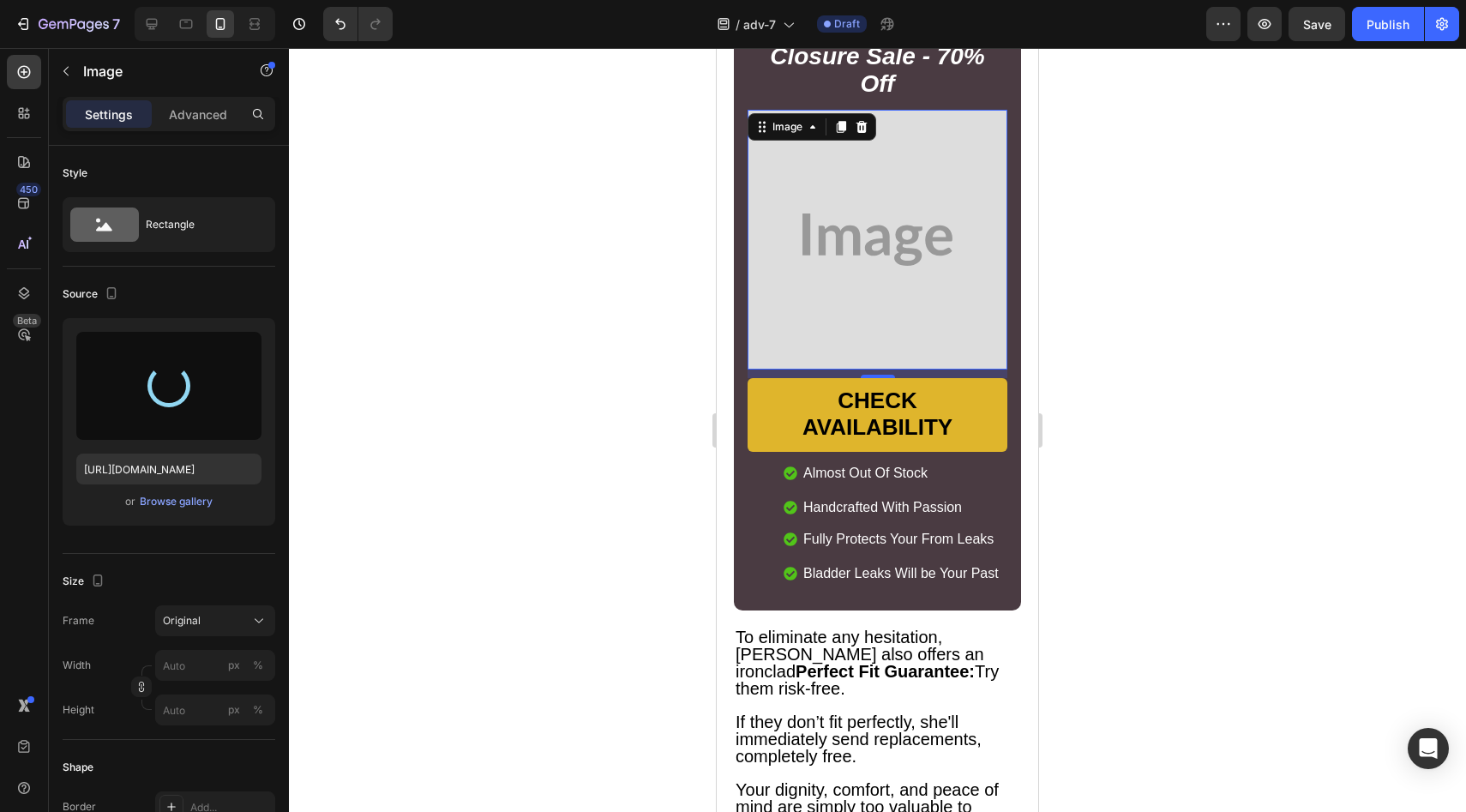
type input "[URL][DOMAIN_NAME]"
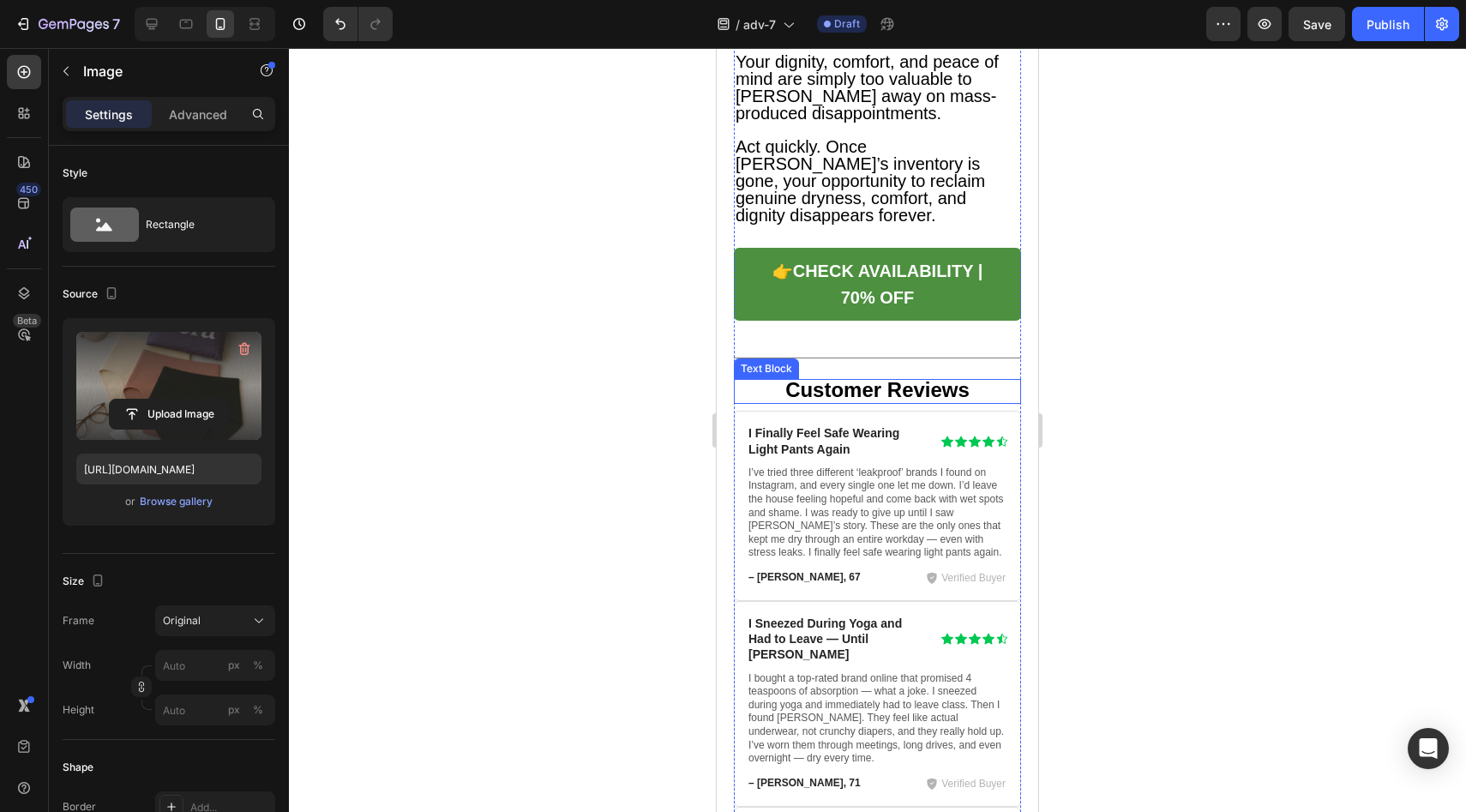
scroll to position [10255, 0]
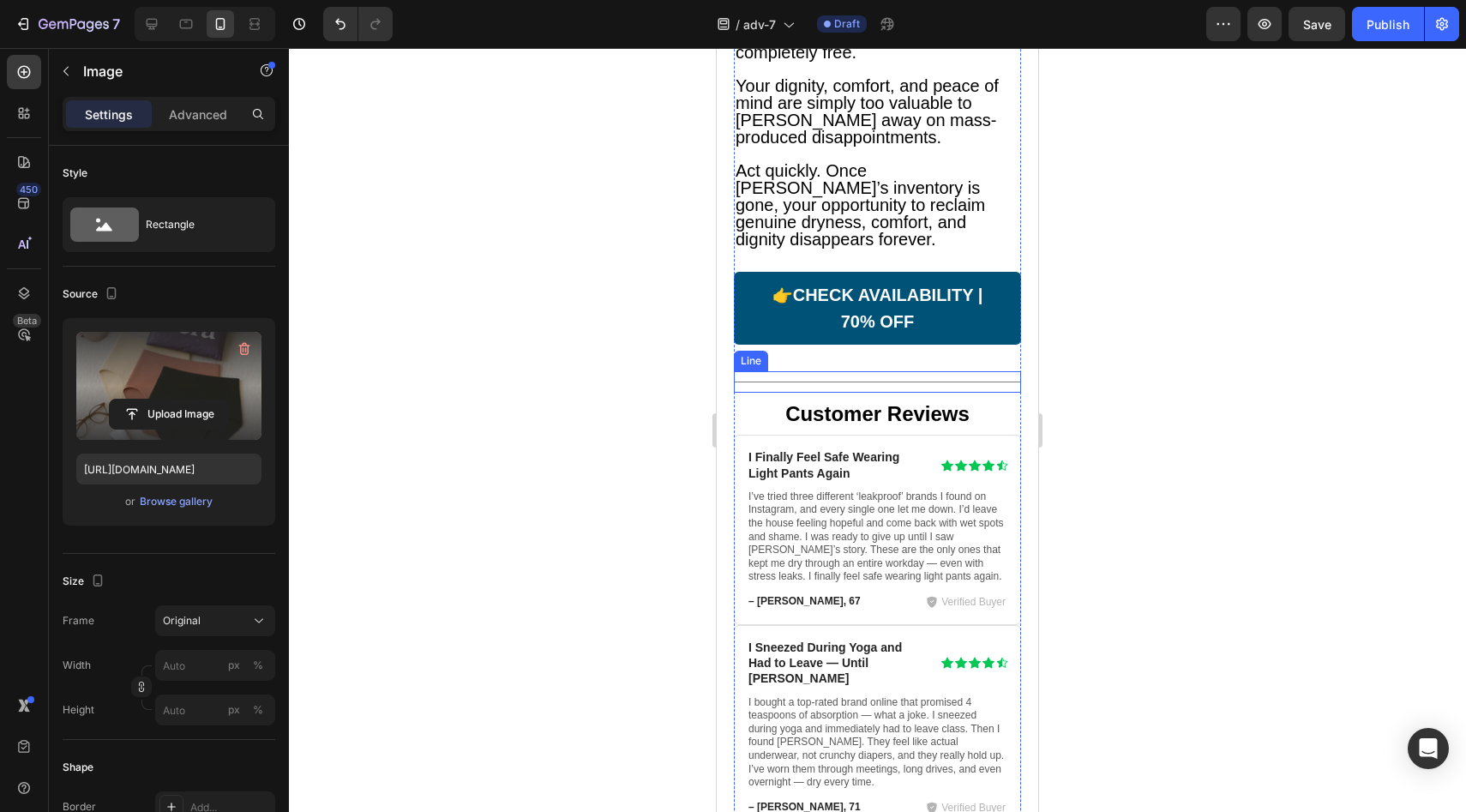
click at [751, 327] on link "👉 CHECK AVAILABILITY | 70% OFF" at bounding box center [877, 309] width 287 height 73
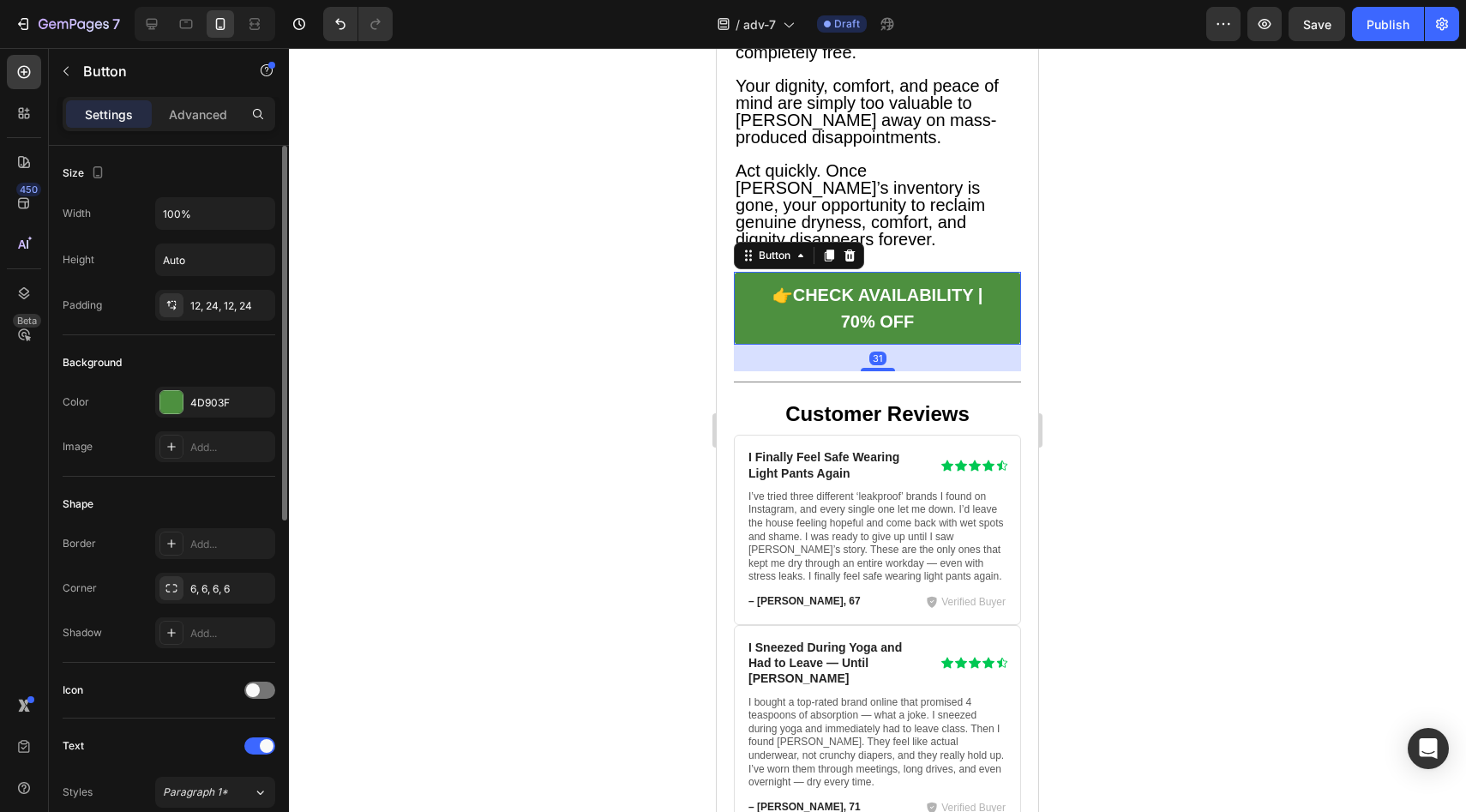
scroll to position [592, 0]
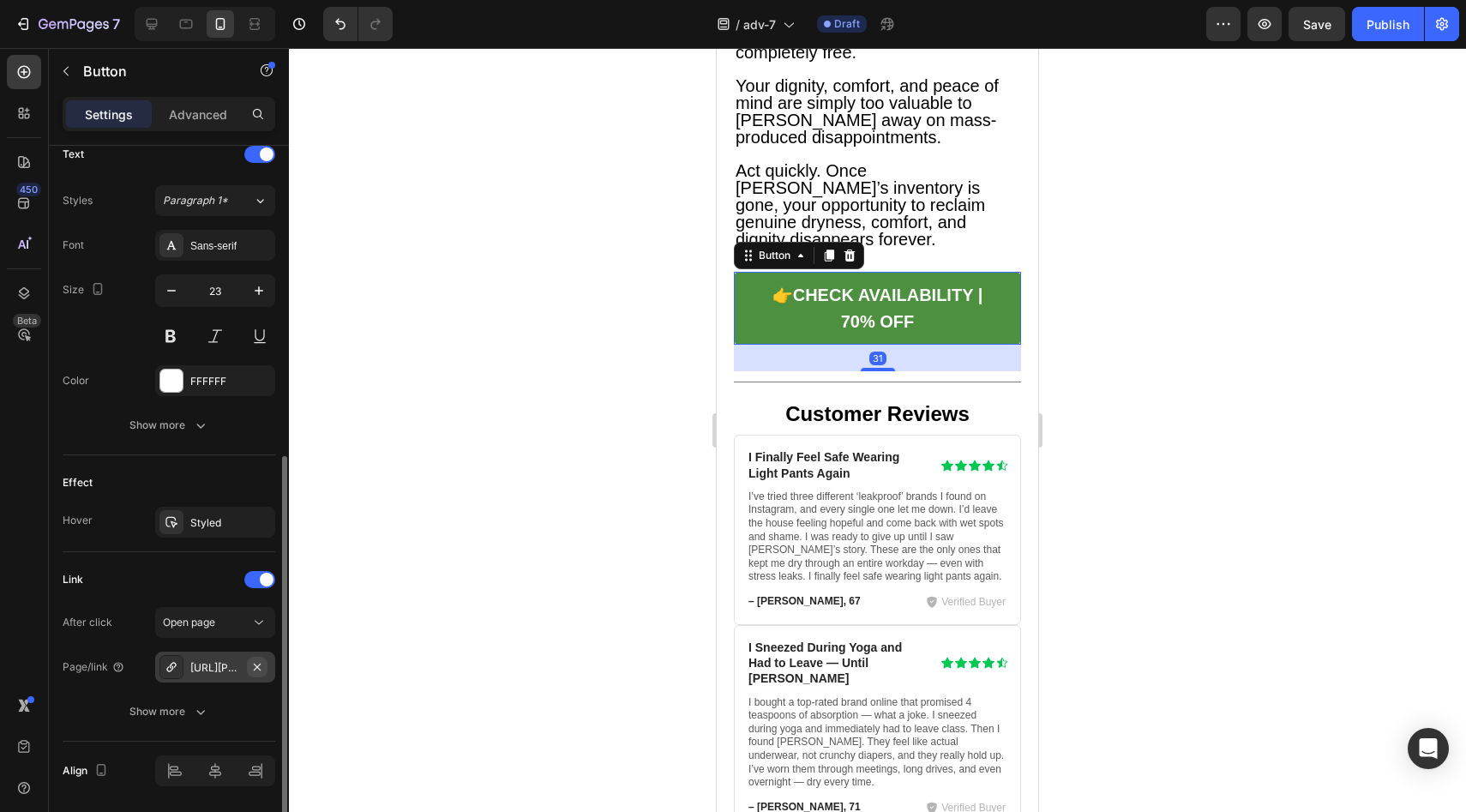
click at [257, 668] on icon "button" at bounding box center [257, 667] width 14 height 14
click at [229, 676] on div "Add..." at bounding box center [215, 666] width 120 height 31
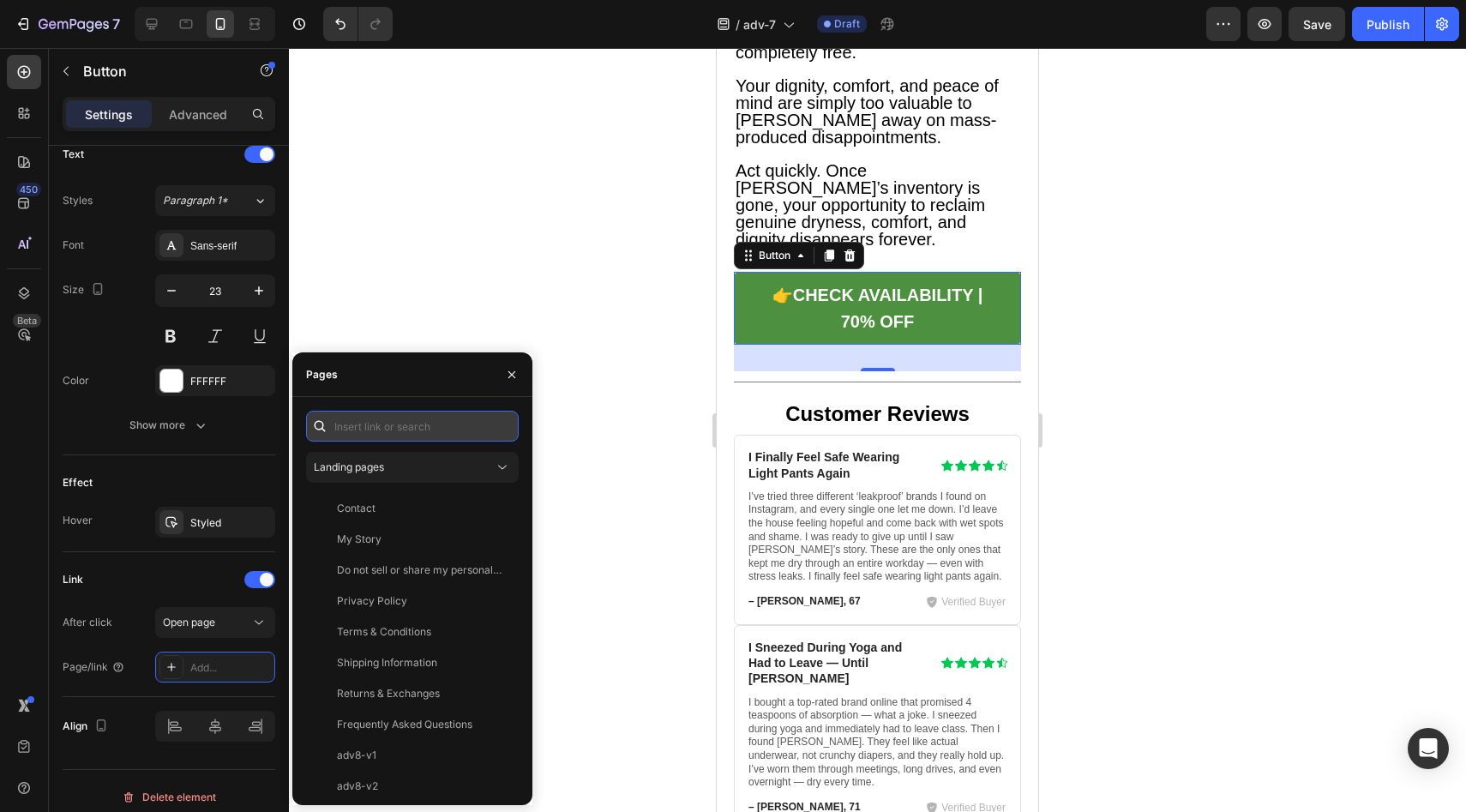
click at [384, 428] on input "text" at bounding box center [412, 426] width 213 height 31
paste input "[URL][PERSON_NAME][DOMAIN_NAME]"
type input "[URL][PERSON_NAME][DOMAIN_NAME]"
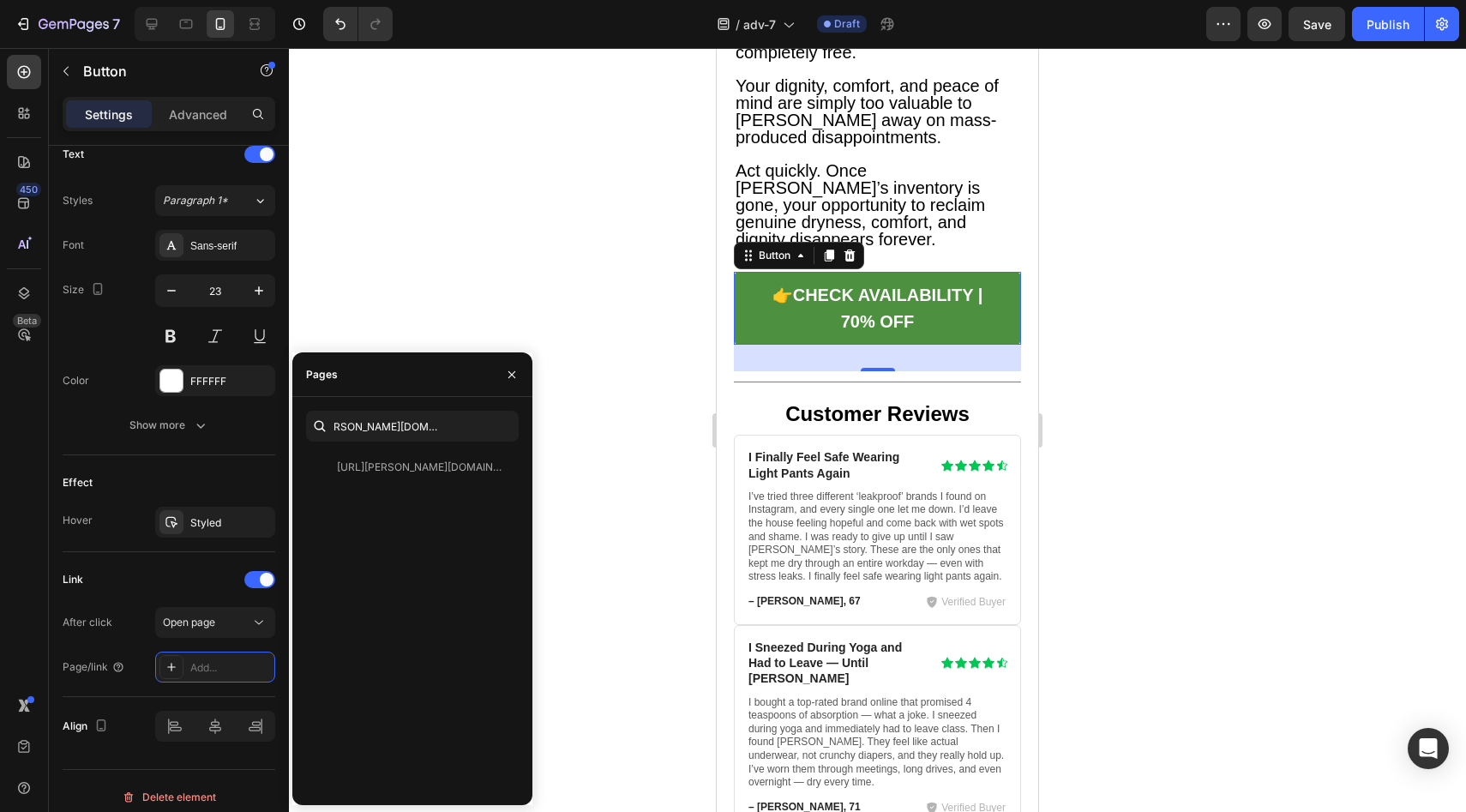
click at [385, 463] on div "[URL][PERSON_NAME][DOMAIN_NAME]" at bounding box center [419, 468] width 165 height 16
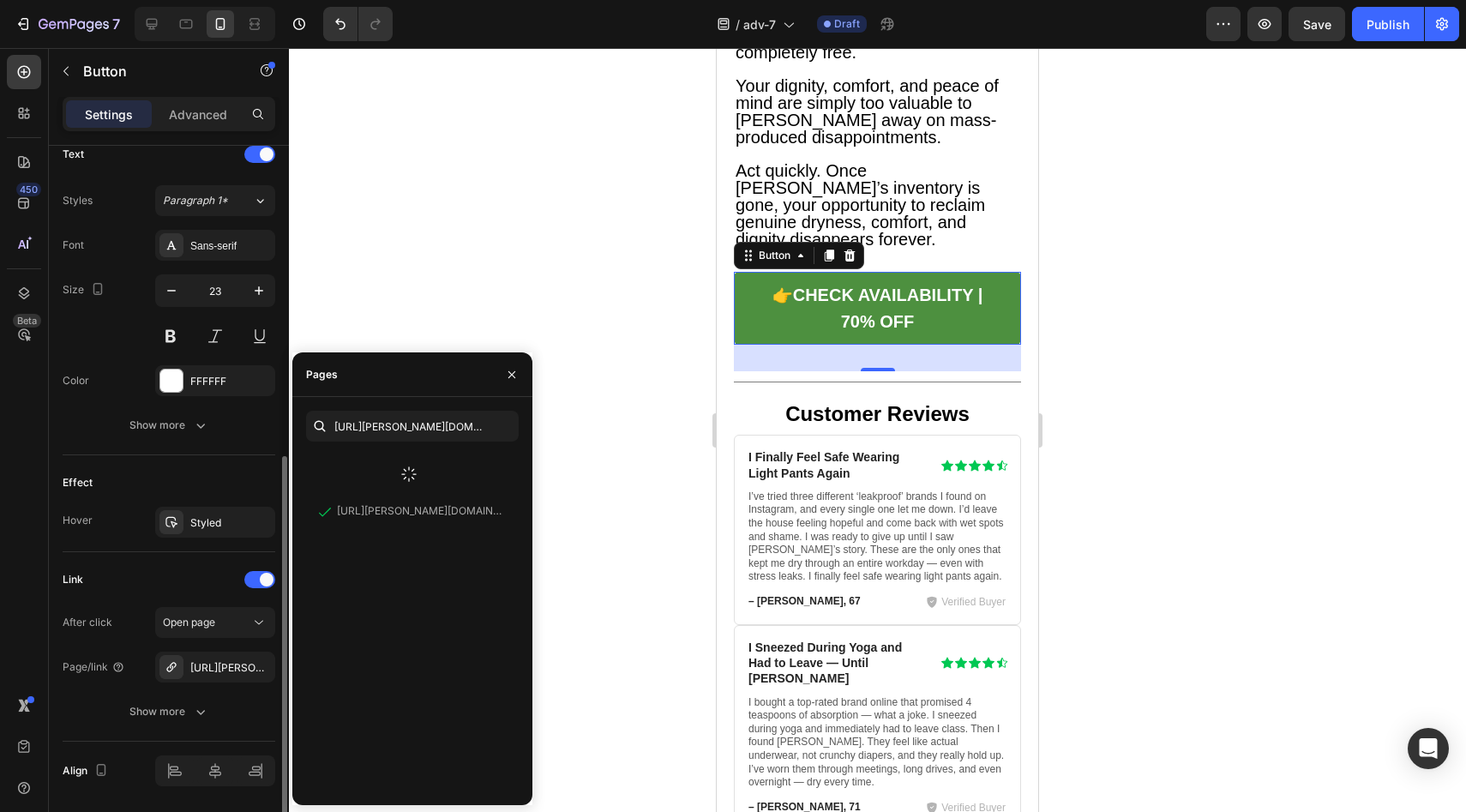
click at [185, 496] on div "Effect Hover Styled" at bounding box center [169, 503] width 213 height 97
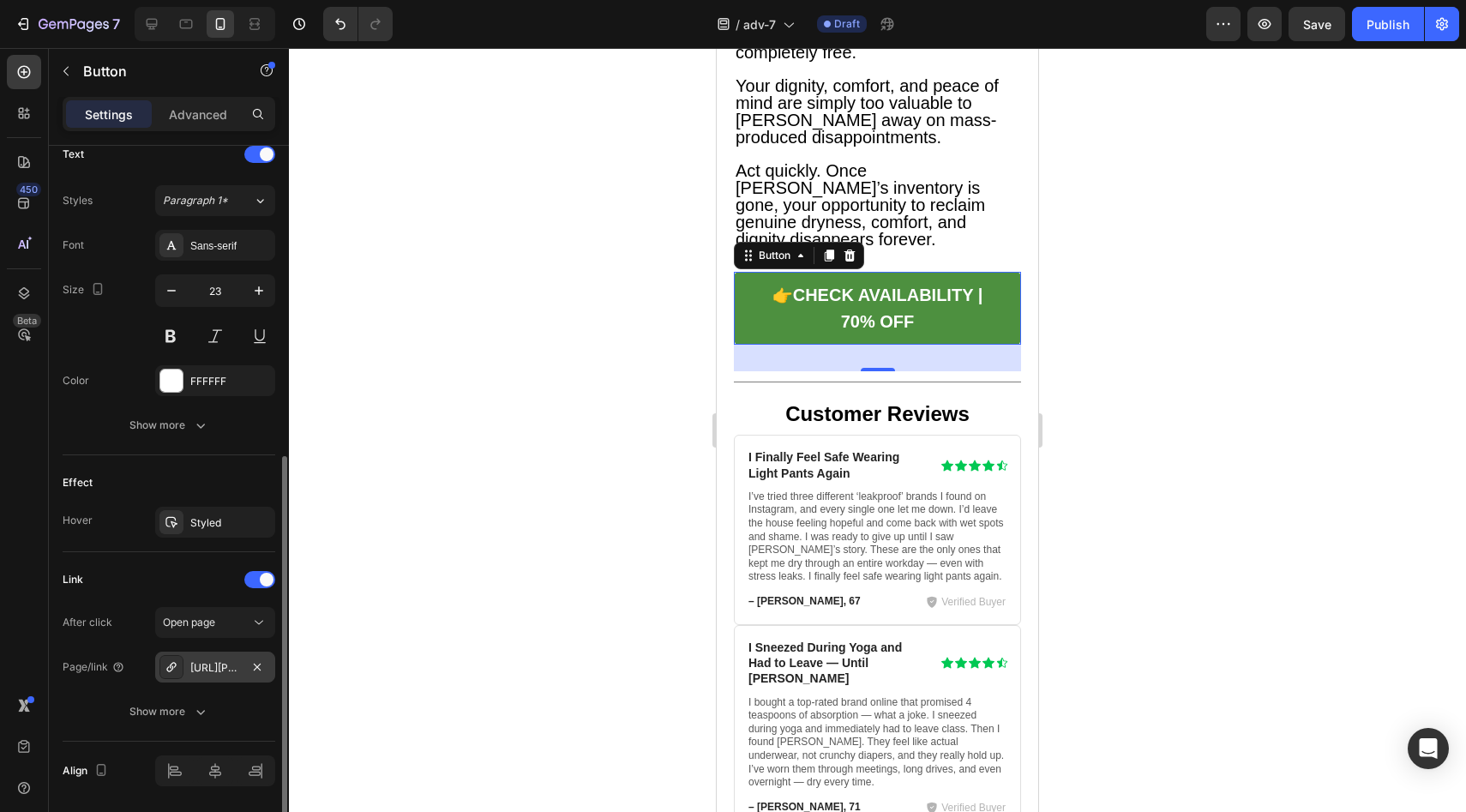
click at [221, 671] on div "[URL][PERSON_NAME][DOMAIN_NAME]" at bounding box center [216, 668] width 50 height 16
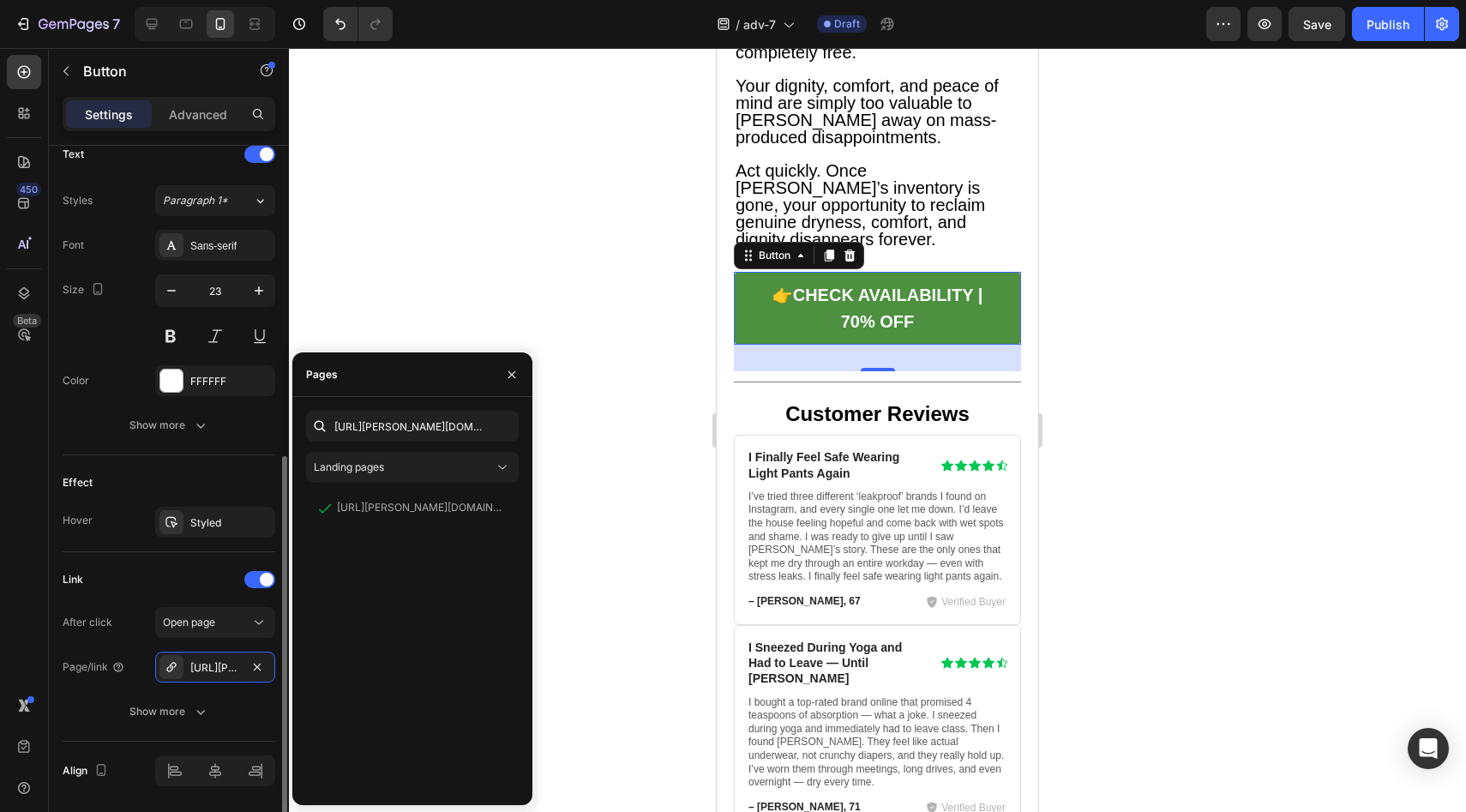
click at [237, 480] on div "Effect" at bounding box center [169, 482] width 213 height 28
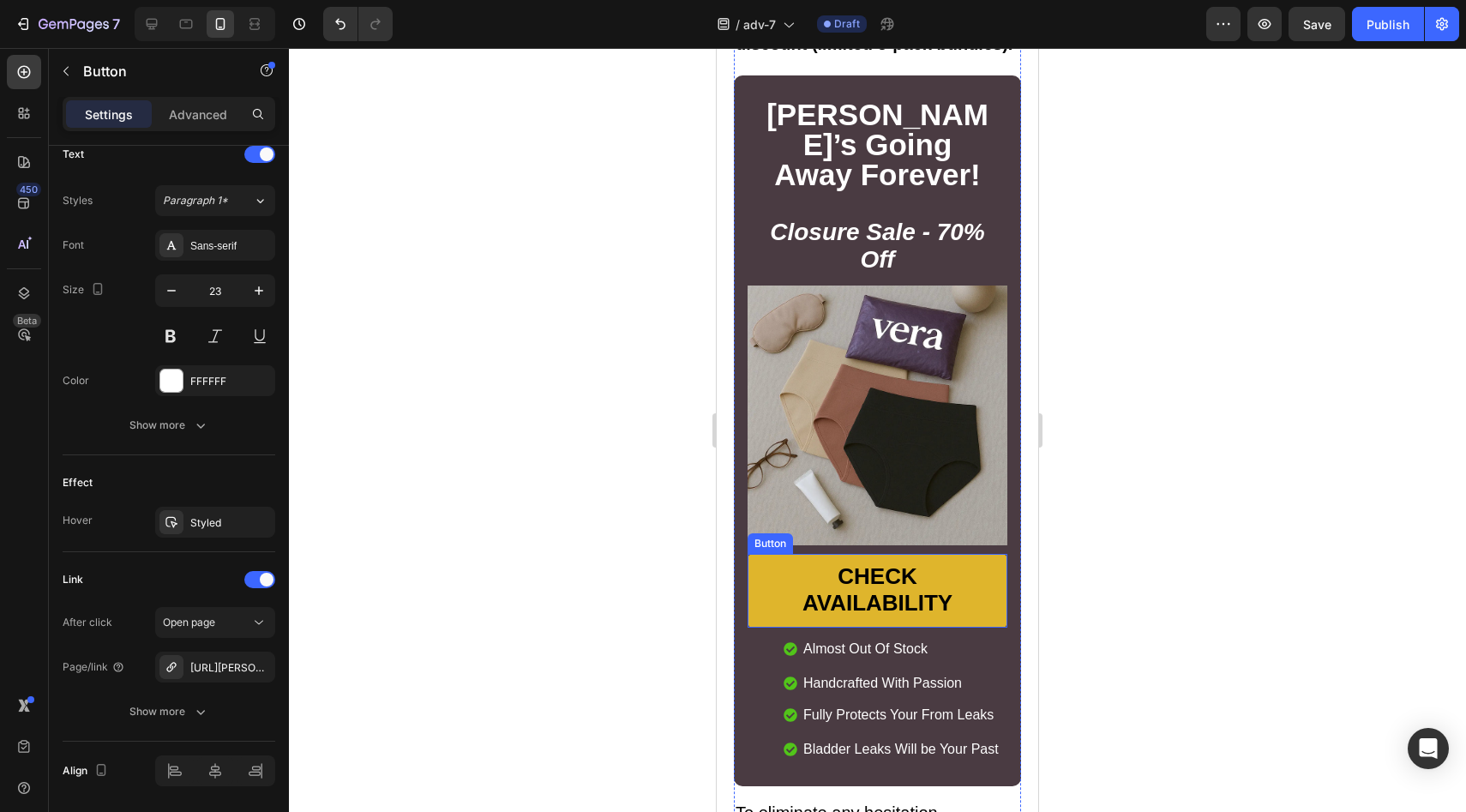
scroll to position [9480, 0]
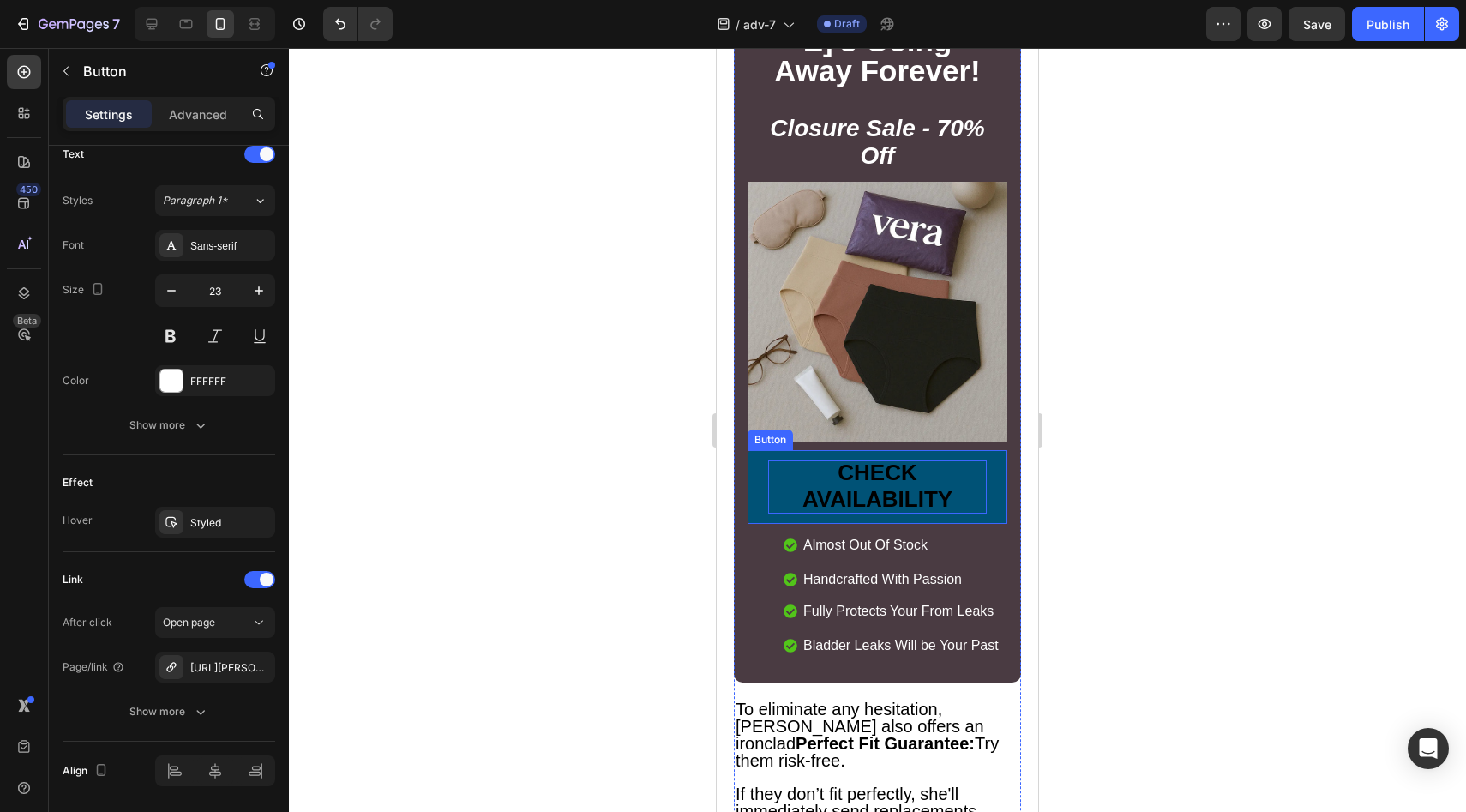
click at [781, 492] on p "CHECK AVAILABILITY" at bounding box center [877, 487] width 219 height 54
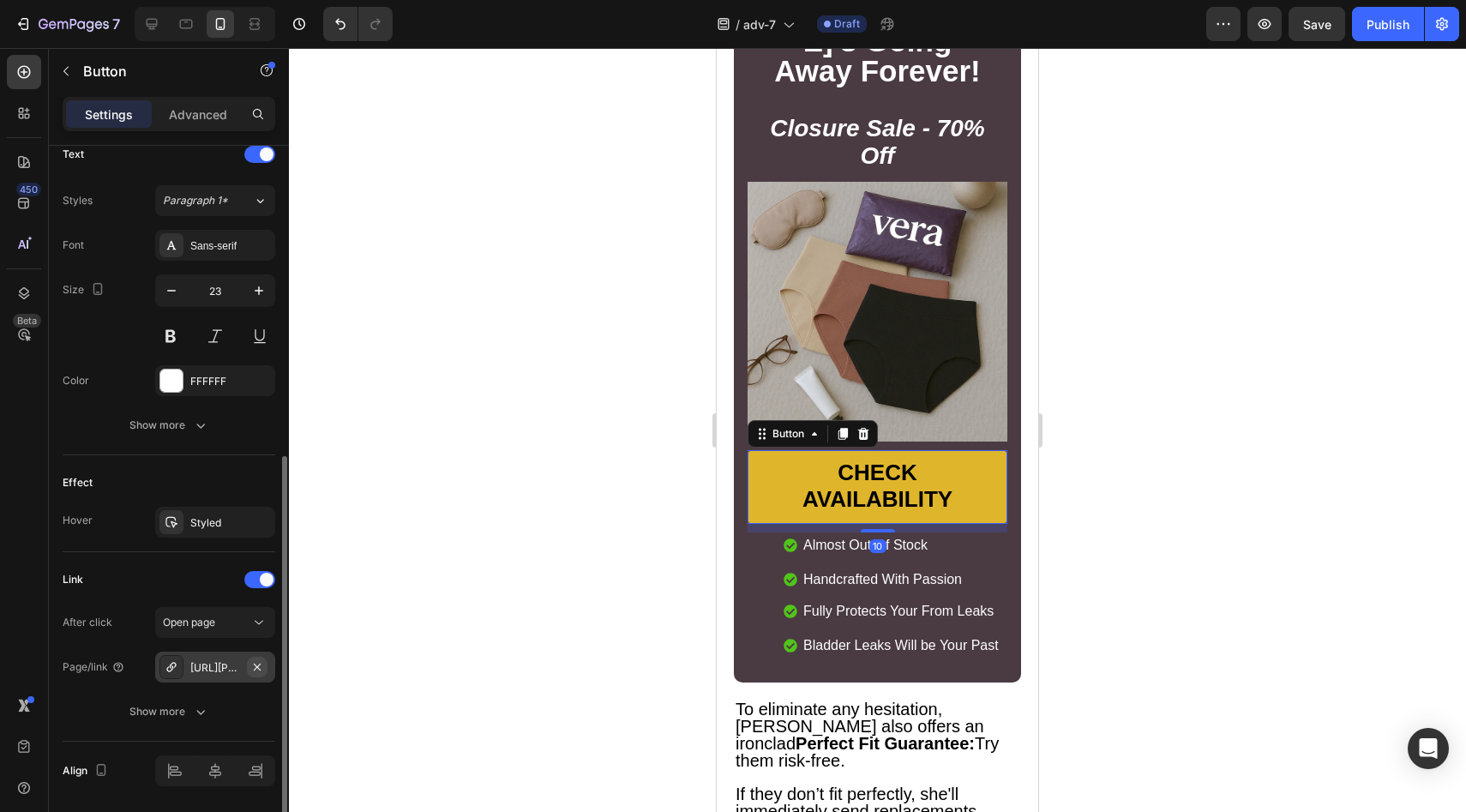
click at [255, 667] on icon "button" at bounding box center [257, 665] width 7 height 7
click at [233, 678] on div "Add..." at bounding box center [215, 666] width 120 height 31
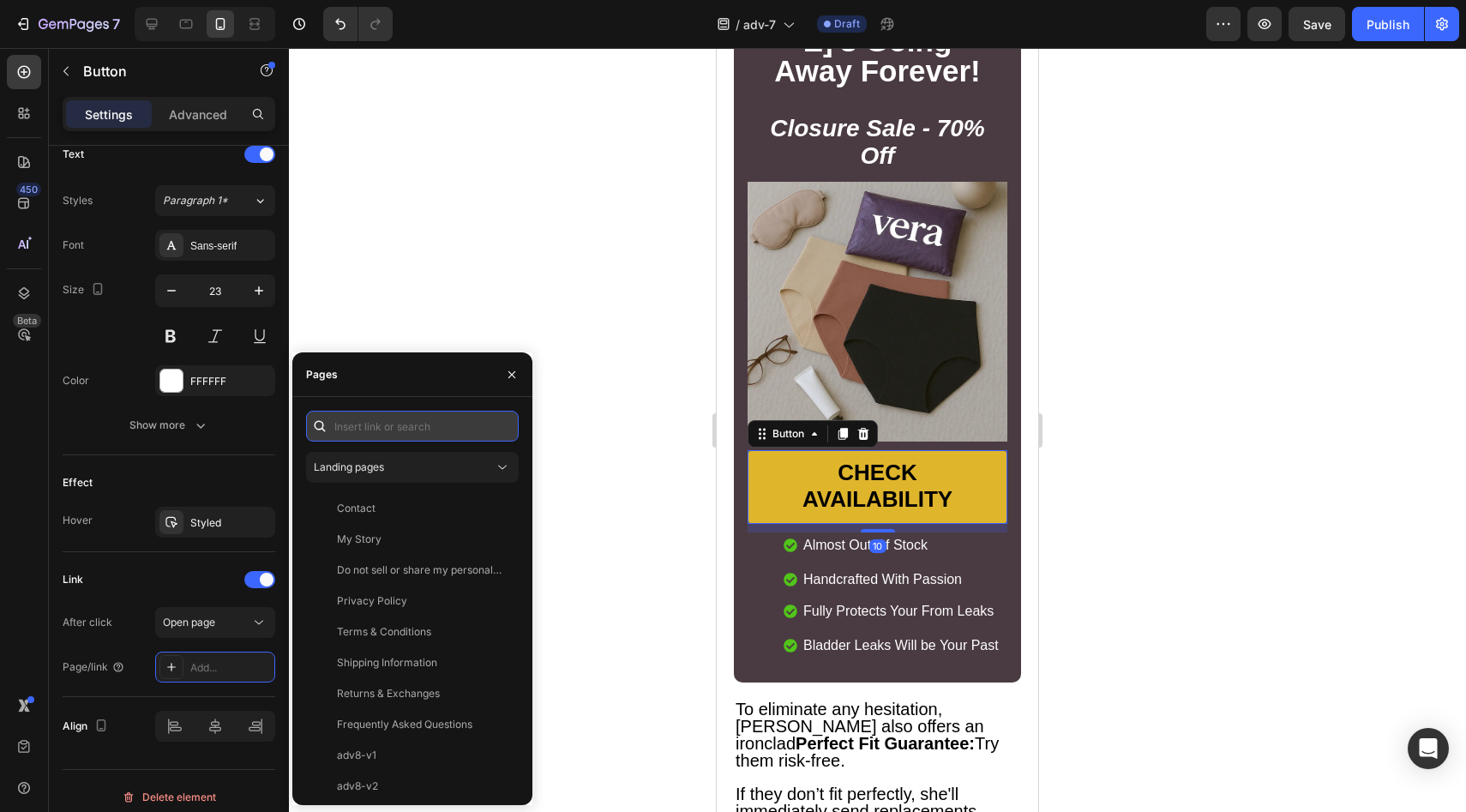
click at [414, 419] on input "text" at bounding box center [412, 426] width 213 height 31
paste input "[URL][PERSON_NAME][DOMAIN_NAME]"
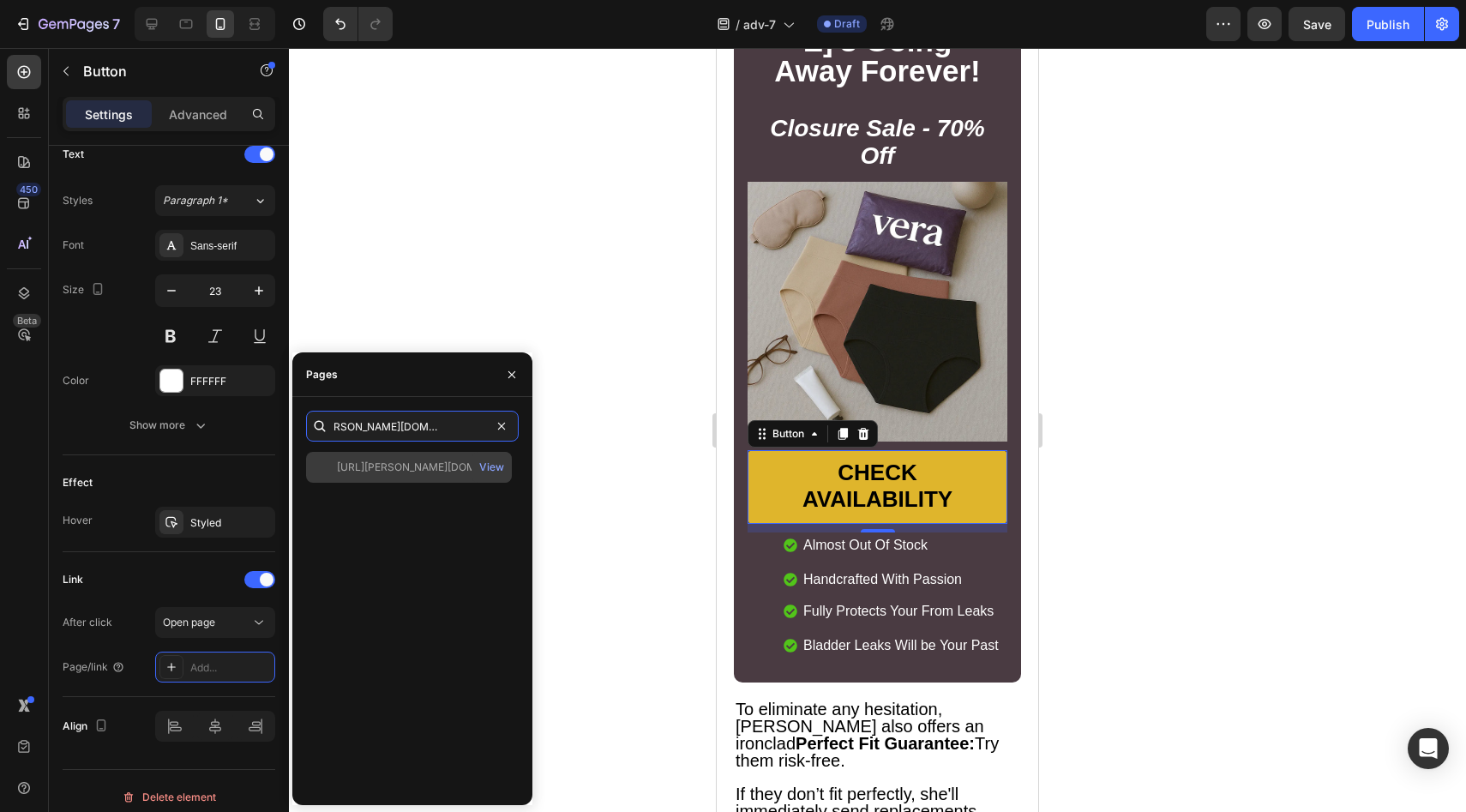
type input "[URL][PERSON_NAME][DOMAIN_NAME]"
click at [384, 461] on div "[URL][PERSON_NAME][DOMAIN_NAME]" at bounding box center [419, 468] width 165 height 16
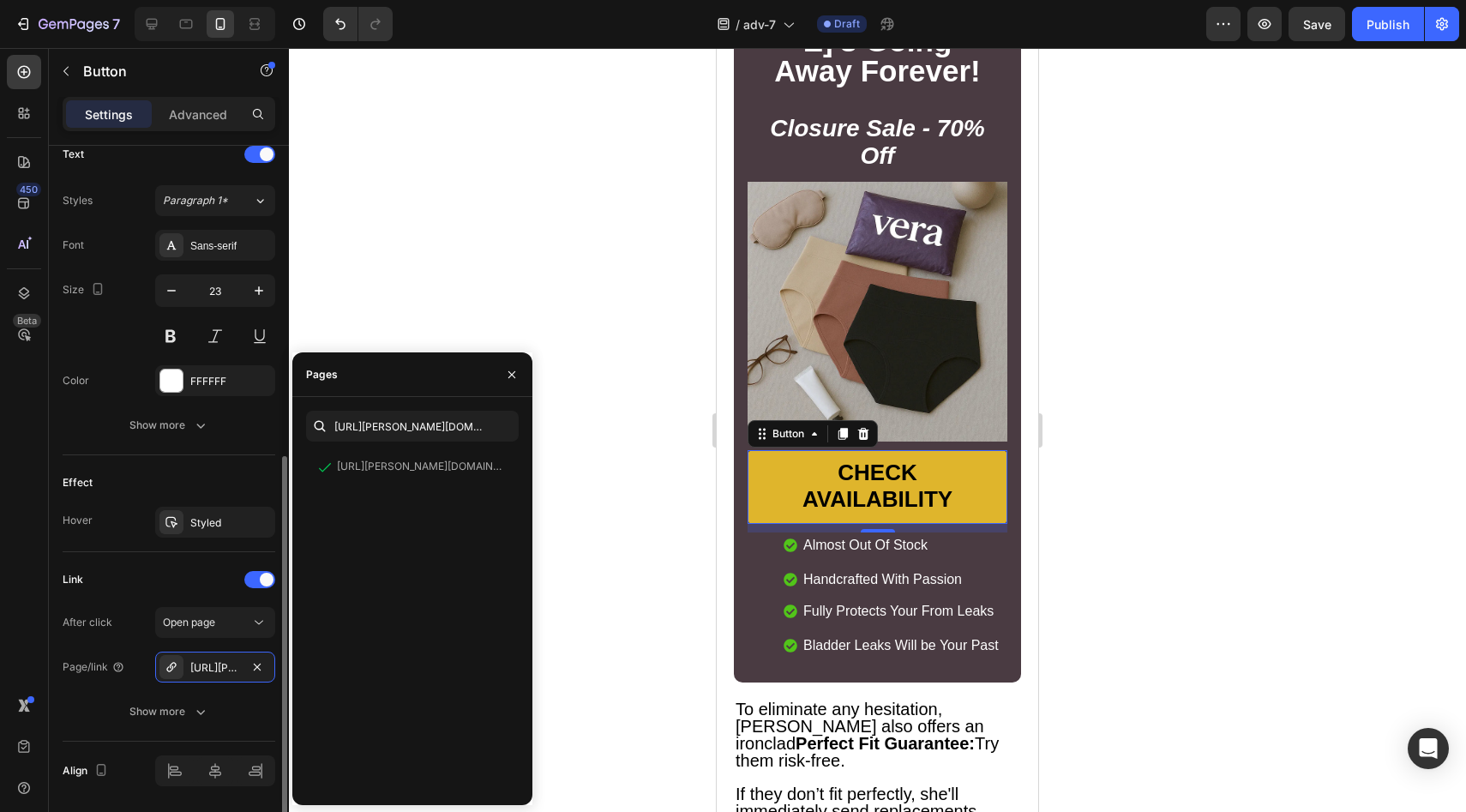
click at [210, 482] on div "Effect" at bounding box center [169, 482] width 213 height 28
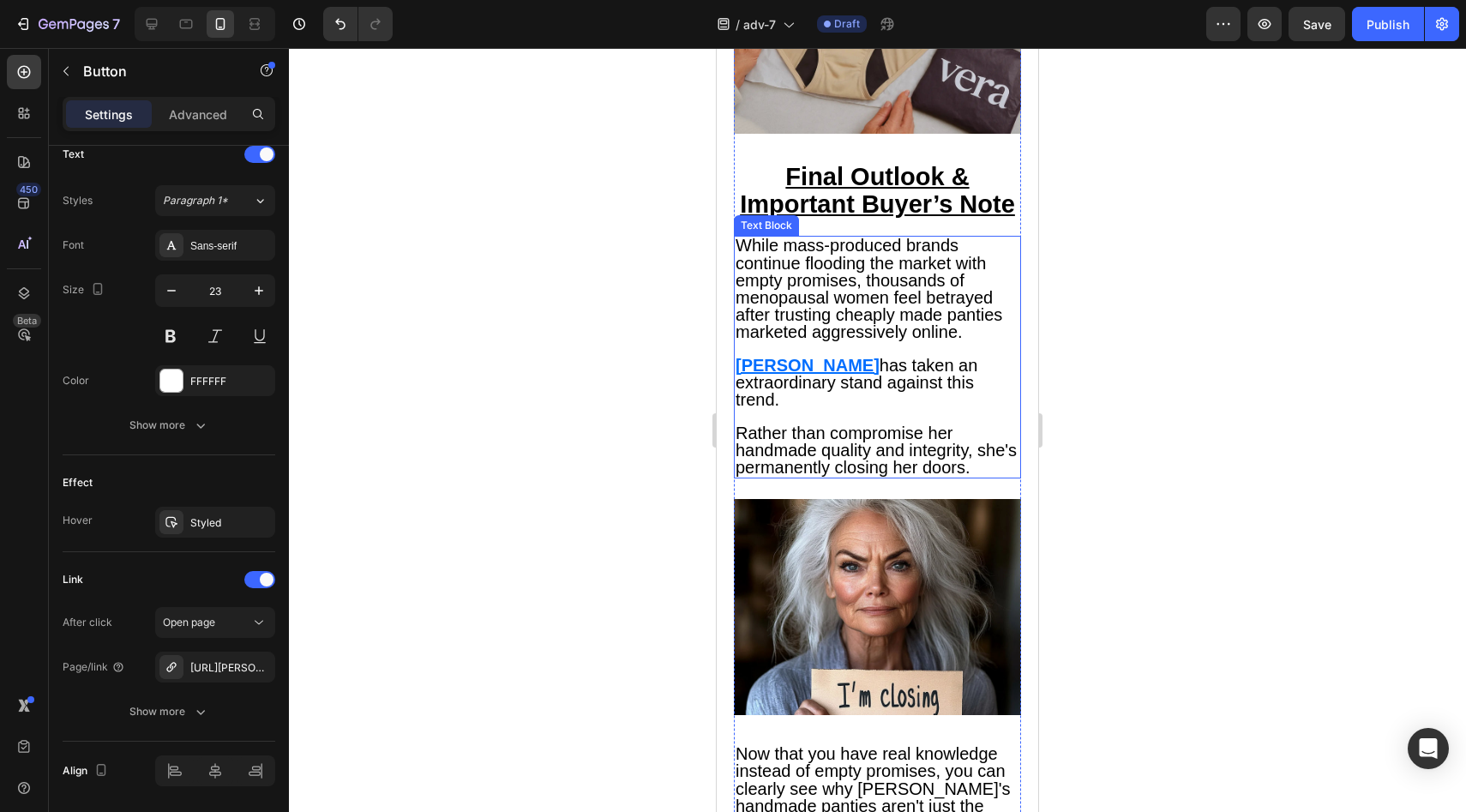
scroll to position [8344, 0]
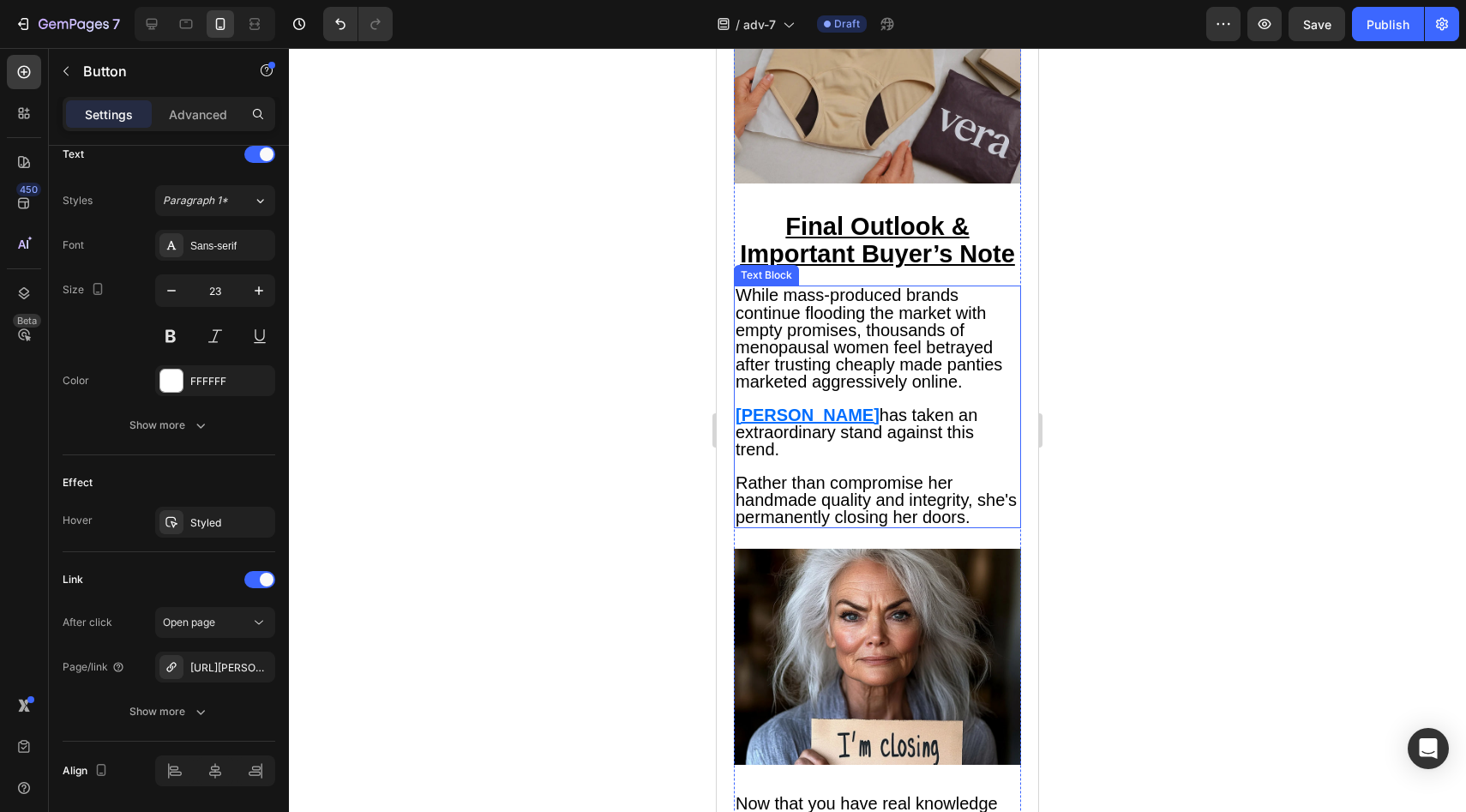
click at [746, 424] on u "[PERSON_NAME]" at bounding box center [807, 414] width 144 height 19
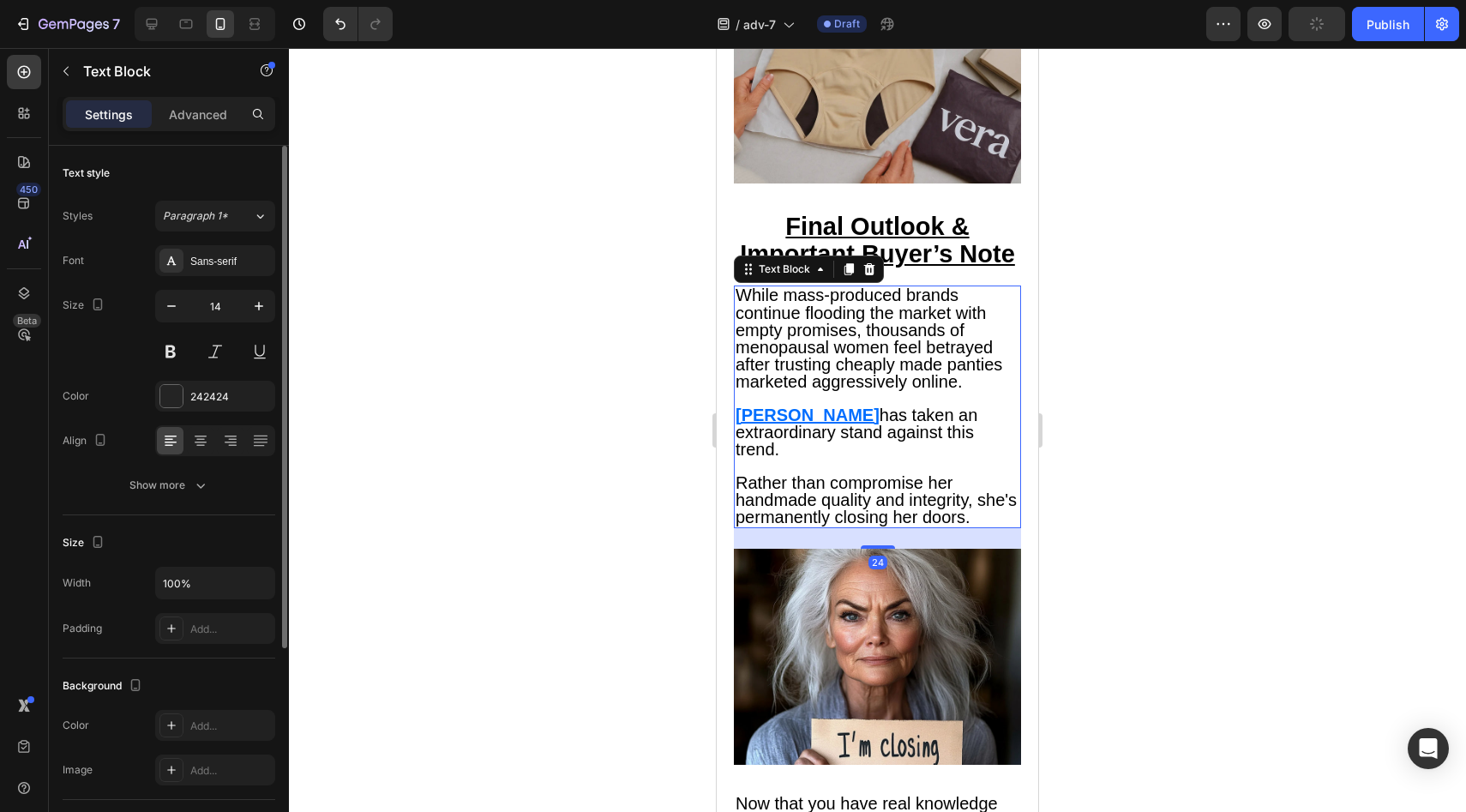
click at [751, 424] on u "[PERSON_NAME]" at bounding box center [807, 414] width 144 height 19
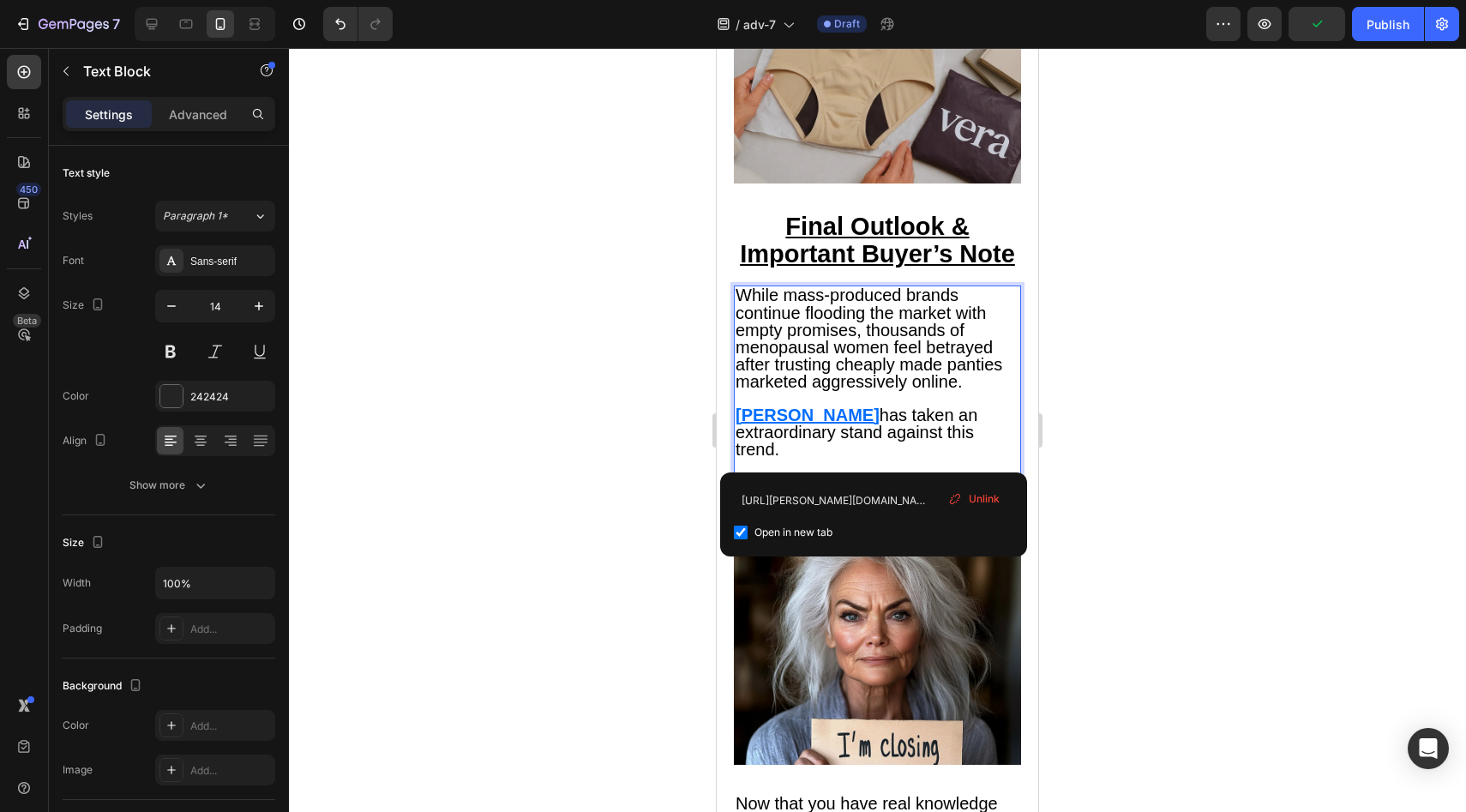
drag, startPoint x: 970, startPoint y: 499, endPoint x: 65, endPoint y: 423, distance: 908.2
click at [970, 499] on span "Unlink" at bounding box center [984, 499] width 31 height 16
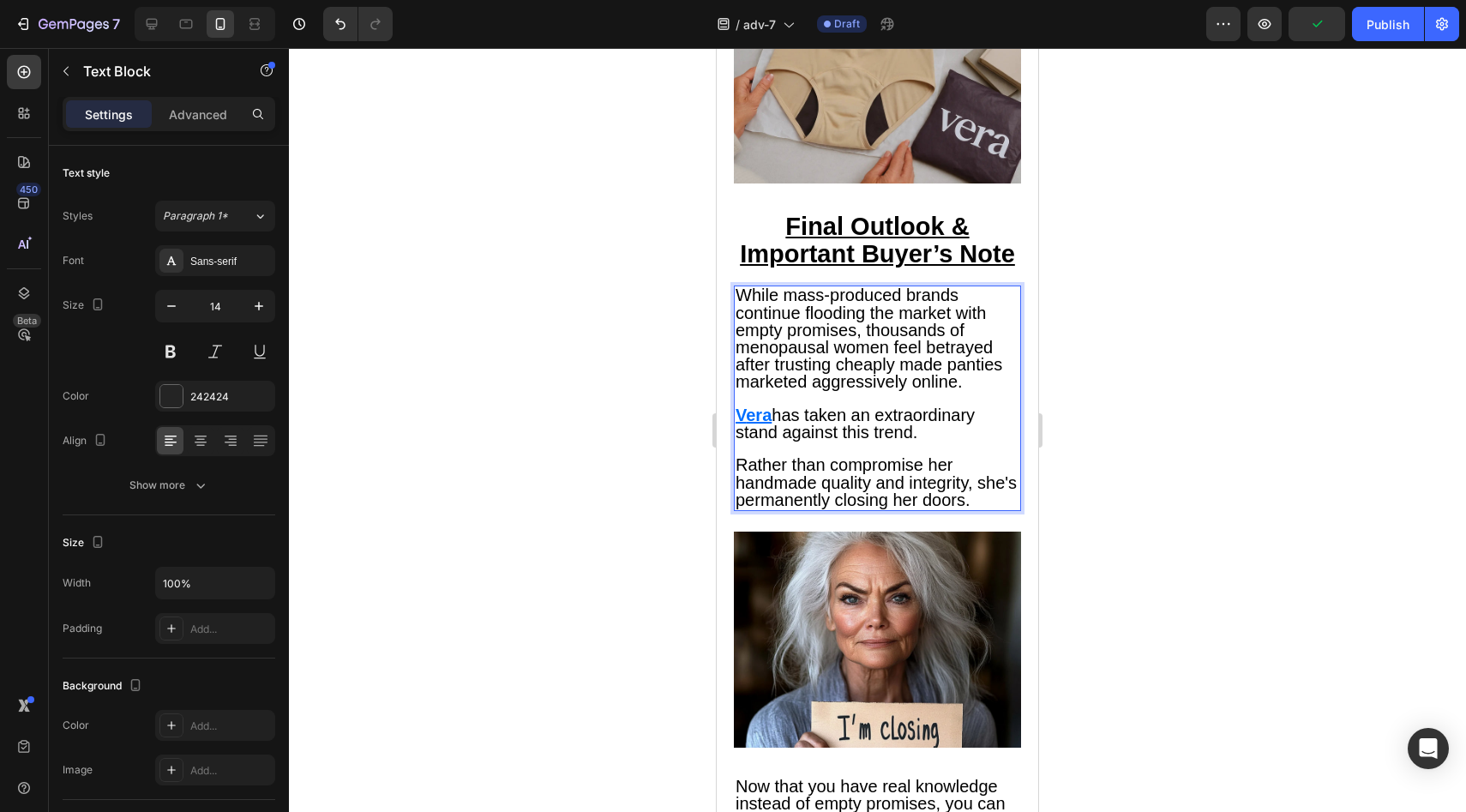
click at [749, 424] on u "era" at bounding box center [759, 414] width 26 height 19
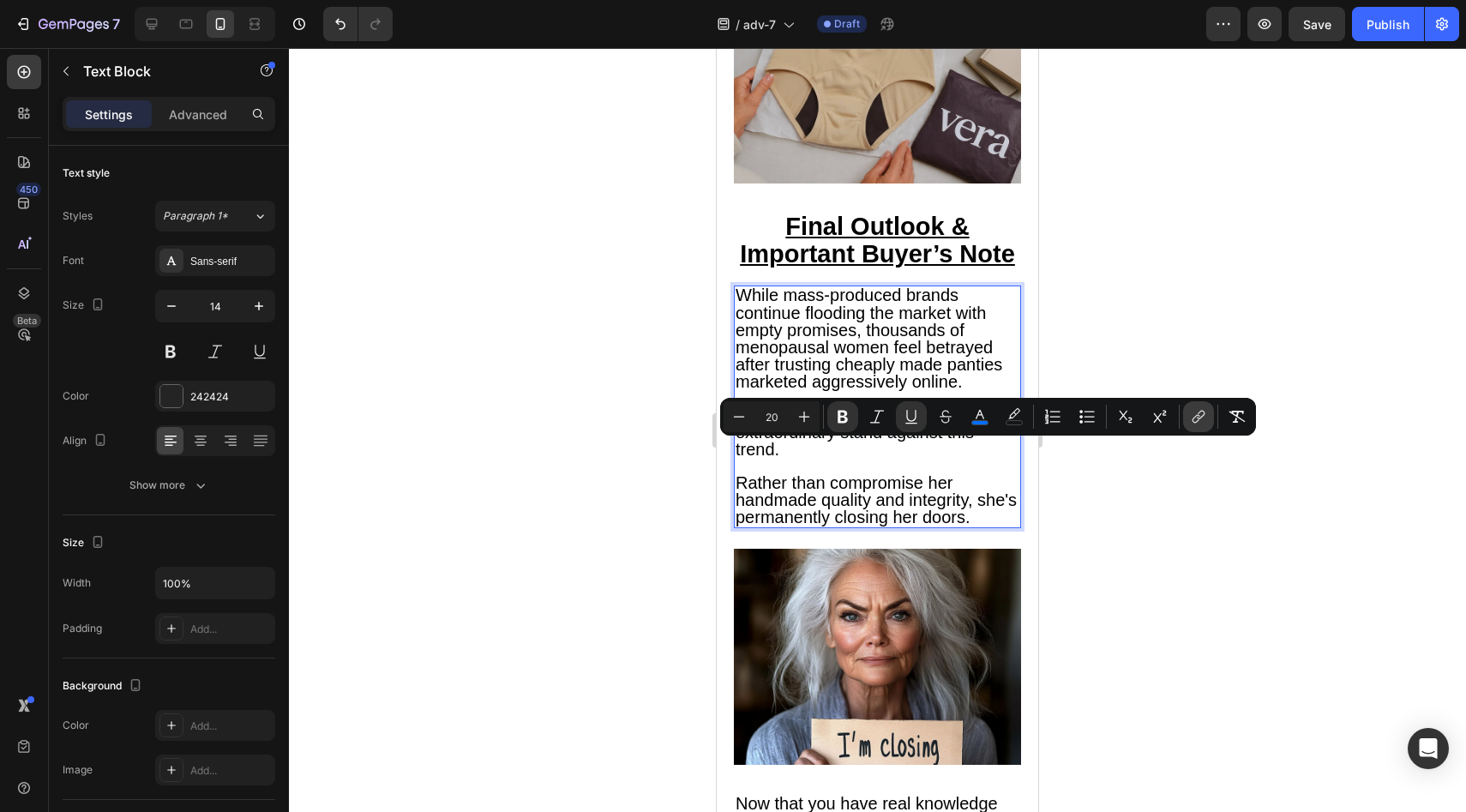
click at [1200, 415] on icon "Editor contextual toolbar" at bounding box center [1198, 416] width 17 height 17
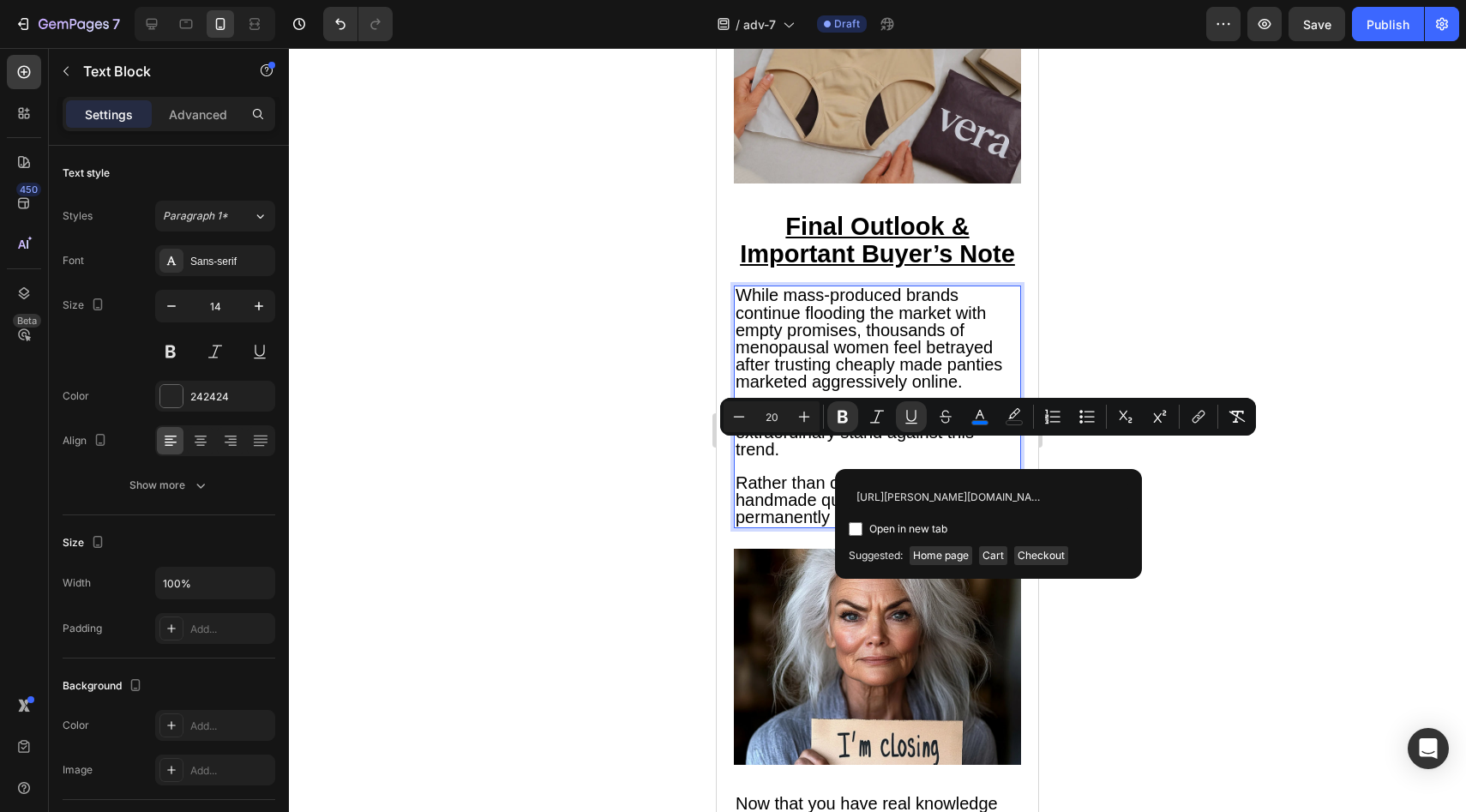
scroll to position [0, 173]
click at [778, 474] on p "Rich Text Editor. Editing area: main" at bounding box center [878, 467] width 284 height 16
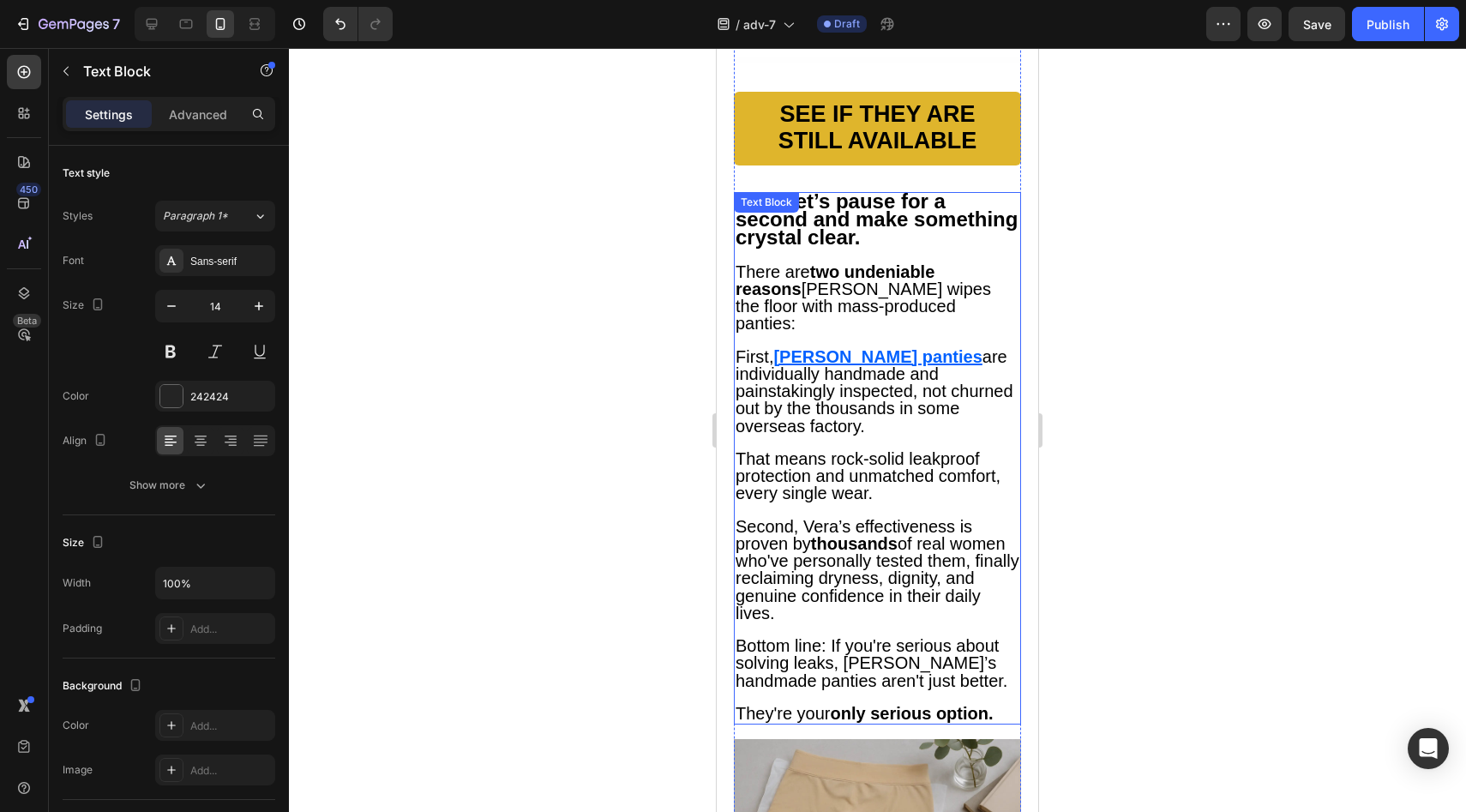
scroll to position [7455, 0]
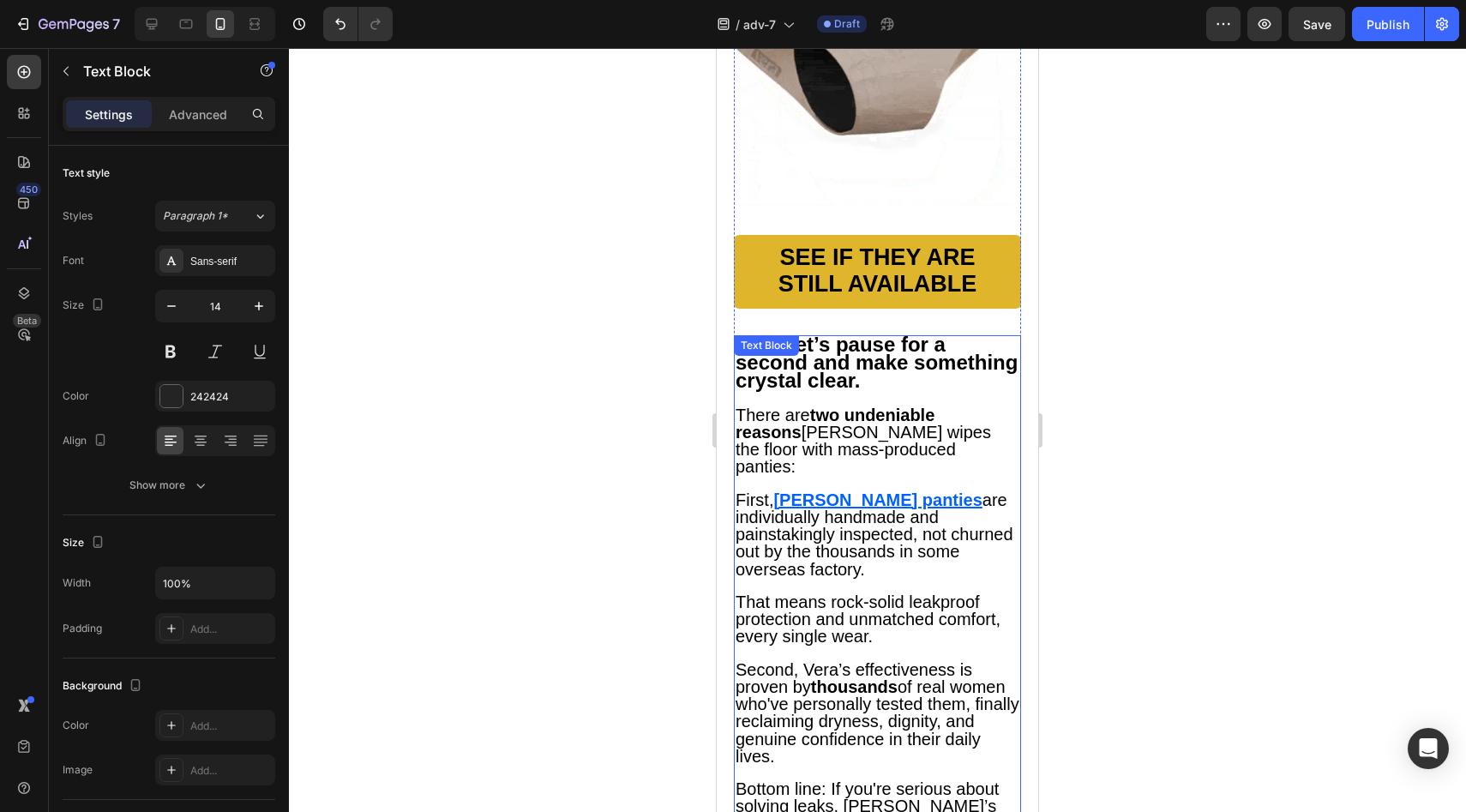
click at [832, 509] on u "[PERSON_NAME] panties" at bounding box center [878, 499] width 209 height 19
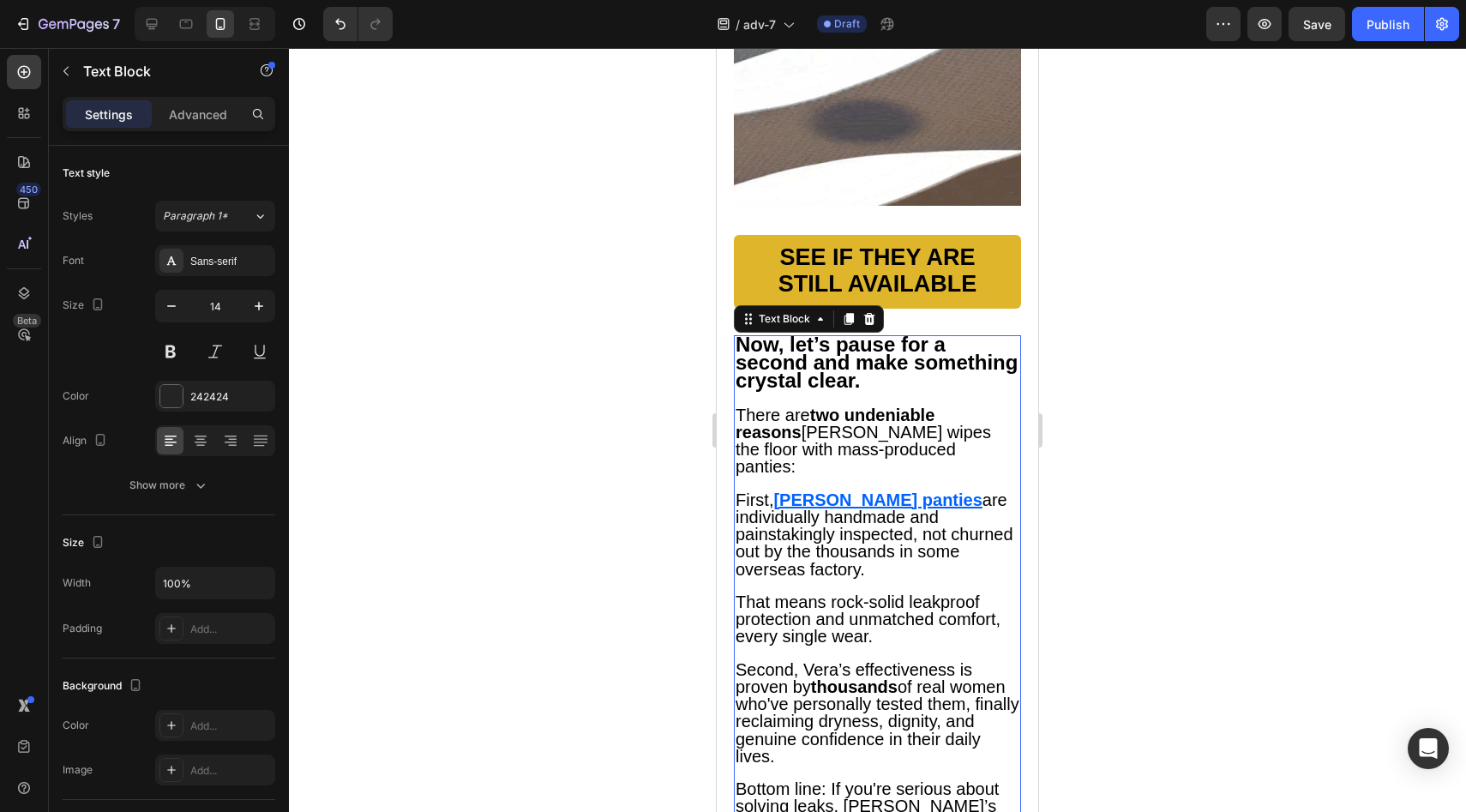
click at [832, 509] on u "[PERSON_NAME] panties" at bounding box center [878, 499] width 209 height 19
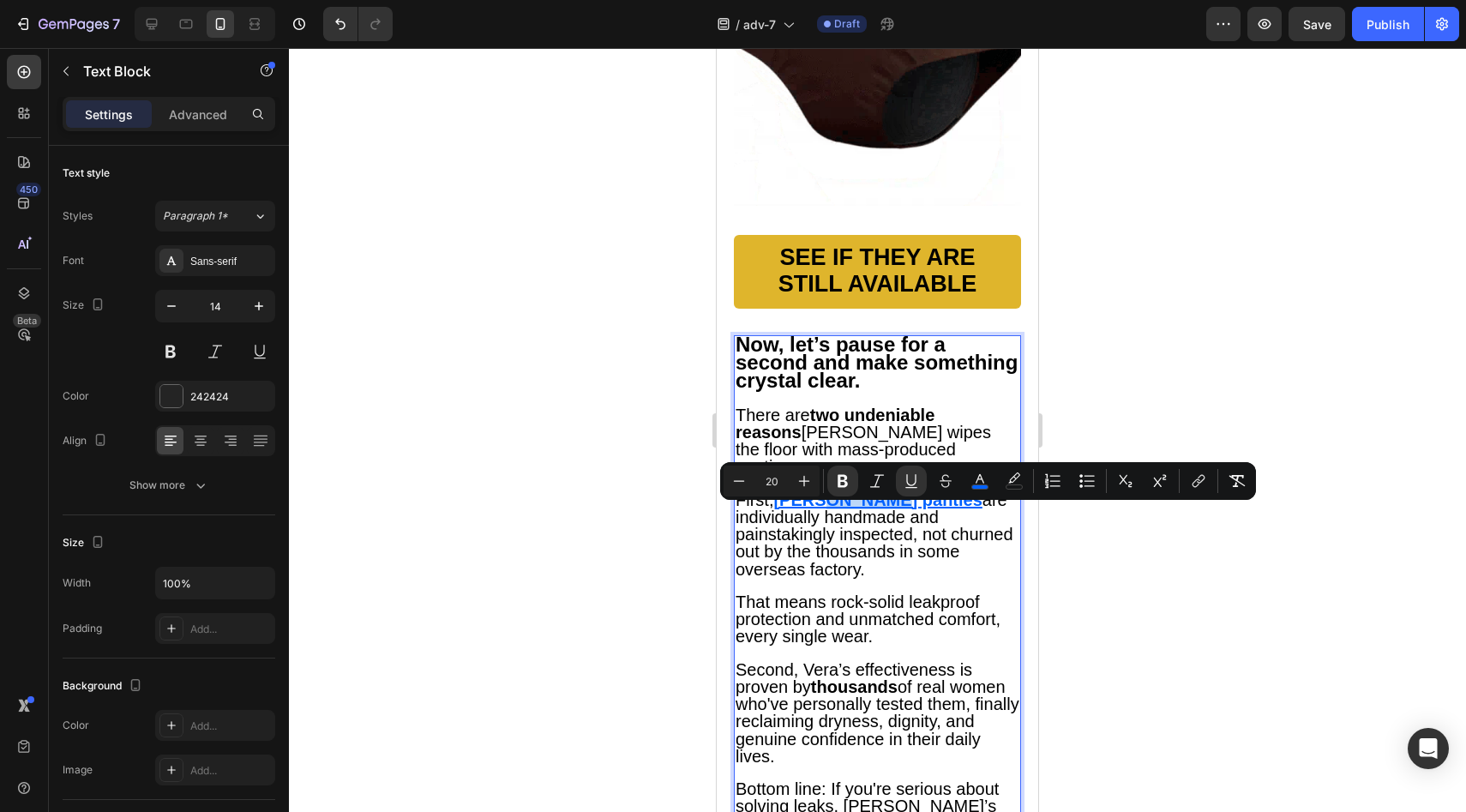
click at [834, 509] on u "[PERSON_NAME] panties" at bounding box center [878, 499] width 209 height 19
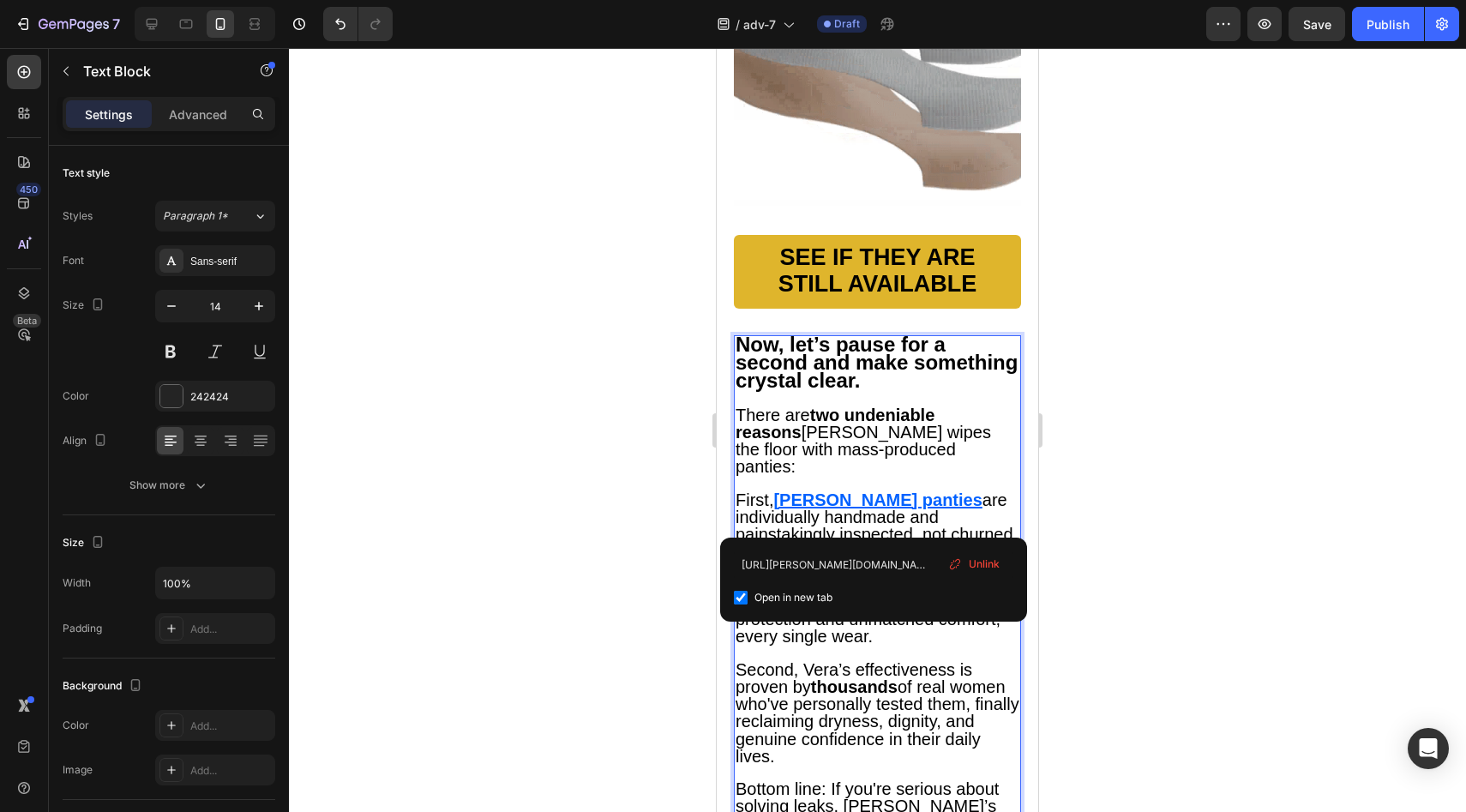
click at [997, 559] on span "Unlink" at bounding box center [984, 564] width 31 height 16
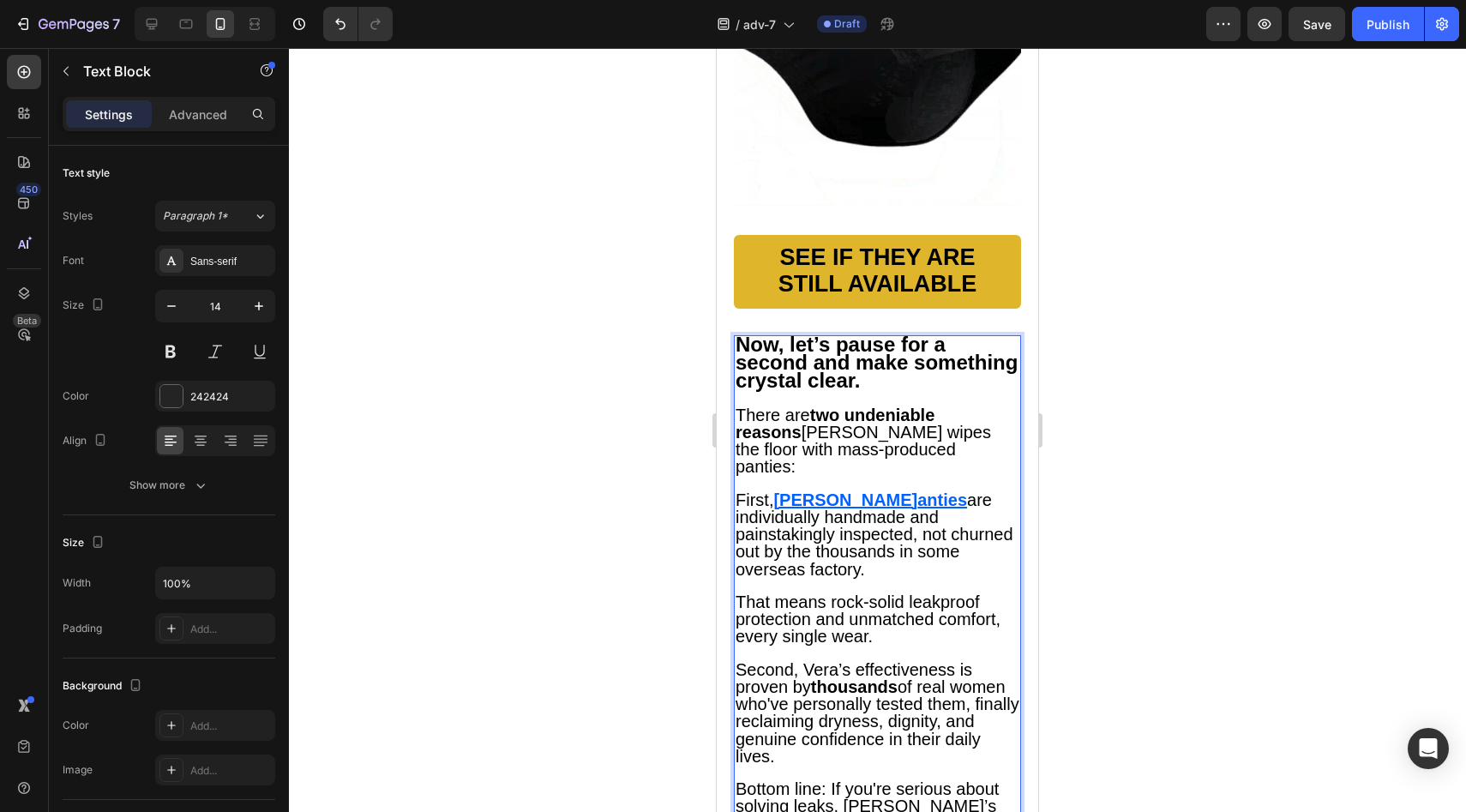
click at [795, 509] on u "[PERSON_NAME]" at bounding box center [845, 499] width 144 height 19
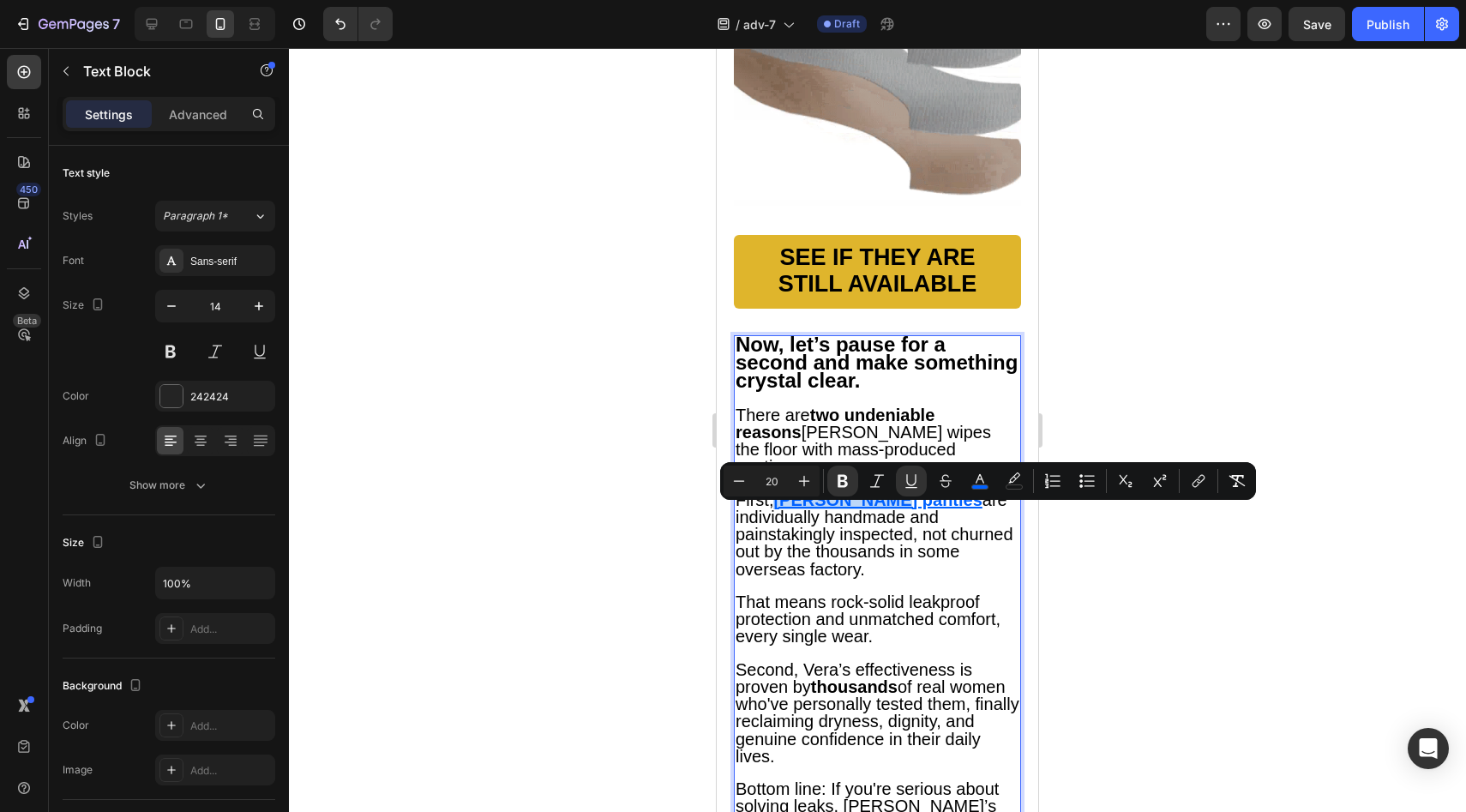
drag, startPoint x: 795, startPoint y: 517, endPoint x: 853, endPoint y: 523, distance: 58.3
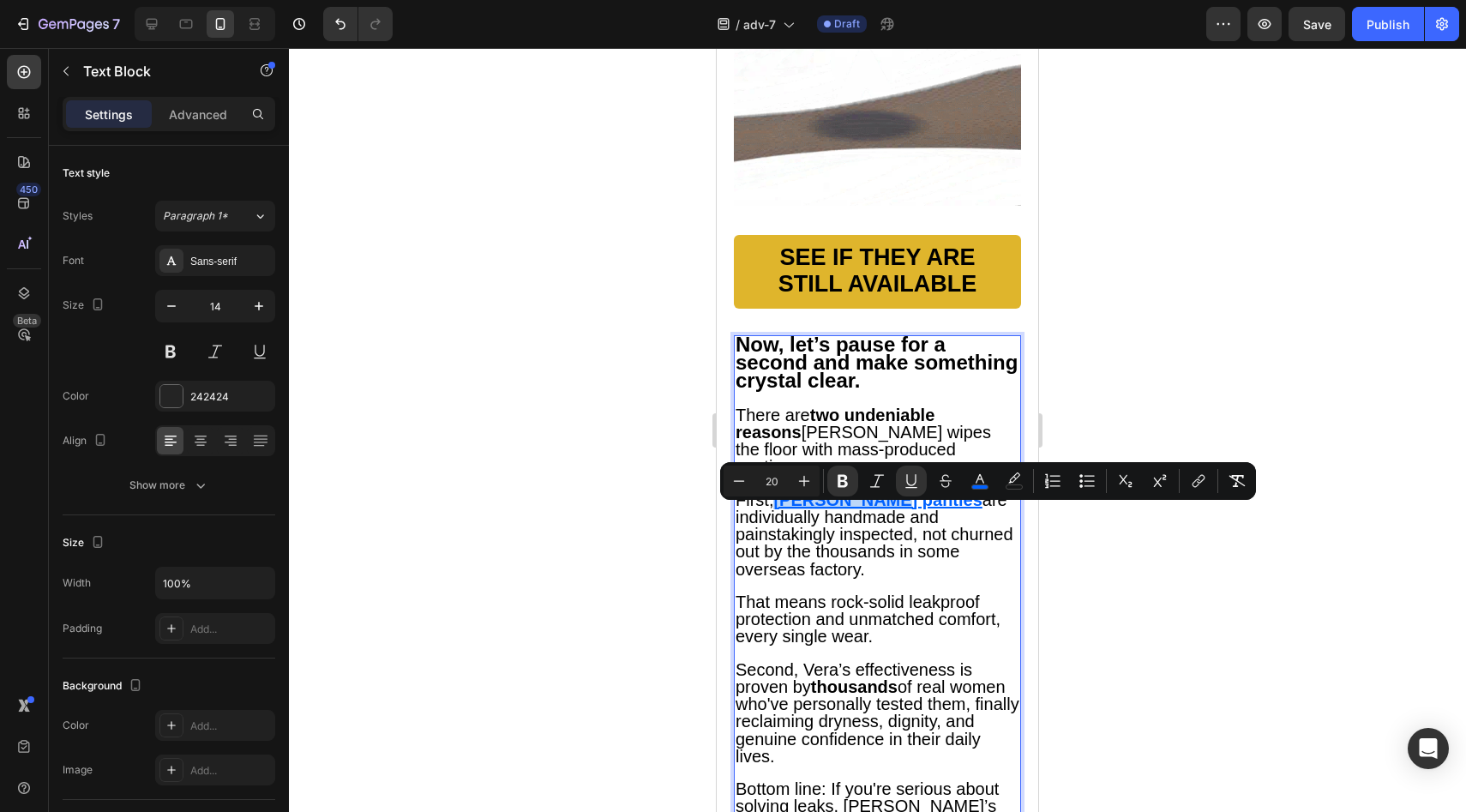
click at [853, 523] on p "First, [PERSON_NAME] panties are individually handmade and painstakingly inspec…" at bounding box center [878, 535] width 284 height 86
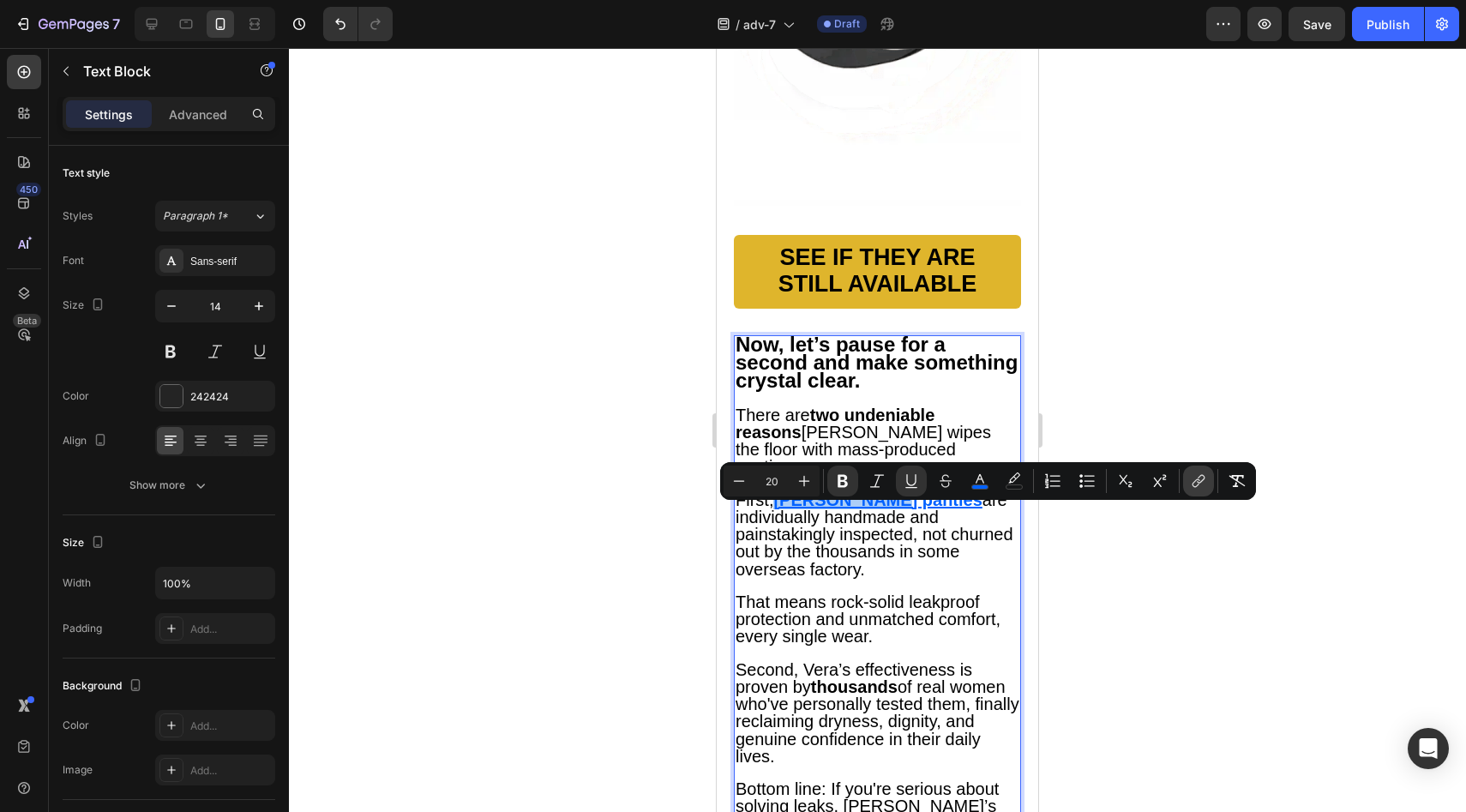
click at [1191, 474] on icon "Editor contextual toolbar" at bounding box center [1198, 480] width 17 height 17
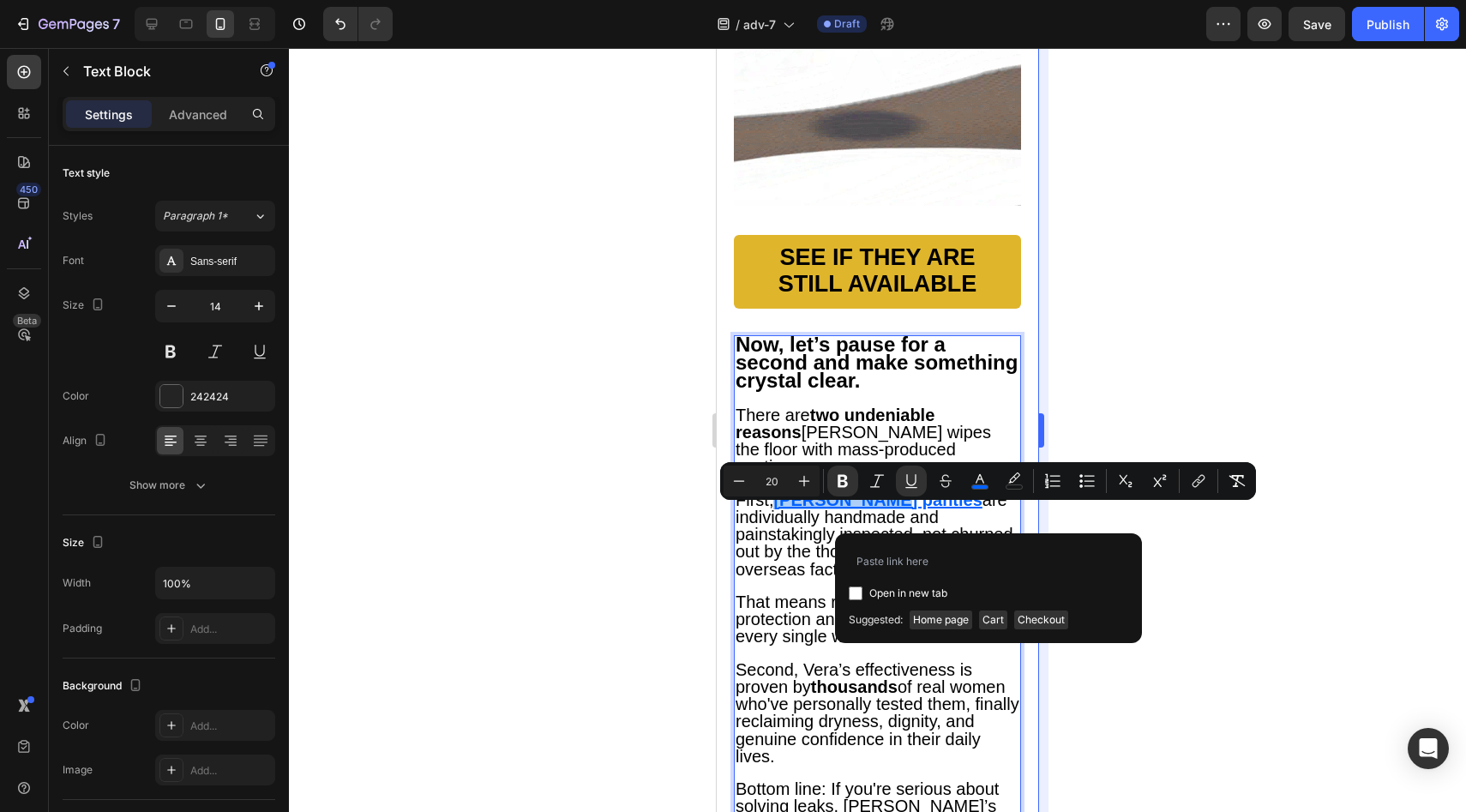
type input "[URL][PERSON_NAME][DOMAIN_NAME]"
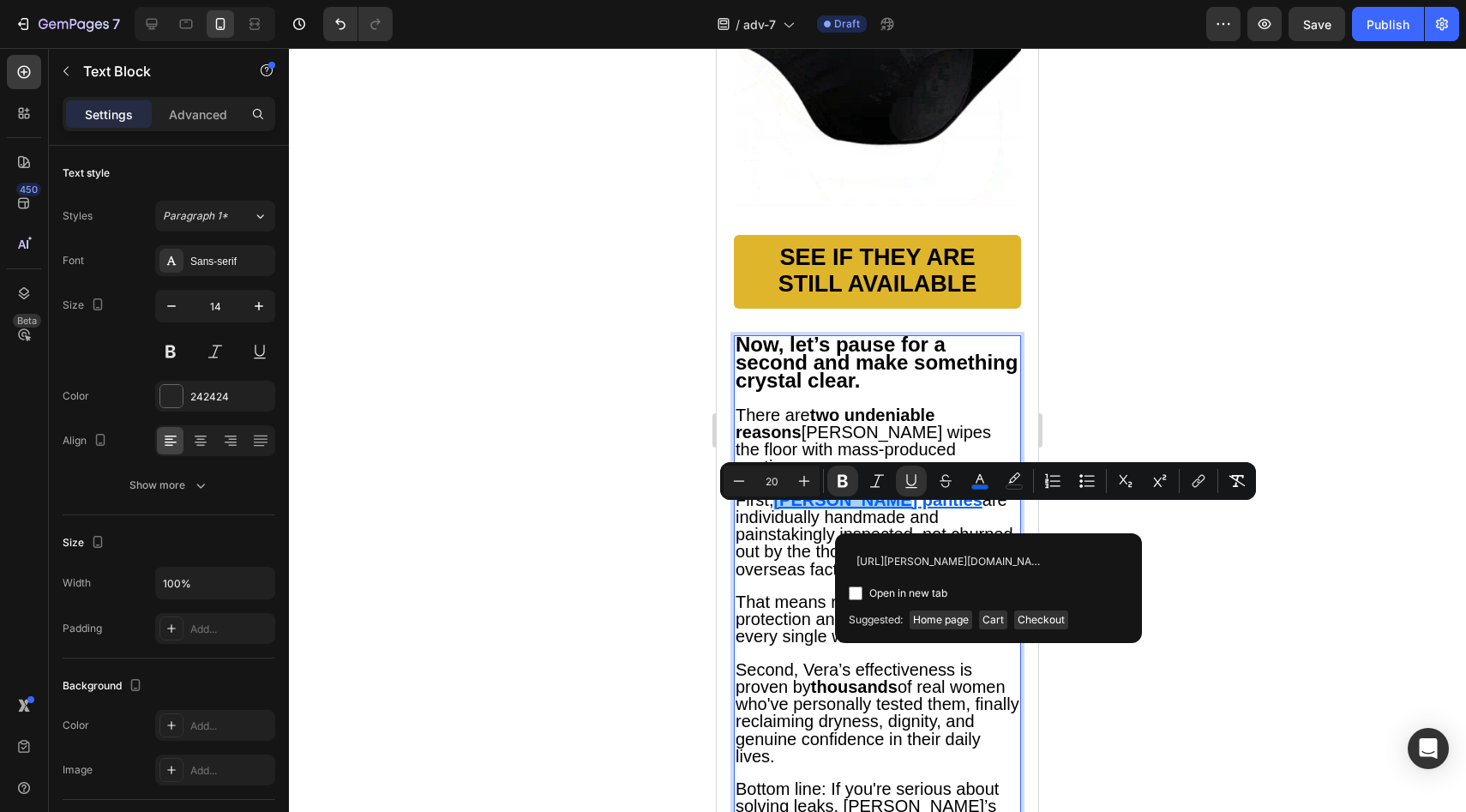
scroll to position [0, 173]
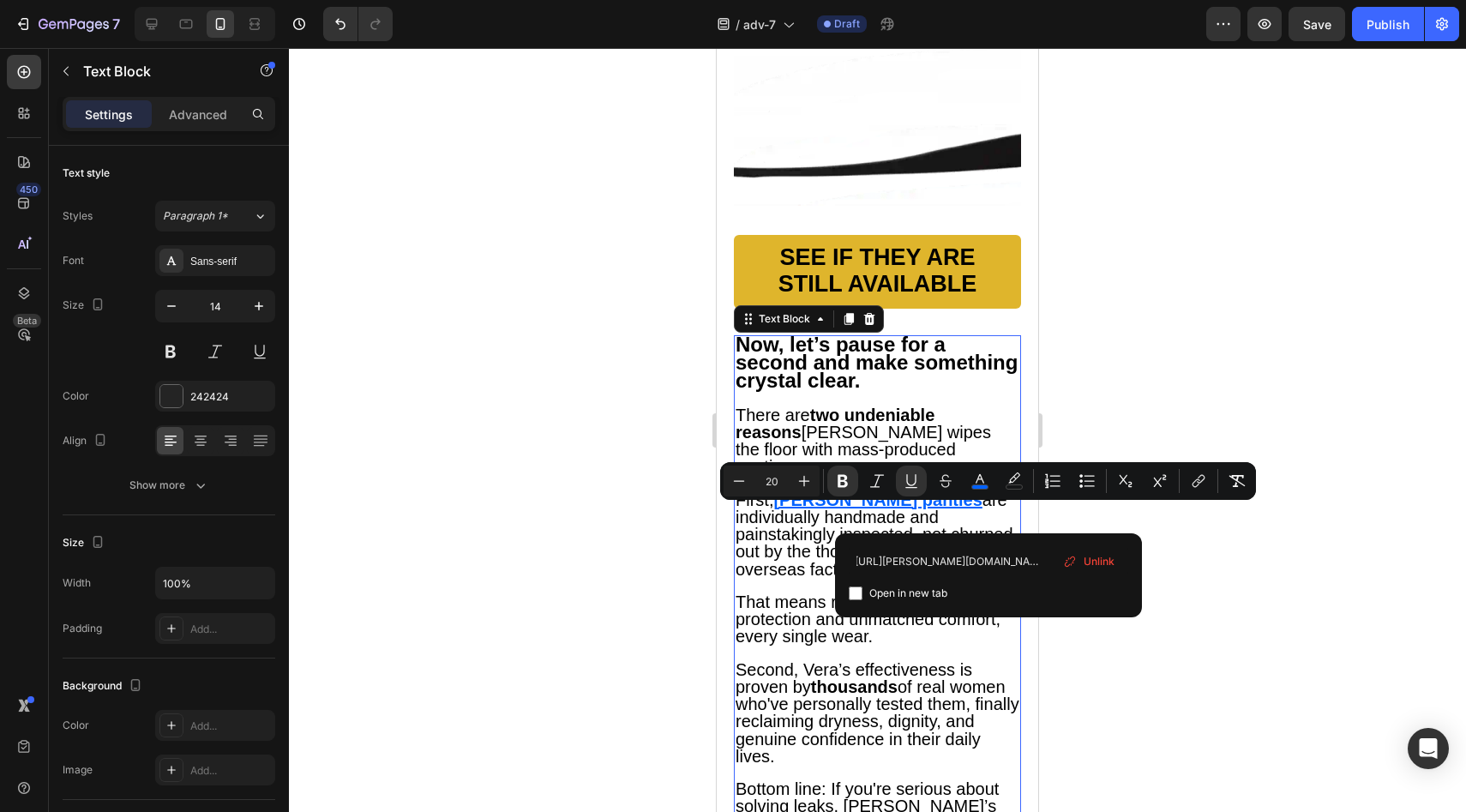
click at [773, 555] on span "are individually handmade and painstakingly inspected, not churned out by the t…" at bounding box center [875, 534] width 278 height 88
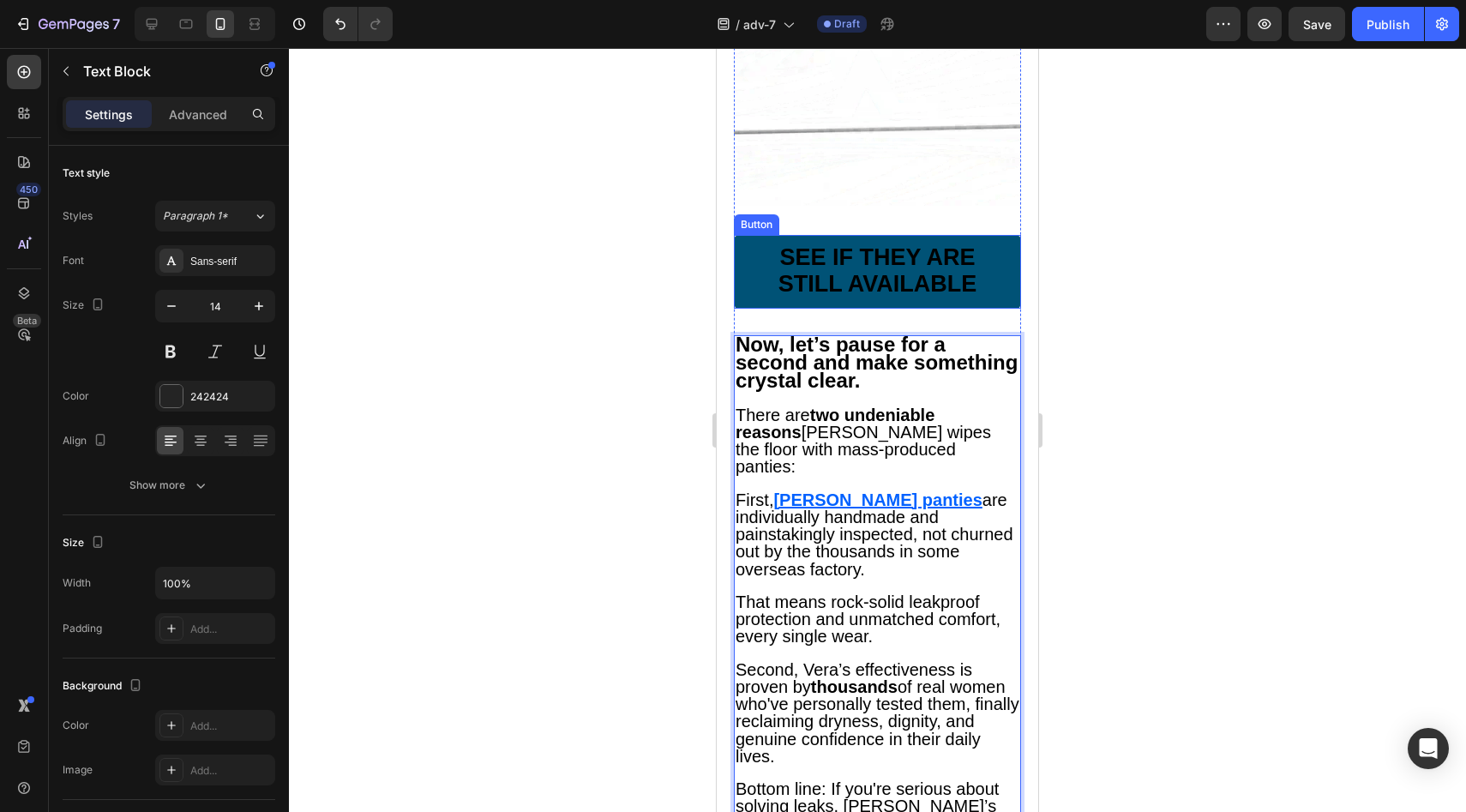
click at [918, 309] on link "SEE IF THEY ARE STILL AVAILABLE" at bounding box center [877, 272] width 287 height 73
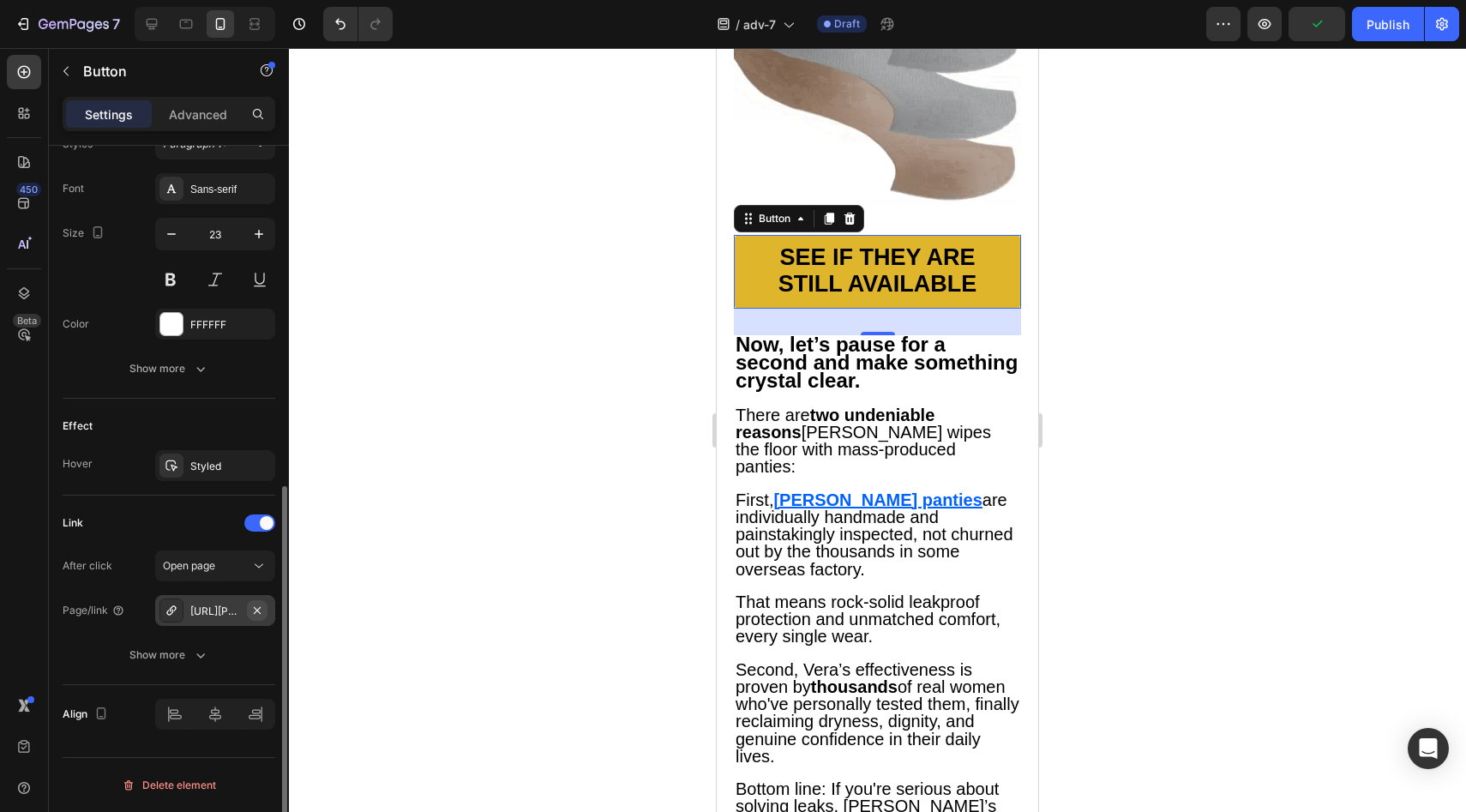
click at [263, 604] on icon "button" at bounding box center [257, 610] width 14 height 14
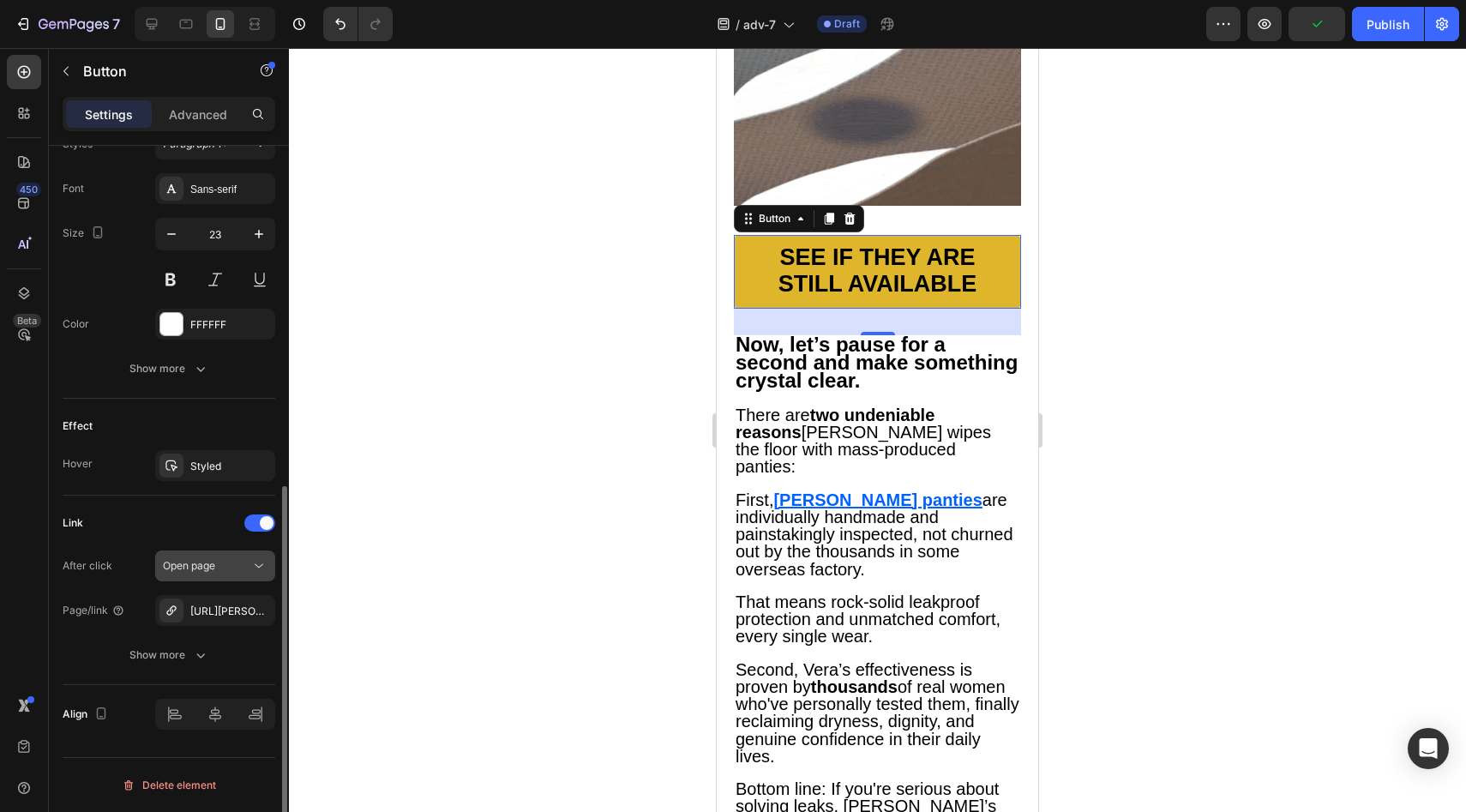
scroll to position [604, 0]
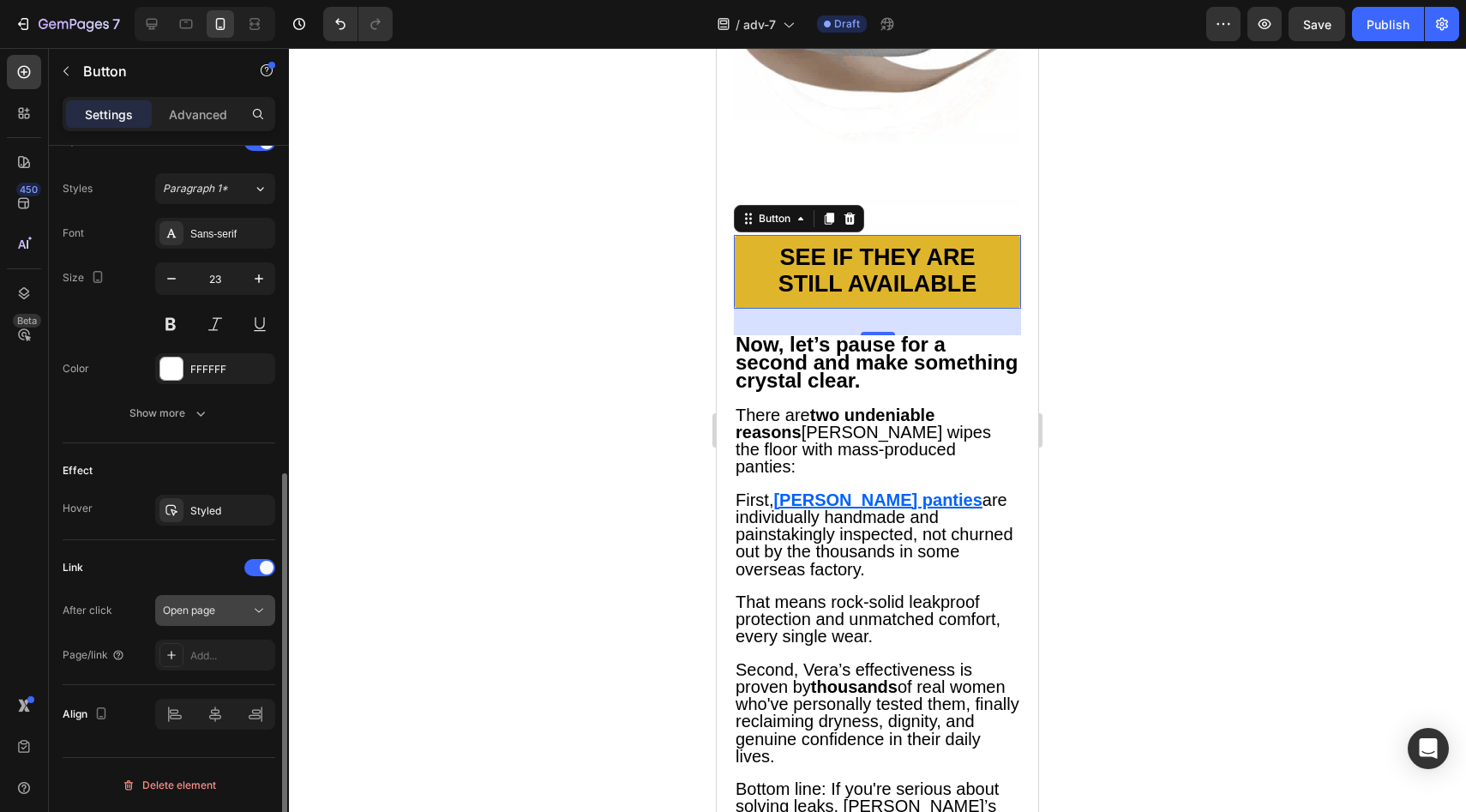
click at [221, 618] on button "Open page" at bounding box center [215, 609] width 120 height 31
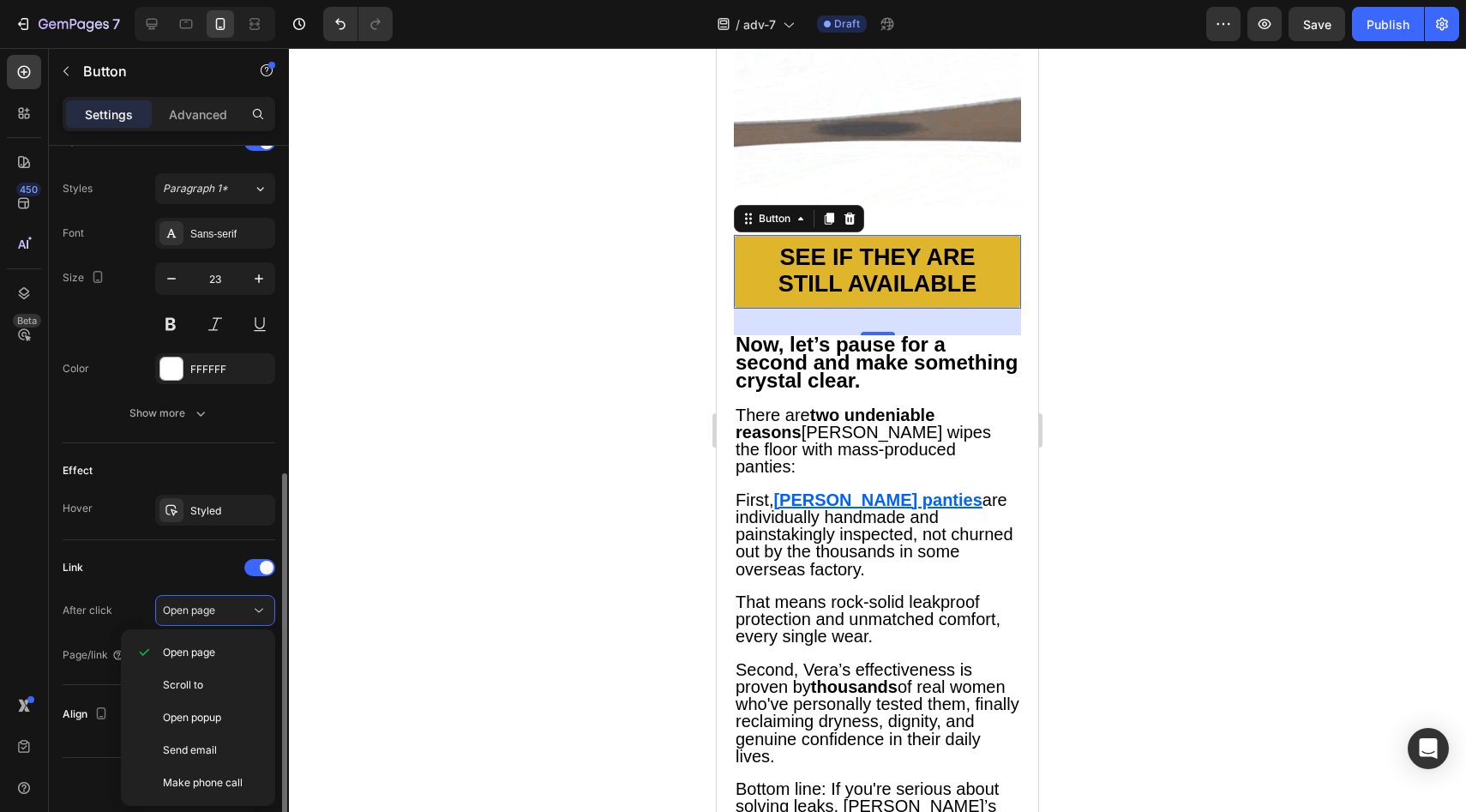
click at [178, 574] on div "Link" at bounding box center [169, 568] width 213 height 28
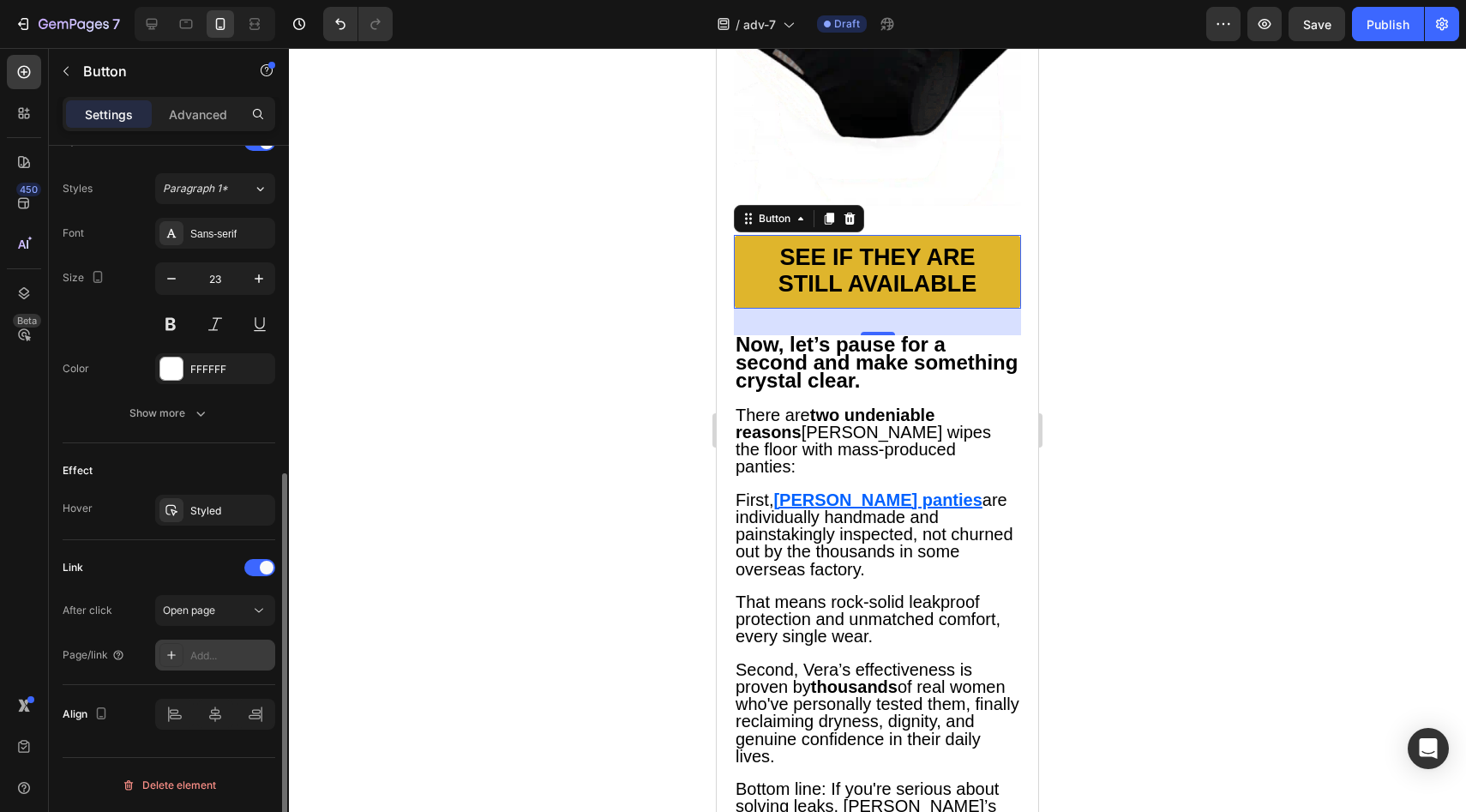
click at [229, 660] on div "Add..." at bounding box center [230, 656] width 80 height 16
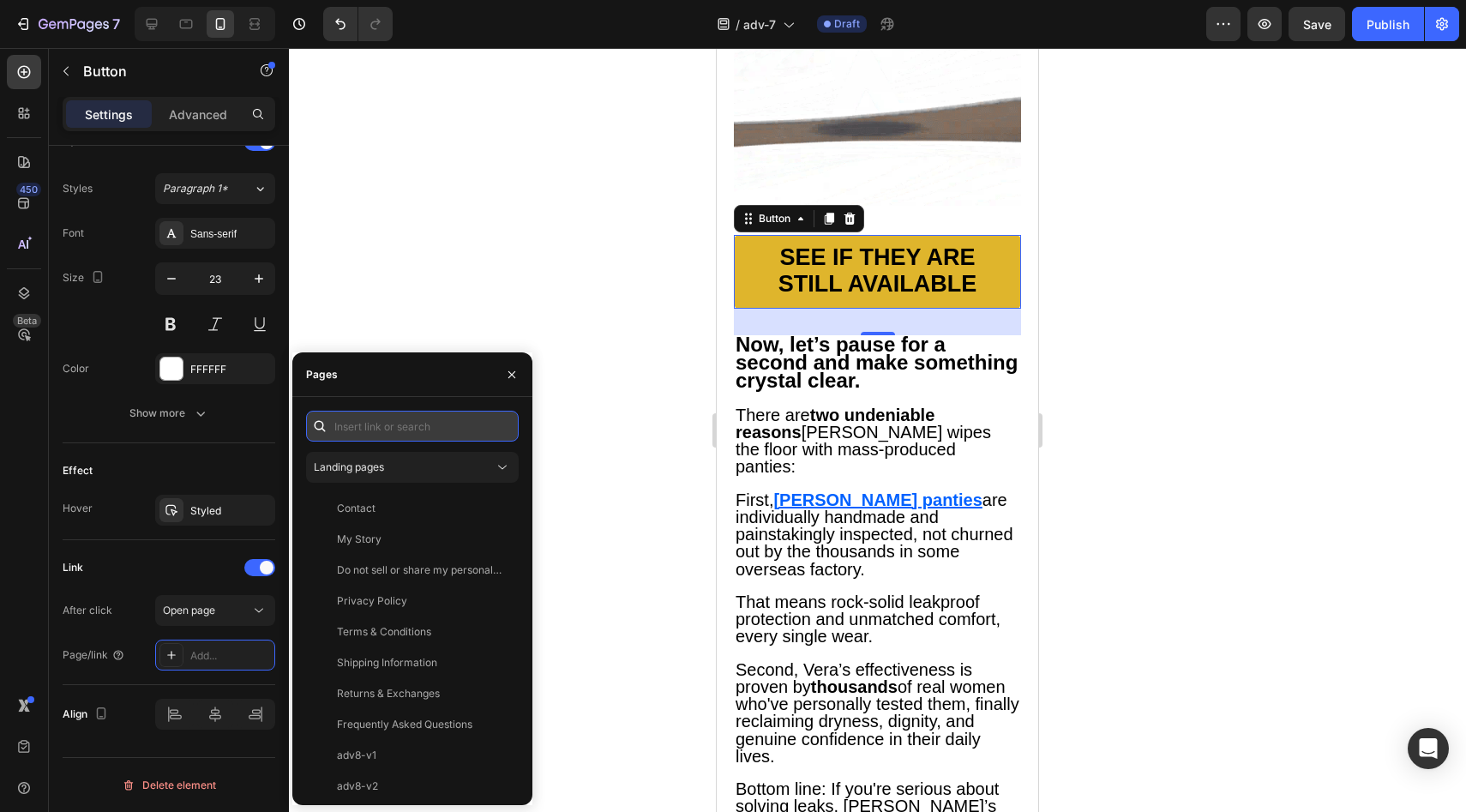
click at [457, 433] on input "text" at bounding box center [412, 426] width 213 height 31
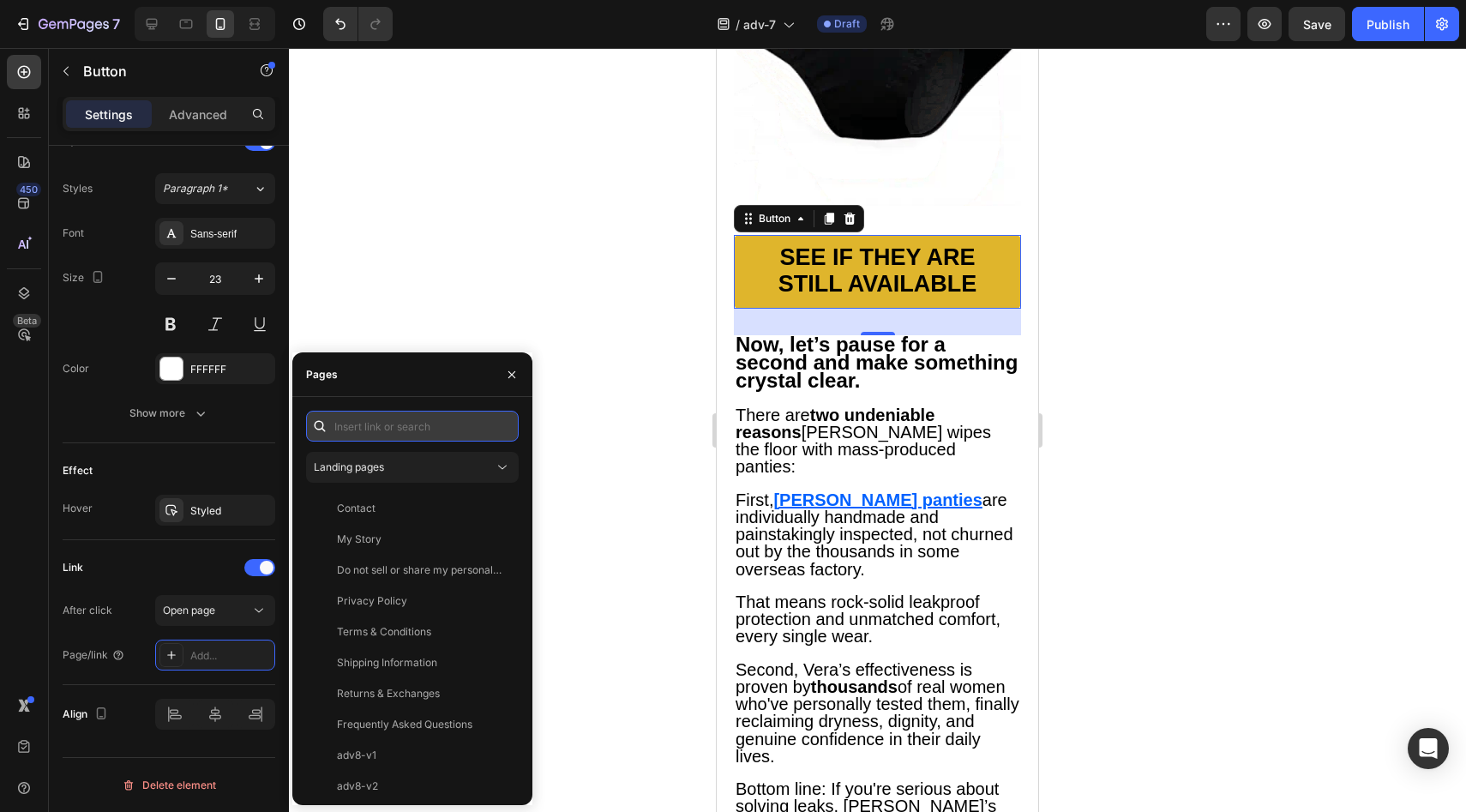
paste input "[URL][PERSON_NAME][DOMAIN_NAME]"
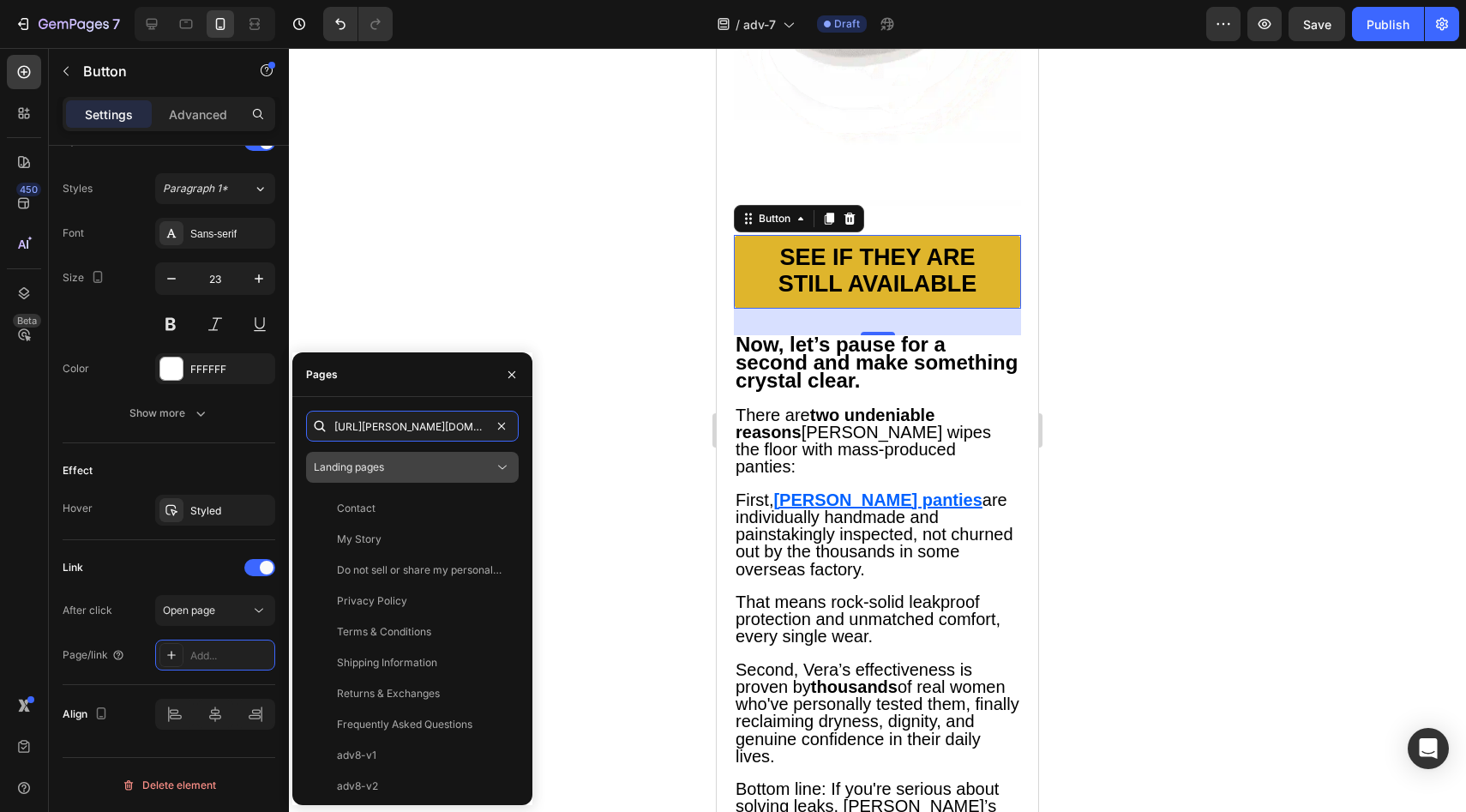
scroll to position [0, 217]
type input "[URL][PERSON_NAME][DOMAIN_NAME]"
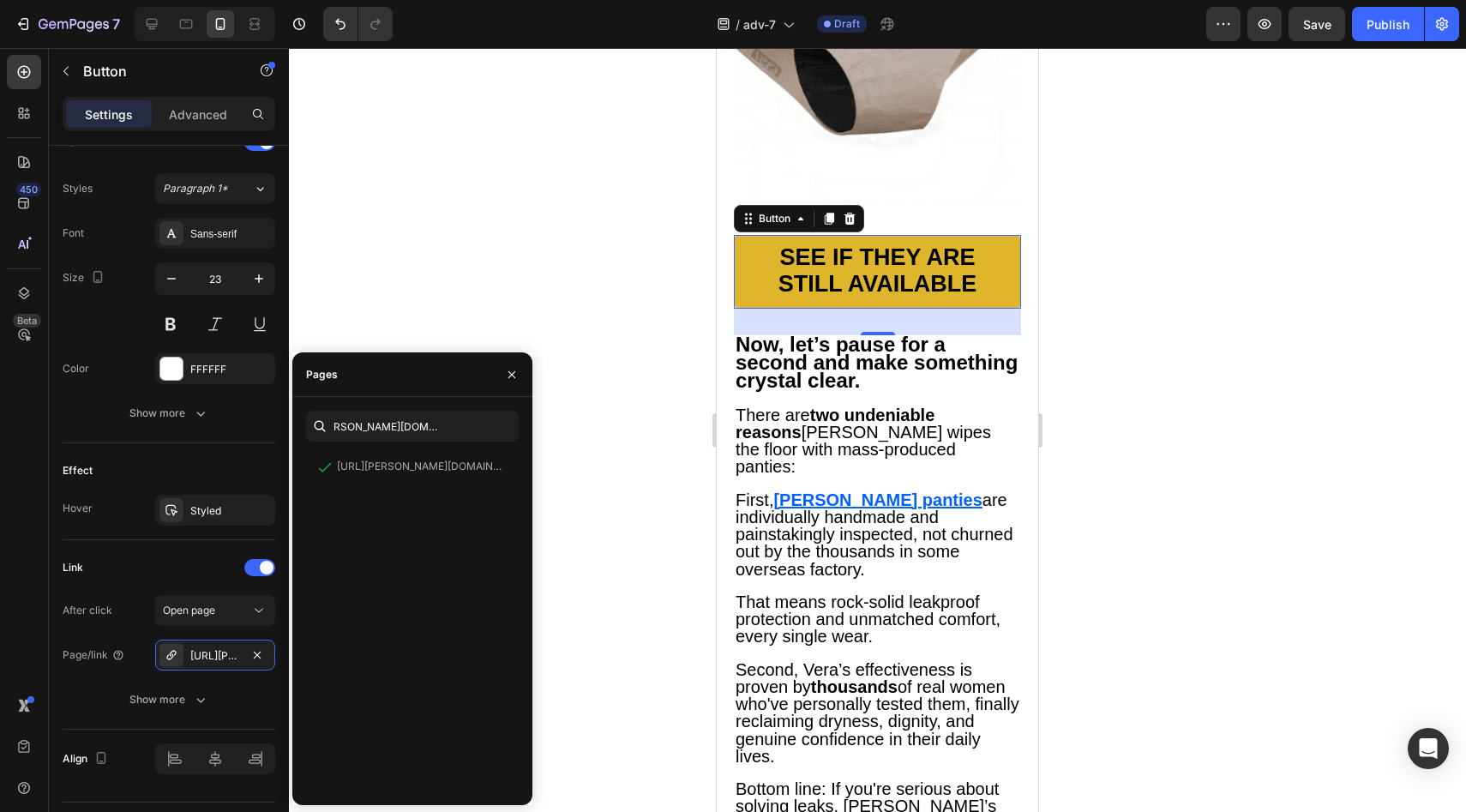
scroll to position [0, 0]
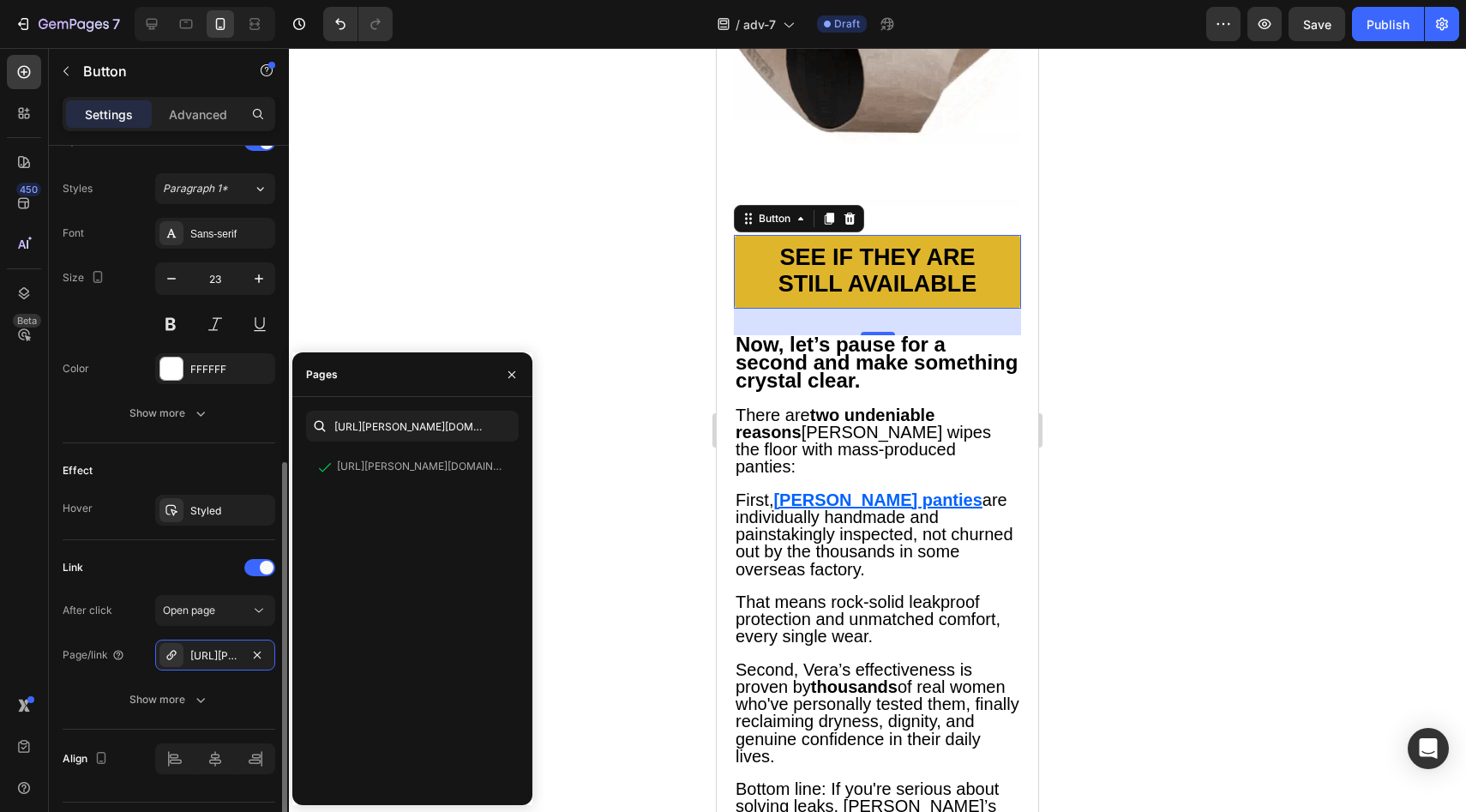
click at [186, 479] on div "Effect" at bounding box center [169, 471] width 213 height 28
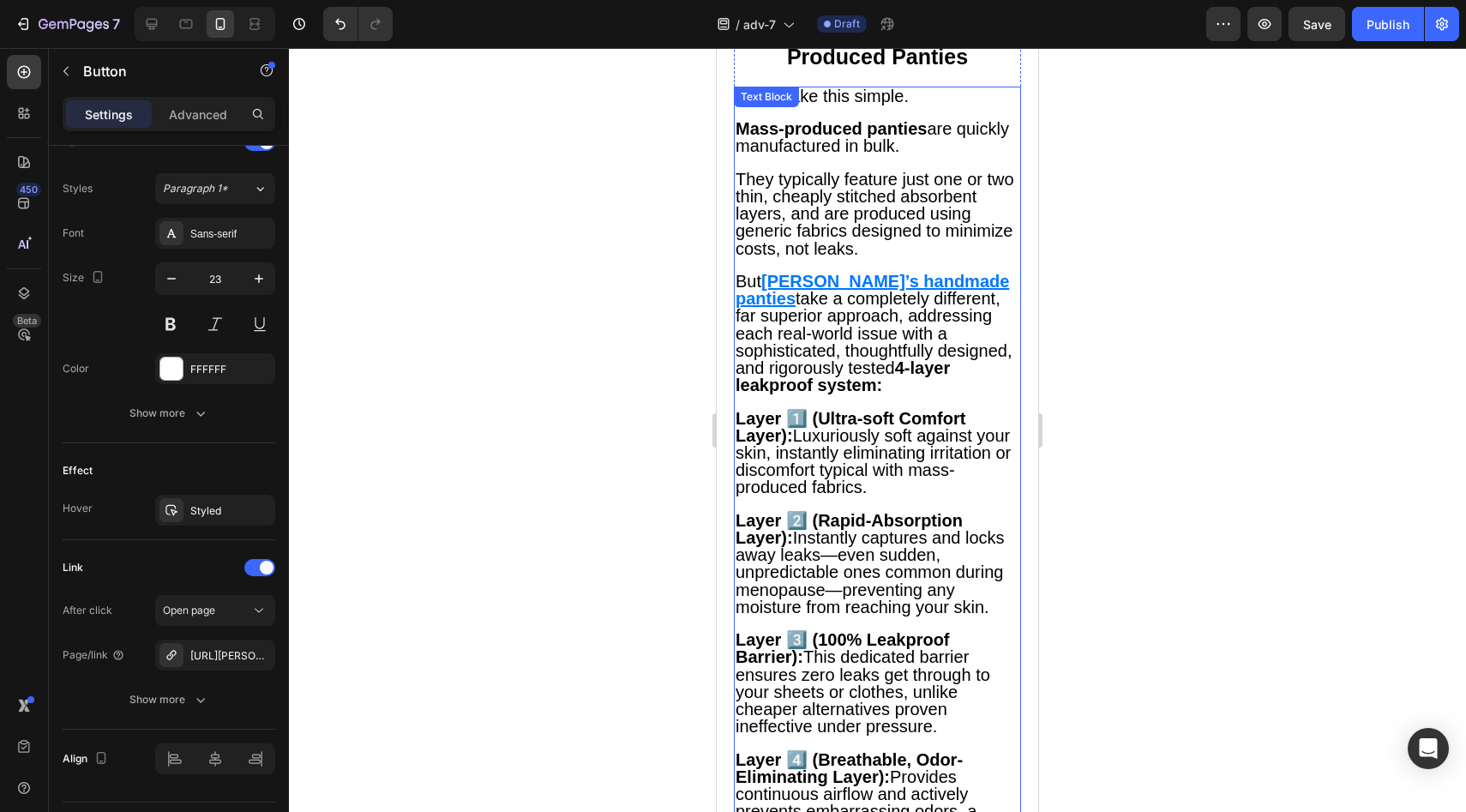
scroll to position [6332, 0]
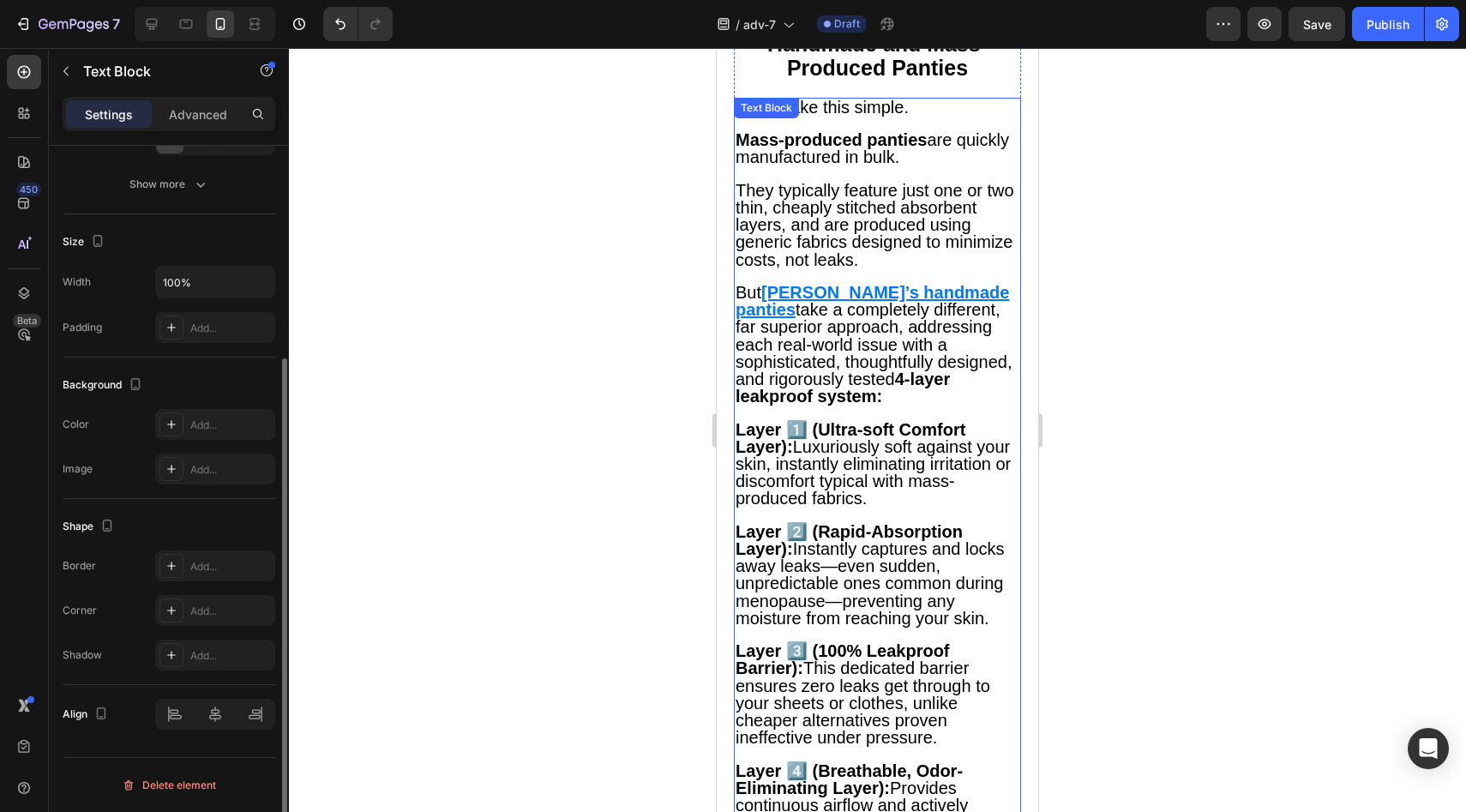
click at [862, 318] on u "[PERSON_NAME]’s handmade panties" at bounding box center [872, 301] width 273 height 36
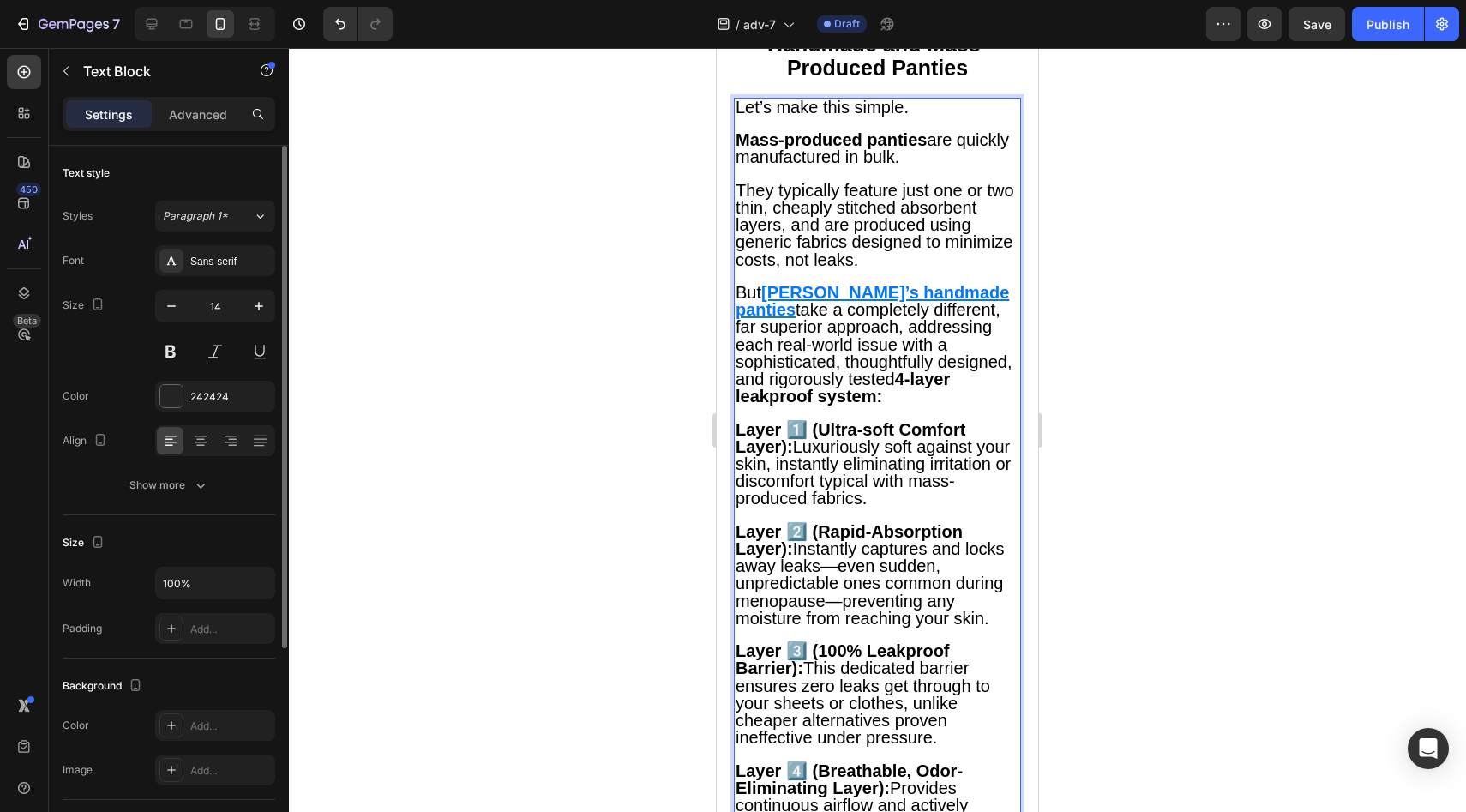
click at [862, 319] on u "[PERSON_NAME]’s handmade panties" at bounding box center [872, 301] width 273 height 36
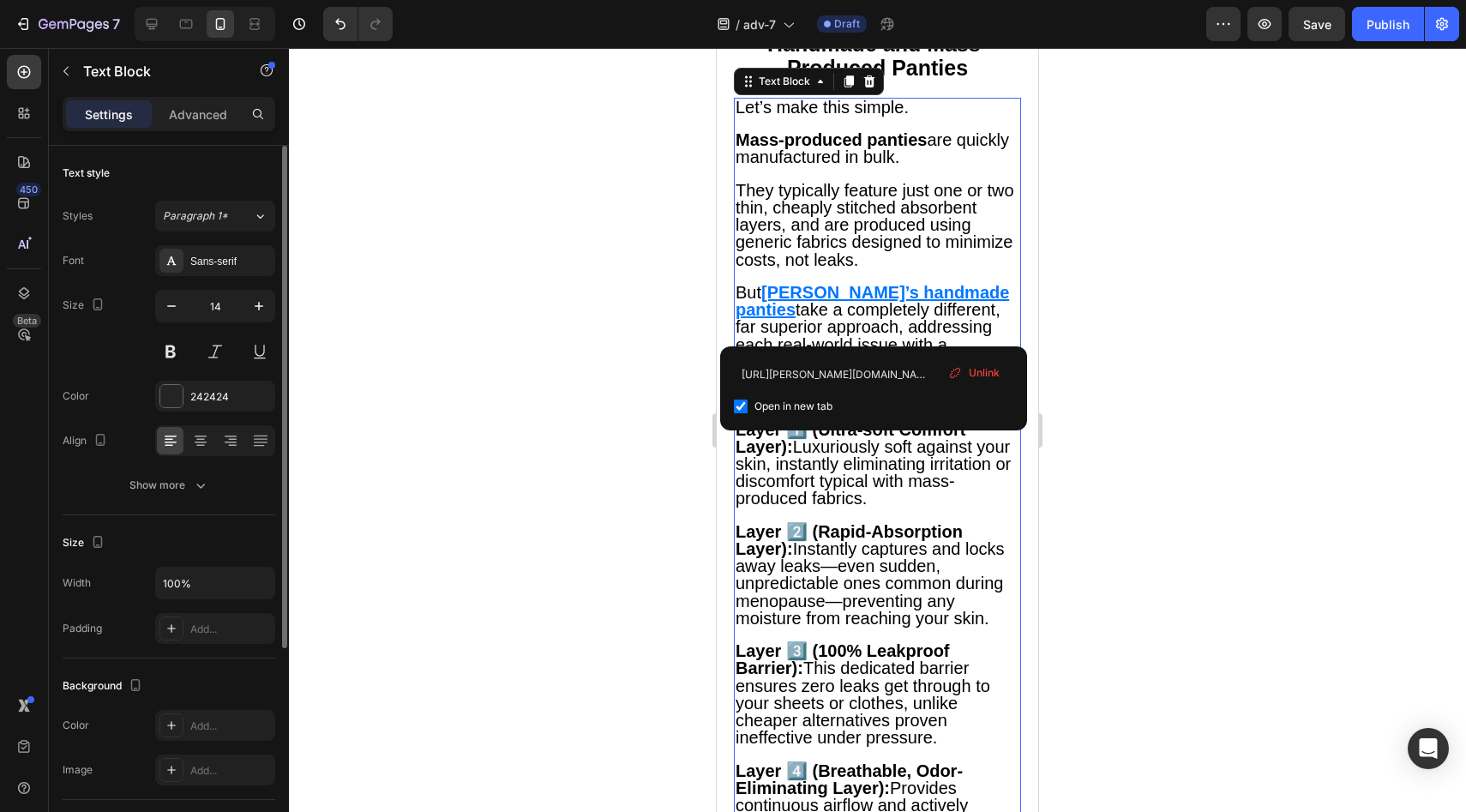
click at [979, 373] on span "Unlink" at bounding box center [984, 373] width 31 height 16
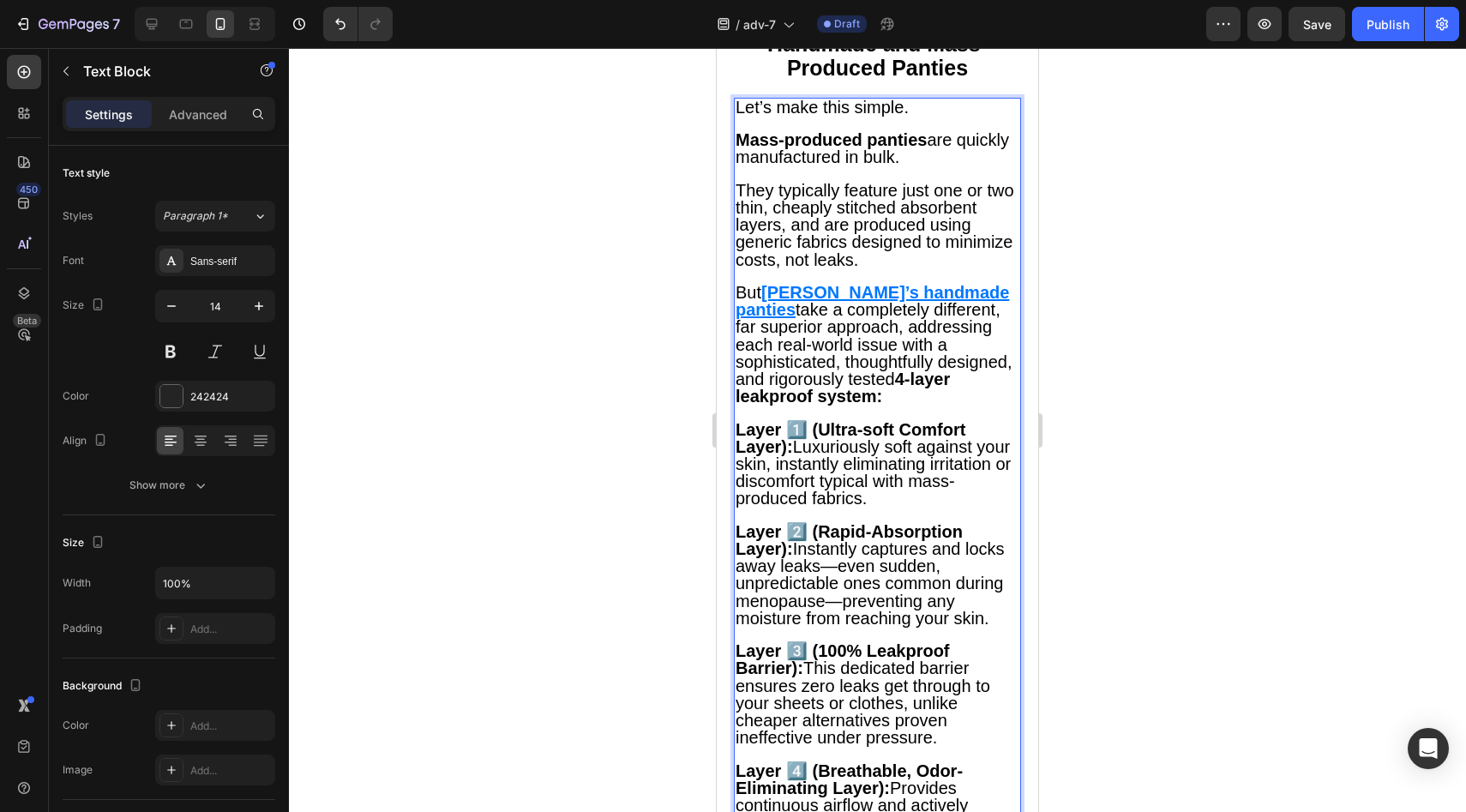
click at [798, 302] on u "[PERSON_NAME]’s hand" at bounding box center [863, 292] width 204 height 19
drag, startPoint x: 798, startPoint y: 323, endPoint x: 939, endPoint y: 336, distance: 141.6
click at [939, 336] on p "But [PERSON_NAME]’s handmade panties take a completely different, far superior …" at bounding box center [878, 345] width 284 height 121
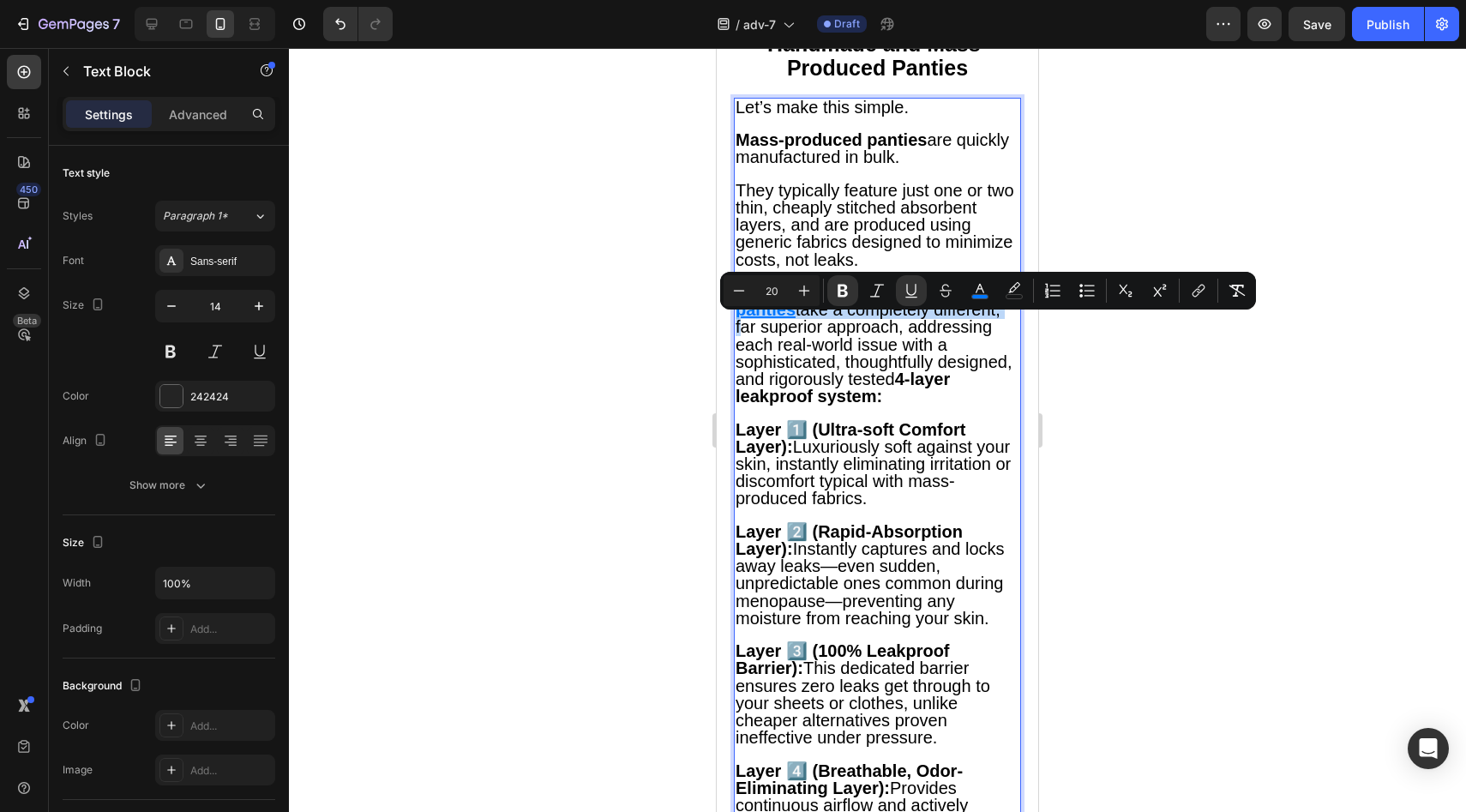
click at [955, 319] on u "[PERSON_NAME]’s handmade panties" at bounding box center [872, 301] width 273 height 36
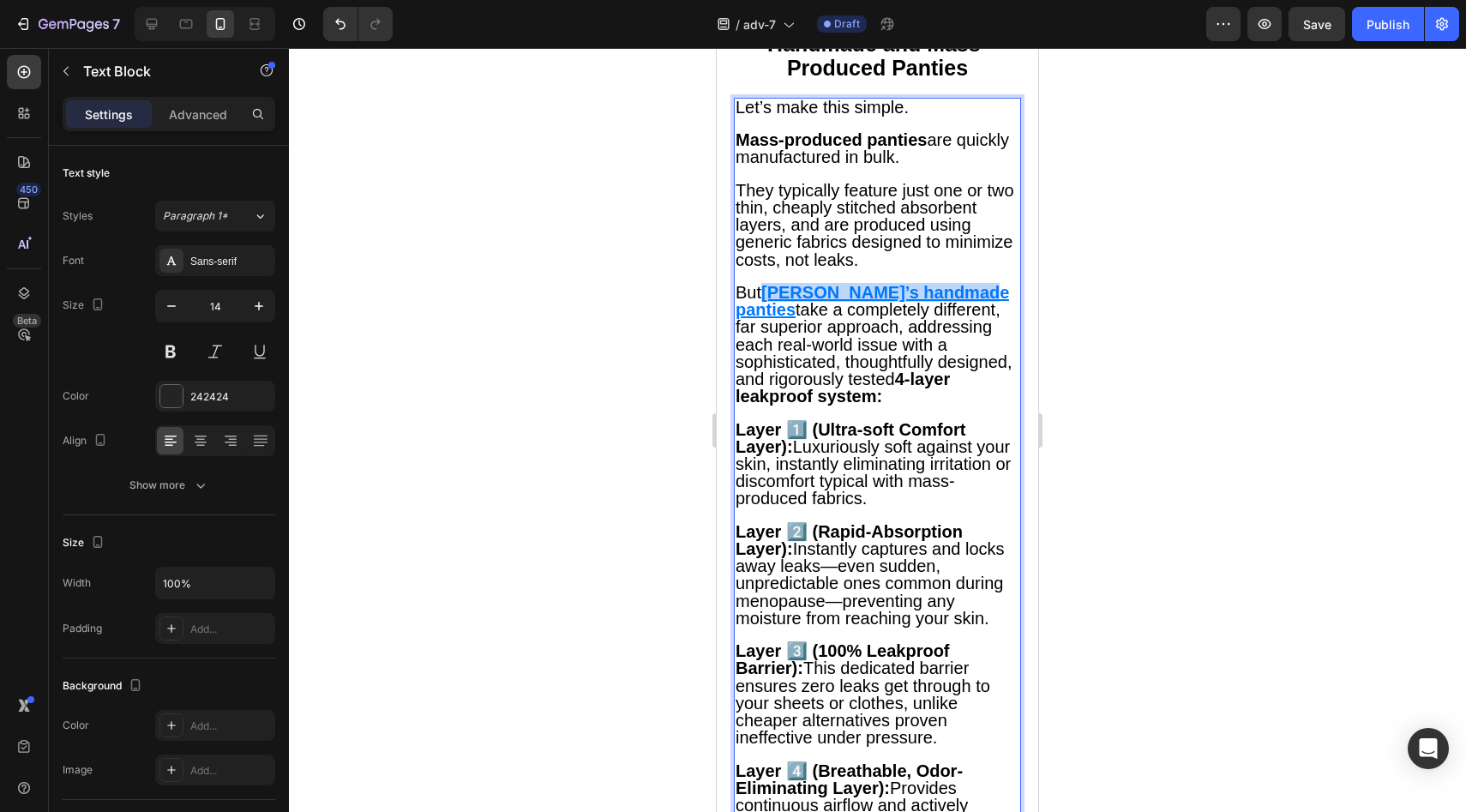
drag, startPoint x: 955, startPoint y: 322, endPoint x: 791, endPoint y: 321, distance: 164.0
click at [791, 319] on u "[PERSON_NAME]’s handmade panties" at bounding box center [872, 301] width 273 height 36
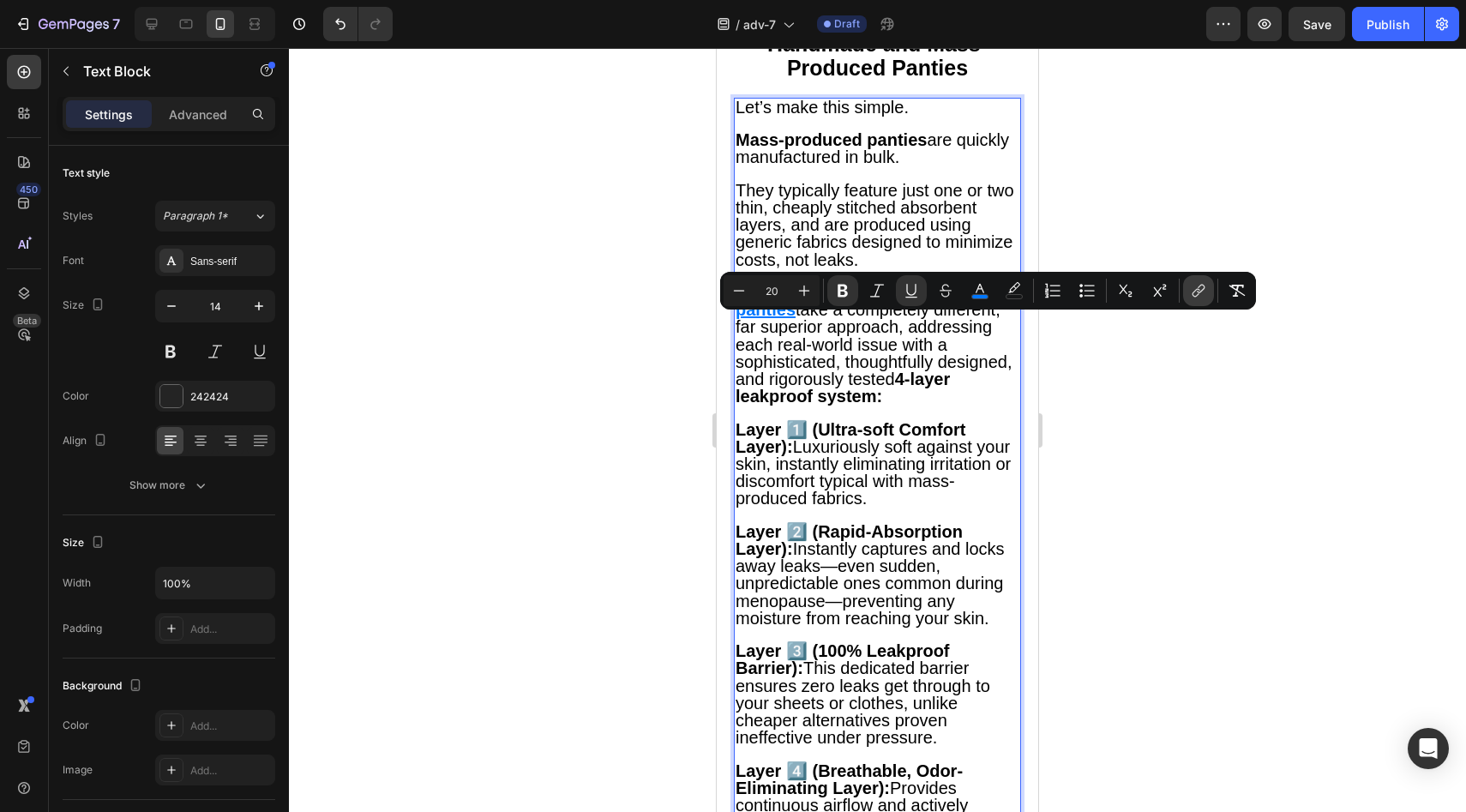
click at [1193, 285] on icon "Editor contextual toolbar" at bounding box center [1198, 290] width 17 height 17
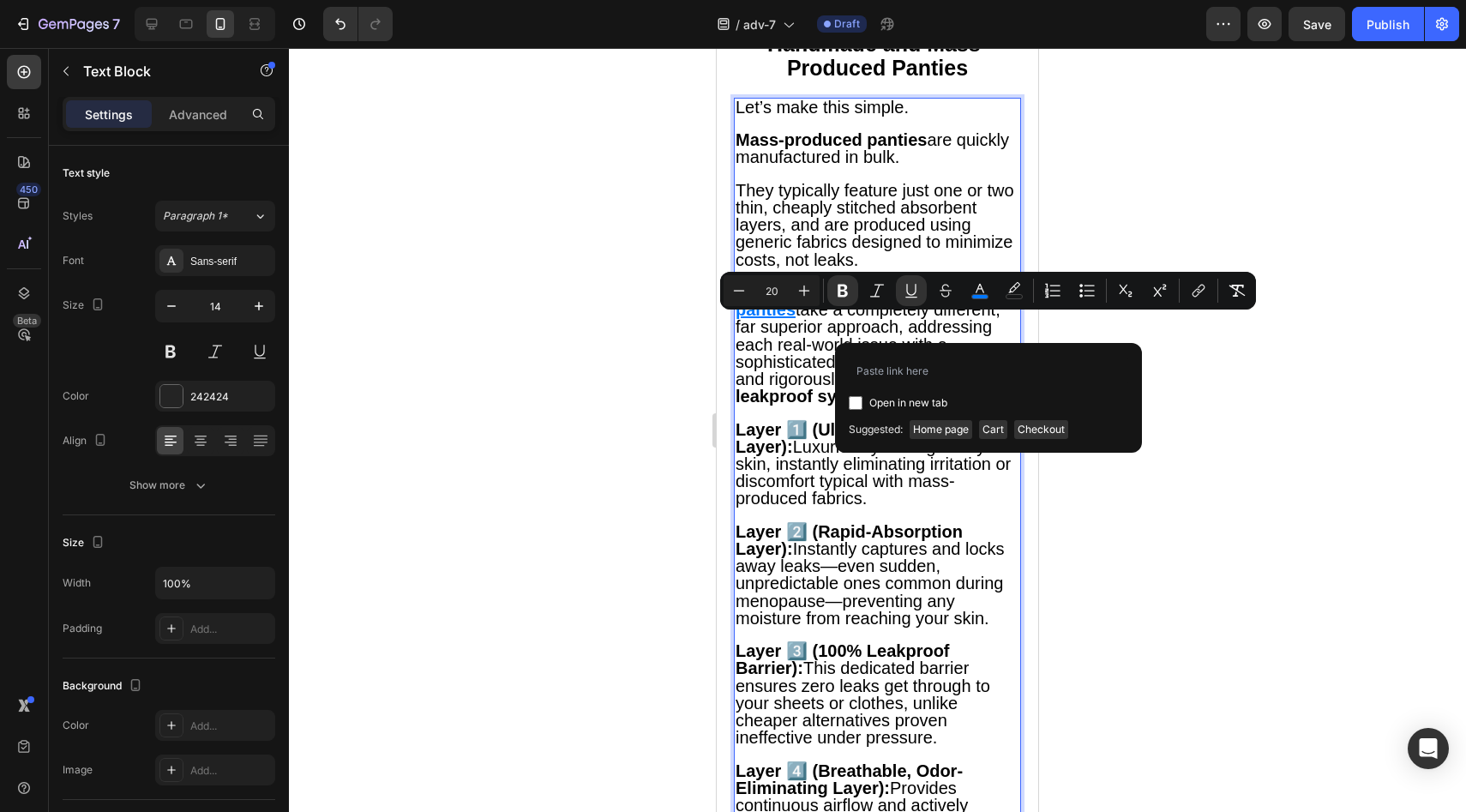
type input "[URL][PERSON_NAME][DOMAIN_NAME]"
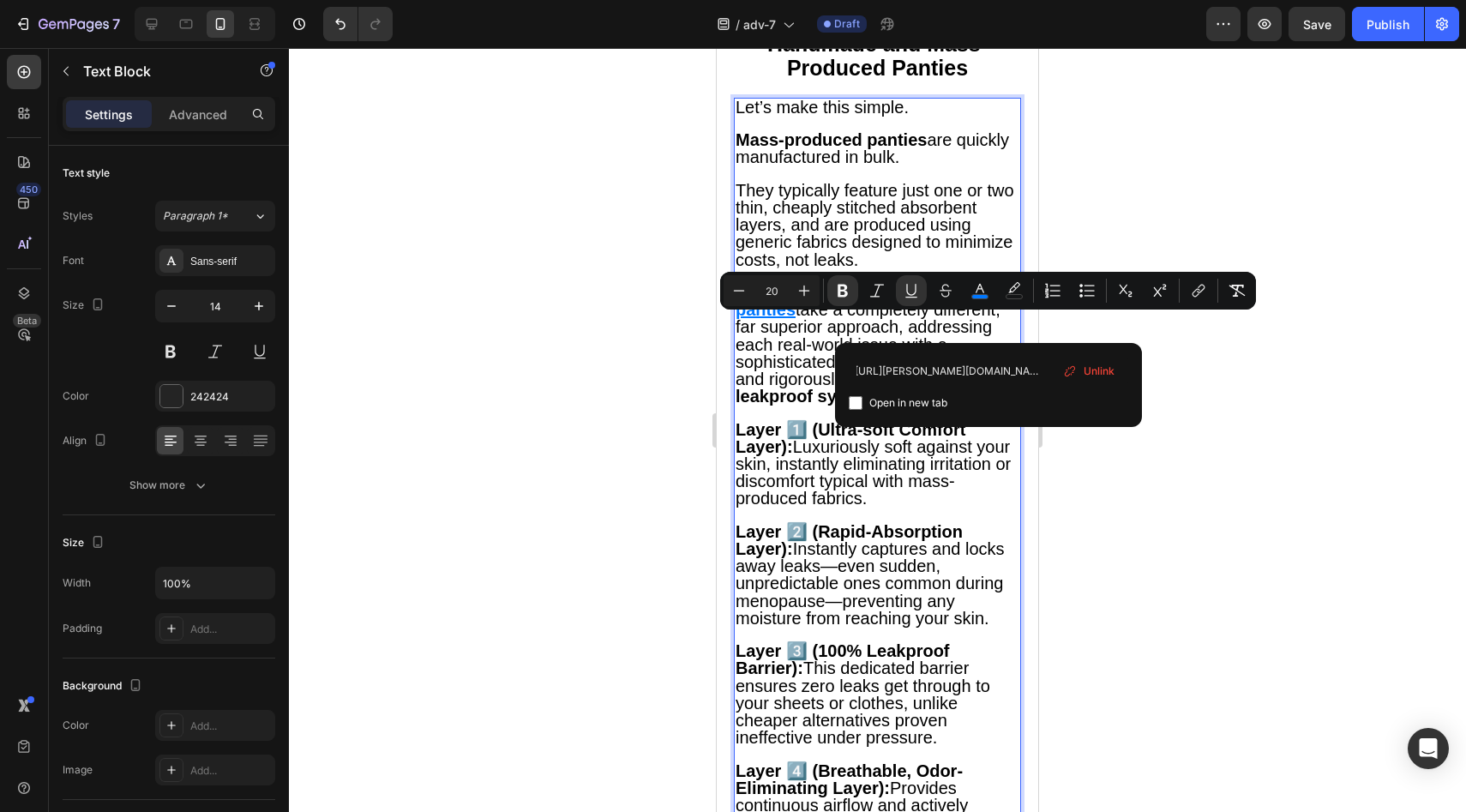
click at [775, 404] on span "take a completely different, far superior approach, addressing each real-world …" at bounding box center [874, 352] width 276 height 105
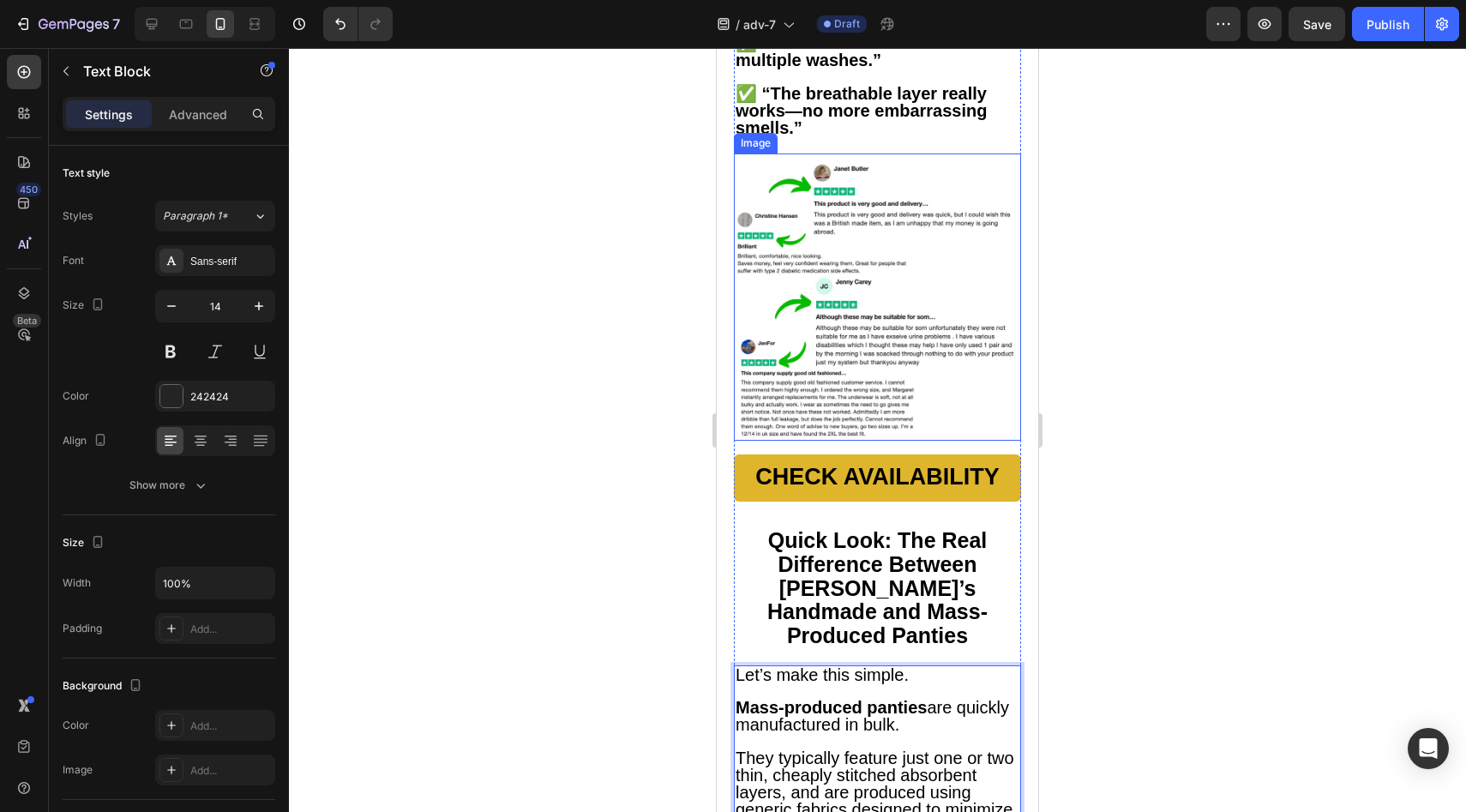
scroll to position [5763, 0]
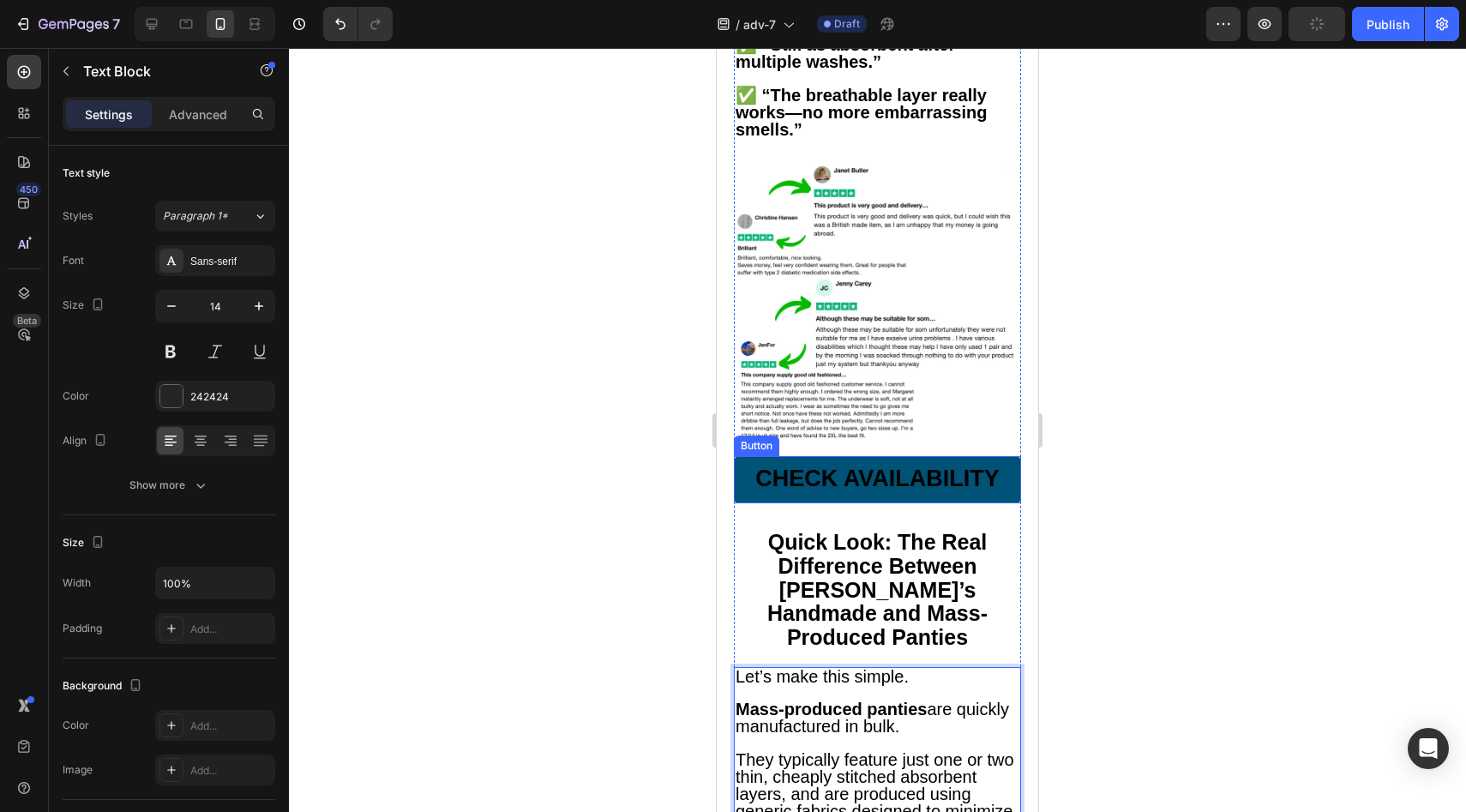
click at [734, 503] on link "CHECK AVAILABILITY" at bounding box center [877, 478] width 287 height 47
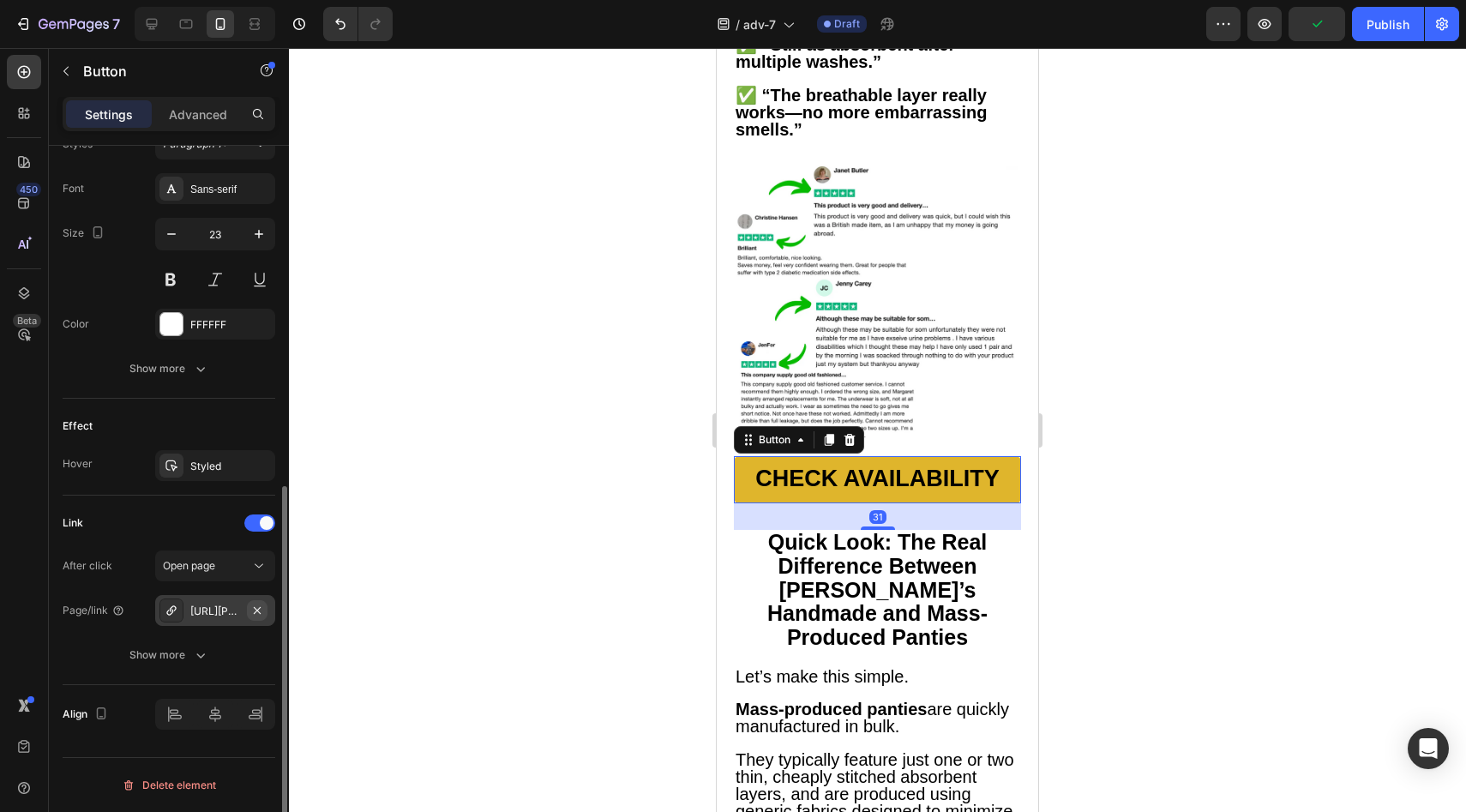
click at [263, 610] on icon "button" at bounding box center [257, 610] width 14 height 14
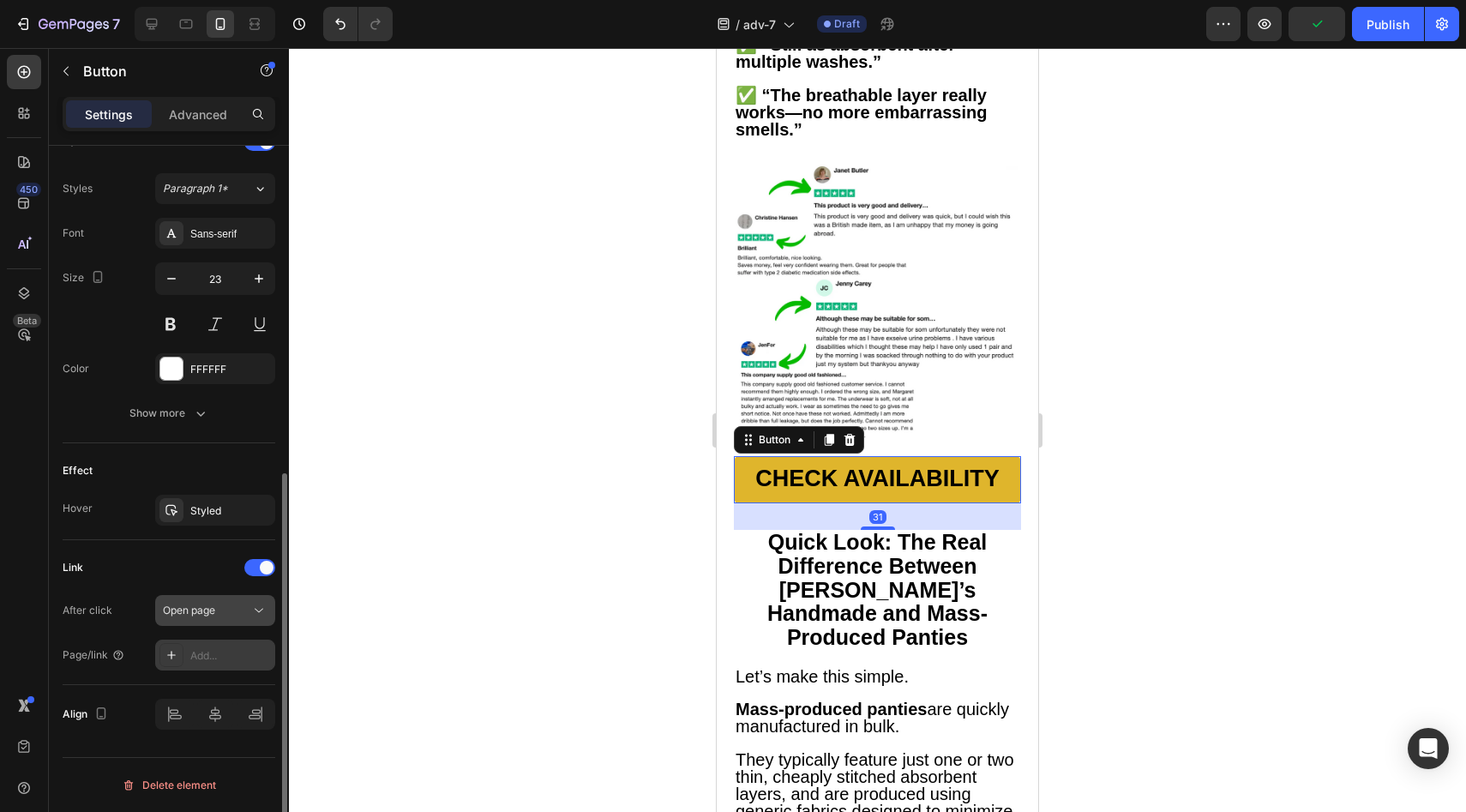
scroll to position [604, 0]
click at [230, 641] on div "Add..." at bounding box center [215, 654] width 120 height 31
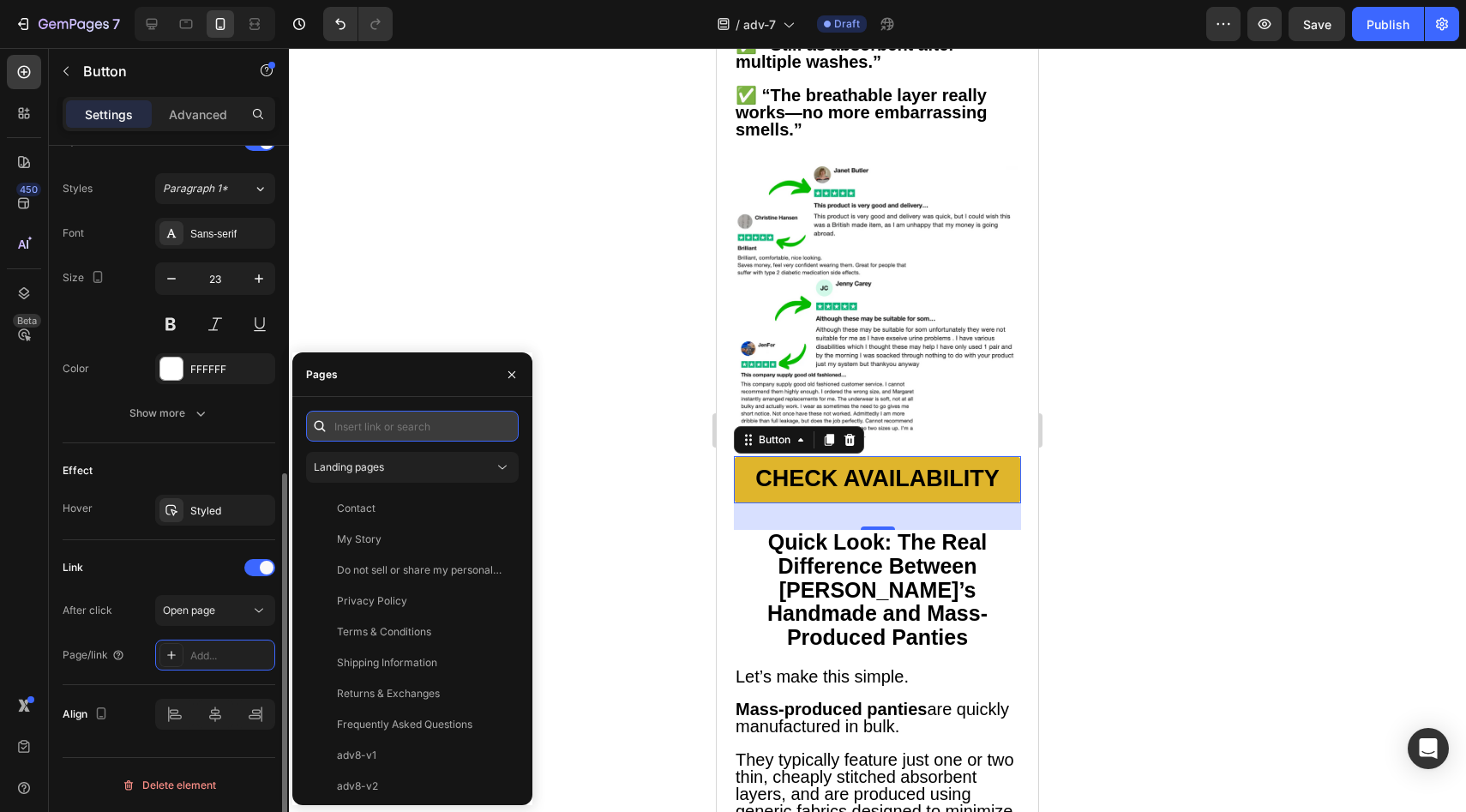
click at [412, 424] on input "text" at bounding box center [412, 426] width 213 height 31
paste input "[URL][PERSON_NAME][DOMAIN_NAME]"
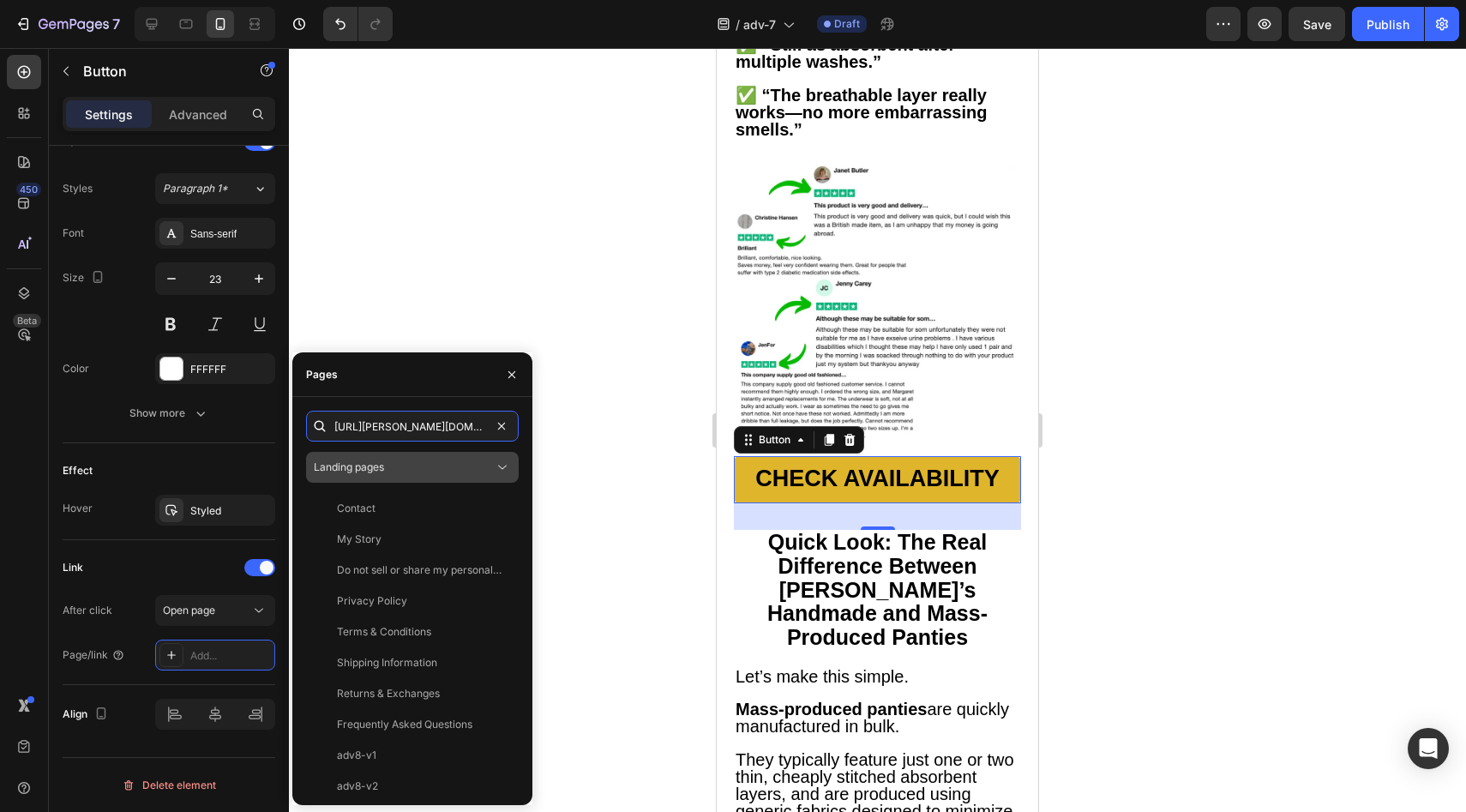
scroll to position [0, 217]
type input "[URL][PERSON_NAME][DOMAIN_NAME]"
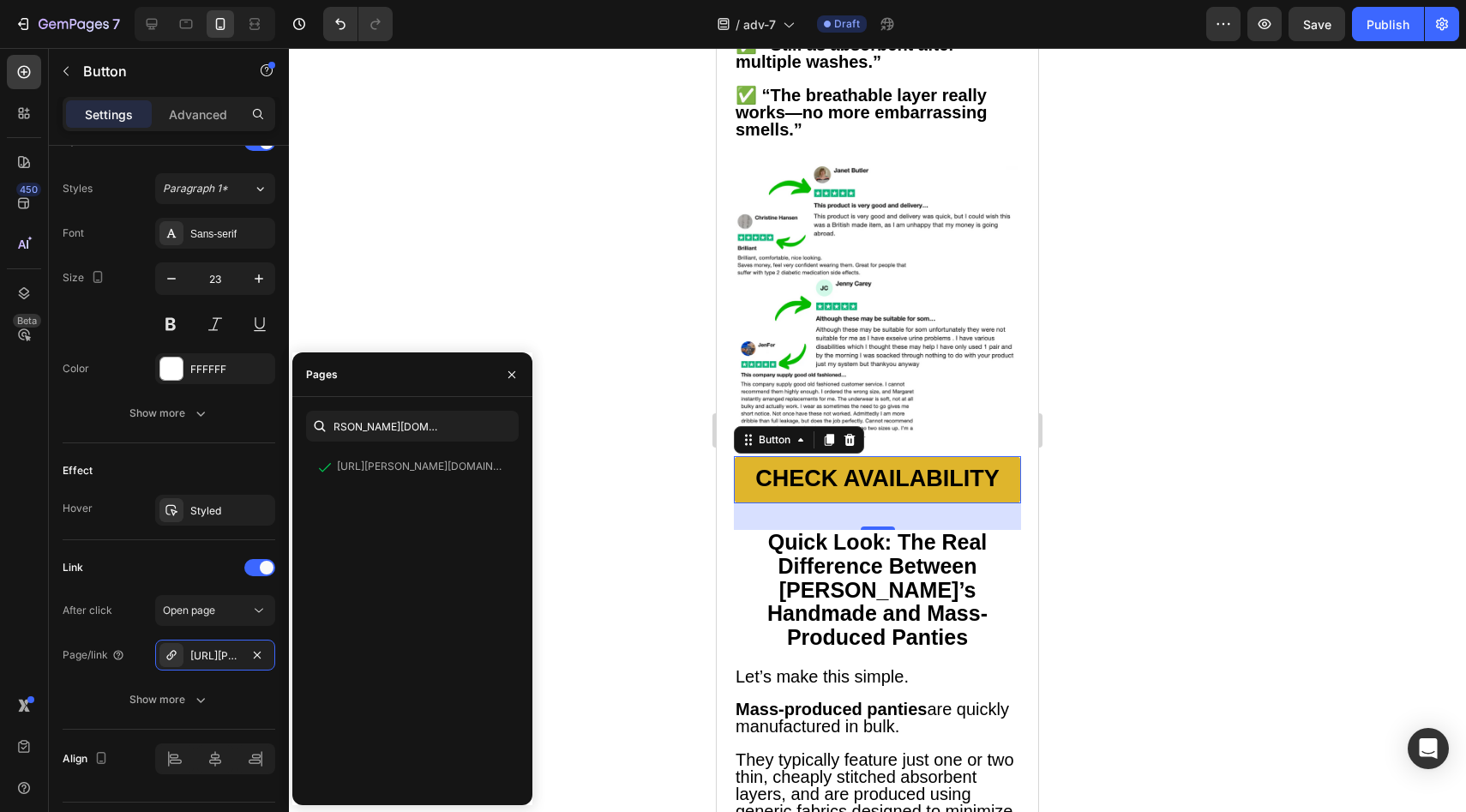
scroll to position [0, 0]
click at [210, 442] on div "Text Styles Paragraph 1* Font Sans-serif Size 23 Color FFFFFF Show more" at bounding box center [169, 279] width 213 height 329
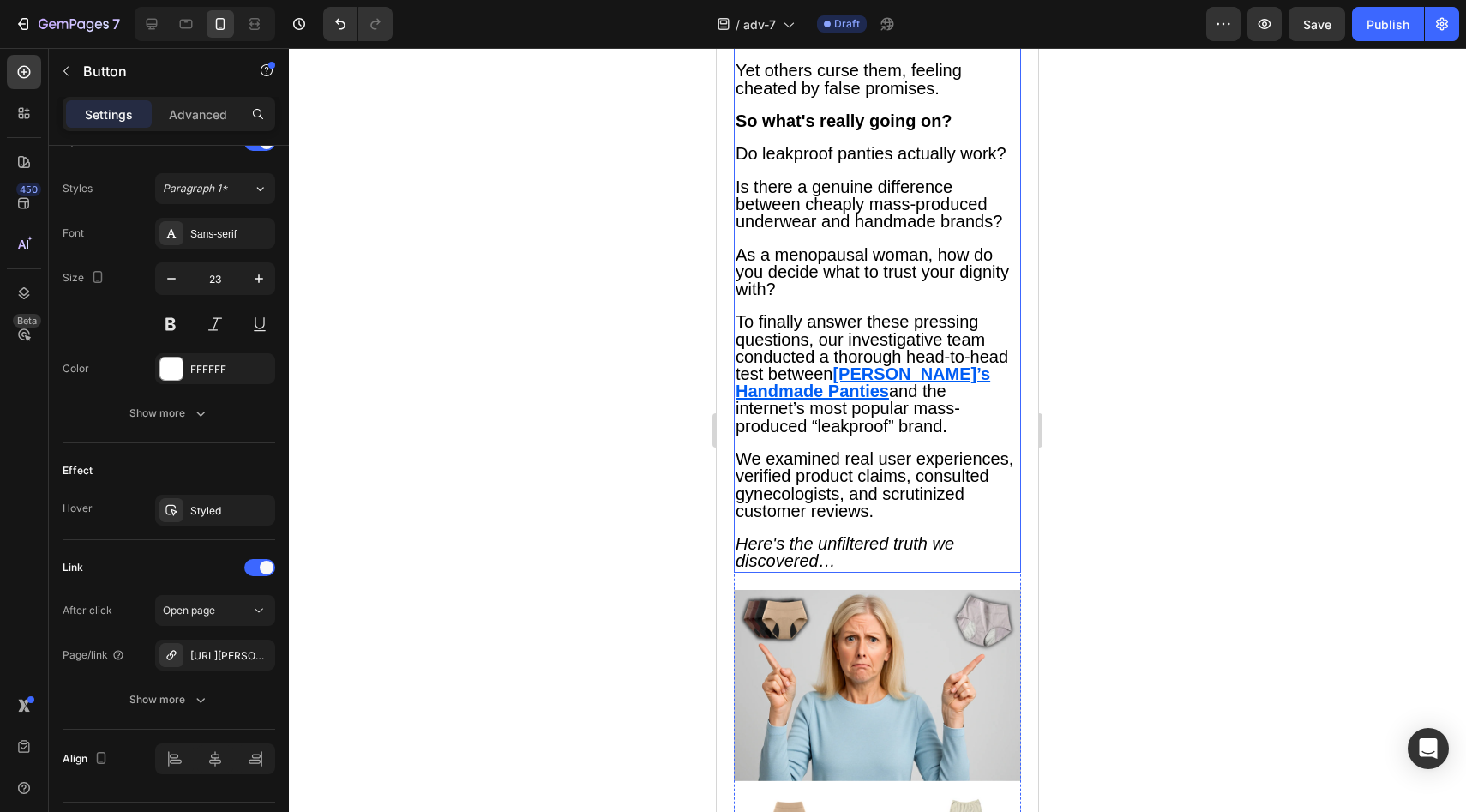
scroll to position [1104, 0]
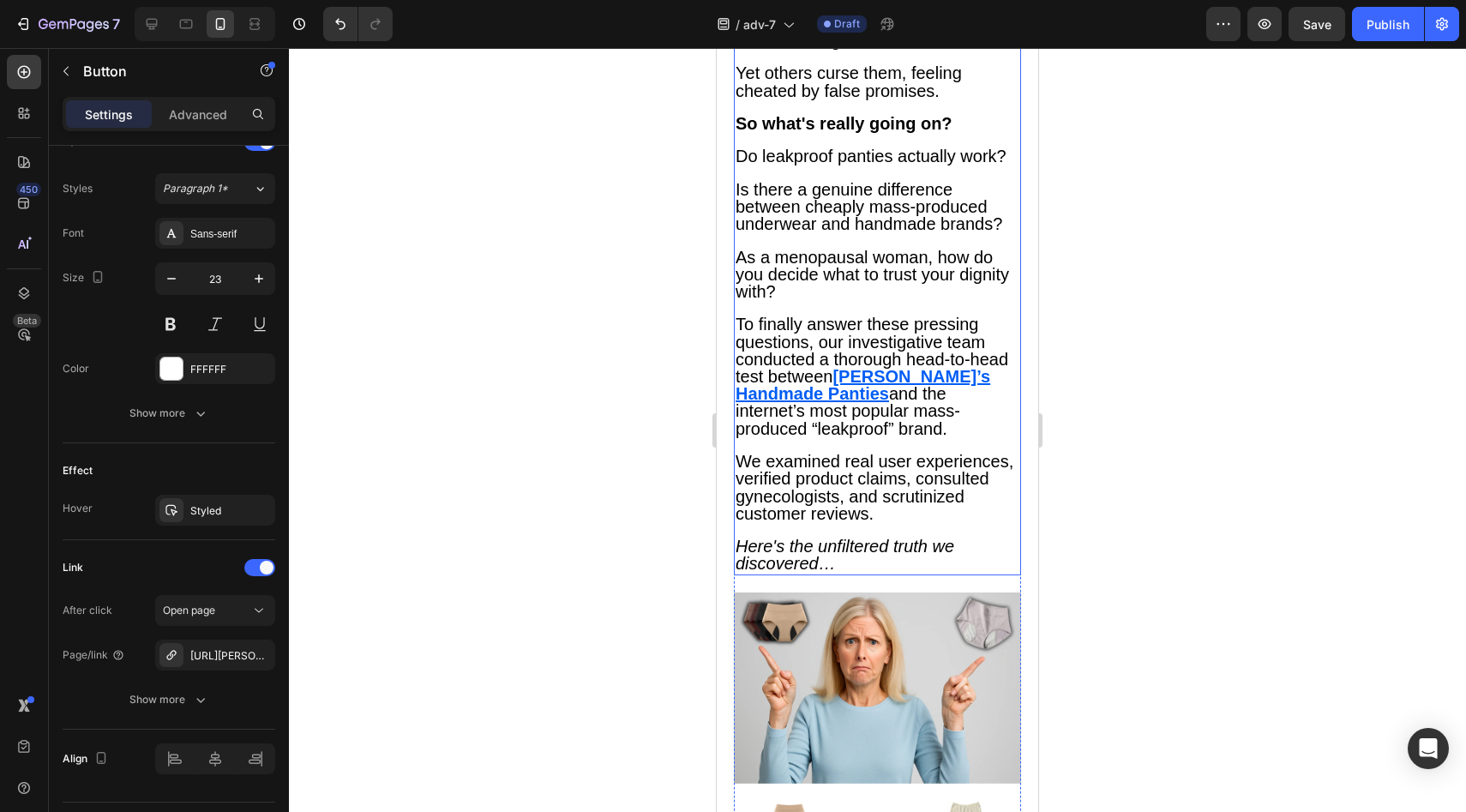
click at [902, 403] on u "[PERSON_NAME]’s Handmade Panties" at bounding box center [863, 384] width 254 height 36
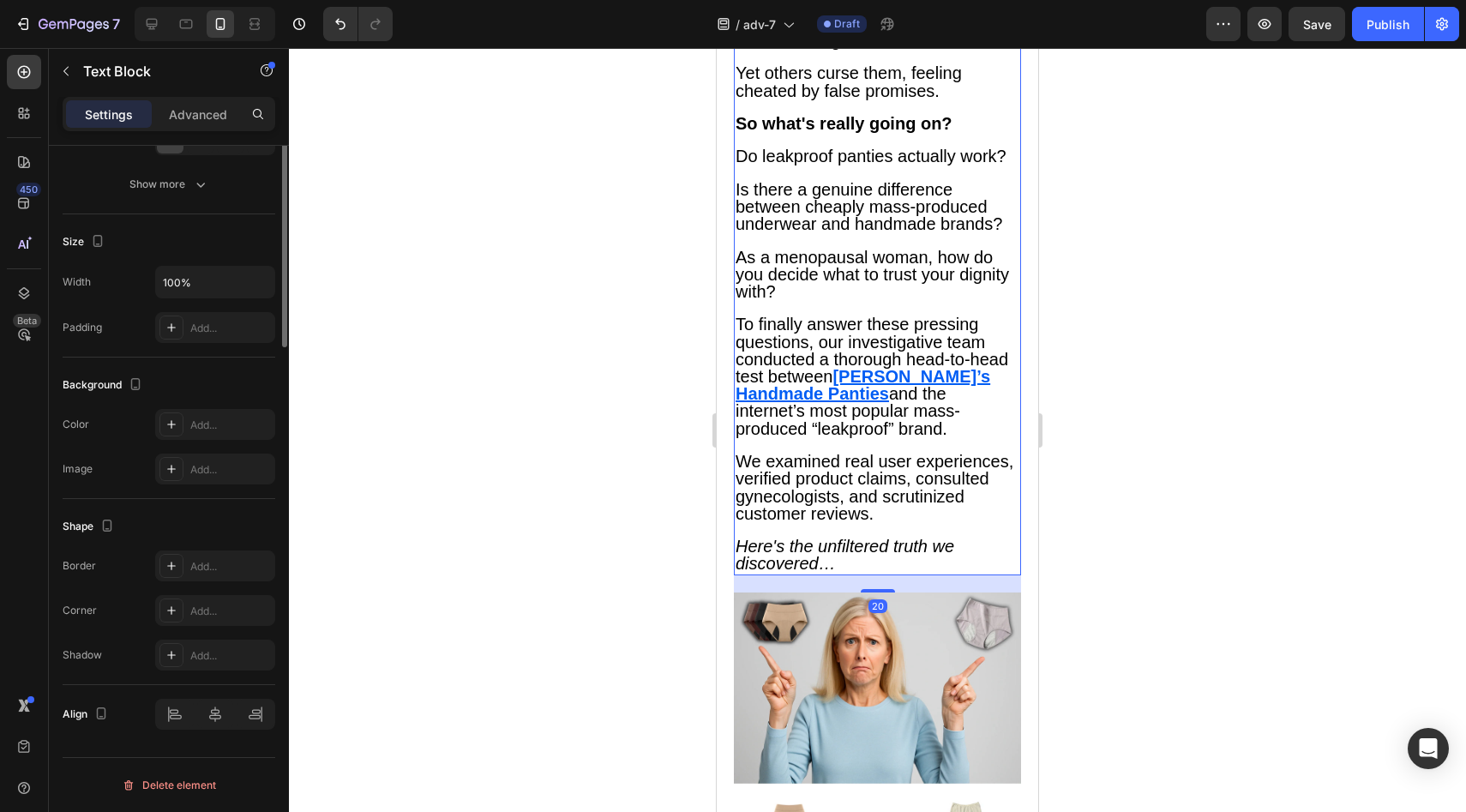
scroll to position [0, 0]
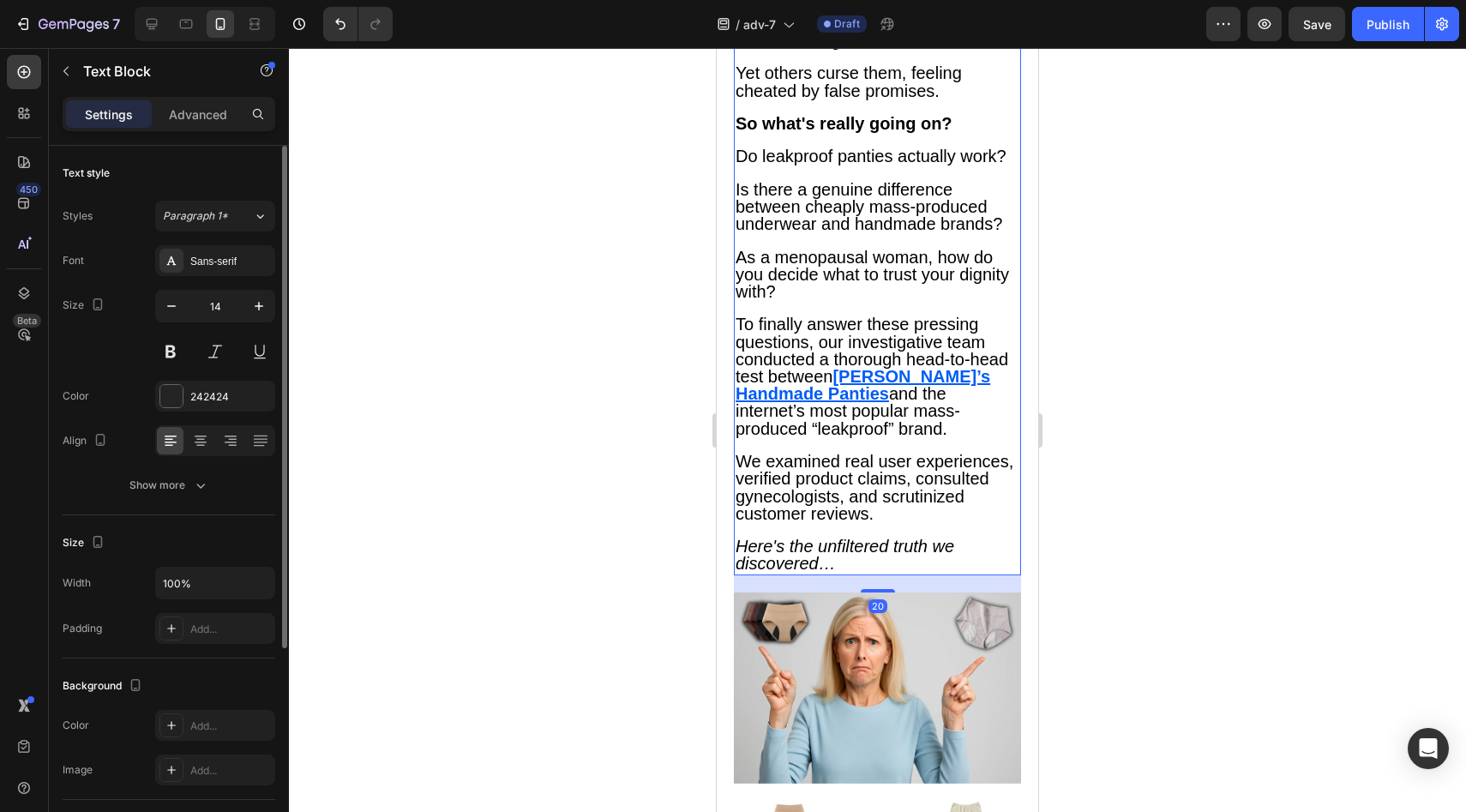
click at [902, 403] on u "[PERSON_NAME]’s Handmade Panties" at bounding box center [863, 384] width 254 height 36
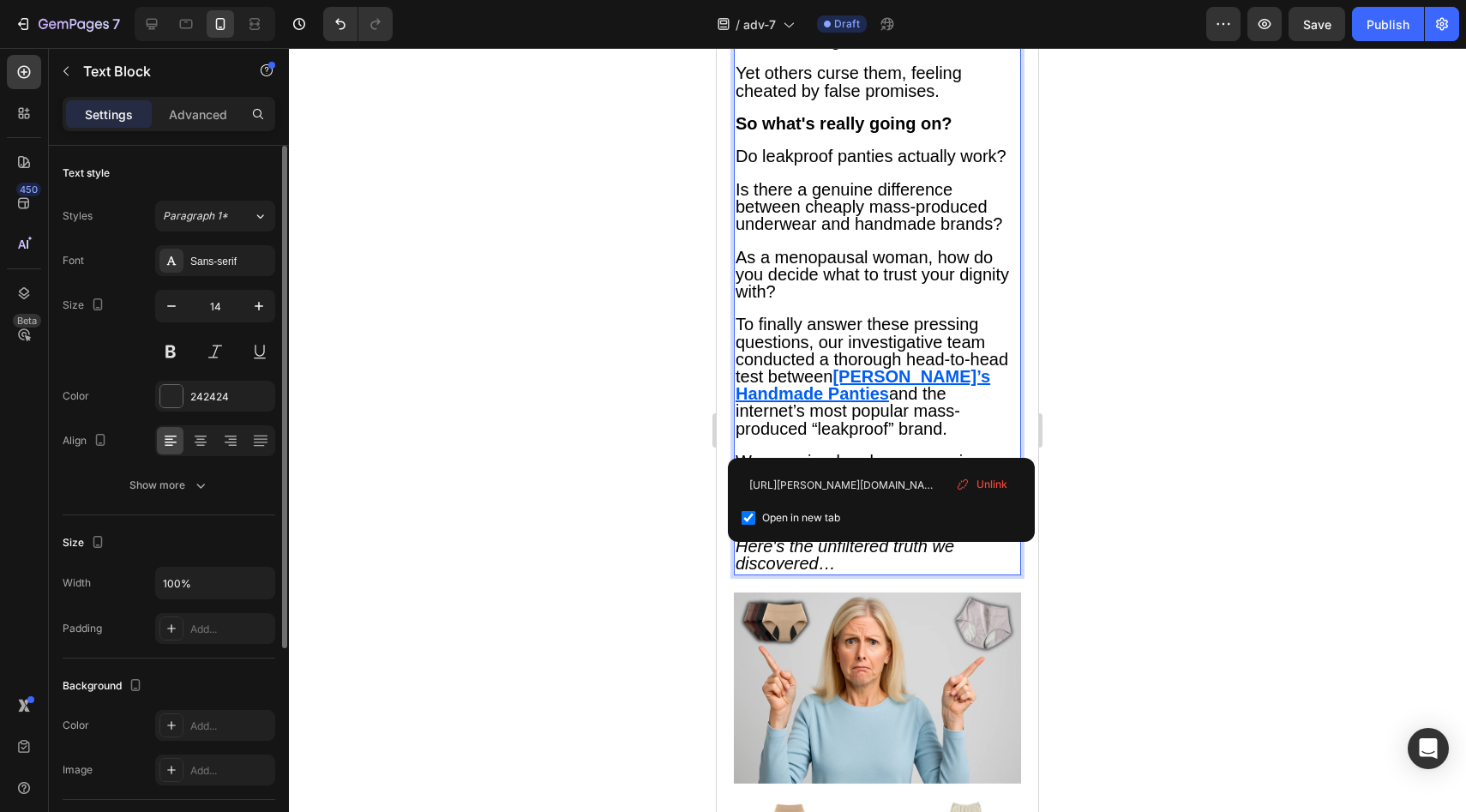
click at [983, 479] on span "Unlink" at bounding box center [991, 484] width 31 height 16
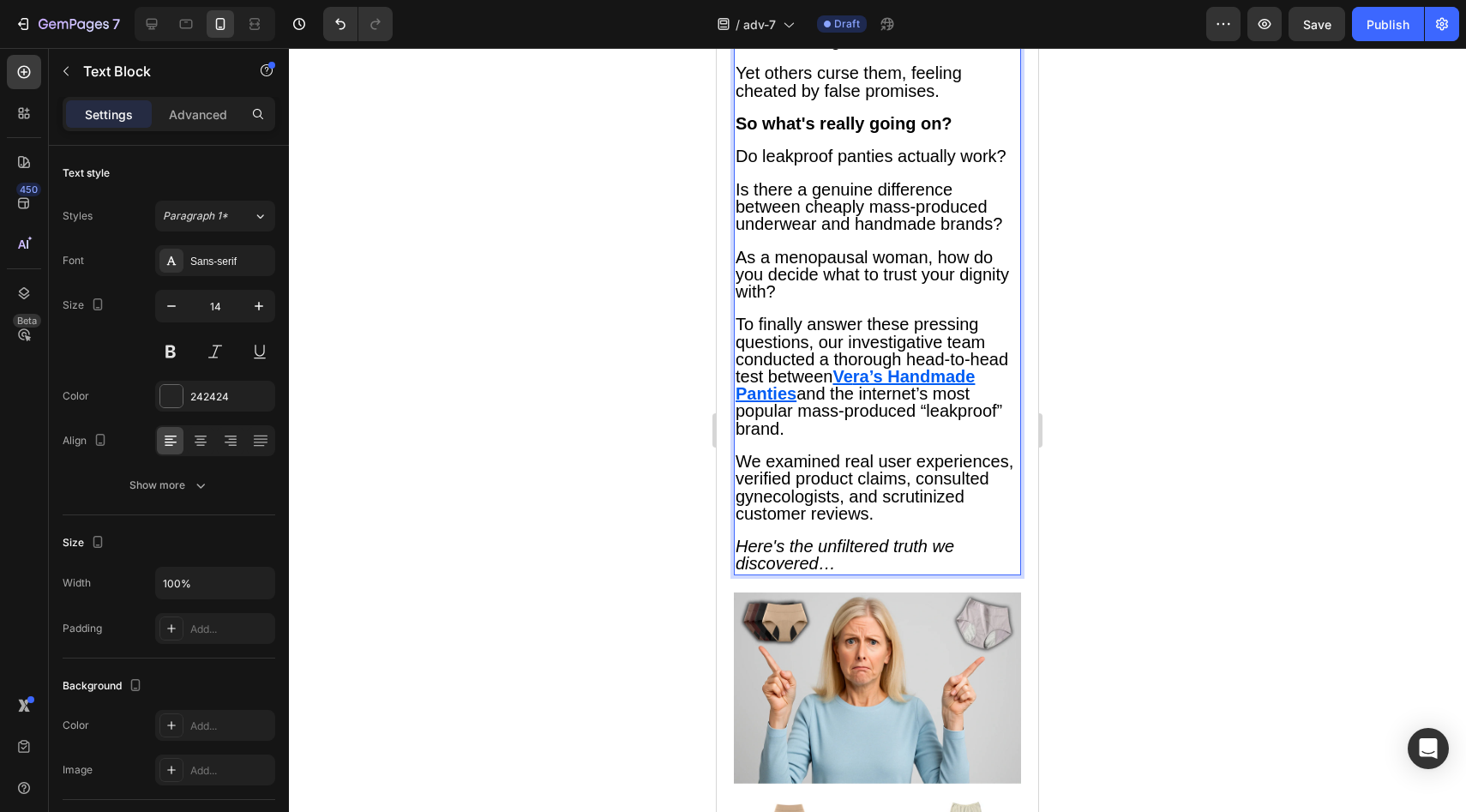
click at [852, 385] on u "Ve" at bounding box center [842, 375] width 20 height 19
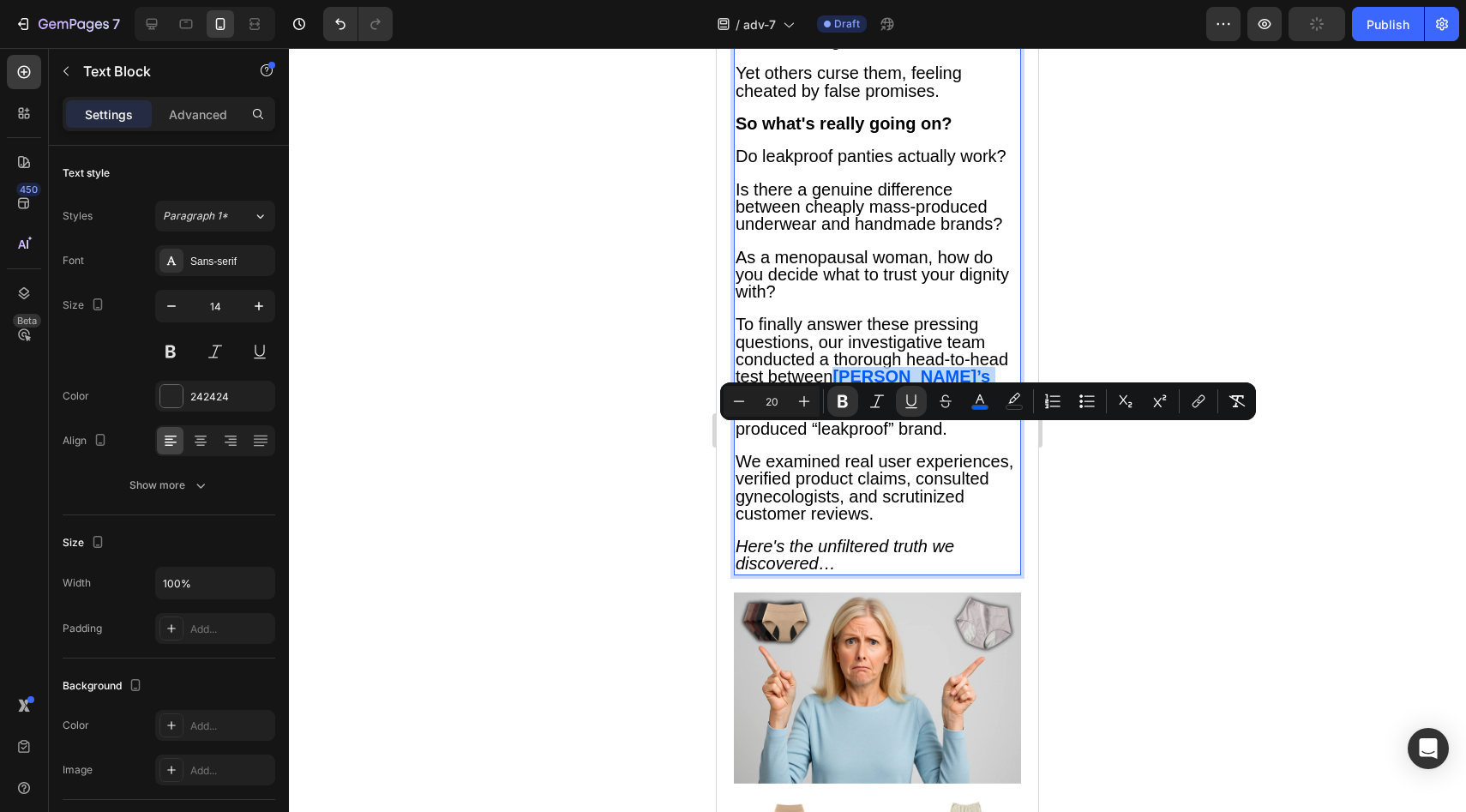
drag, startPoint x: 899, startPoint y: 435, endPoint x: 886, endPoint y: 460, distance: 28.2
click at [886, 403] on u "[PERSON_NAME]’s Handmade Panties" at bounding box center [863, 384] width 254 height 36
click at [1198, 403] on icon "Editor contextual toolbar" at bounding box center [1198, 400] width 17 height 17
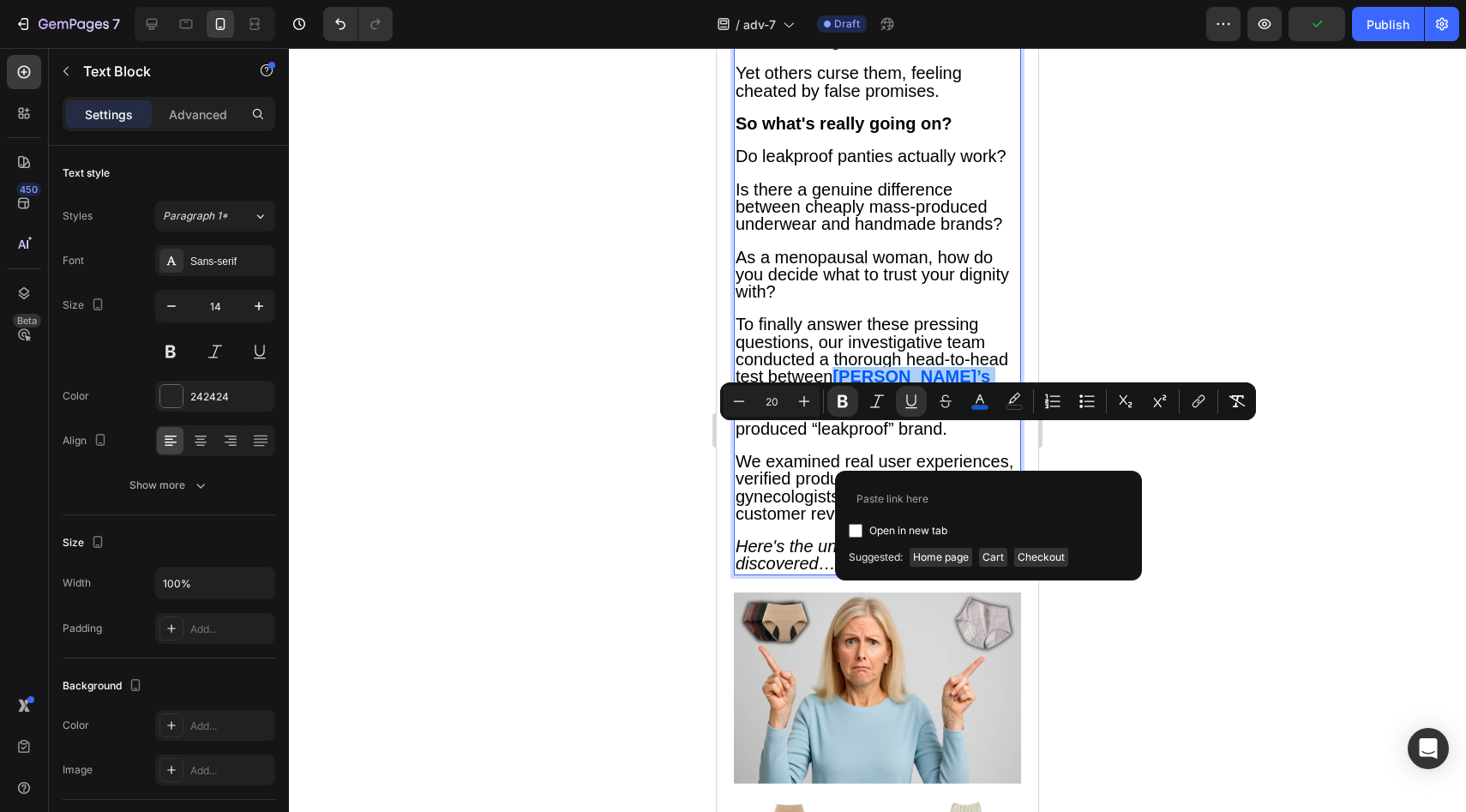
type input "[URL][PERSON_NAME][DOMAIN_NAME]"
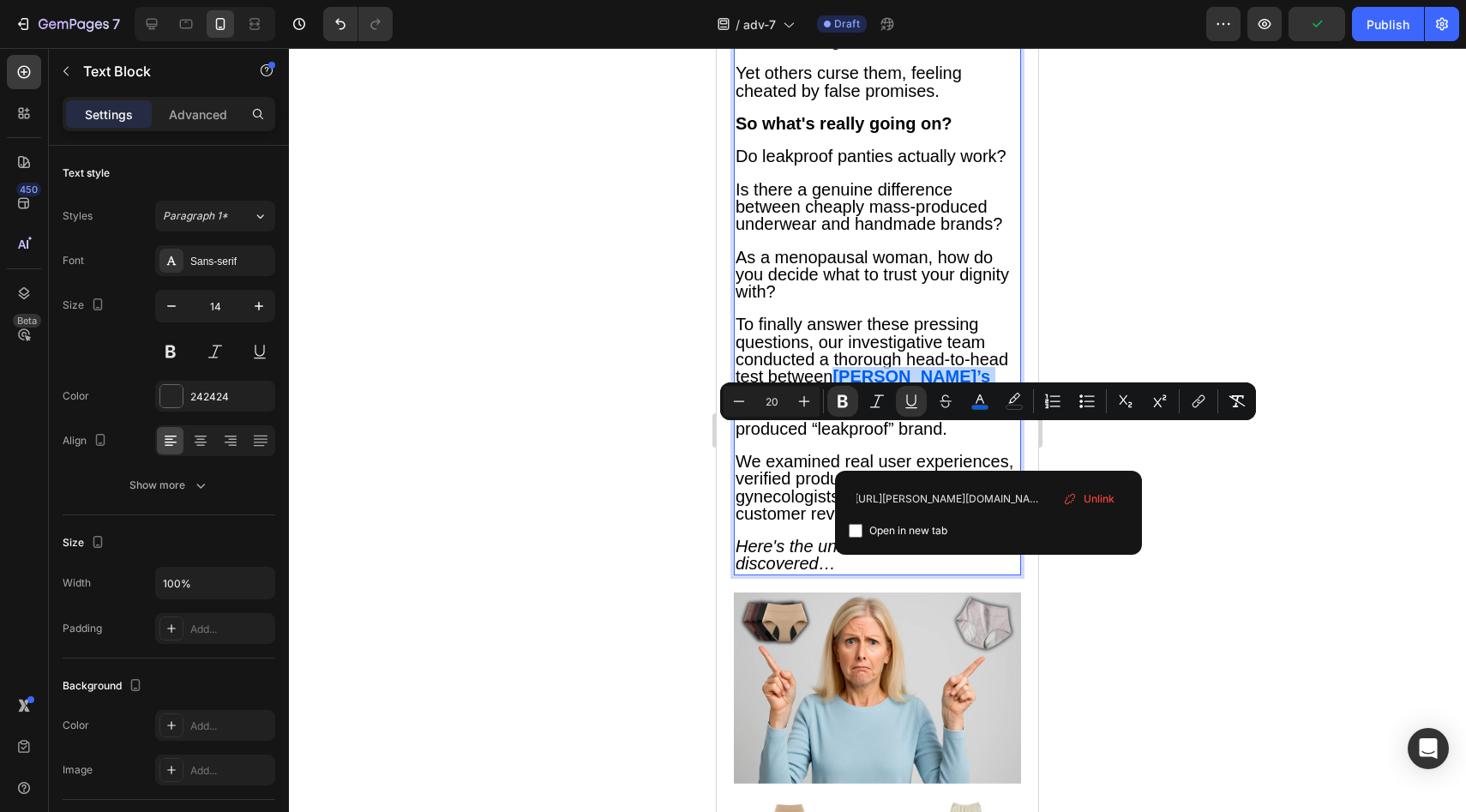
click at [956, 437] on p "To finally answer these pressing questions, our investigative team conducted a …" at bounding box center [878, 377] width 284 height 121
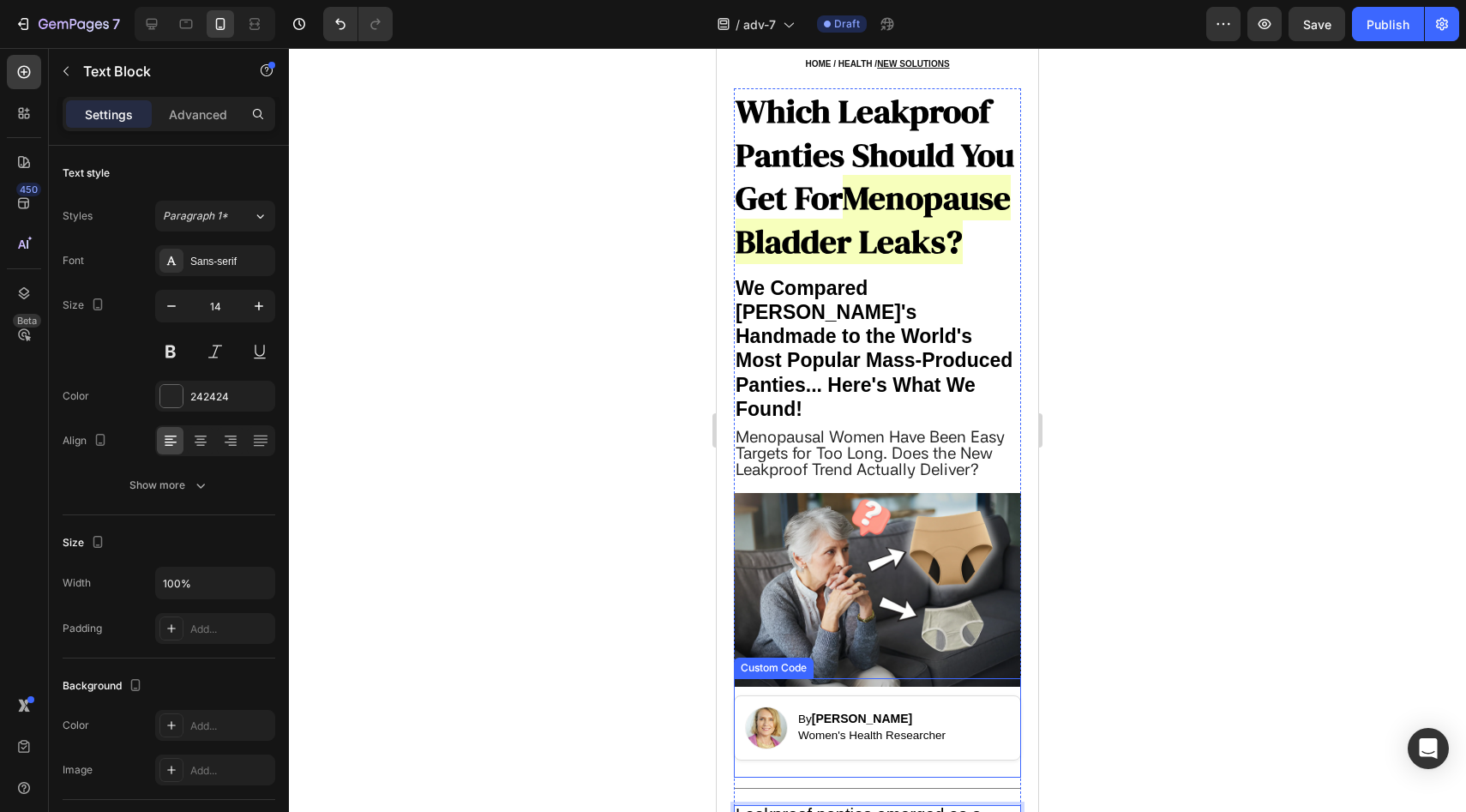
scroll to position [0, 0]
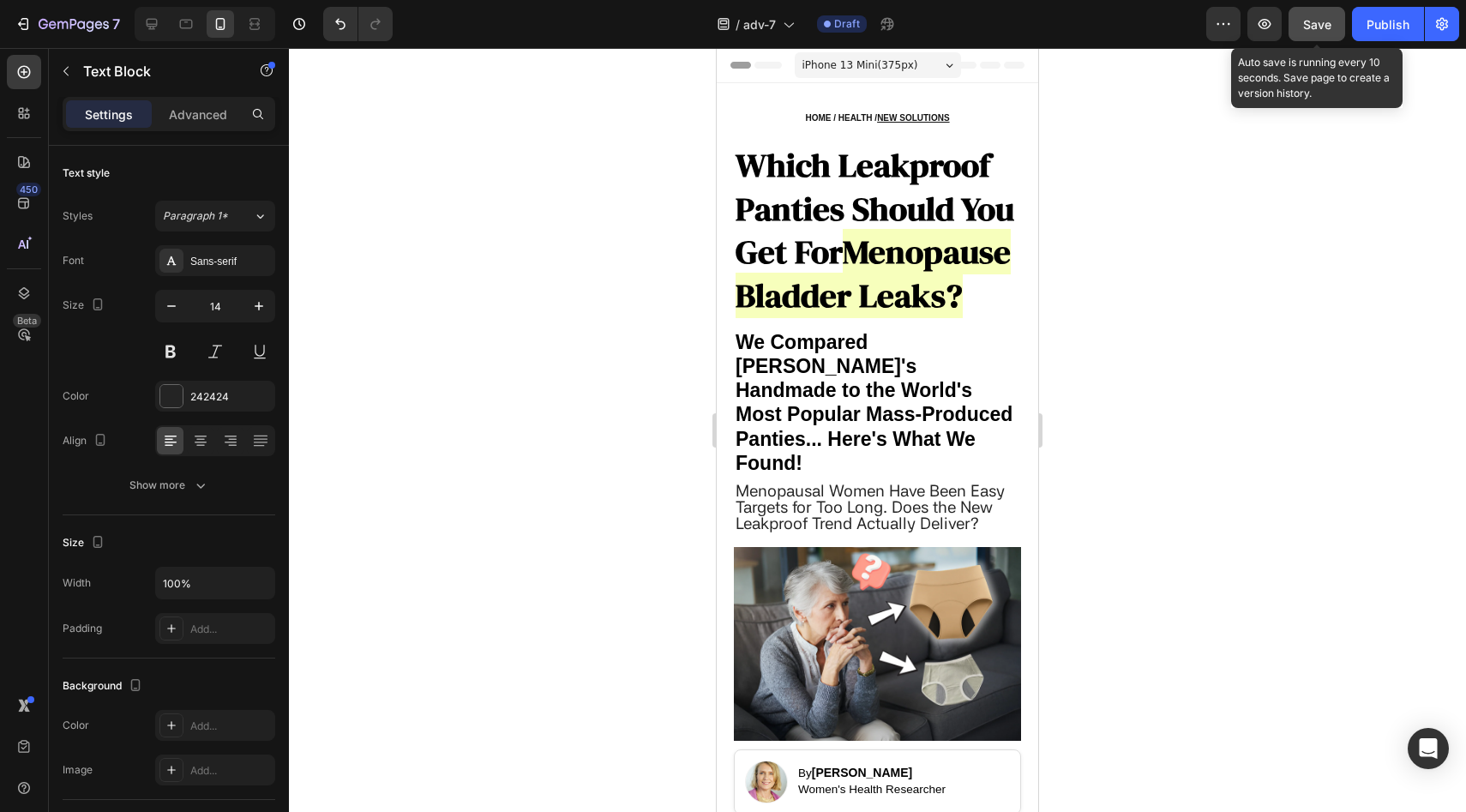
click at [1331, 12] on button "Save" at bounding box center [1317, 24] width 57 height 35
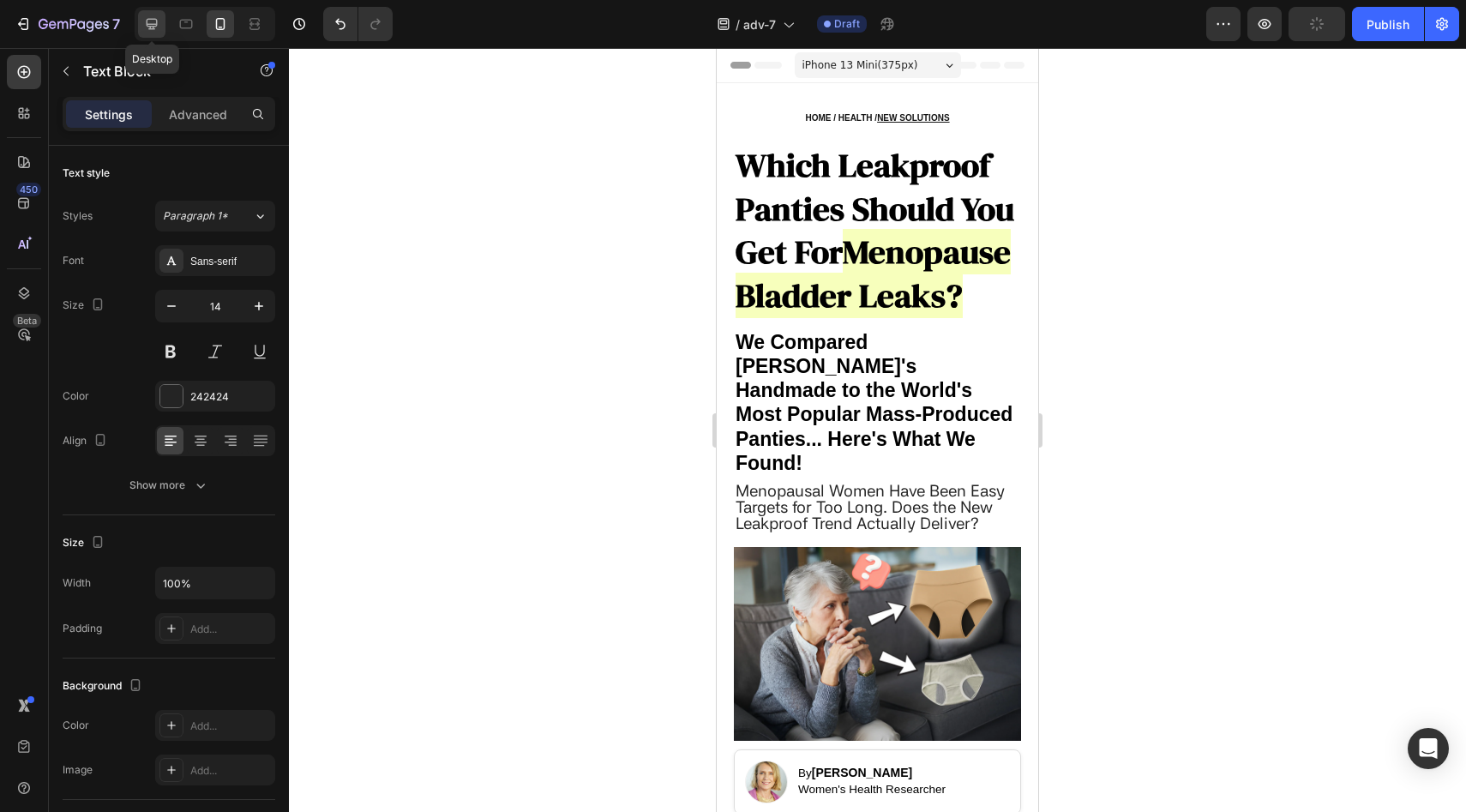
click at [154, 24] on icon at bounding box center [152, 24] width 11 height 11
type input "16"
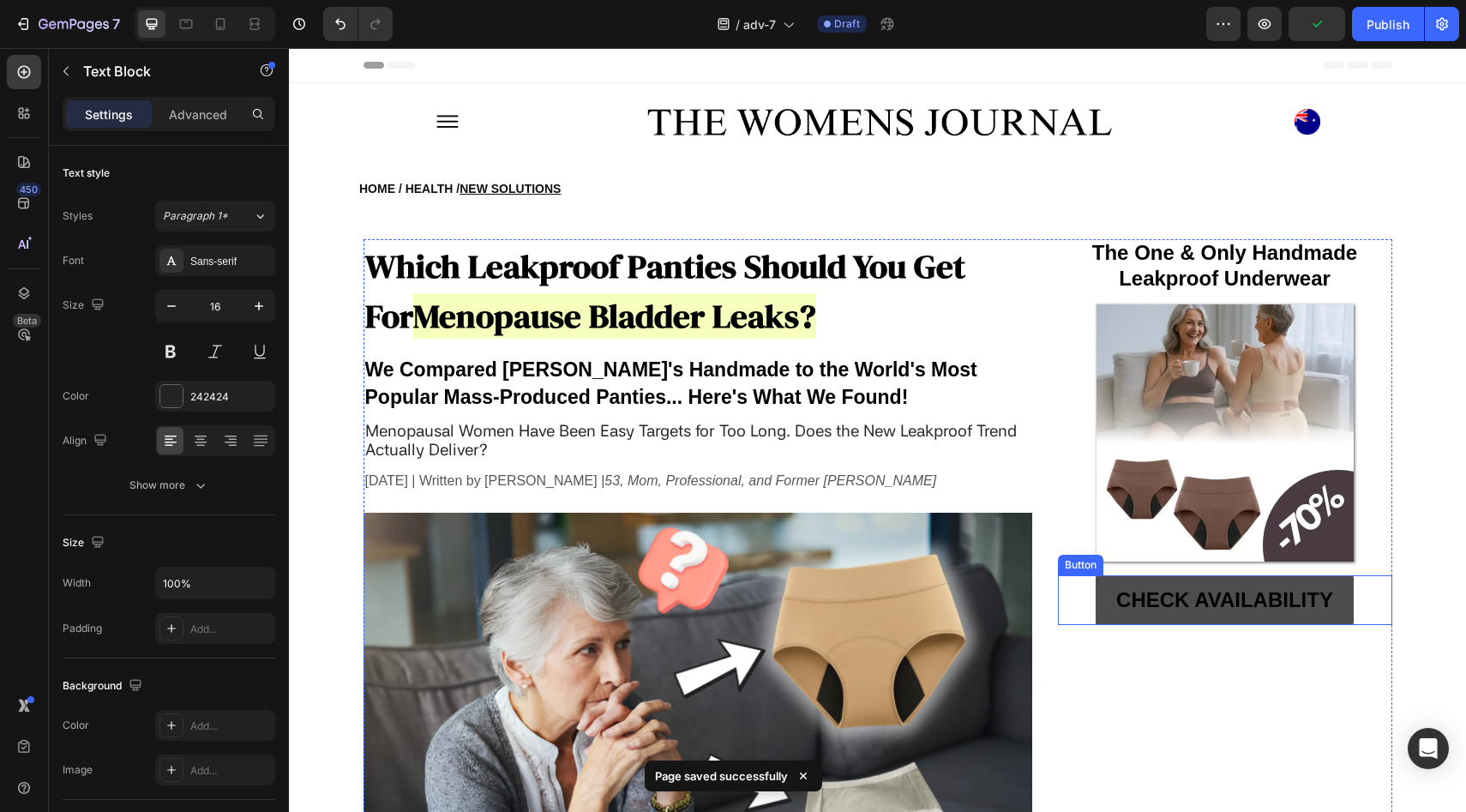
click at [1101, 606] on link "CHECK AVAILABILITY" at bounding box center [1225, 600] width 258 height 50
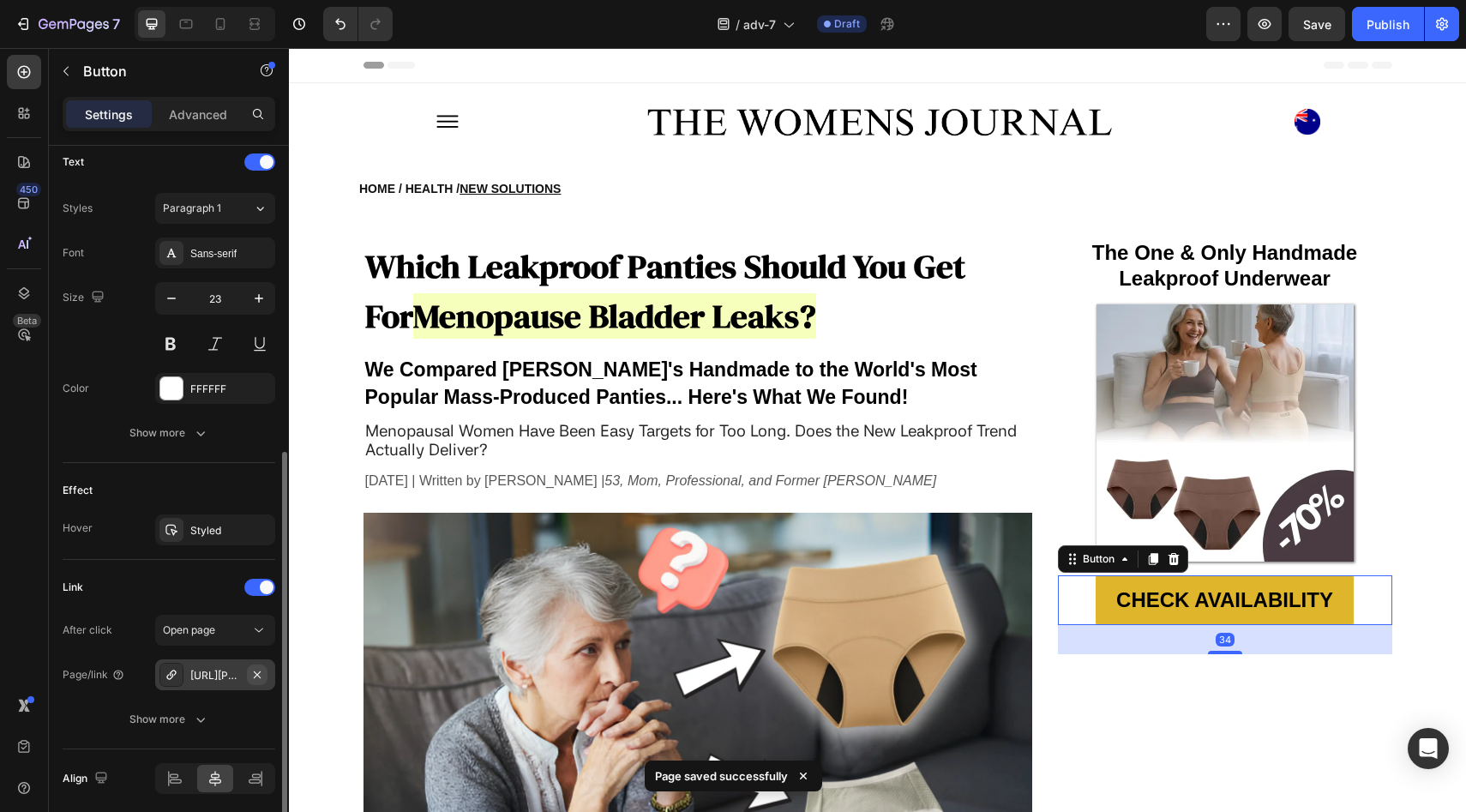
click at [259, 680] on button "button" at bounding box center [257, 674] width 21 height 21
click at [245, 683] on div "Add..." at bounding box center [215, 674] width 120 height 31
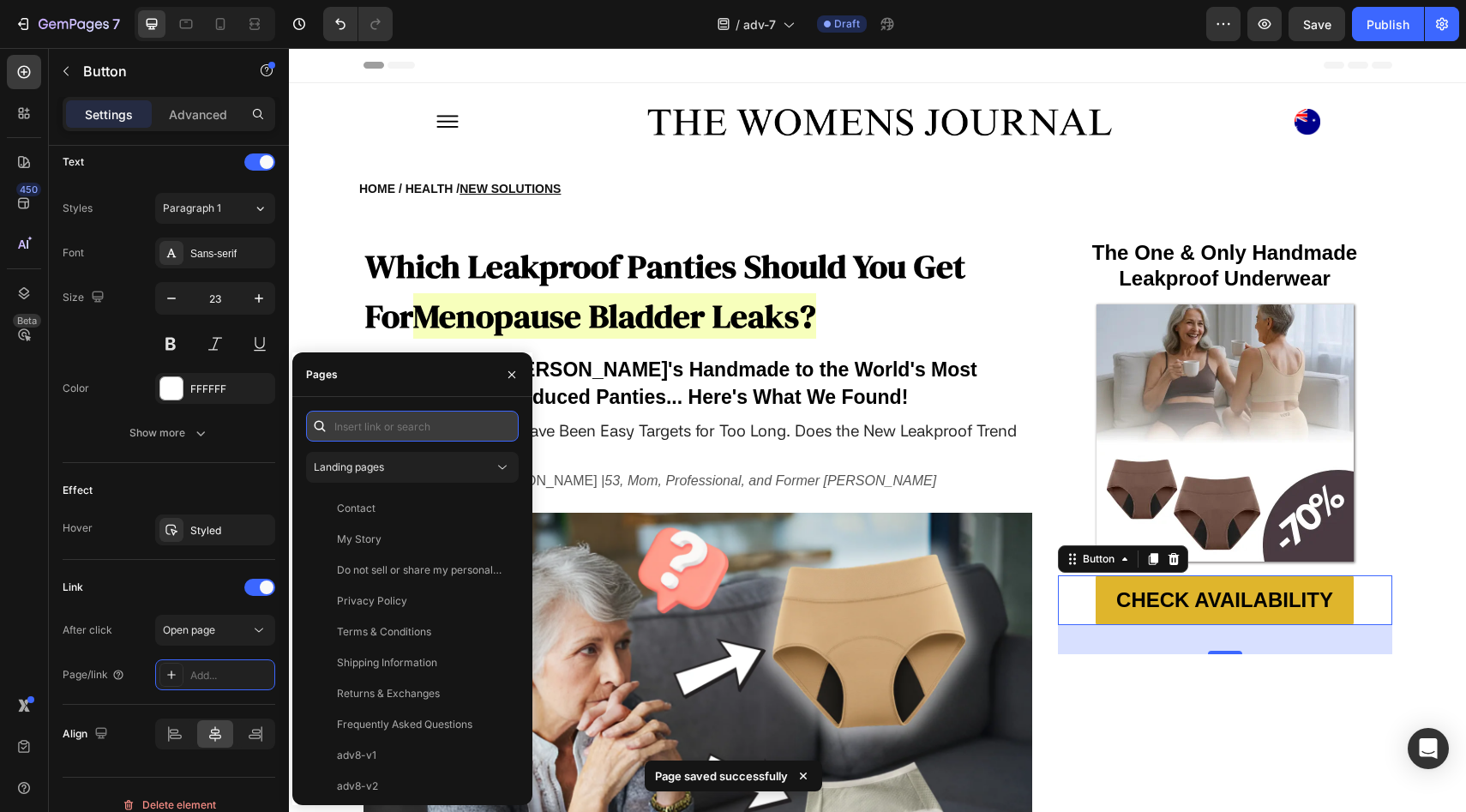
click at [398, 438] on input "text" at bounding box center [412, 426] width 213 height 31
paste input "[URL][PERSON_NAME][DOMAIN_NAME]"
type input "[URL][PERSON_NAME][DOMAIN_NAME]"
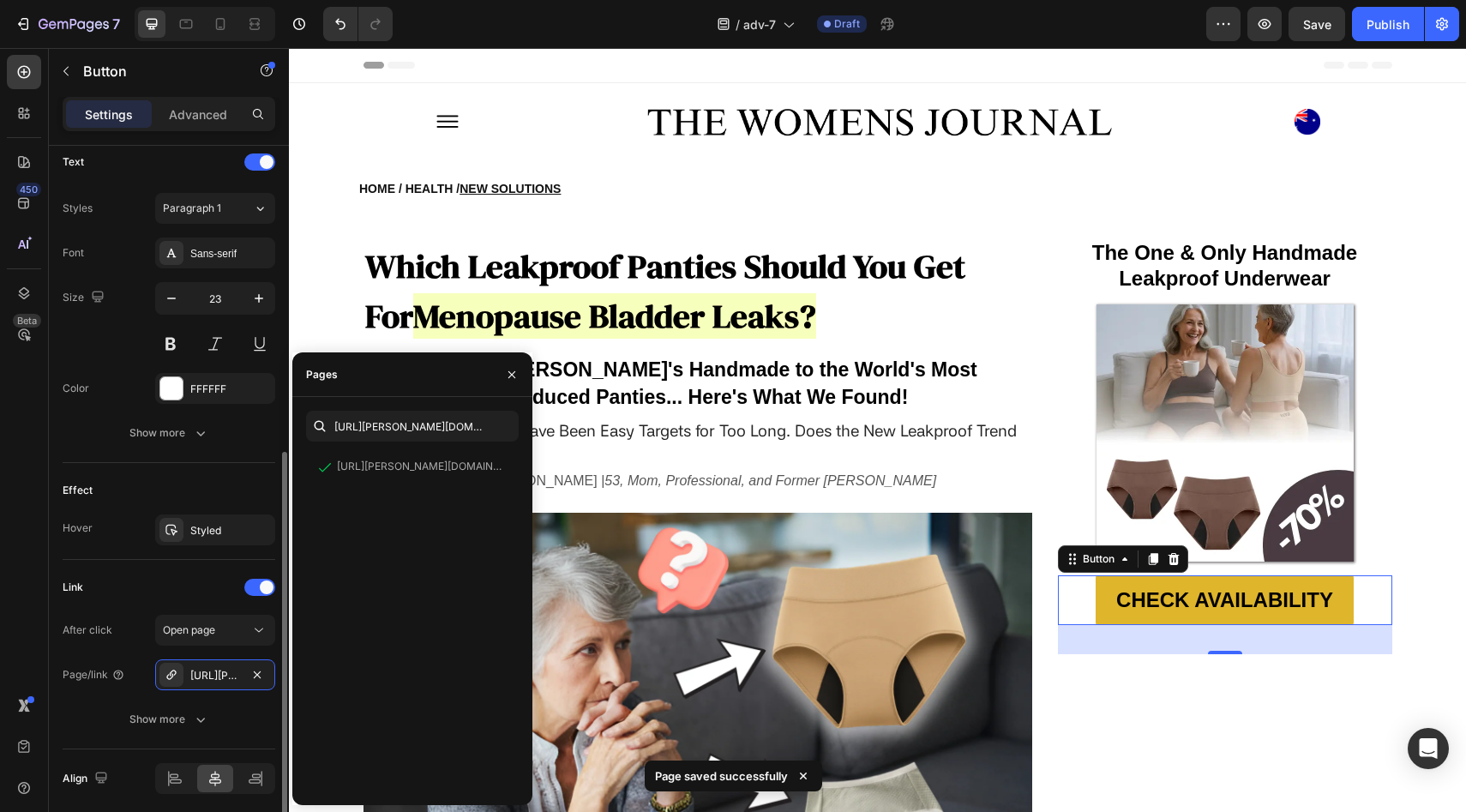
click at [193, 484] on div "Effect" at bounding box center [169, 490] width 213 height 28
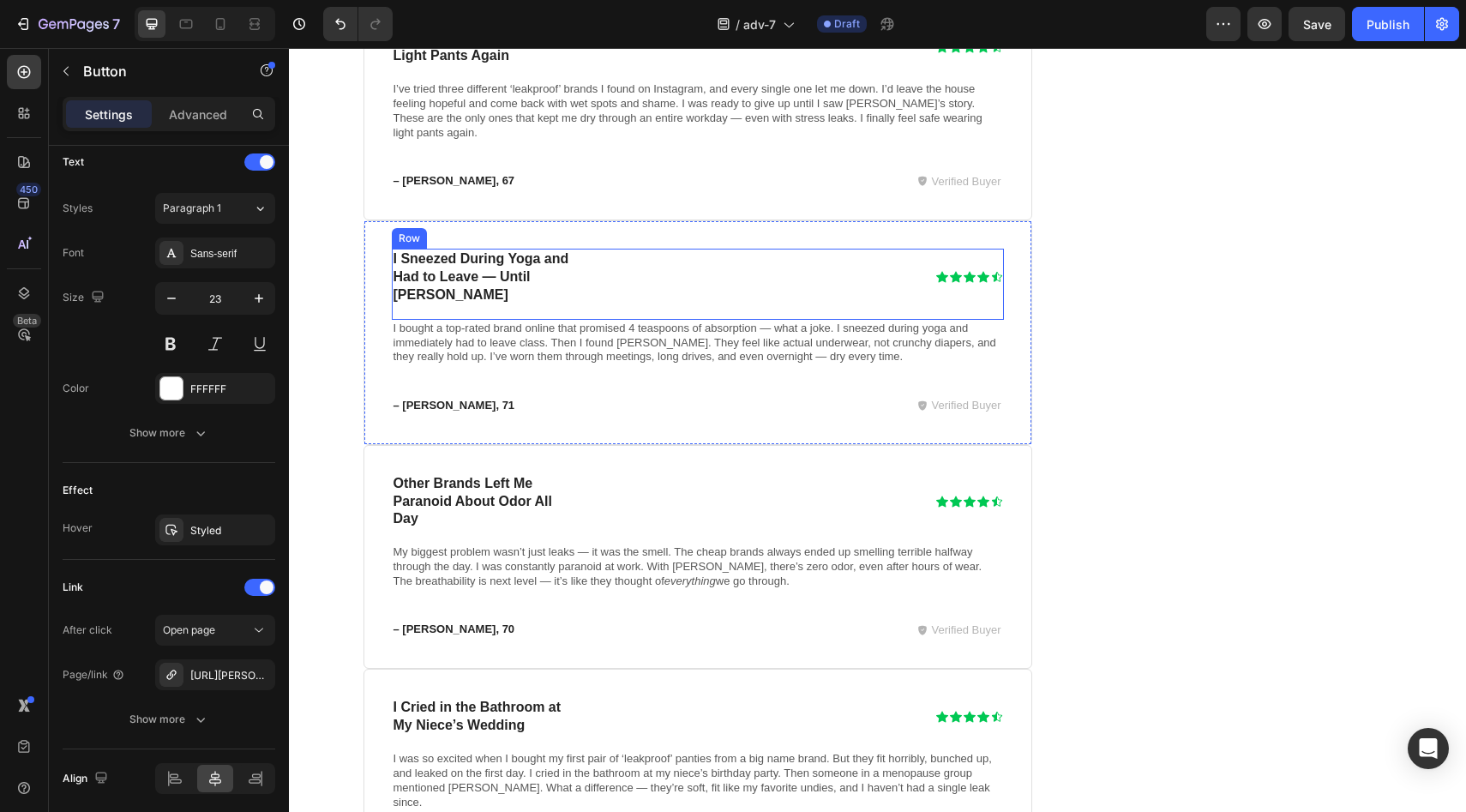
scroll to position [12933, 0]
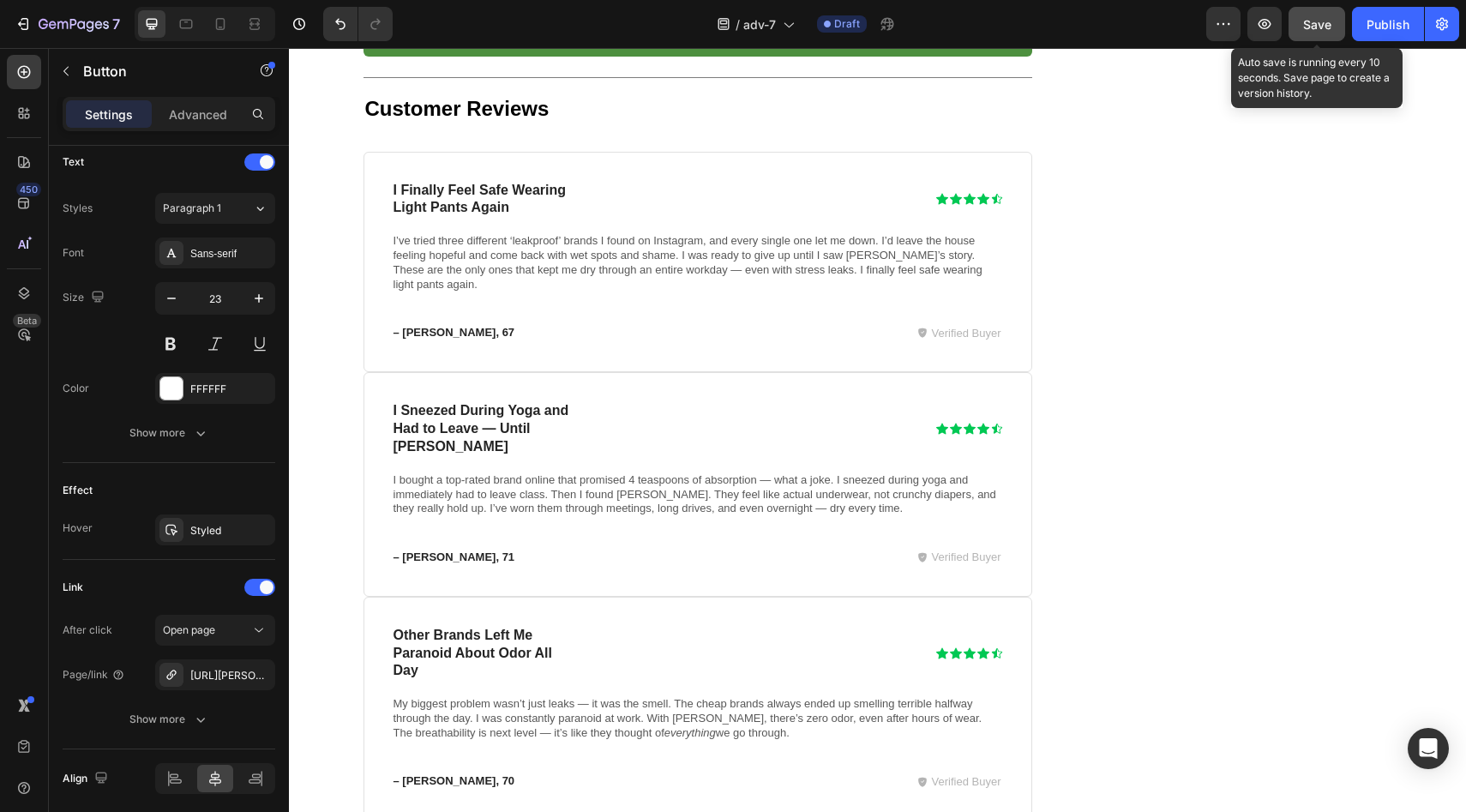
click at [1314, 26] on span "Save" at bounding box center [1317, 24] width 28 height 15
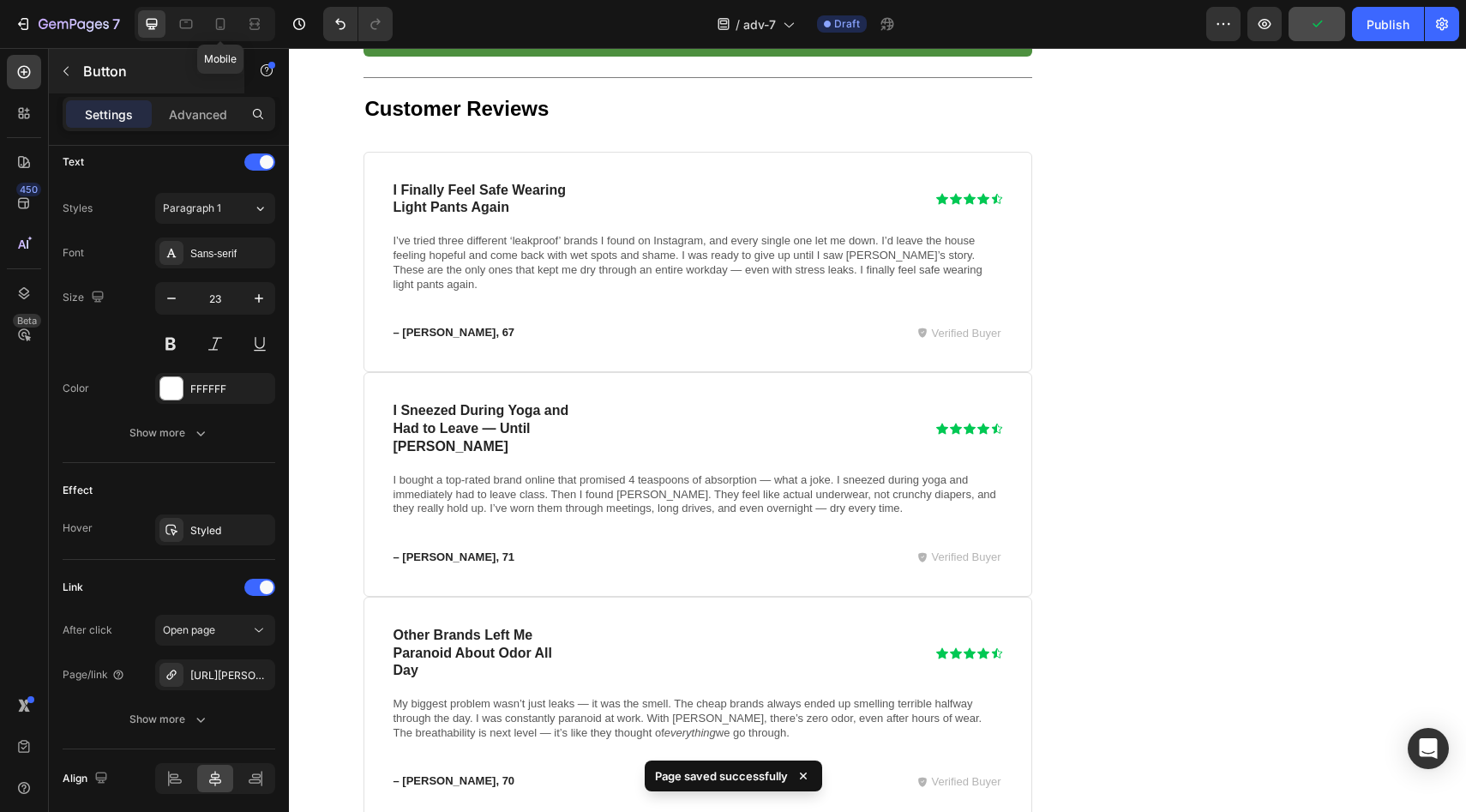
drag, startPoint x: 221, startPoint y: 17, endPoint x: 230, endPoint y: 69, distance: 52.8
click at [221, 17] on icon at bounding box center [220, 24] width 17 height 17
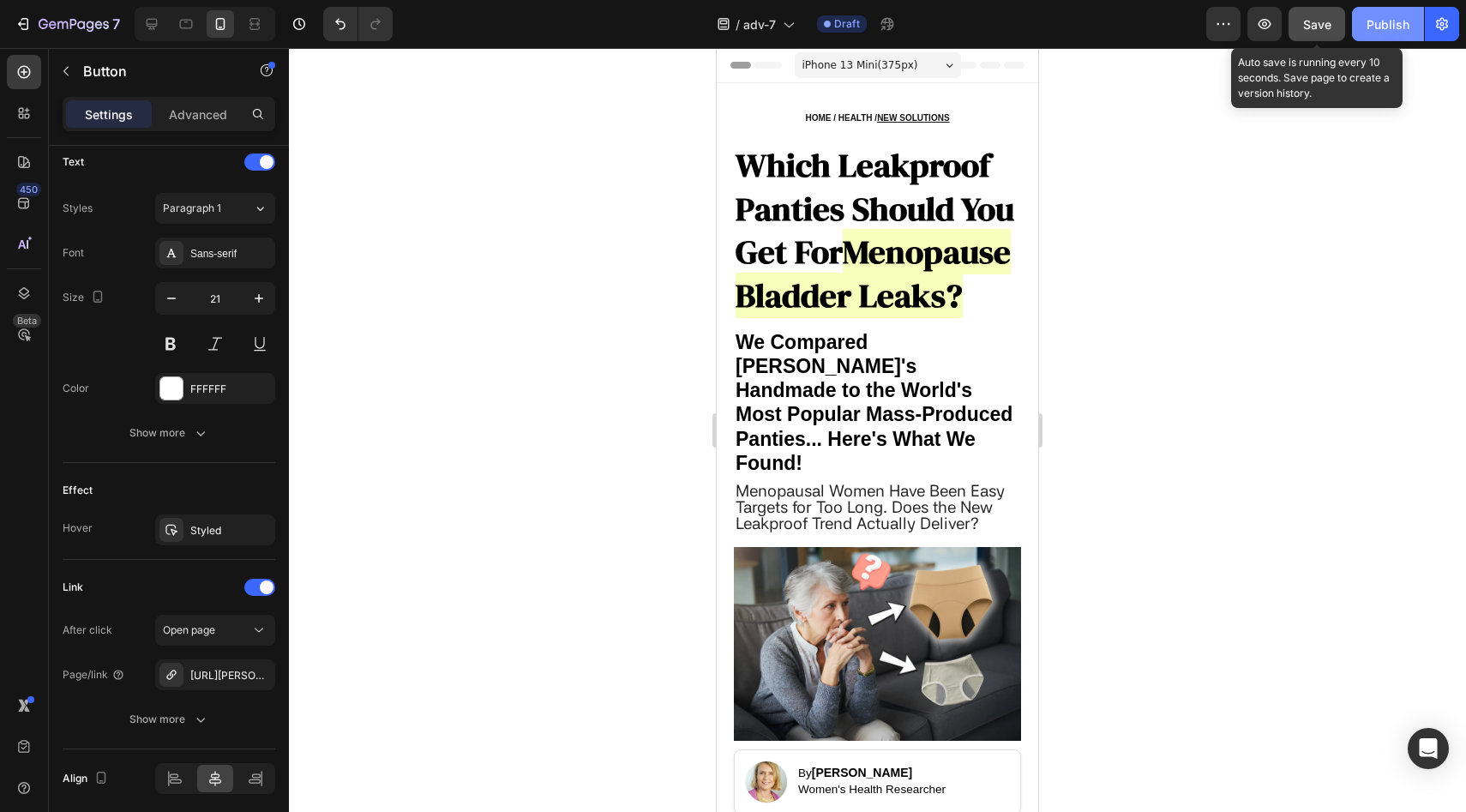
click at [1368, 21] on div "Publish" at bounding box center [1388, 25] width 43 height 18
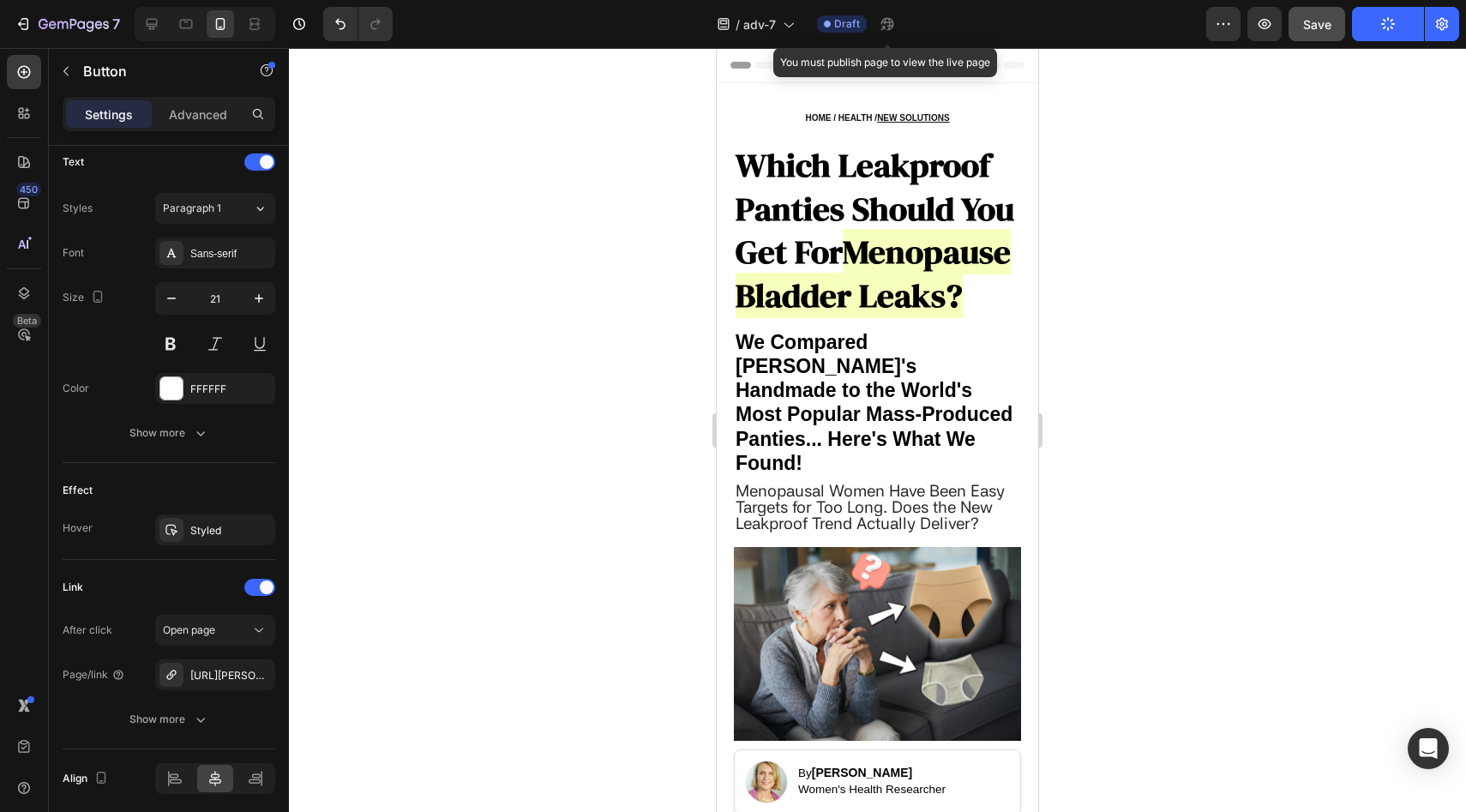
click at [913, 16] on div "/ adv-7 Draft You must publish page to view the live page" at bounding box center [806, 24] width 800 height 35
click at [166, 27] on div at bounding box center [206, 24] width 141 height 35
click at [162, 26] on div at bounding box center [152, 24] width 28 height 28
type input "23"
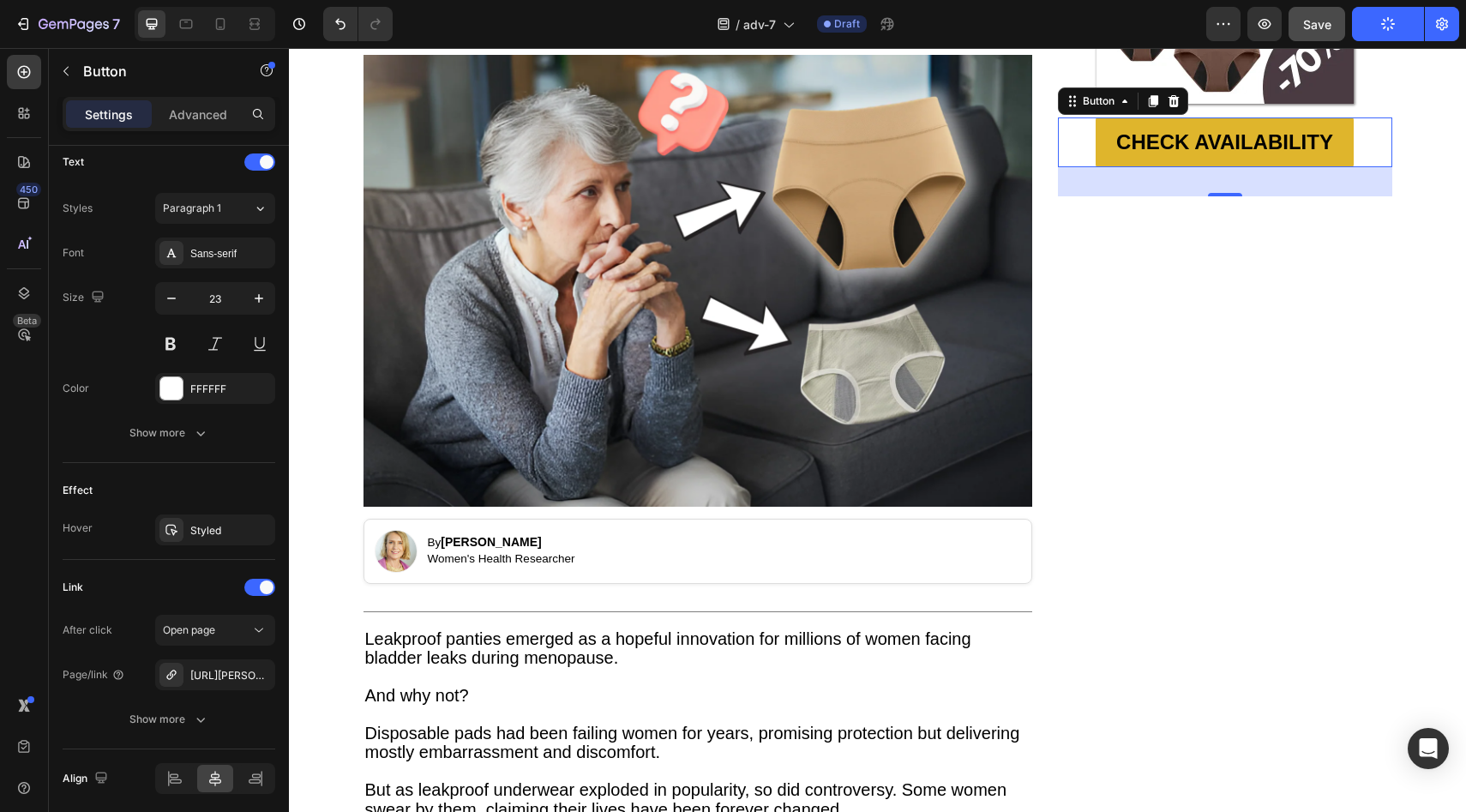
click at [929, 28] on div "/ adv-7 Draft" at bounding box center [806, 24] width 800 height 35
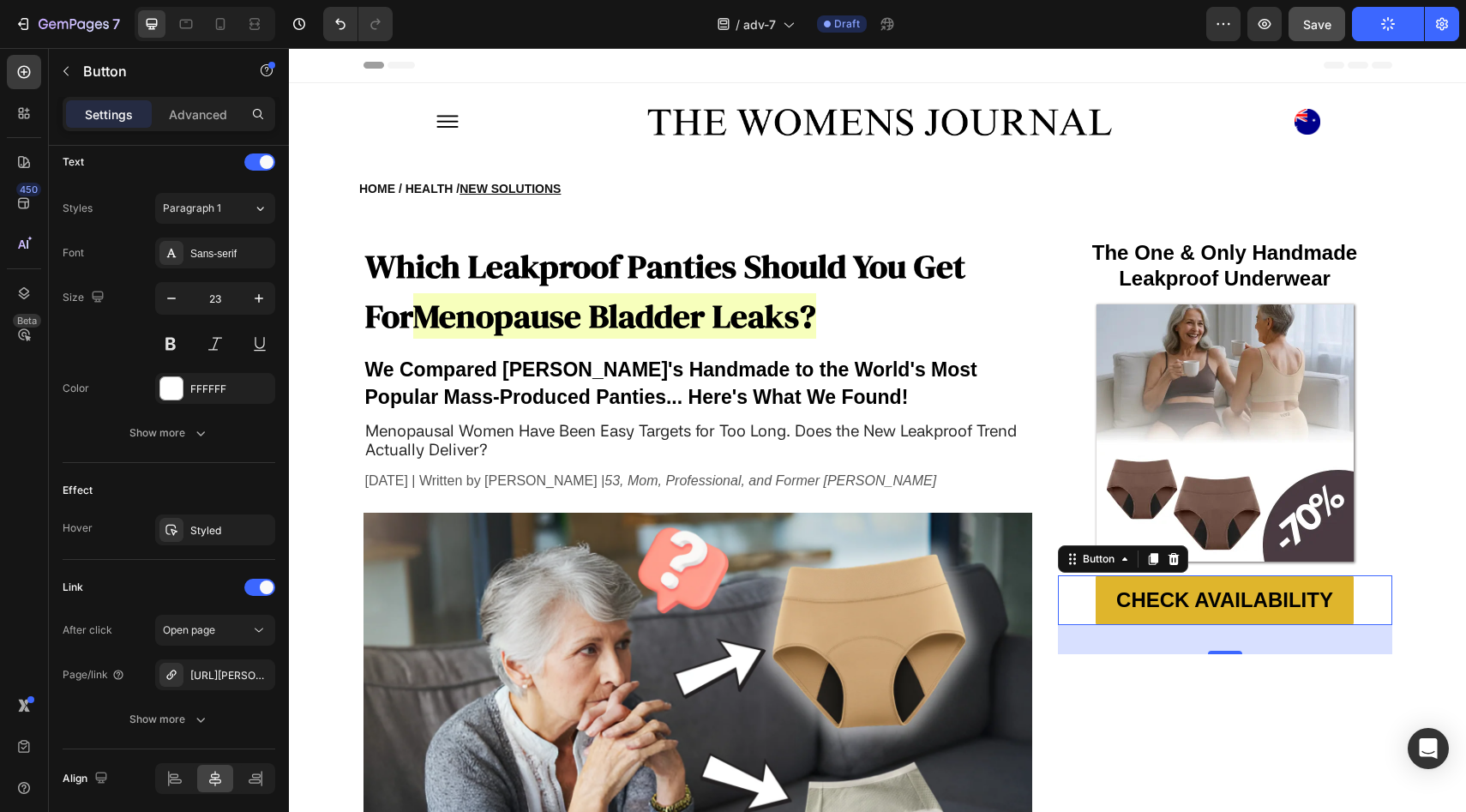
click at [916, 32] on div "/ adv-7 Draft" at bounding box center [806, 24] width 800 height 35
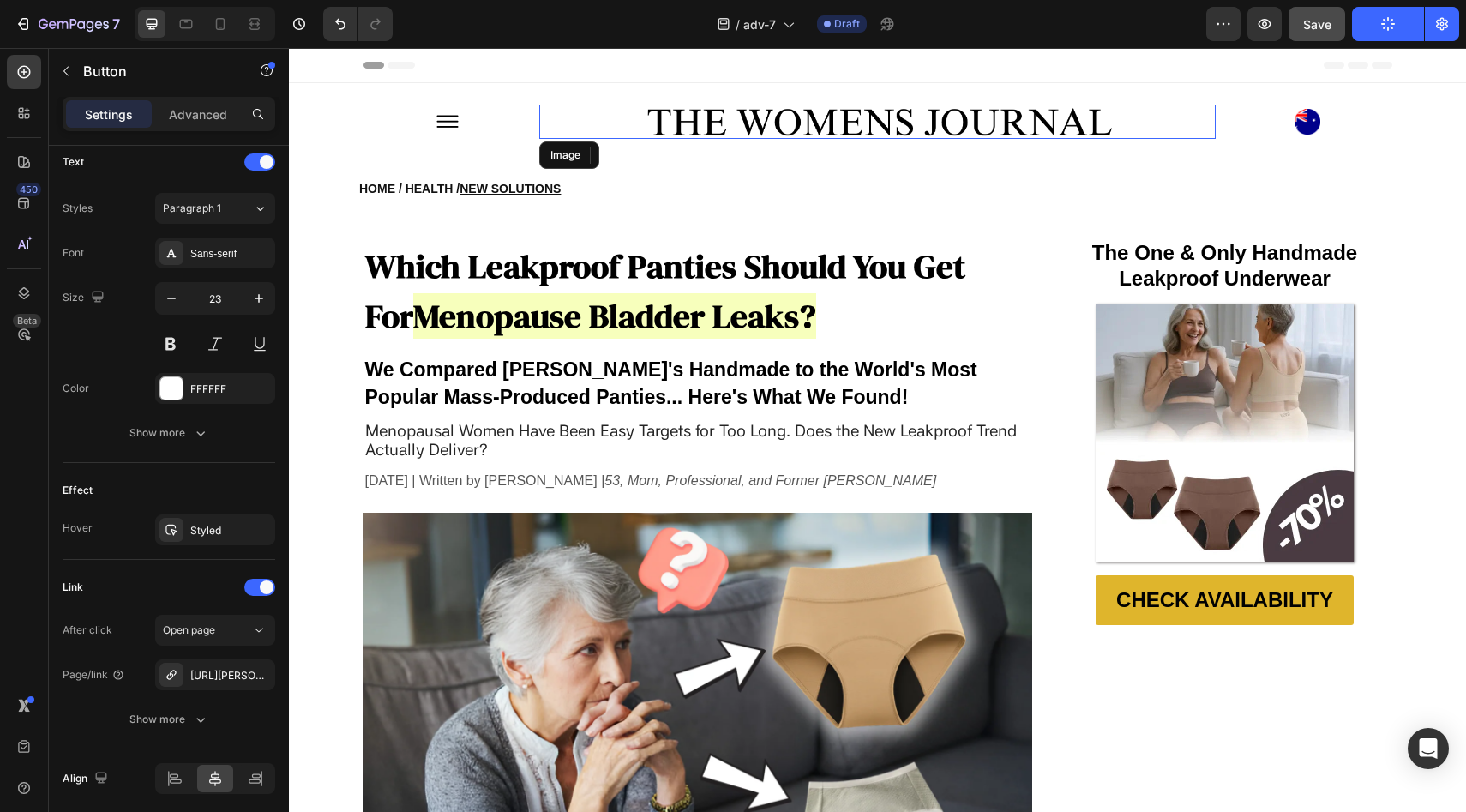
click at [981, 116] on img at bounding box center [877, 121] width 474 height 35
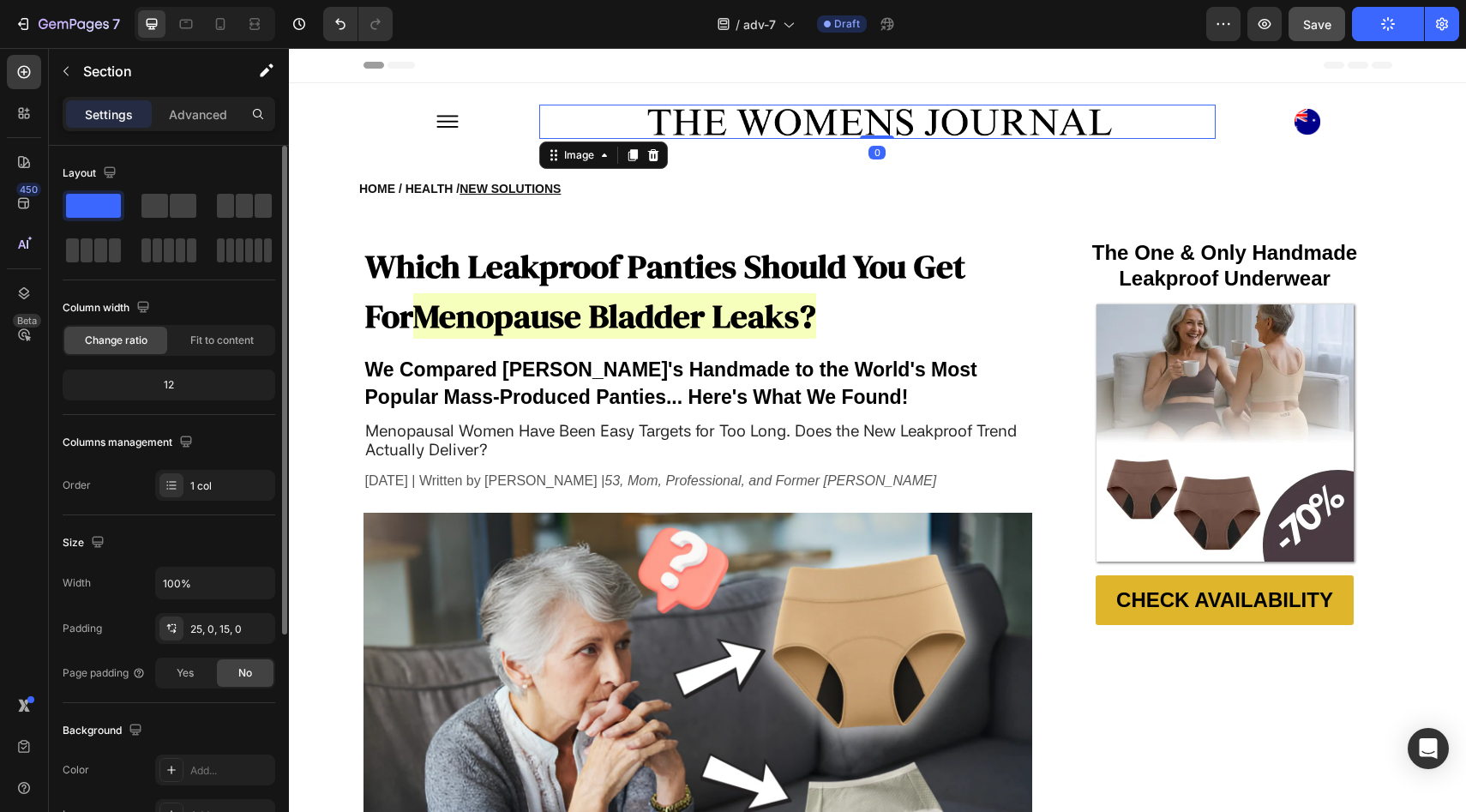
click at [969, 83] on div "Image Image 0 Image Row Section 1" at bounding box center [877, 117] width 1177 height 68
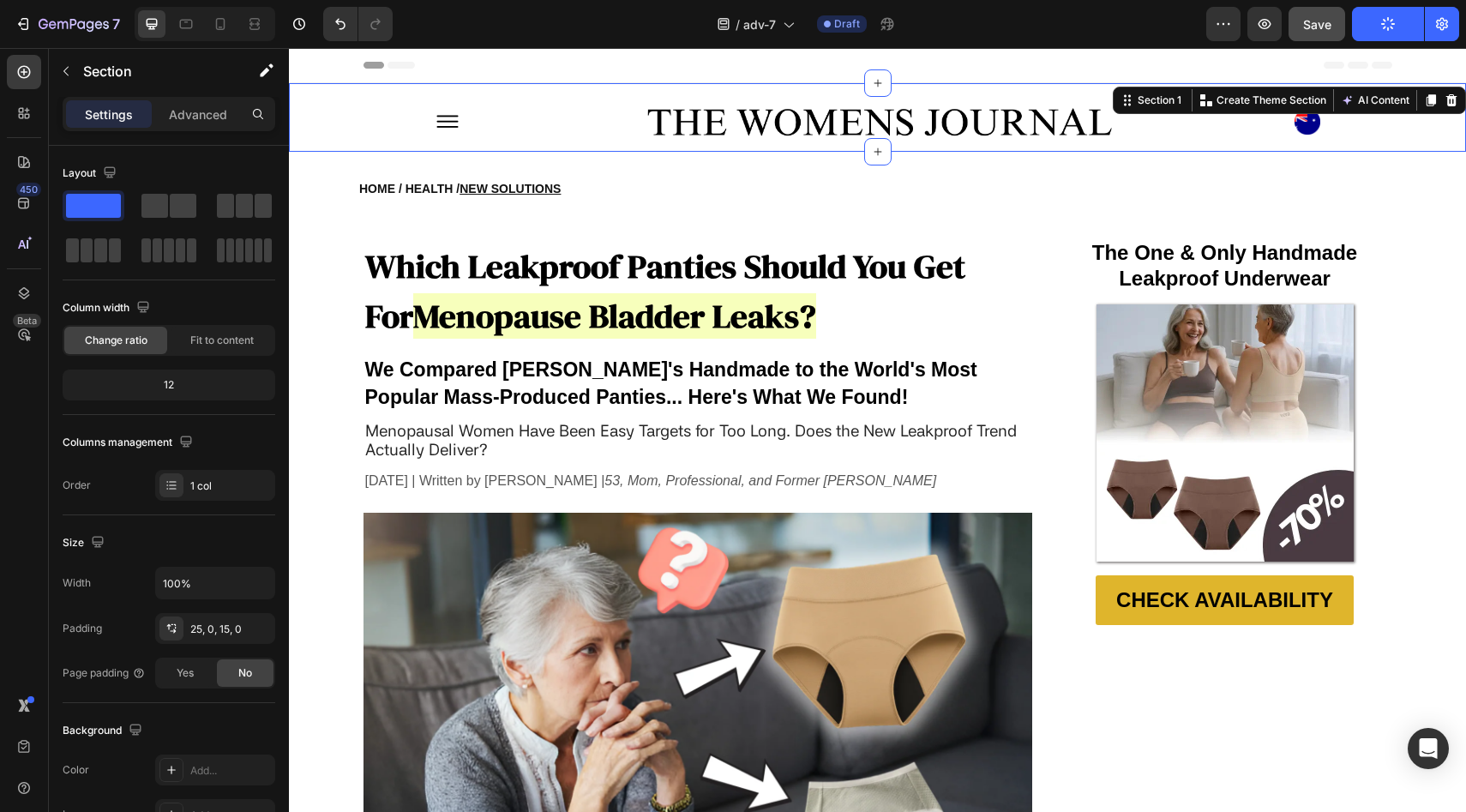
click at [944, 29] on div "/ adv-7 Draft" at bounding box center [806, 24] width 800 height 35
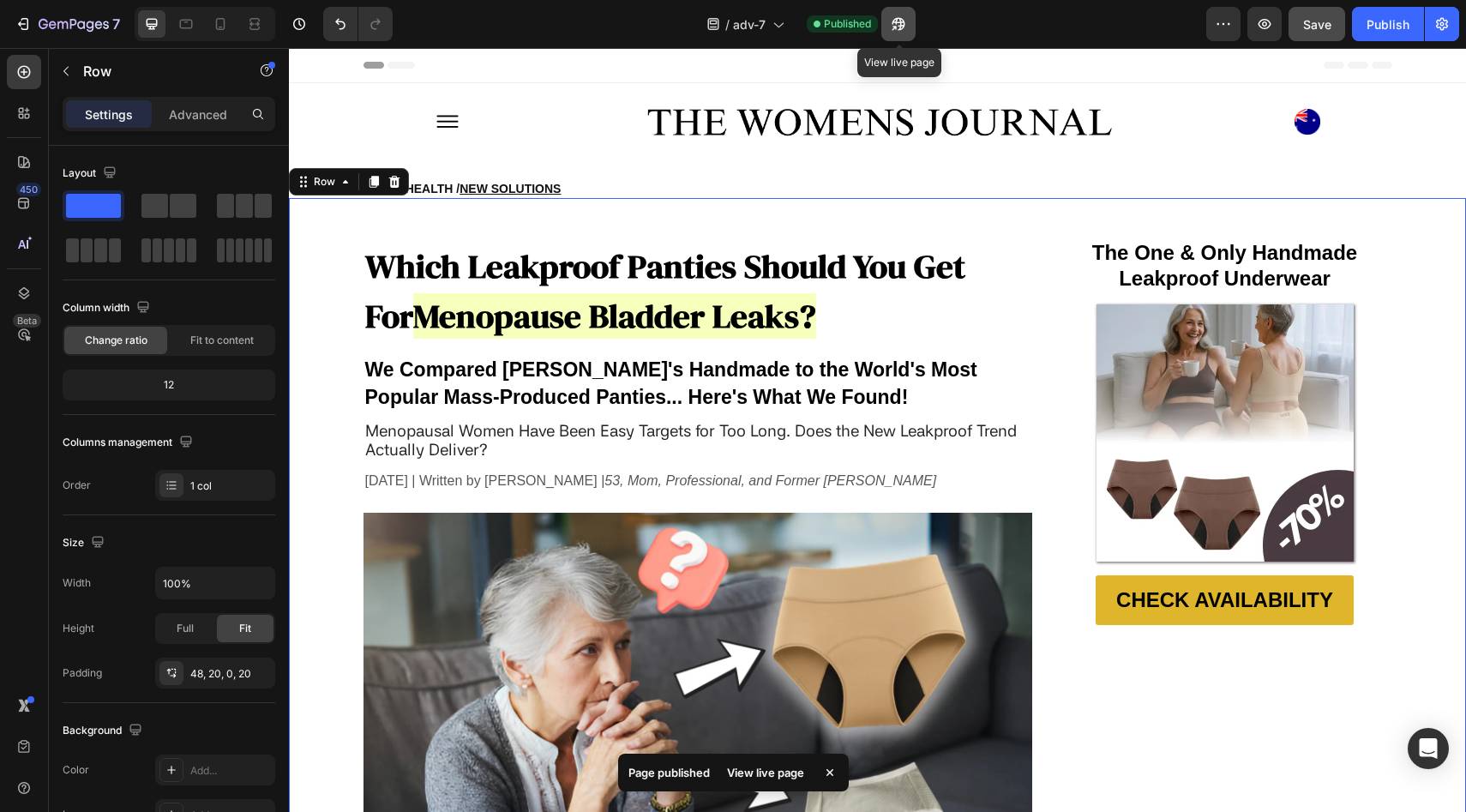
click at [892, 28] on icon "button" at bounding box center [898, 24] width 17 height 17
click at [1437, 28] on icon "button" at bounding box center [1441, 24] width 17 height 17
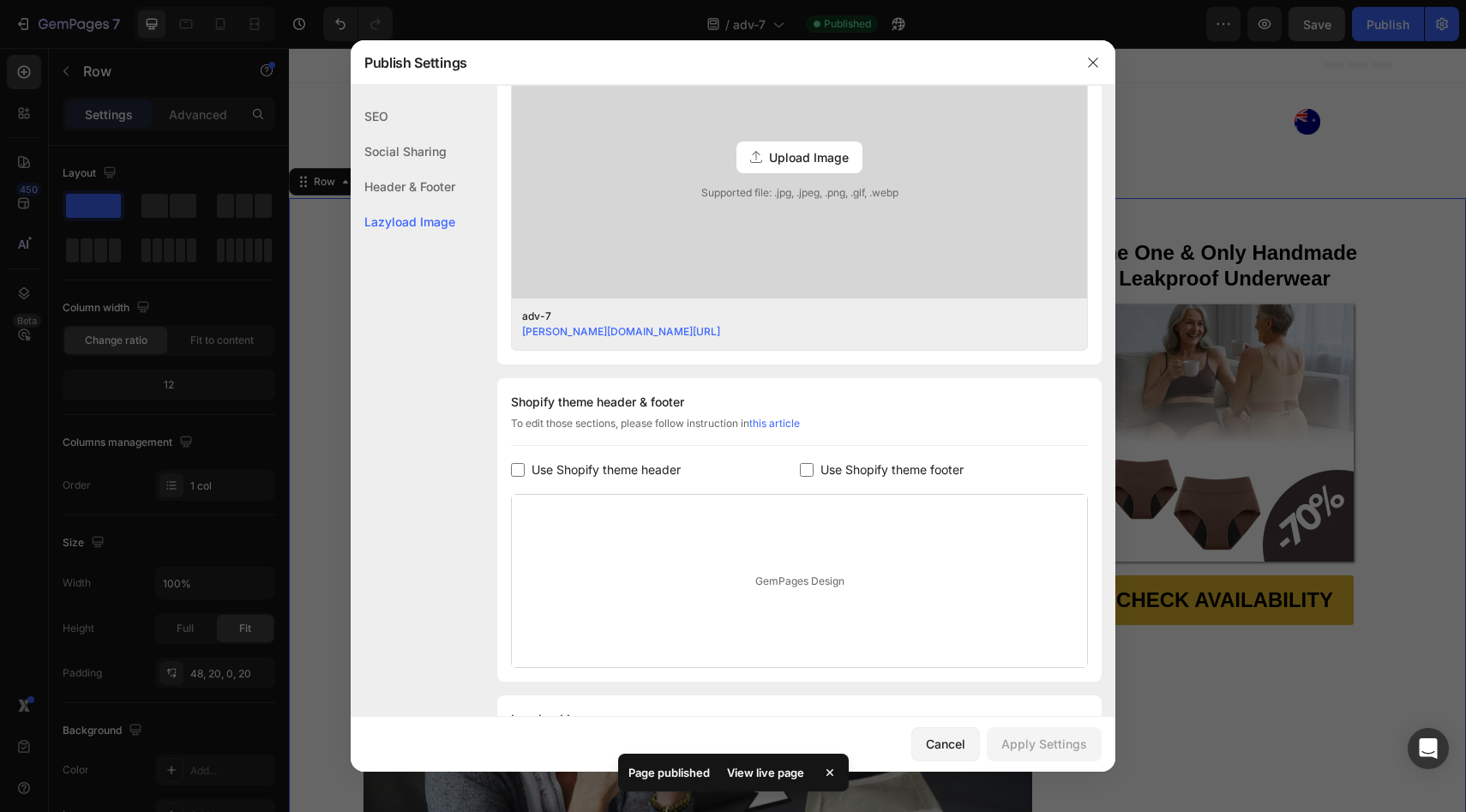
scroll to position [577, 0]
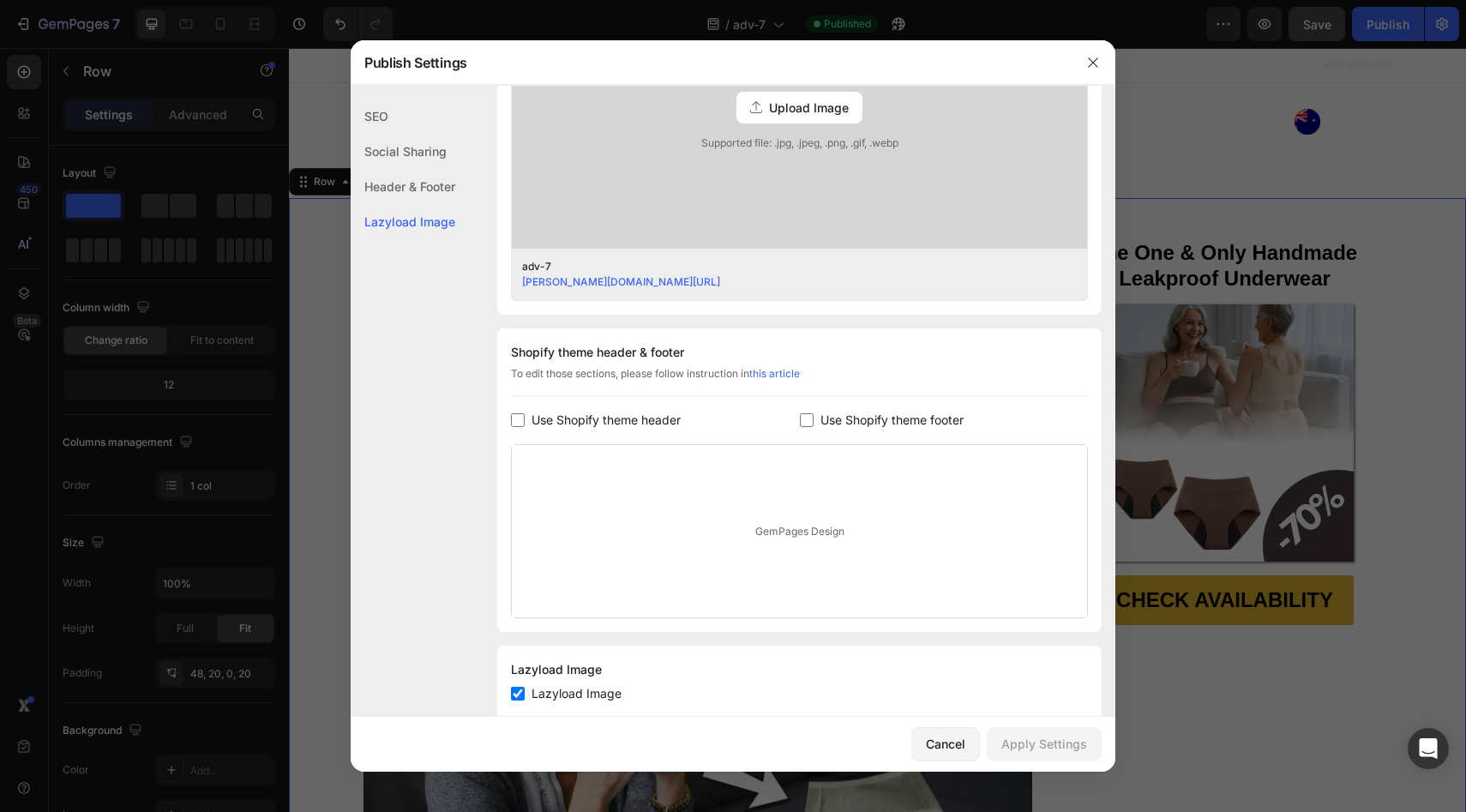
click at [647, 404] on div "Shopify theme header & footer To edit those sections, please follow instruction…" at bounding box center [800, 480] width 605 height 304
click at [645, 410] on span "Use Shopify theme header" at bounding box center [606, 420] width 149 height 21
checkbox input "true"
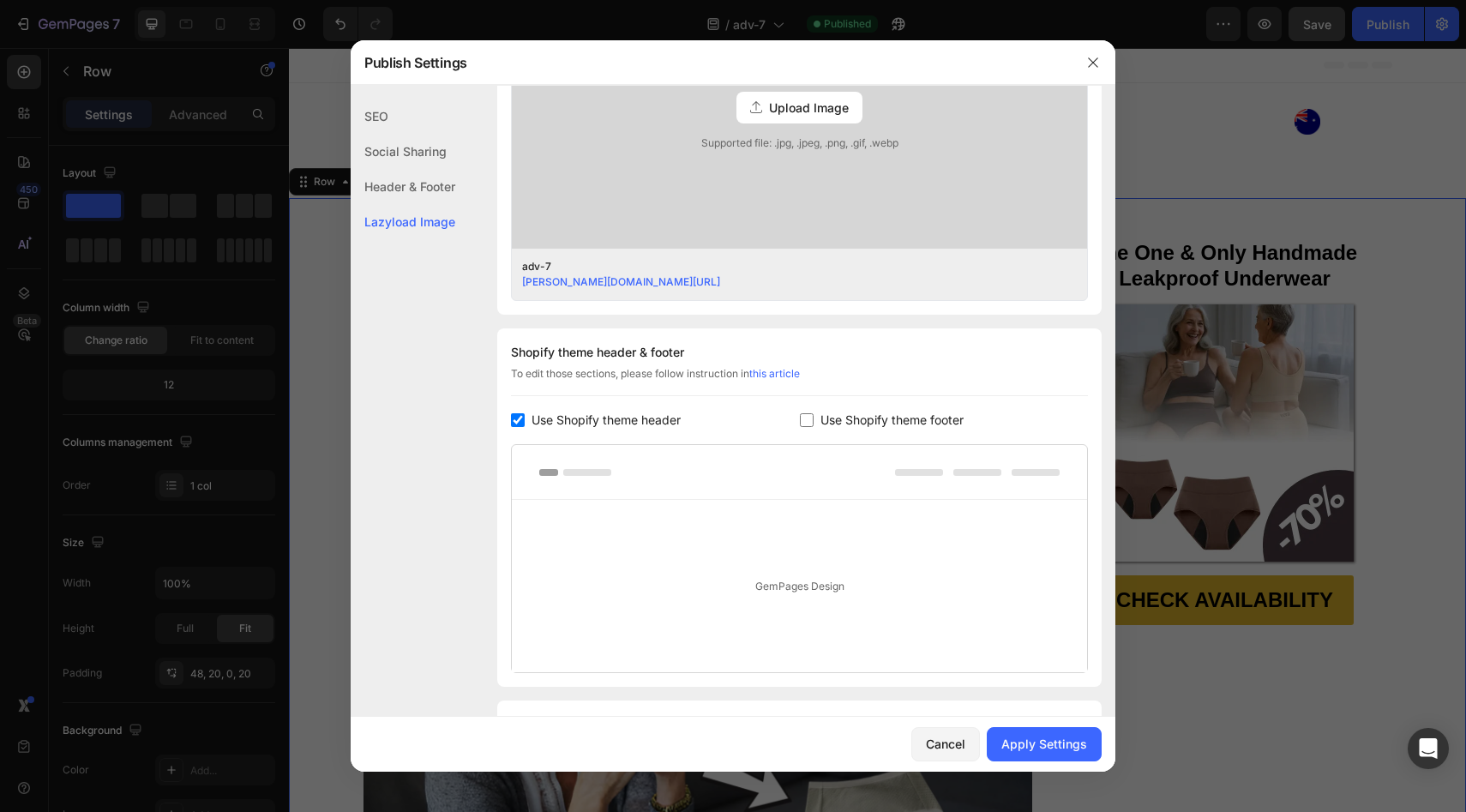
click at [855, 427] on span "Use Shopify theme footer" at bounding box center [892, 420] width 143 height 21
checkbox input "true"
click at [1038, 744] on div "Apply Settings" at bounding box center [1044, 744] width 85 height 18
drag, startPoint x: 654, startPoint y: 418, endPoint x: 819, endPoint y: 421, distance: 165.0
click at [654, 418] on span "Use Shopify theme header" at bounding box center [606, 420] width 149 height 21
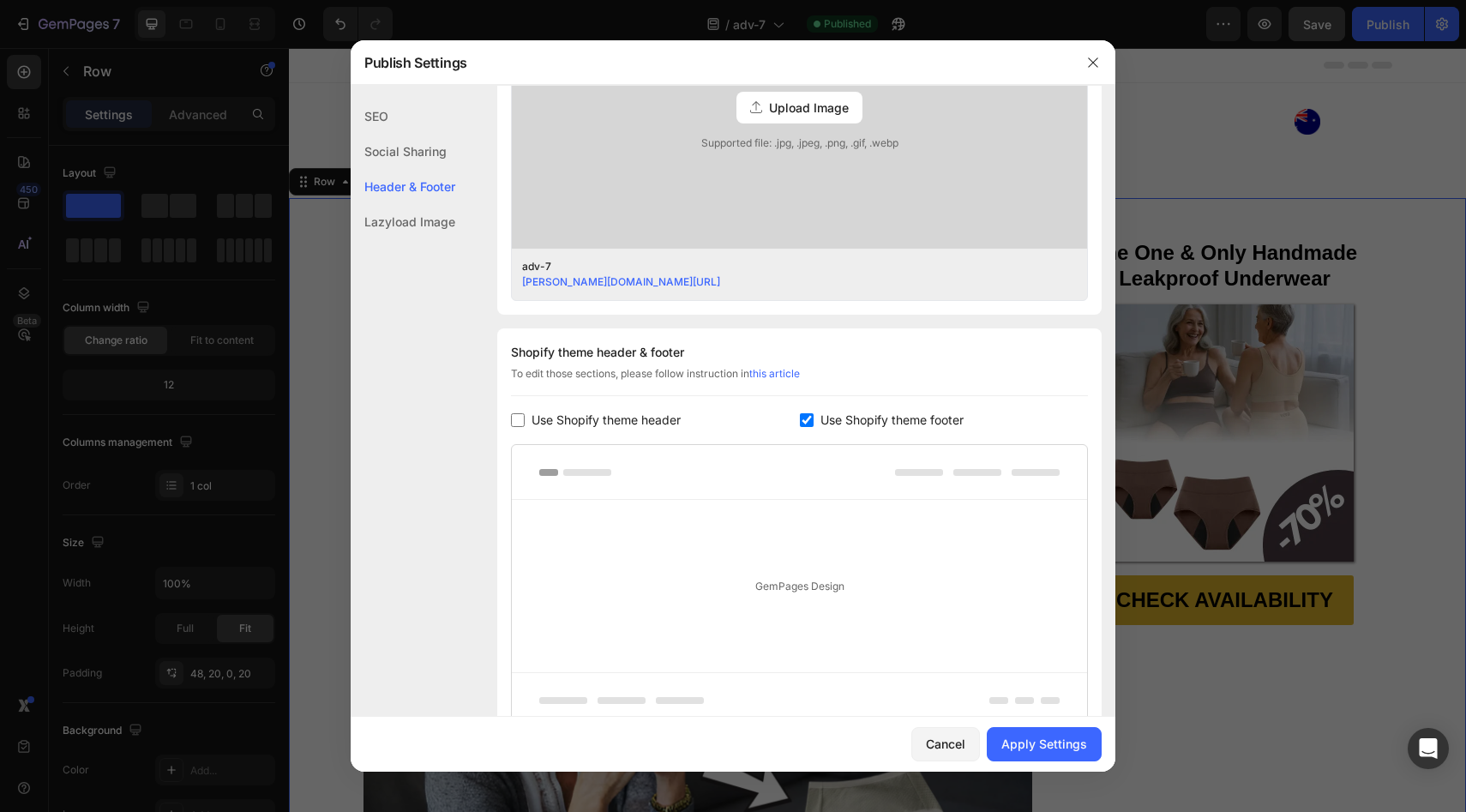
checkbox input "false"
click at [873, 423] on span "Use Shopify theme footer" at bounding box center [892, 420] width 143 height 21
checkbox input "false"
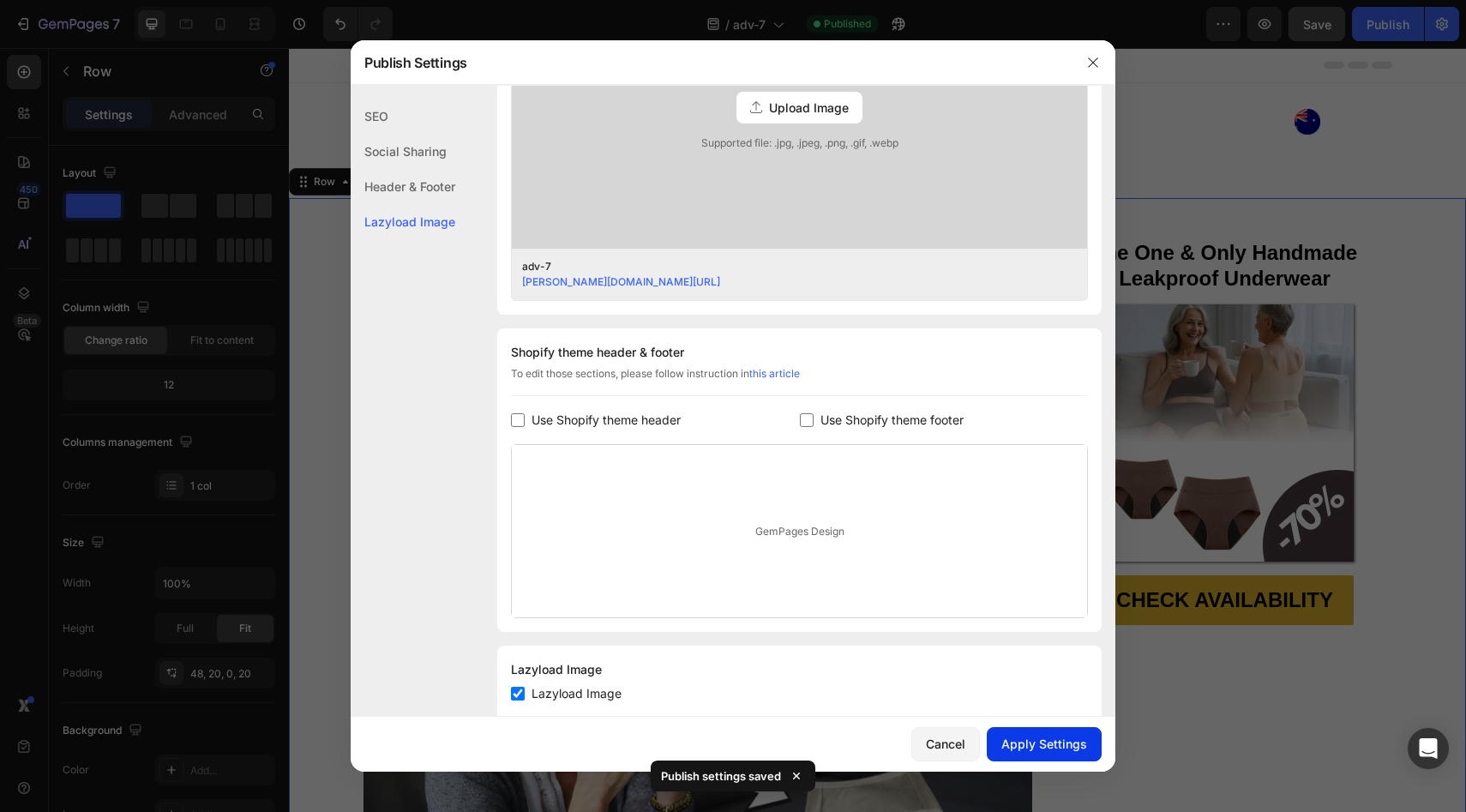
click at [1029, 737] on div "Apply Settings" at bounding box center [1044, 744] width 85 height 18
click at [1092, 60] on icon "button" at bounding box center [1094, 63] width 14 height 14
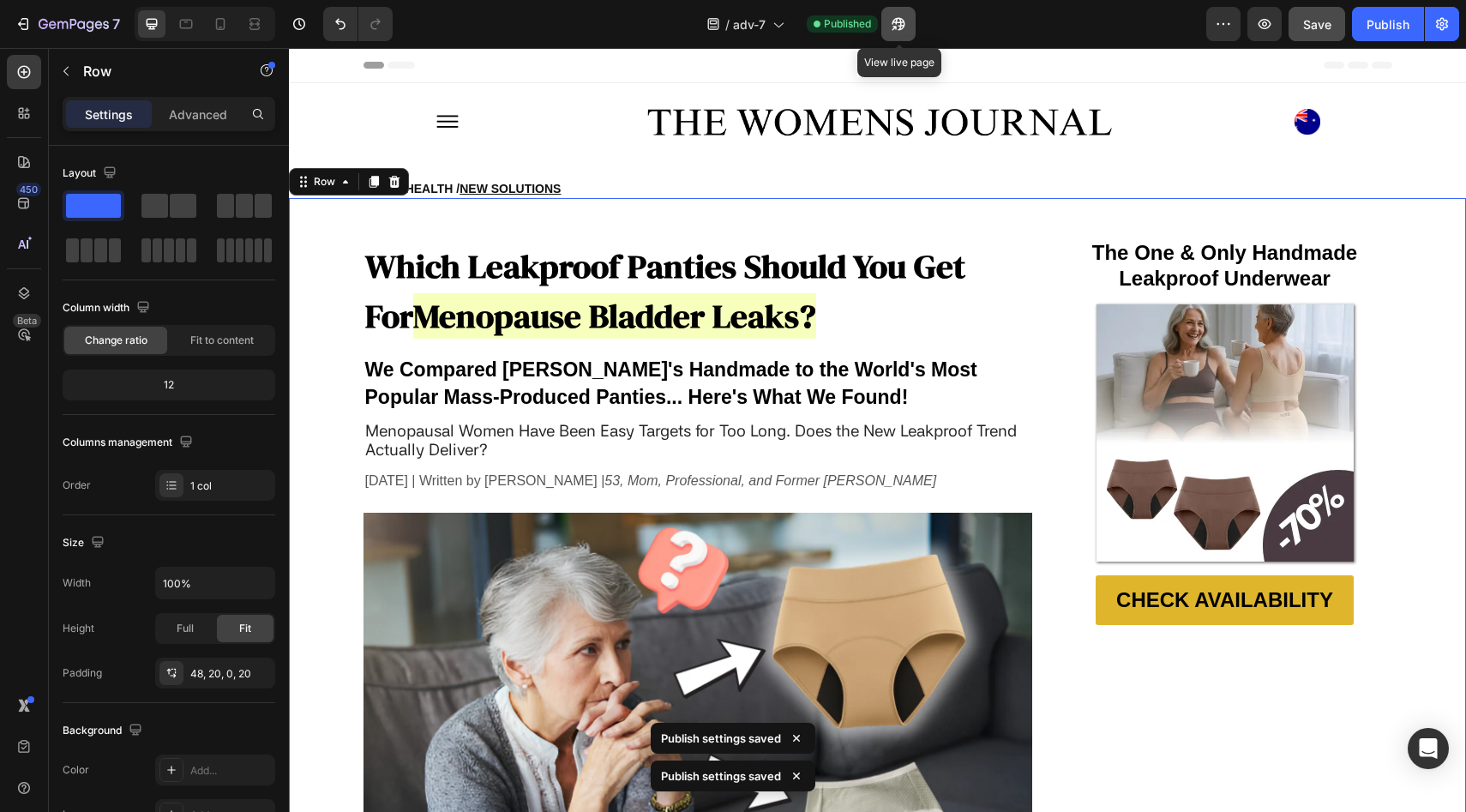
click at [886, 9] on button "button" at bounding box center [898, 24] width 35 height 35
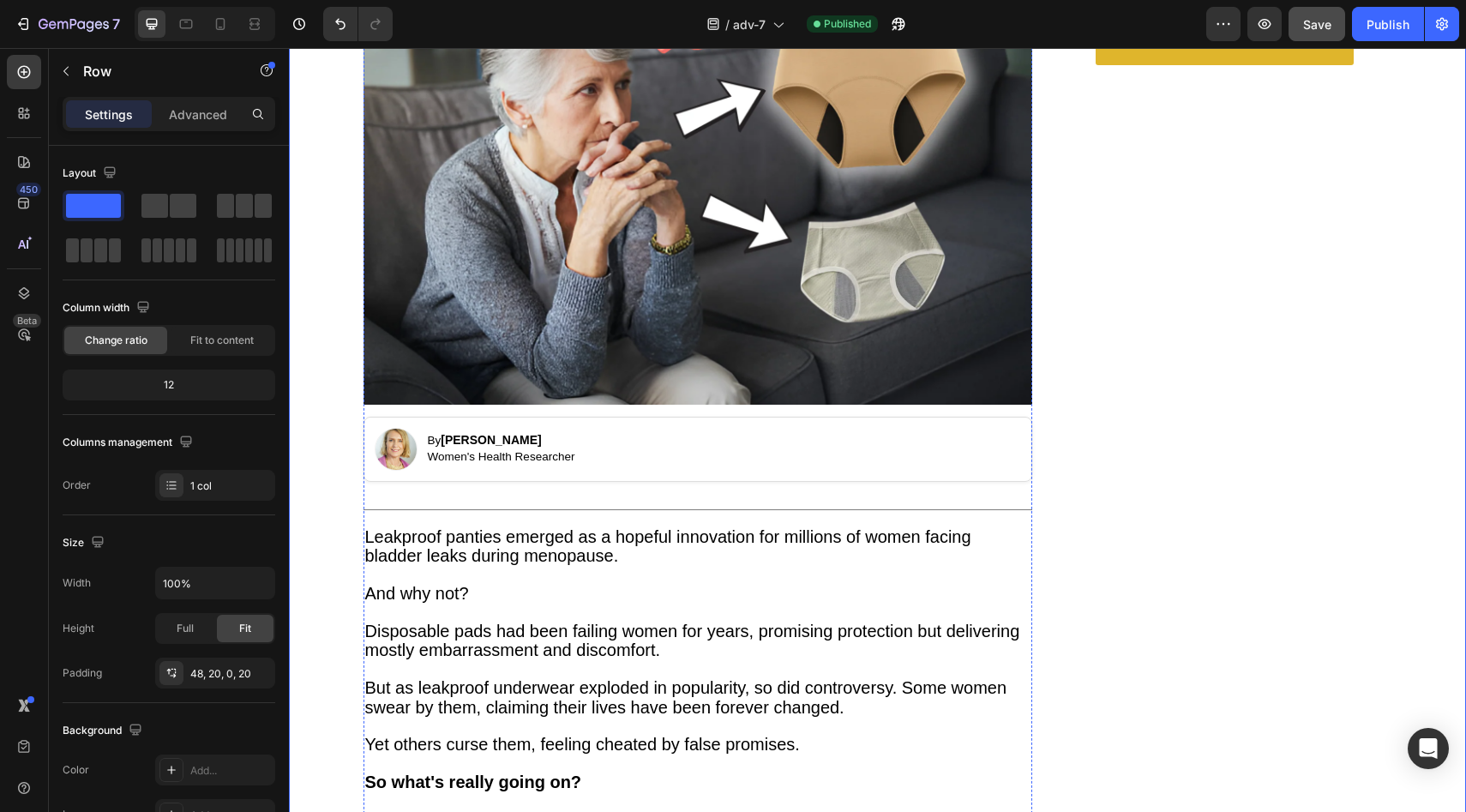
scroll to position [863, 0]
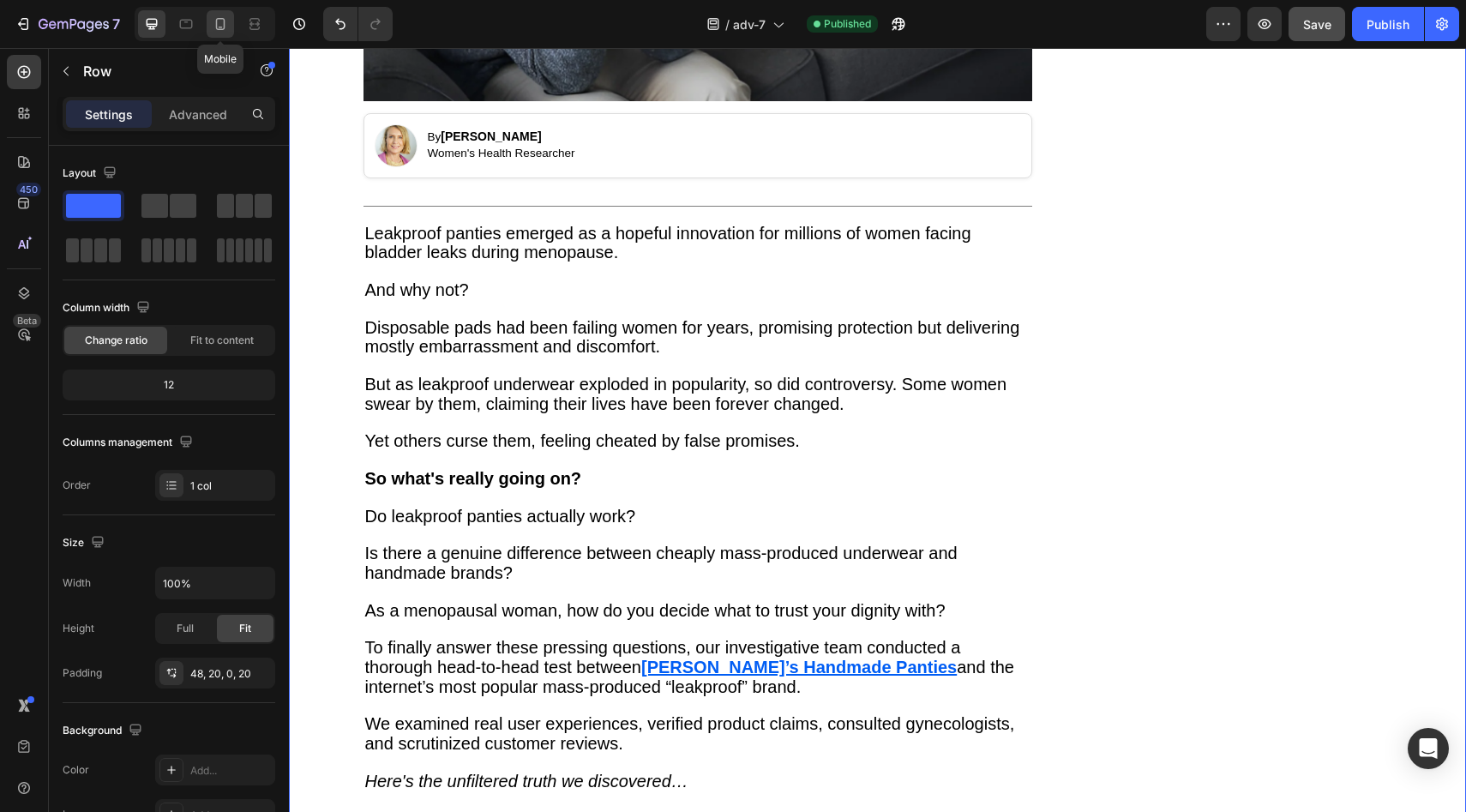
click at [216, 27] on icon at bounding box center [220, 24] width 17 height 17
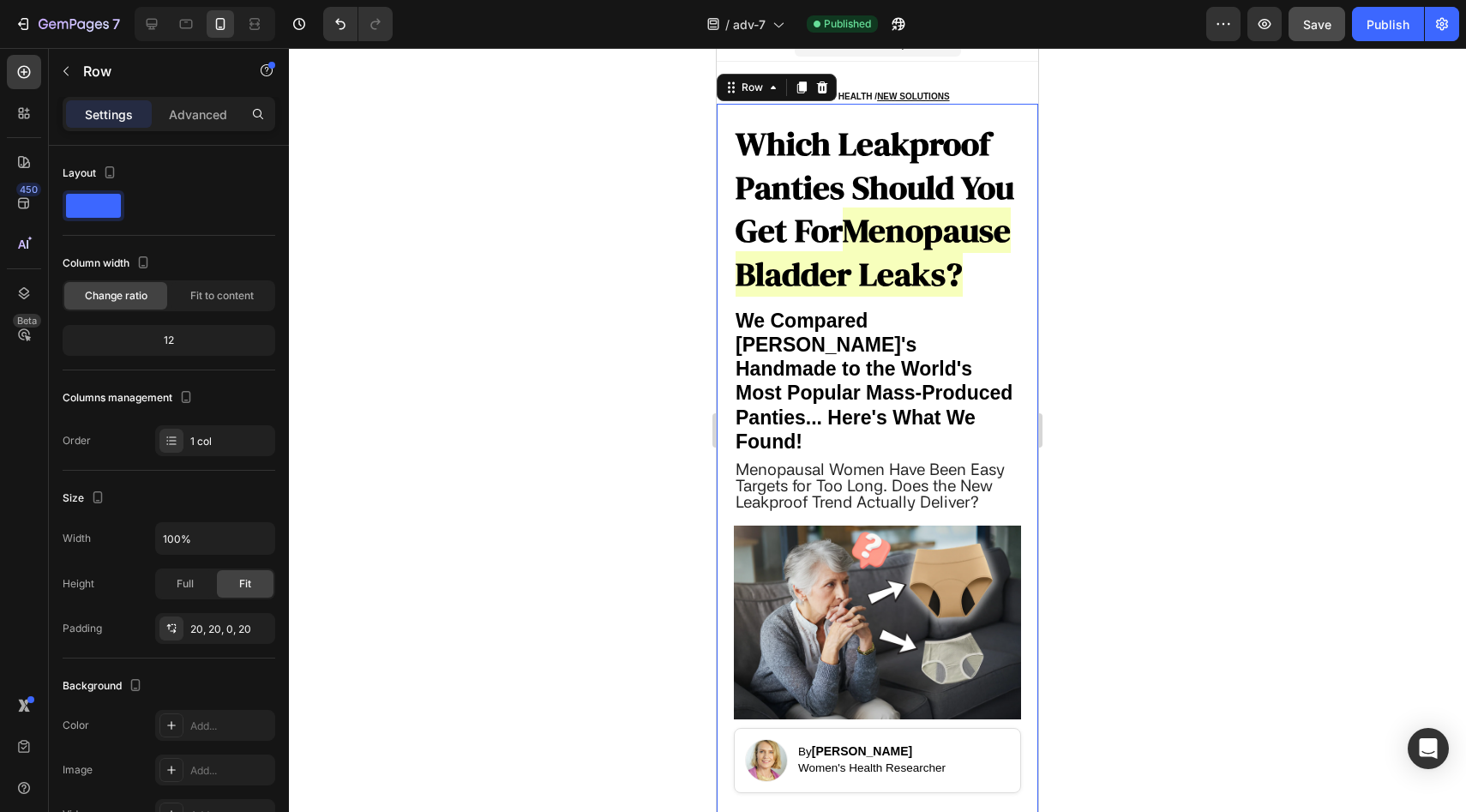
scroll to position [22, 0]
click at [153, 19] on icon at bounding box center [152, 24] width 11 height 11
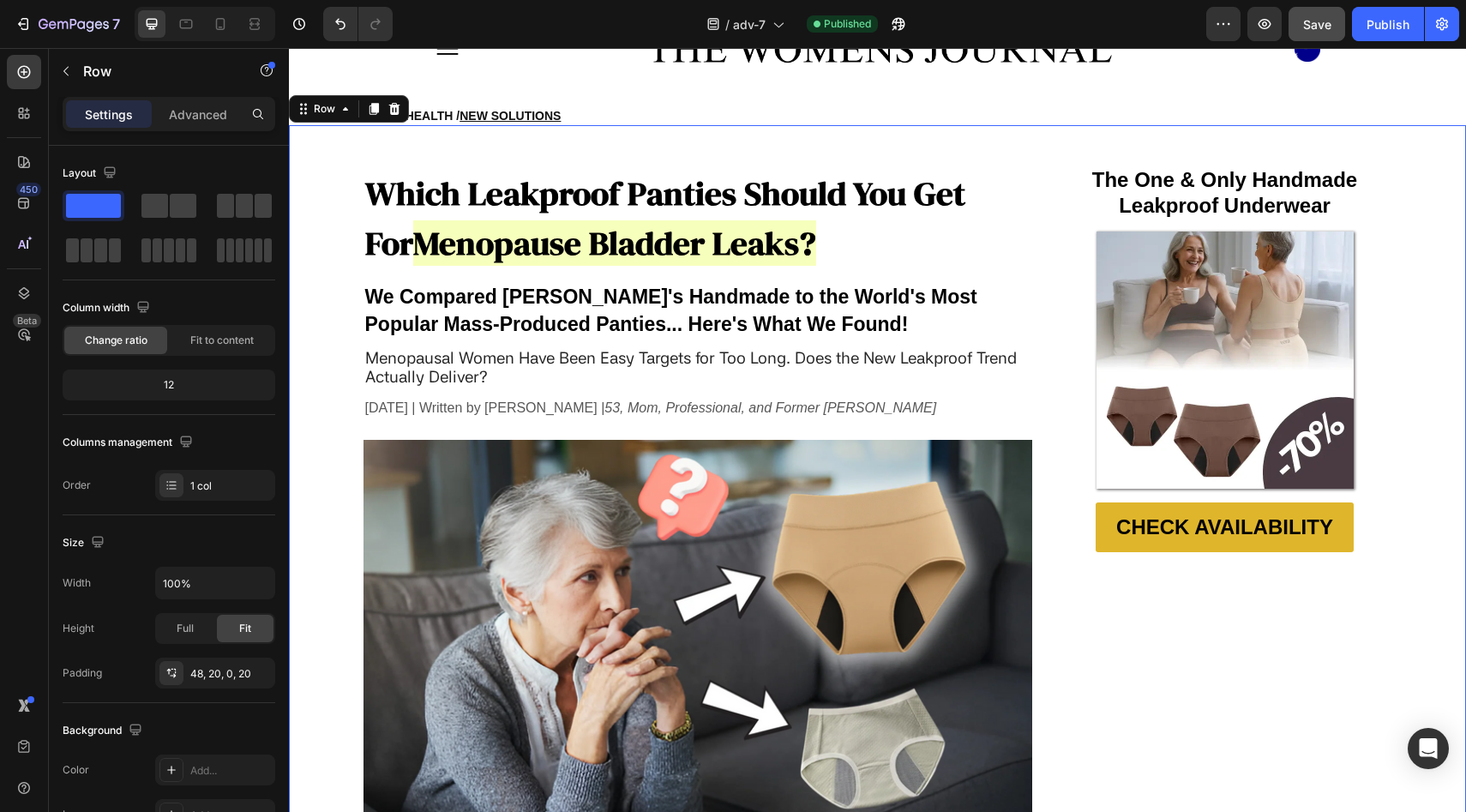
scroll to position [90, 0]
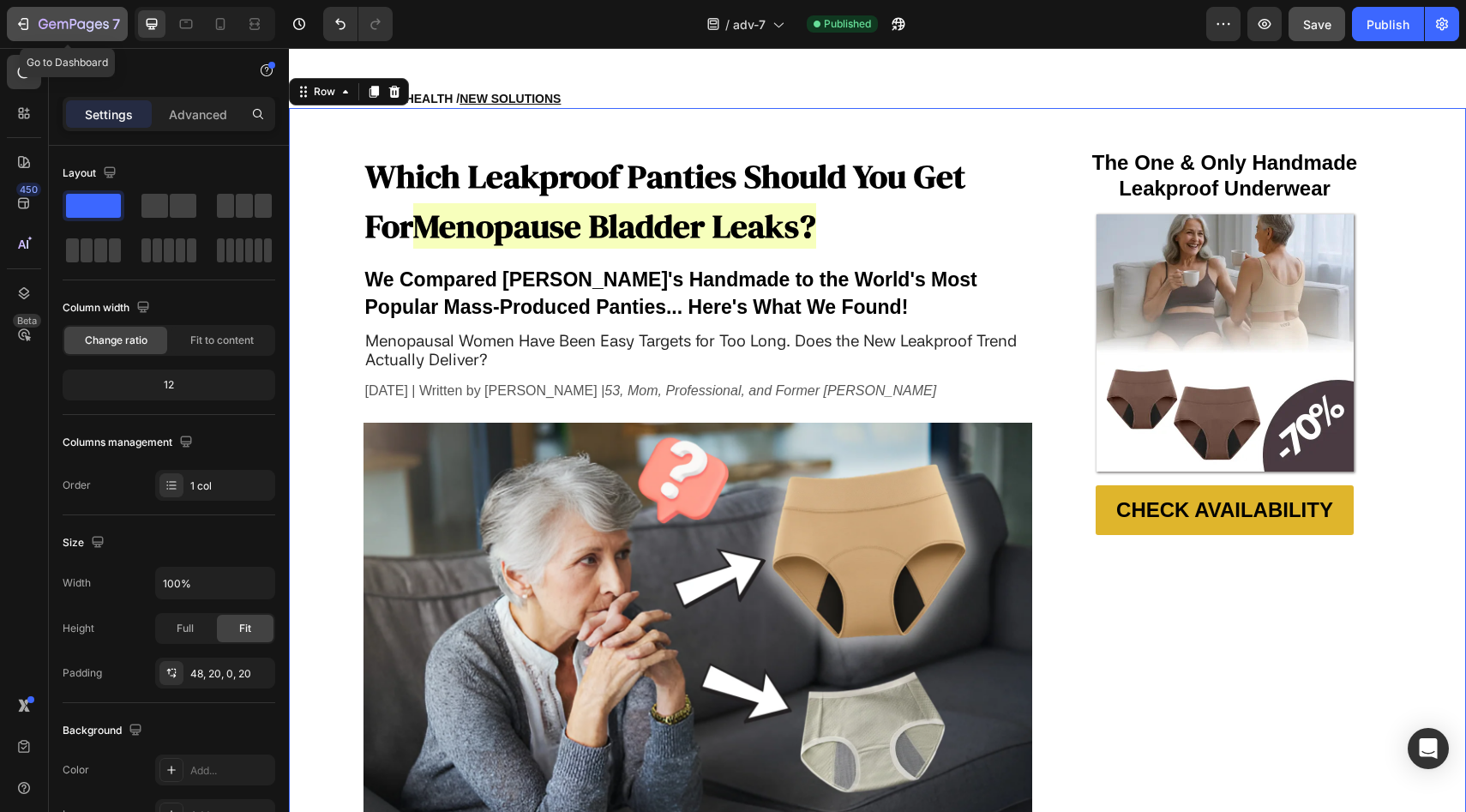
click at [78, 26] on icon "button" at bounding box center [73, 25] width 71 height 15
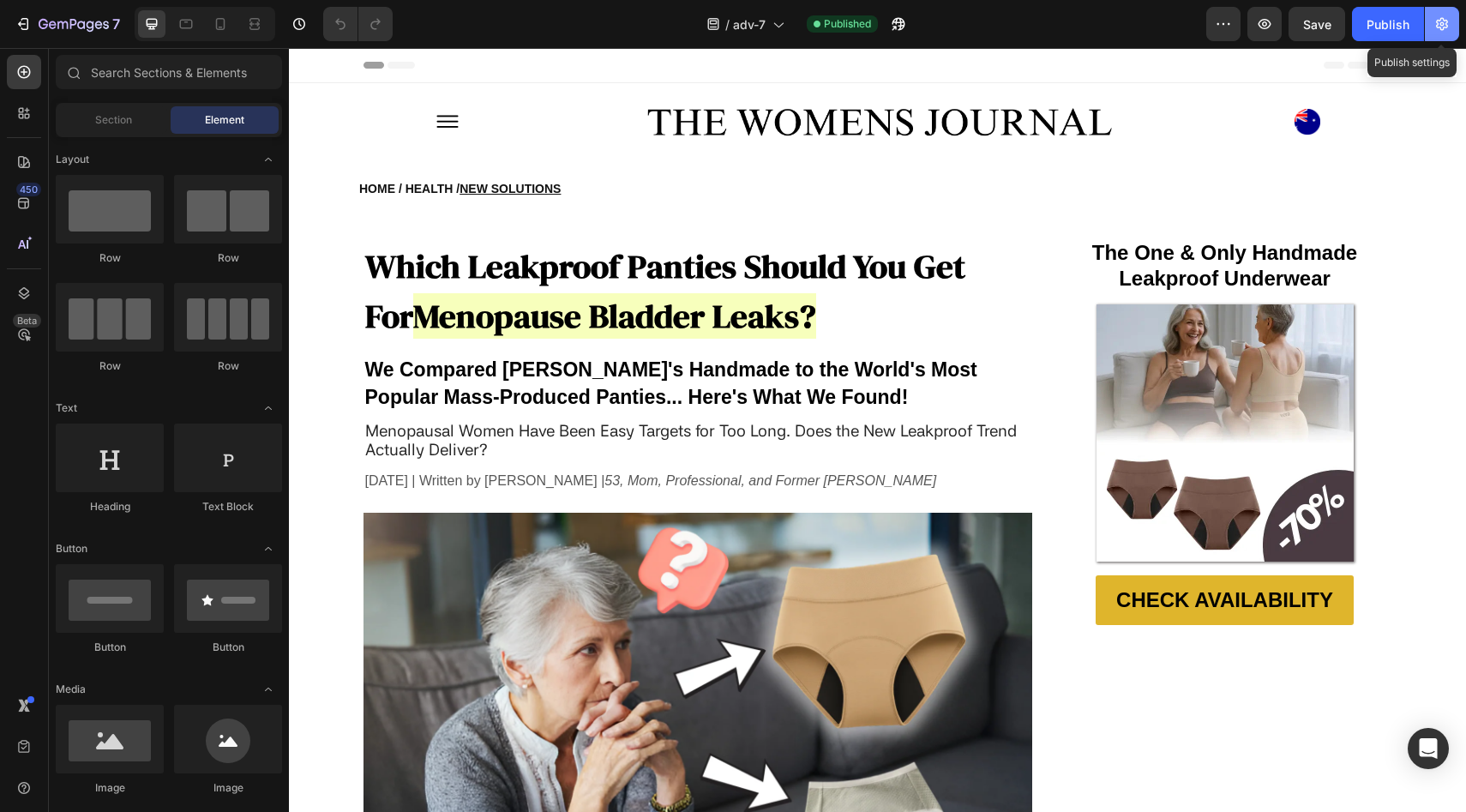
click at [1445, 25] on icon "button" at bounding box center [1441, 24] width 17 height 17
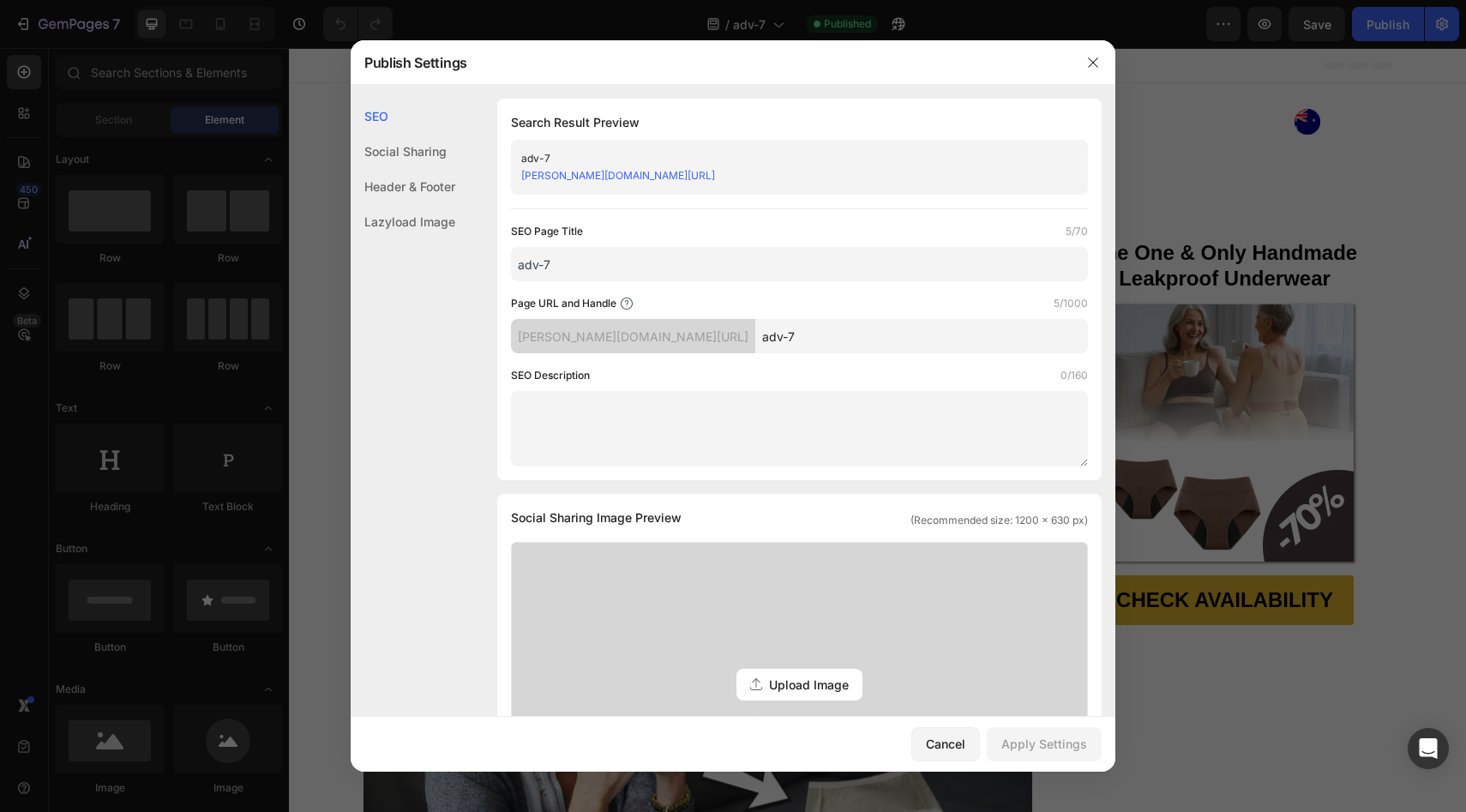
click at [601, 259] on input "adv-7" at bounding box center [800, 264] width 577 height 35
type input "adv-7 AUS"
click at [831, 340] on input "adv-7" at bounding box center [922, 336] width 333 height 35
type input "adv-7A"
click at [1037, 730] on button "Apply Settings" at bounding box center [1045, 744] width 115 height 35
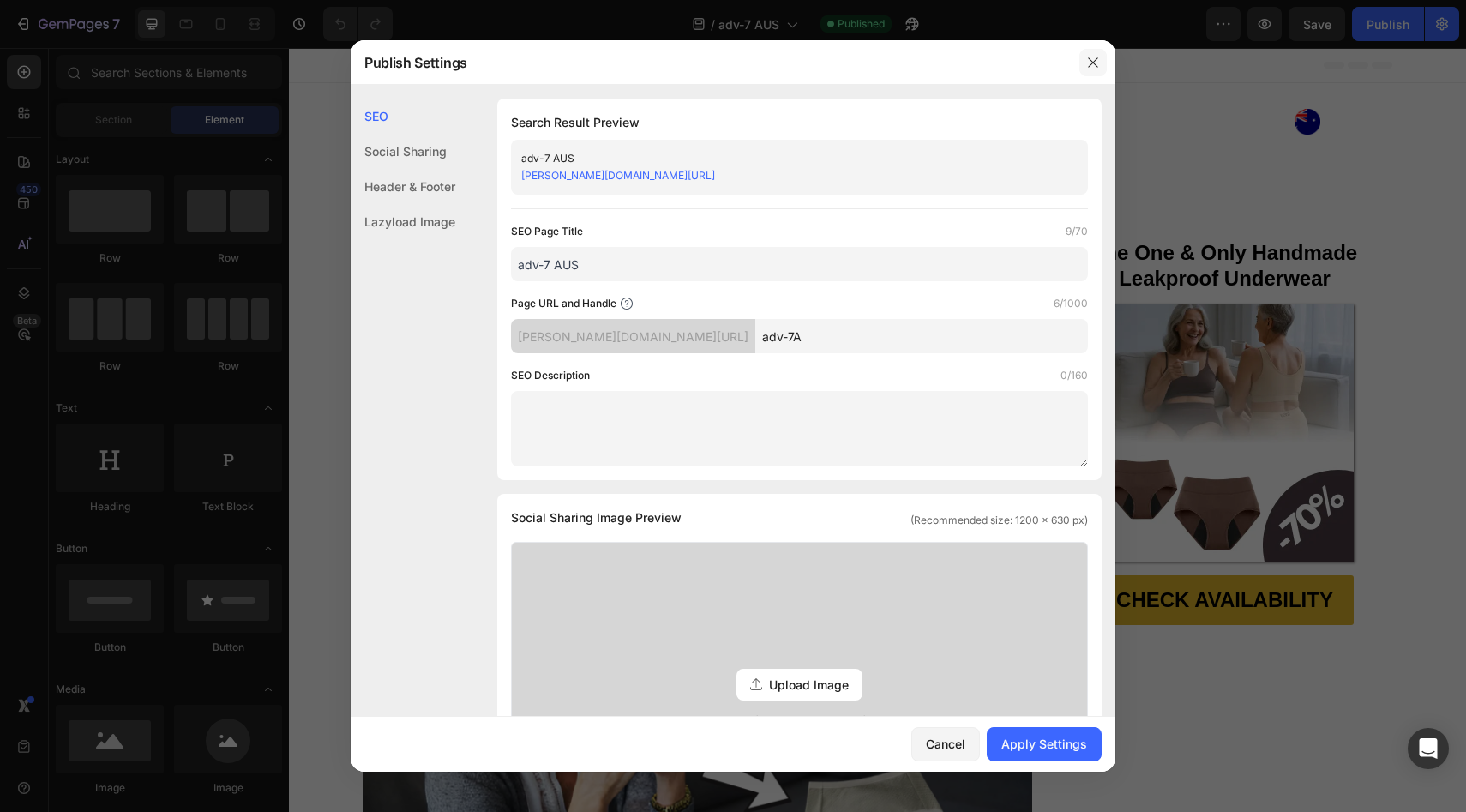
drag, startPoint x: 1097, startPoint y: 60, endPoint x: 812, endPoint y: 12, distance: 289.0
click at [1097, 60] on icon "button" at bounding box center [1094, 63] width 14 height 14
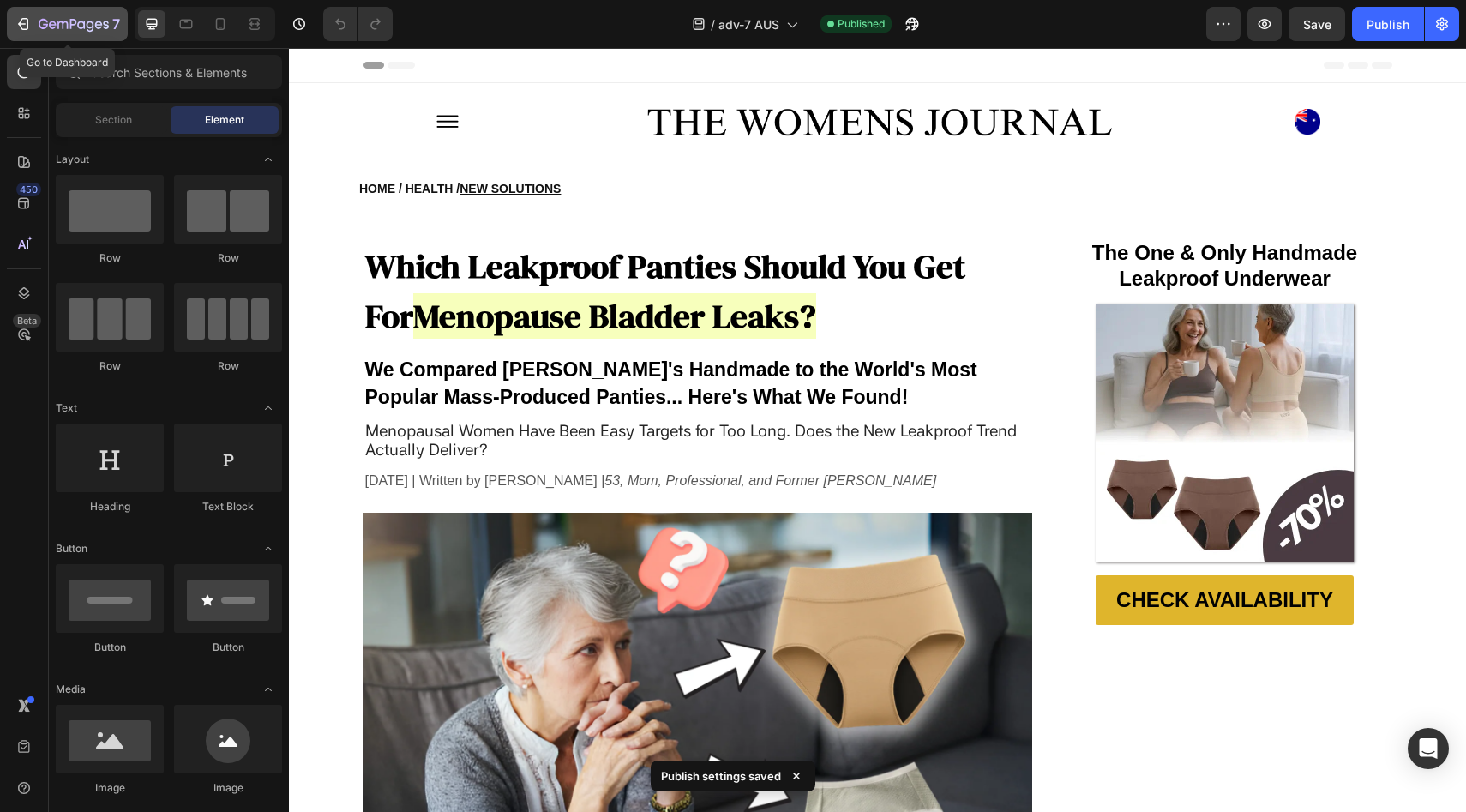
click at [81, 16] on div "7" at bounding box center [79, 24] width 81 height 21
